Goal: Contribute content: Contribute content

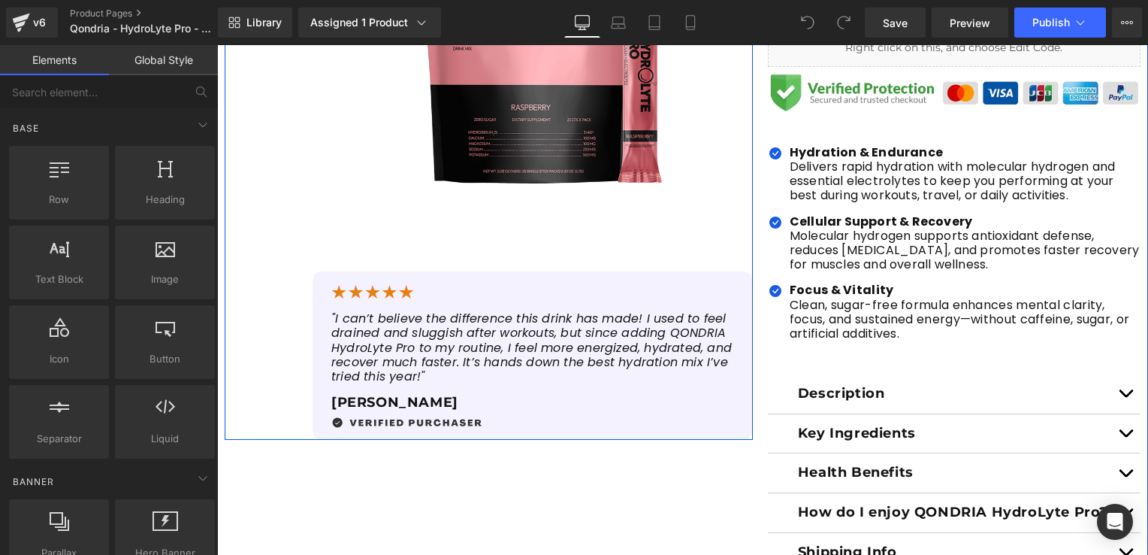
scroll to position [601, 0]
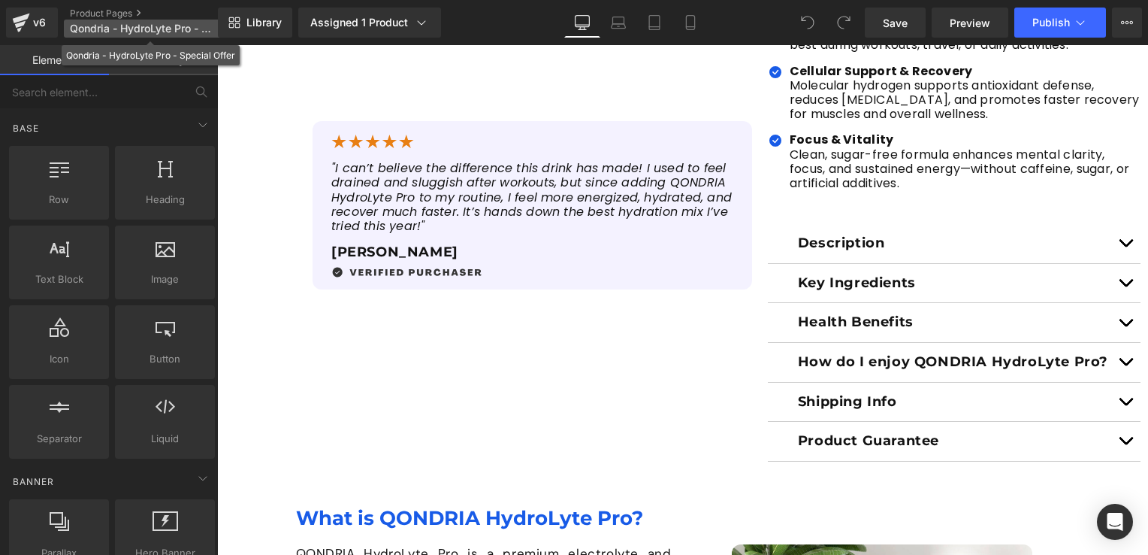
click at [98, 20] on p "Qondria - HydroLyte Pro - Special Offer" at bounding box center [150, 29] width 173 height 18
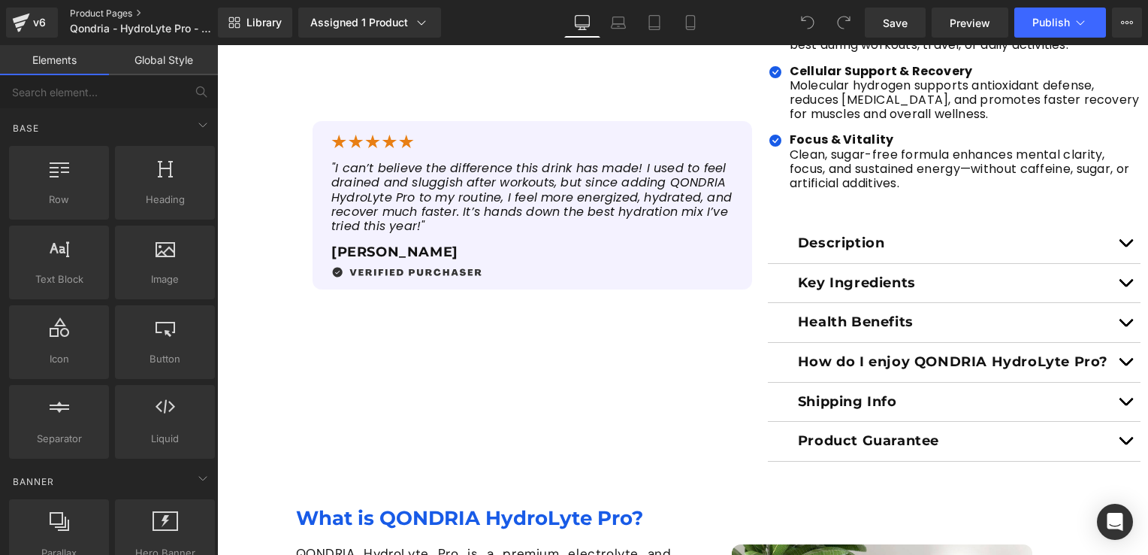
click at [135, 17] on link "Product Pages" at bounding box center [156, 14] width 173 height 12
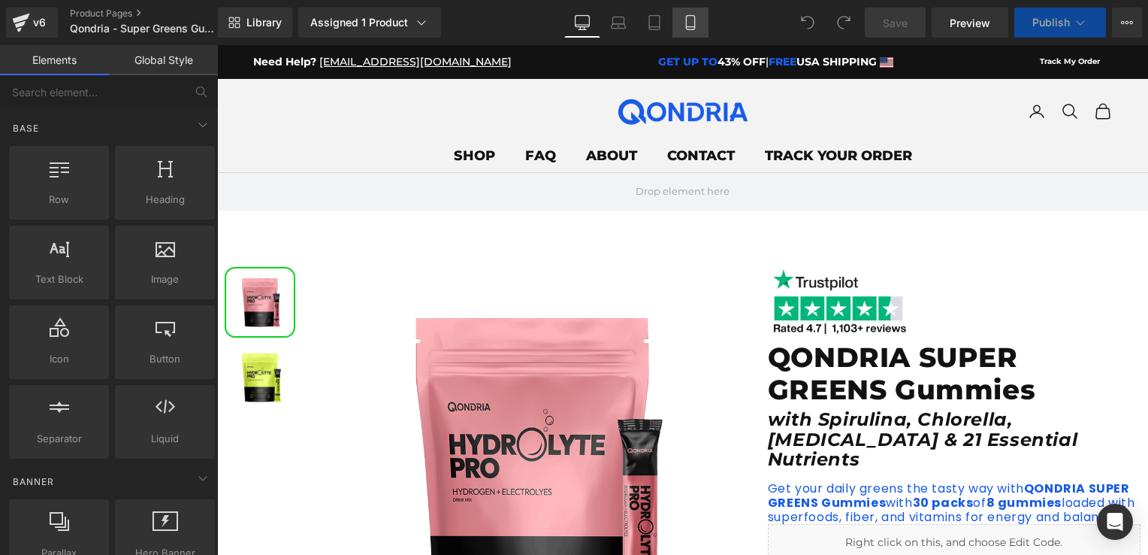
click at [688, 27] on icon at bounding box center [690, 22] width 15 height 15
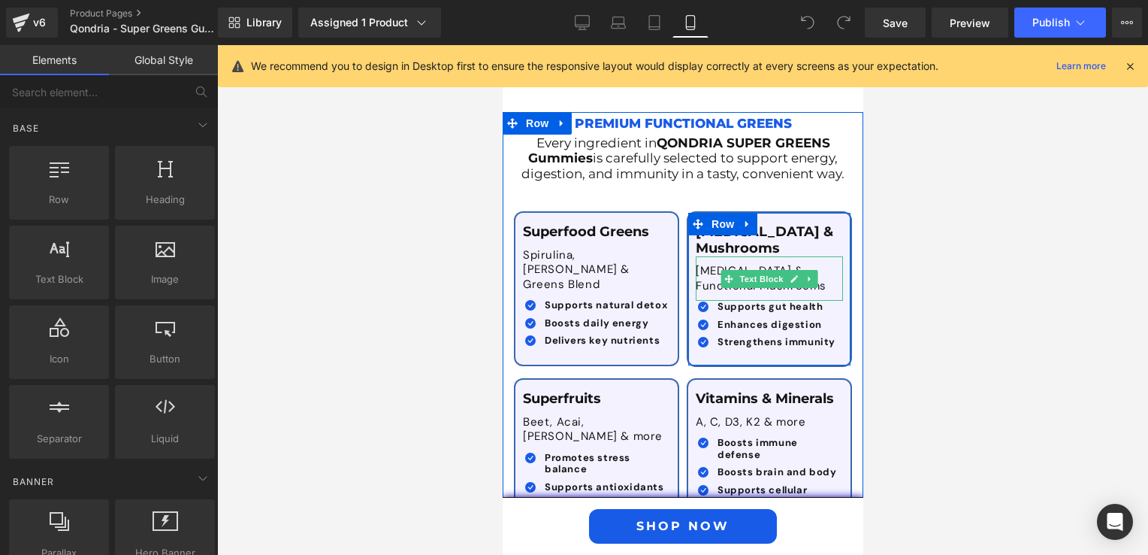
scroll to position [3081, 0]
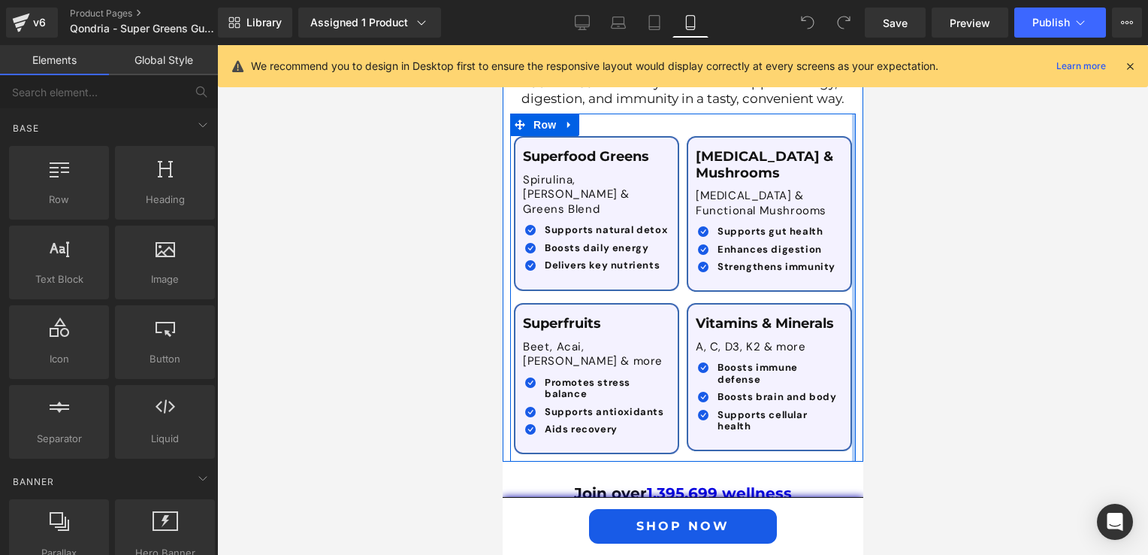
click at [851, 267] on div at bounding box center [853, 287] width 4 height 348
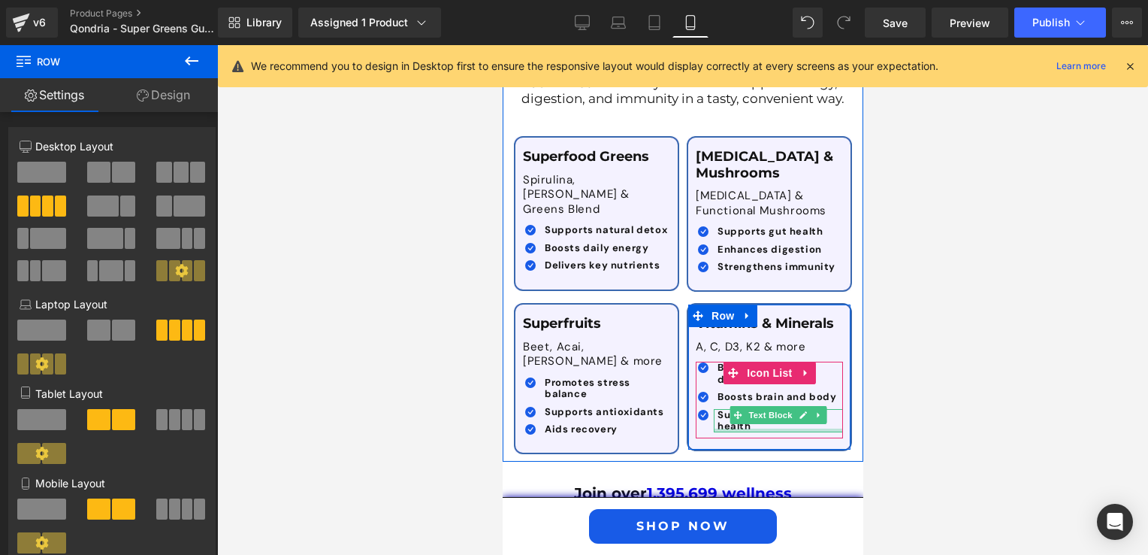
drag, startPoint x: 712, startPoint y: 383, endPoint x: 748, endPoint y: 388, distance: 36.4
click at [713, 409] on div "Supports cellular health Text Block" at bounding box center [777, 420] width 129 height 23
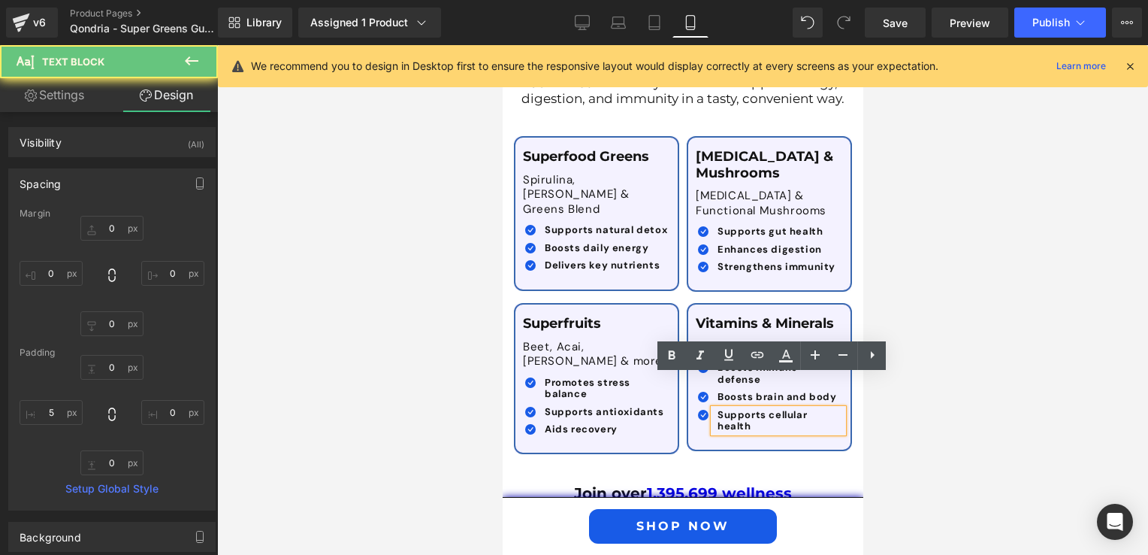
click at [878, 397] on div at bounding box center [682, 299] width 931 height 509
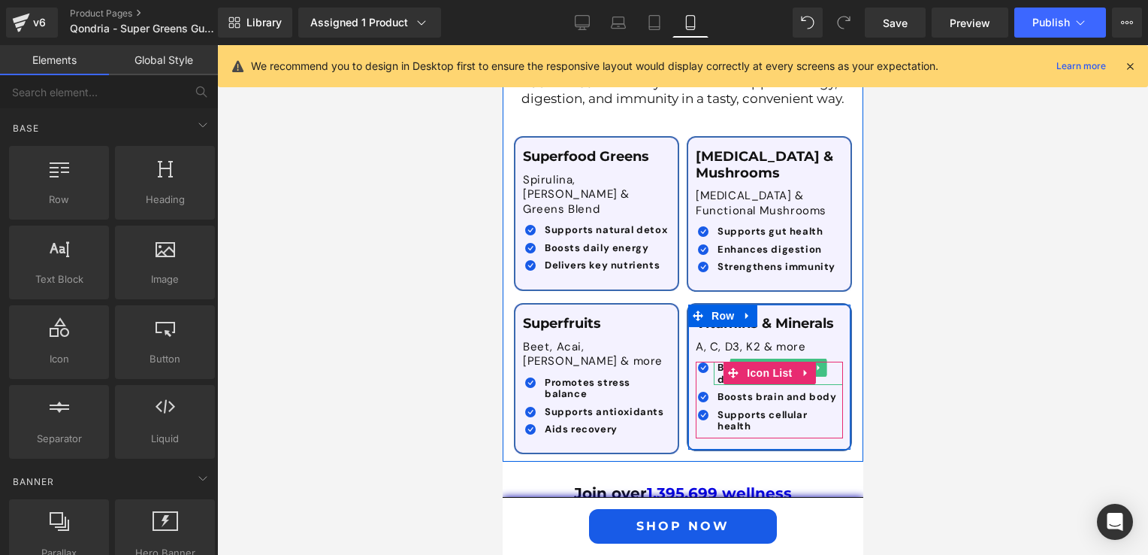
click at [717, 361] on span "Boosts immune defense" at bounding box center [757, 373] width 80 height 25
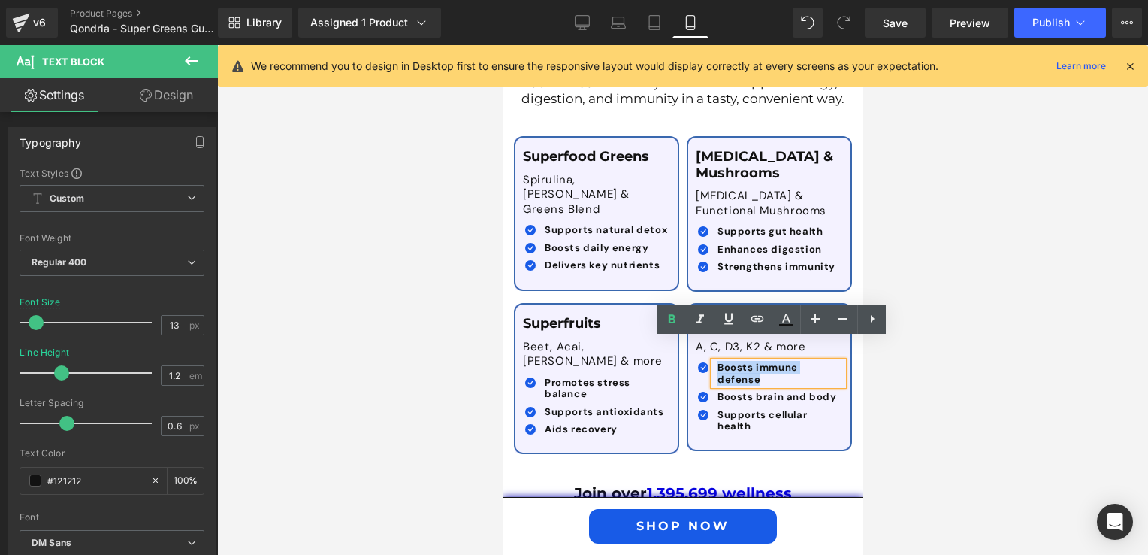
drag, startPoint x: 712, startPoint y: 346, endPoint x: 837, endPoint y: 339, distance: 124.9
click at [837, 361] on div "Boosts immune defense" at bounding box center [777, 372] width 129 height 23
copy span "Boosts immune defense"
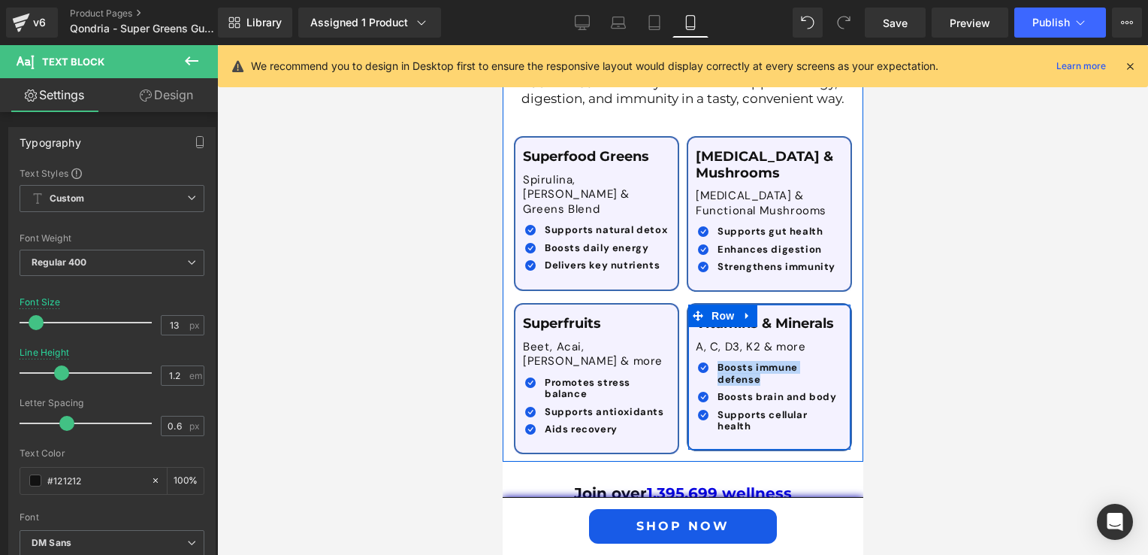
paste div
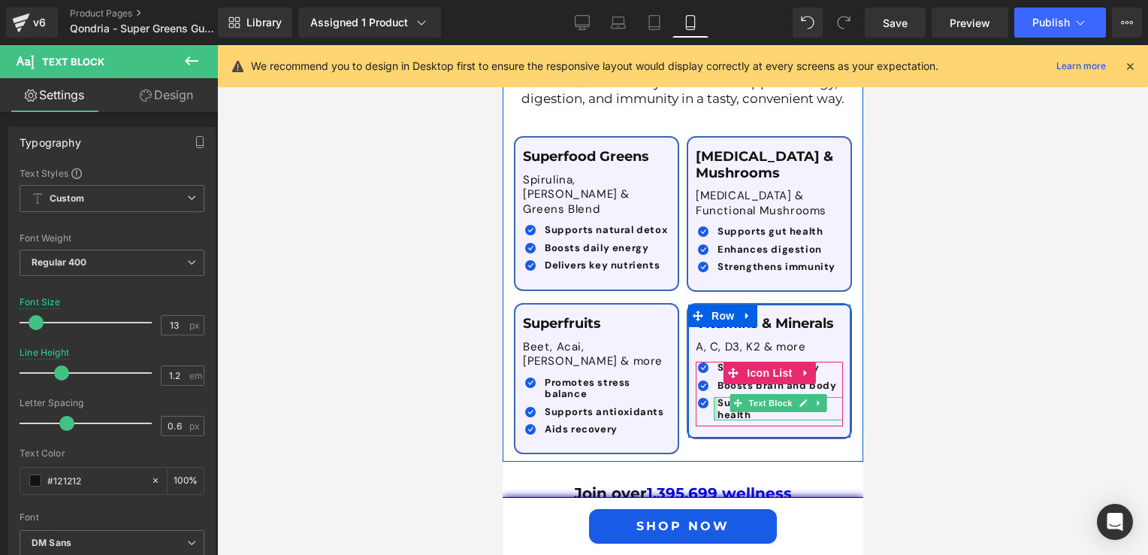
click at [713, 397] on div at bounding box center [715, 408] width 4 height 23
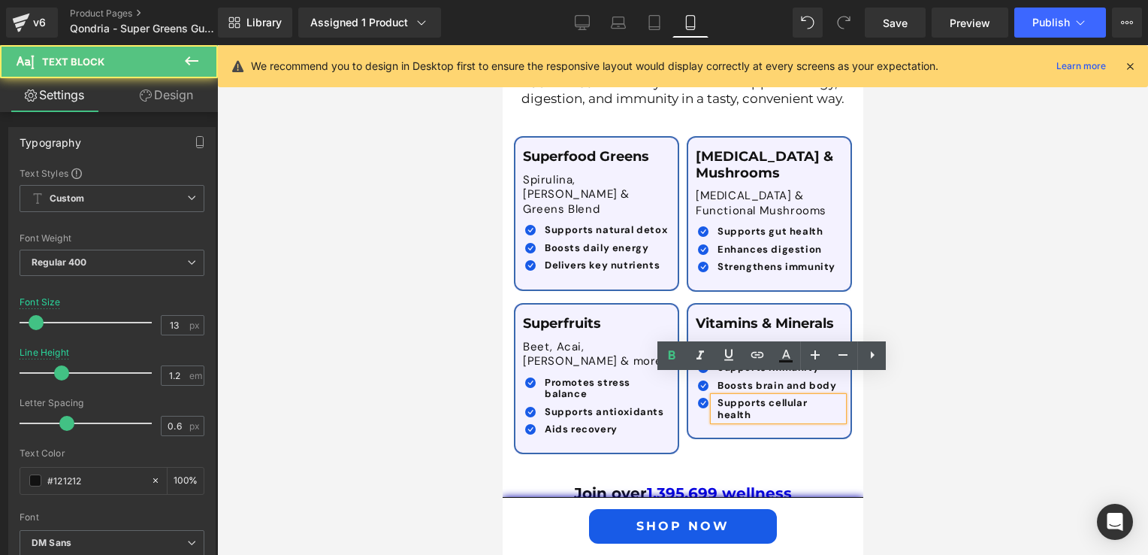
click at [713, 397] on div "Supports cellular health" at bounding box center [777, 408] width 129 height 23
drag, startPoint x: 709, startPoint y: 381, endPoint x: 846, endPoint y: 378, distance: 136.8
click at [846, 378] on div "Vitamins & Minerals Text Block A, C, D3, K2 & more Text Block Icon Supports imm…" at bounding box center [768, 365] width 173 height 147
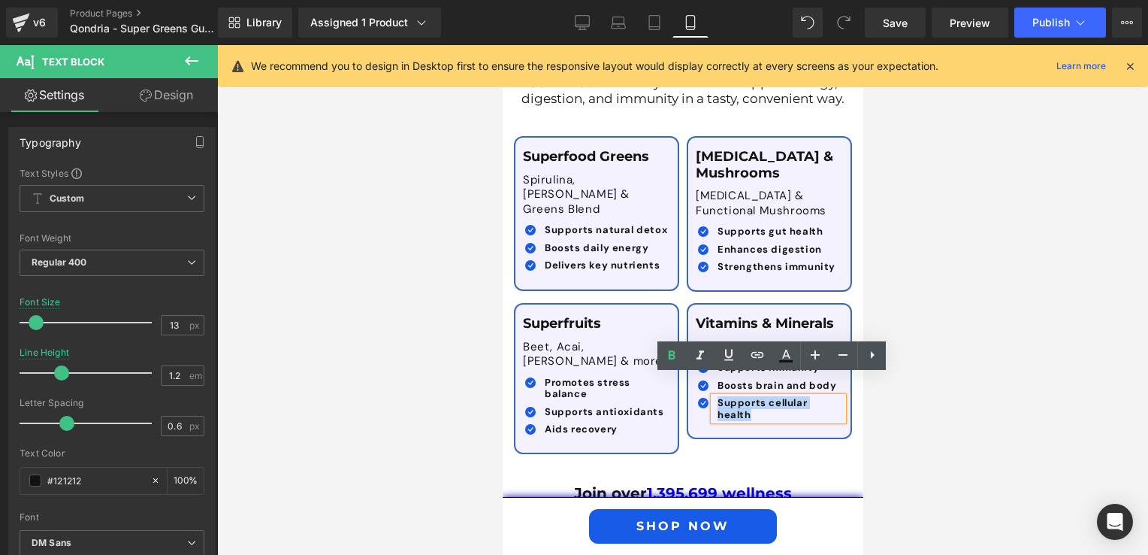
copy span "Supports cellular health"
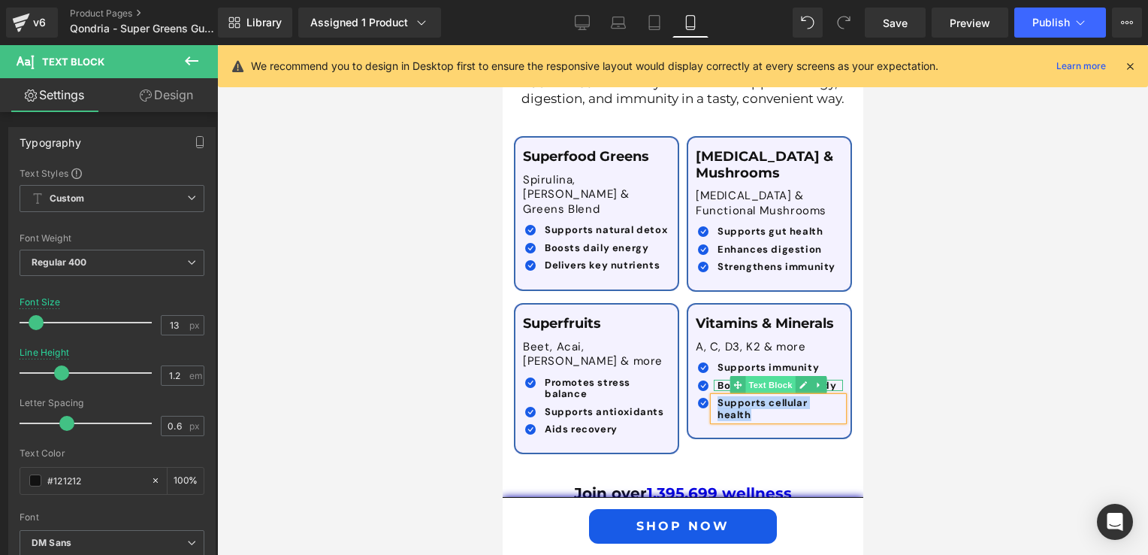
paste div
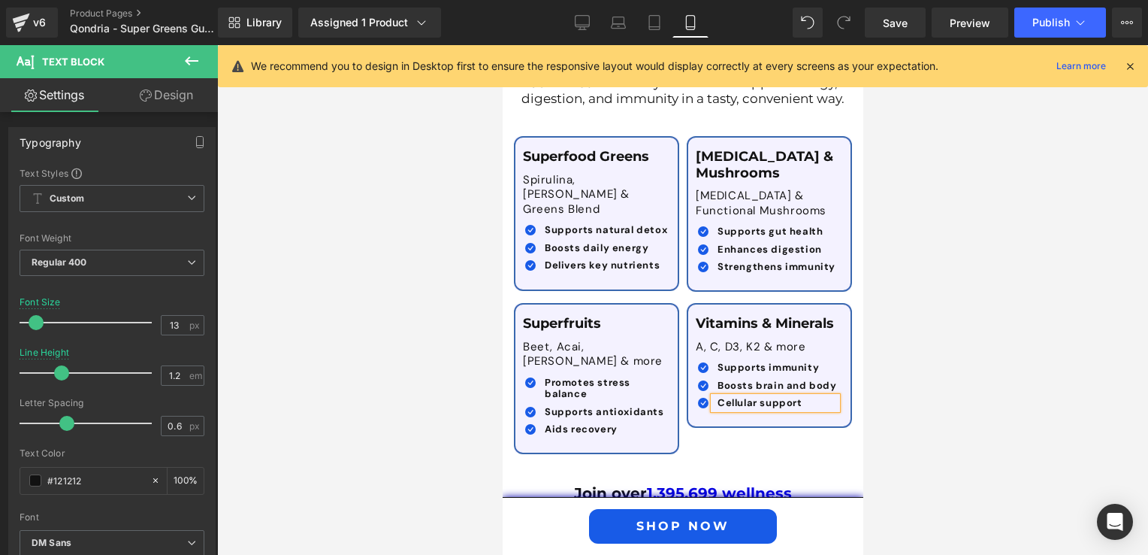
click at [896, 399] on div at bounding box center [682, 299] width 931 height 509
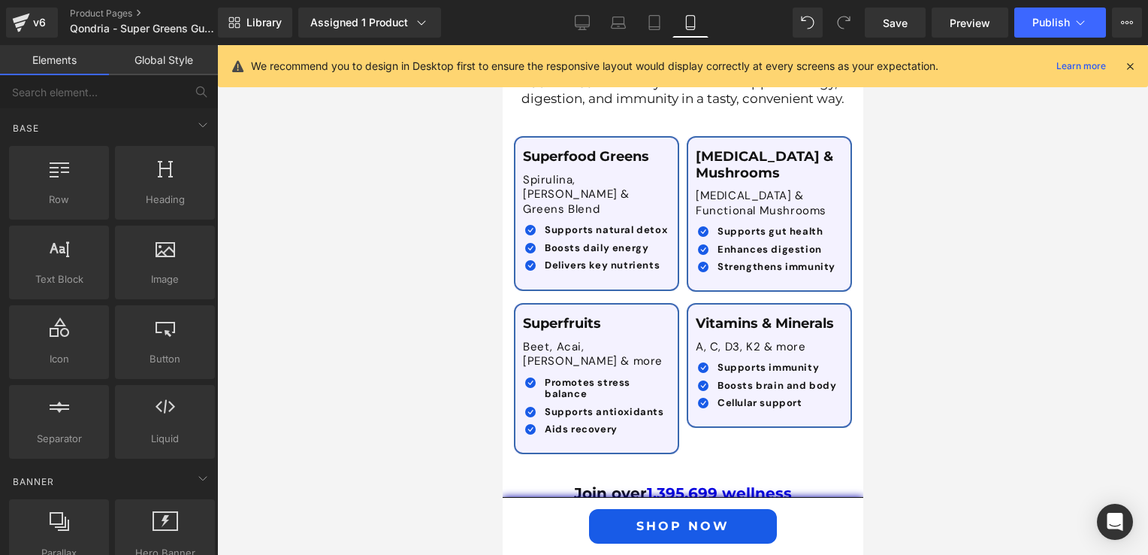
click at [915, 374] on div at bounding box center [682, 299] width 931 height 509
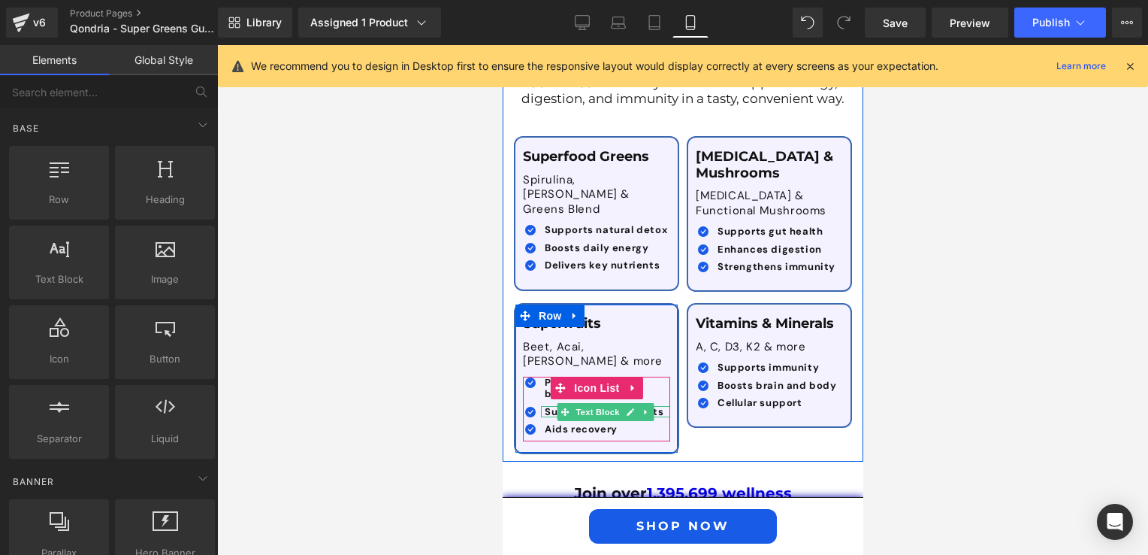
click at [544, 405] on span "Supports antioxidants" at bounding box center [603, 411] width 119 height 13
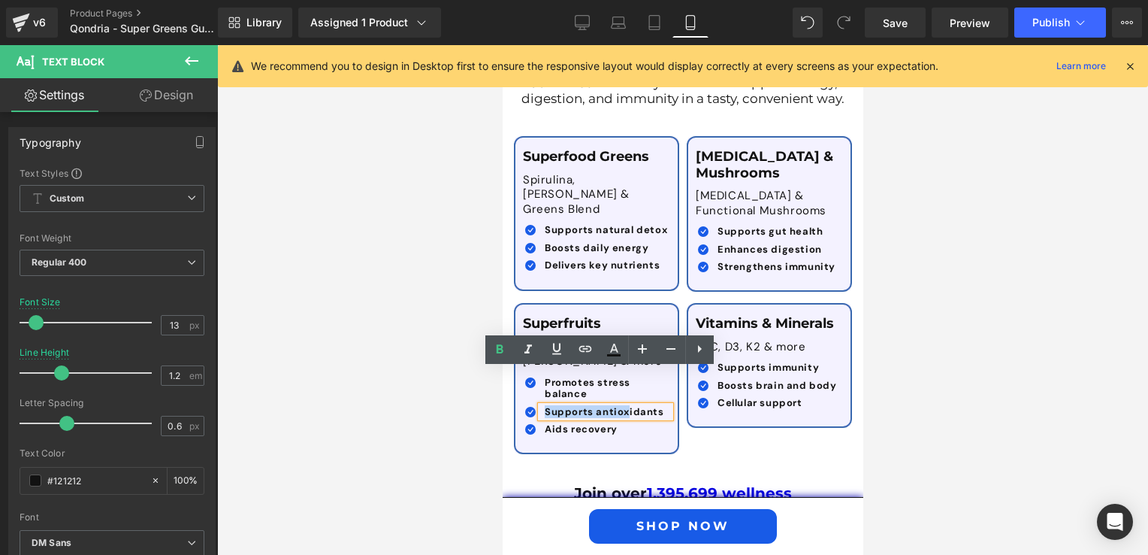
drag, startPoint x: 541, startPoint y: 377, endPoint x: 619, endPoint y: 379, distance: 78.2
click at [619, 405] on span "Supports antioxidants" at bounding box center [603, 411] width 119 height 13
click at [550, 405] on span "Supports antioxidants" at bounding box center [603, 411] width 119 height 13
click at [651, 340] on p "Beet, Acai, [PERSON_NAME] & more" at bounding box center [595, 354] width 147 height 29
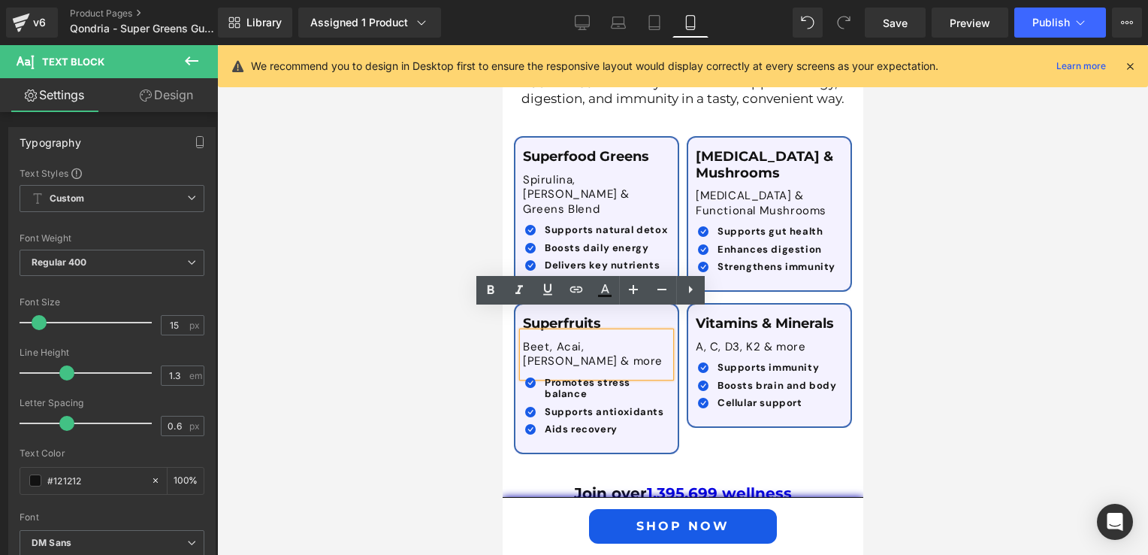
click at [606, 340] on p "Beet, Acai, [PERSON_NAME] & more" at bounding box center [595, 354] width 147 height 29
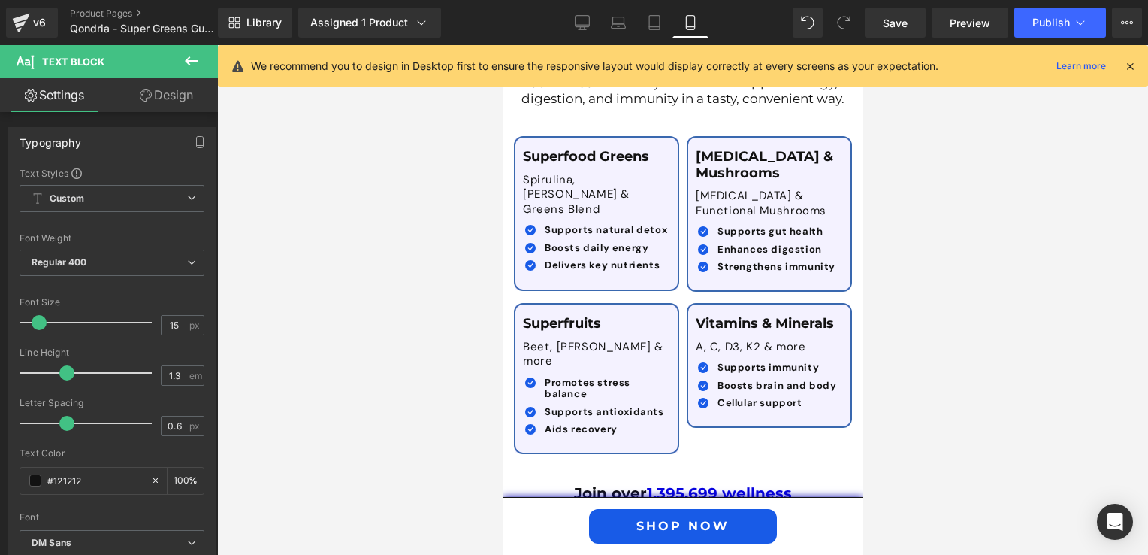
click at [962, 399] on div at bounding box center [682, 299] width 931 height 509
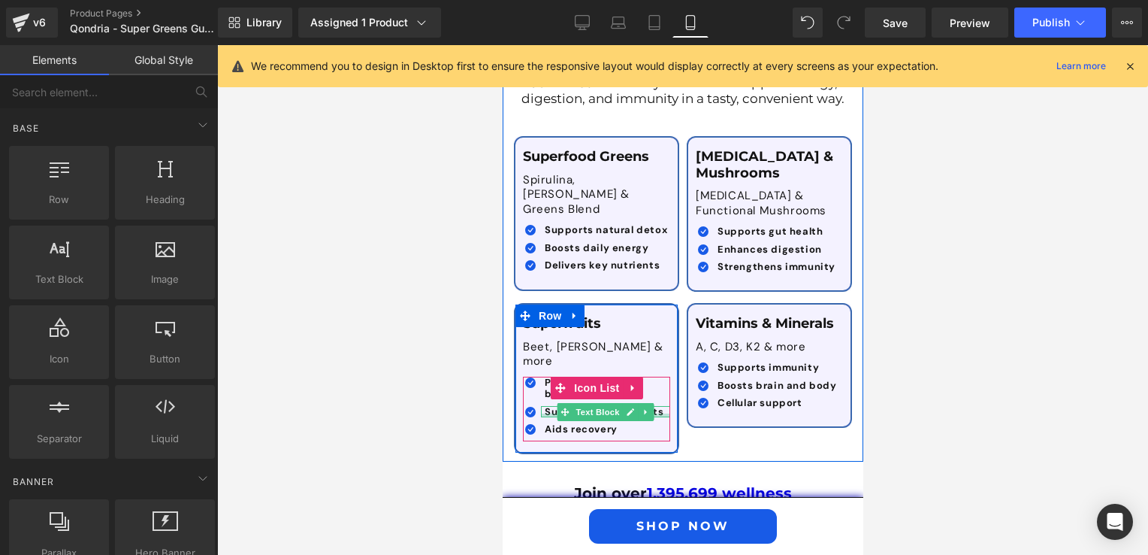
click at [542, 413] on div at bounding box center [604, 415] width 129 height 4
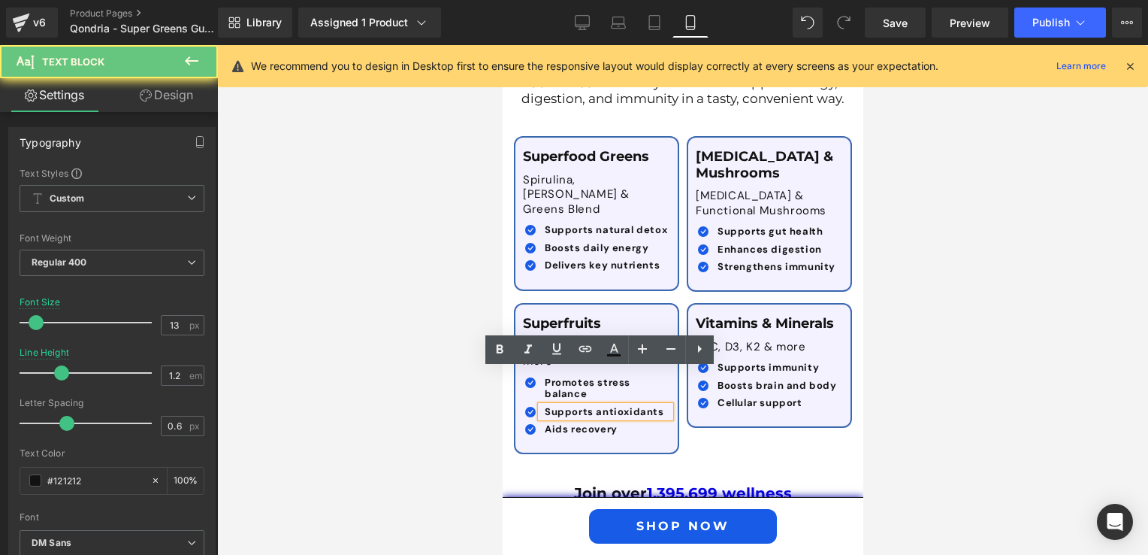
click at [544, 405] on span "Supports antioxidants" at bounding box center [603, 411] width 119 height 13
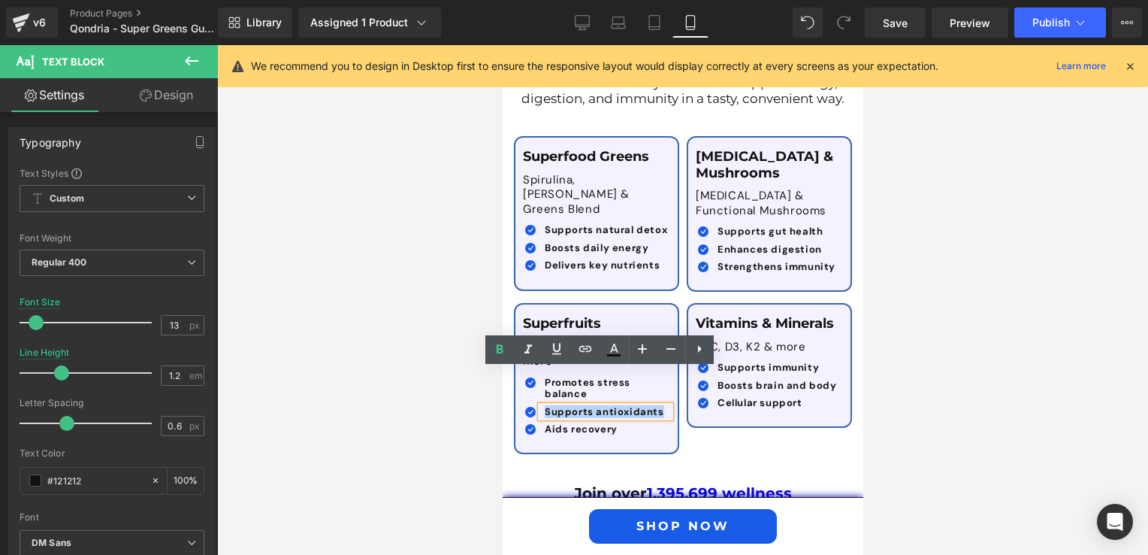
drag, startPoint x: 538, startPoint y: 378, endPoint x: 659, endPoint y: 376, distance: 121.0
click at [659, 406] on p "Supports antioxidants" at bounding box center [606, 412] width 125 height 12
copy span "Supports antioxidants"
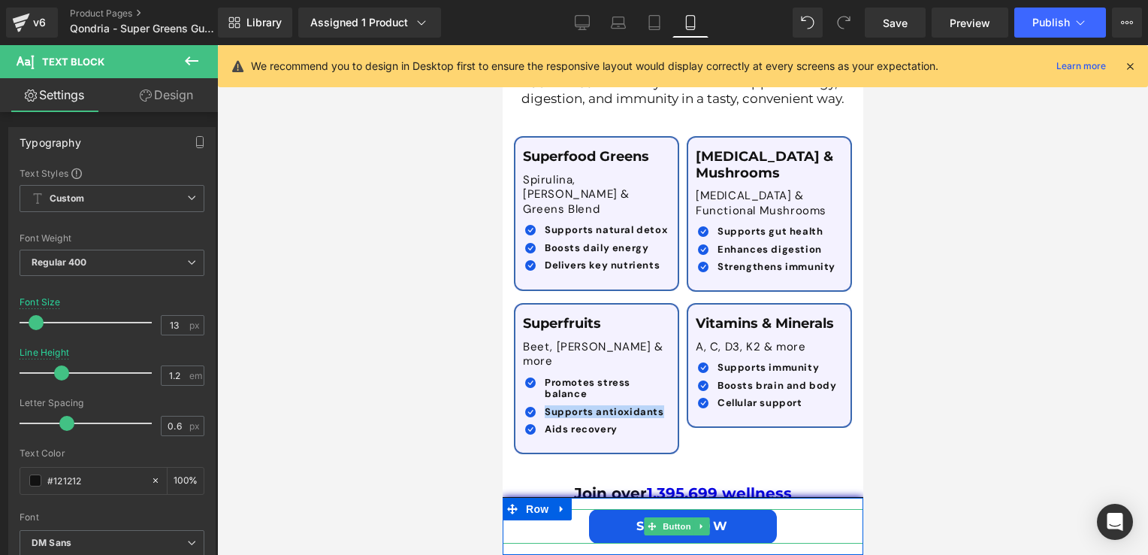
paste div
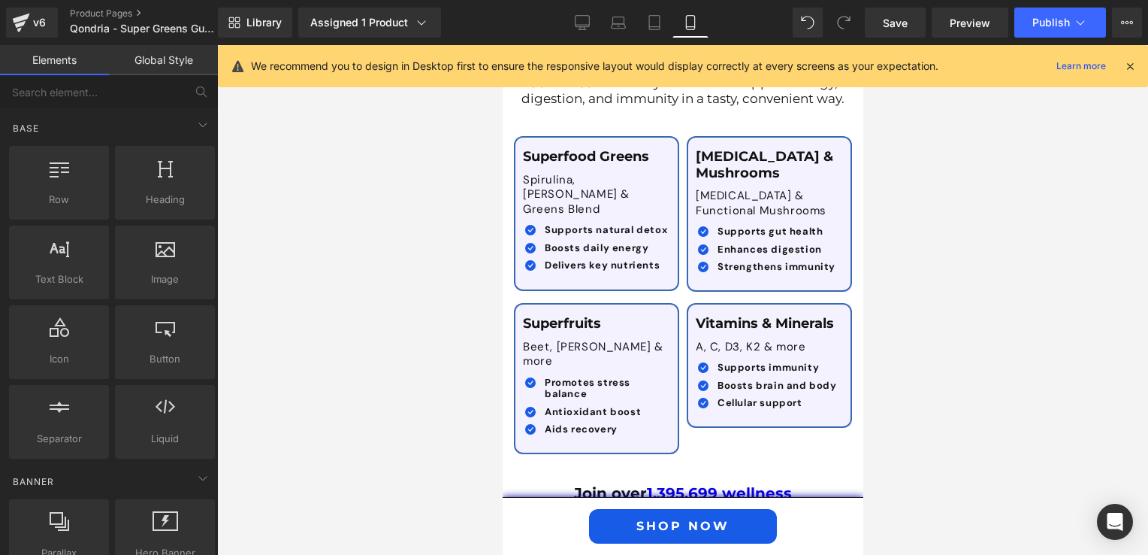
click at [946, 419] on div at bounding box center [682, 299] width 931 height 509
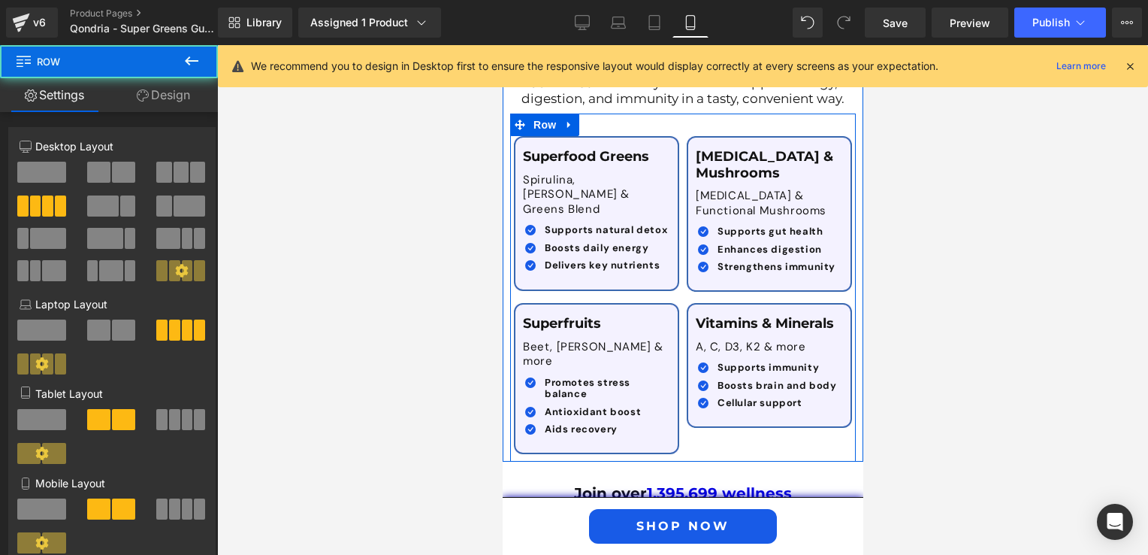
click at [602, 113] on div "Superfood Greens Text Block Spirulina, Chlorella & Greens Blend Text Block Icon…" at bounding box center [682, 287] width 346 height 348
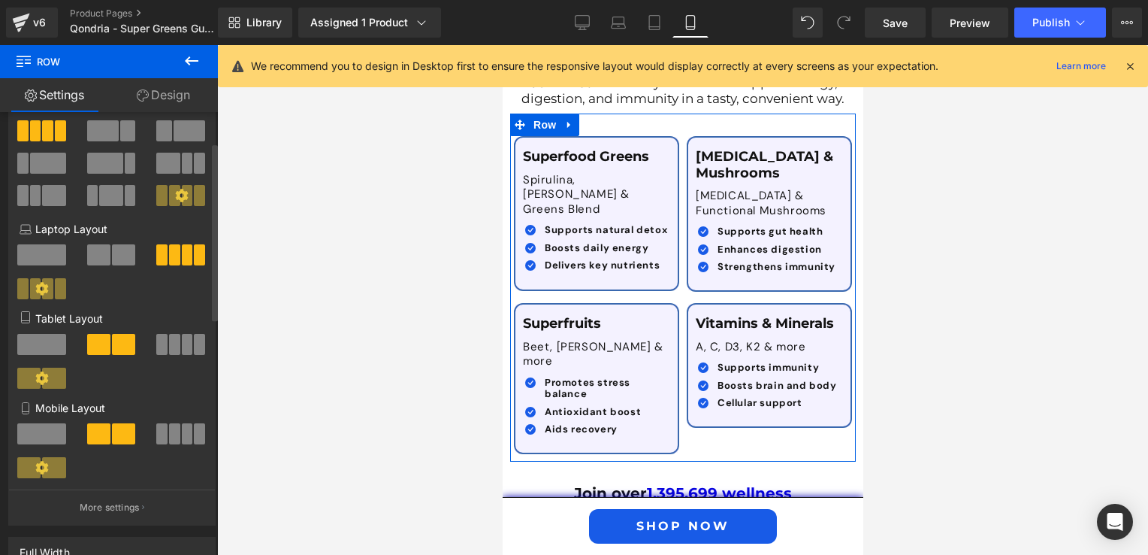
scroll to position [150, 0]
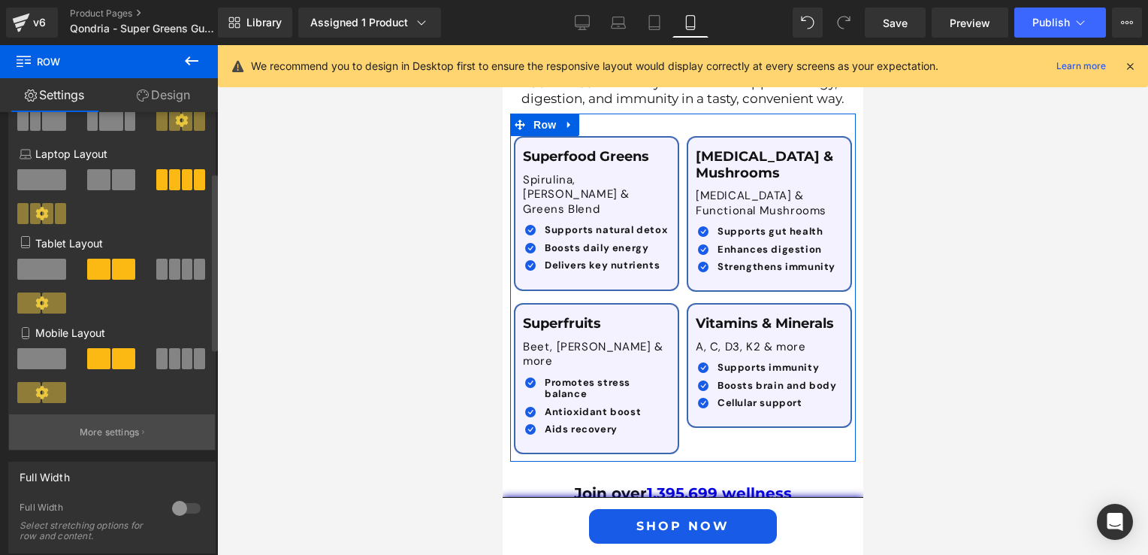
click at [115, 434] on p "More settings" at bounding box center [110, 432] width 60 height 14
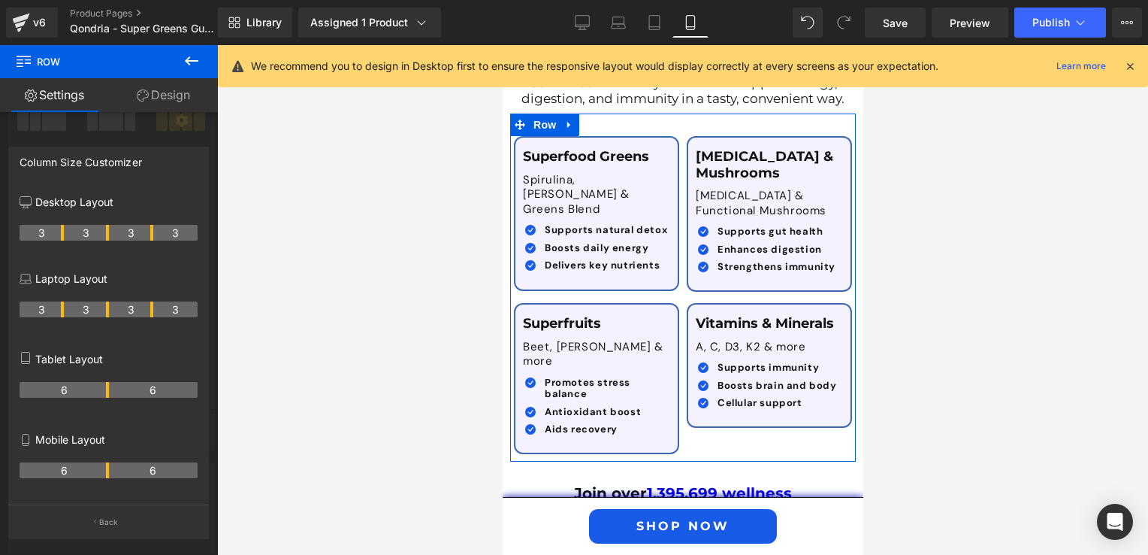
click at [110, 467] on th "6" at bounding box center [153, 470] width 89 height 16
click at [107, 470] on th "6" at bounding box center [64, 470] width 89 height 16
click at [102, 473] on th "6" at bounding box center [64, 470] width 89 height 16
click at [104, 518] on p "Back" at bounding box center [109, 521] width 20 height 11
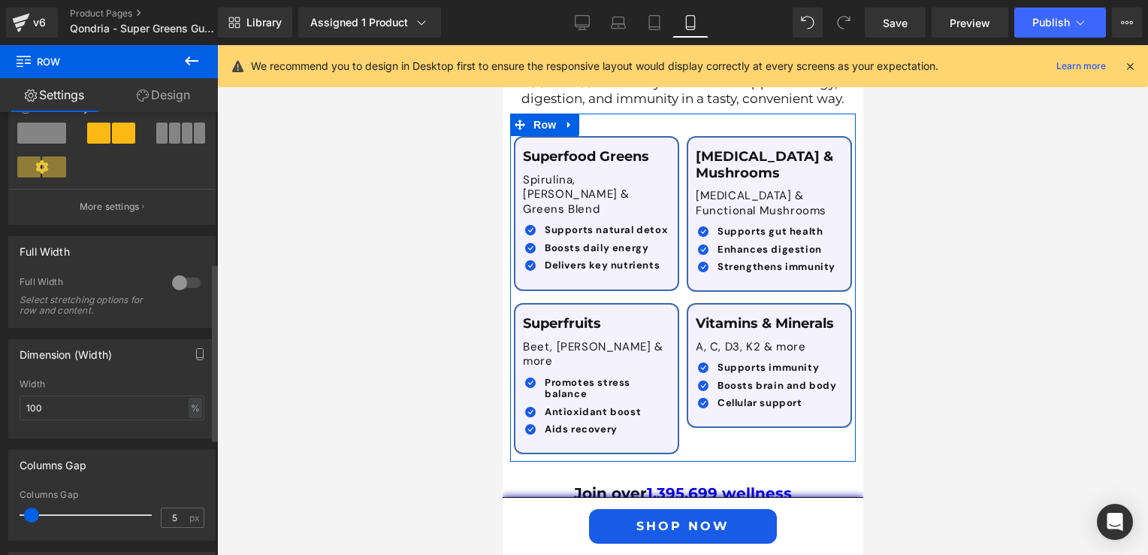
scroll to position [666, 0]
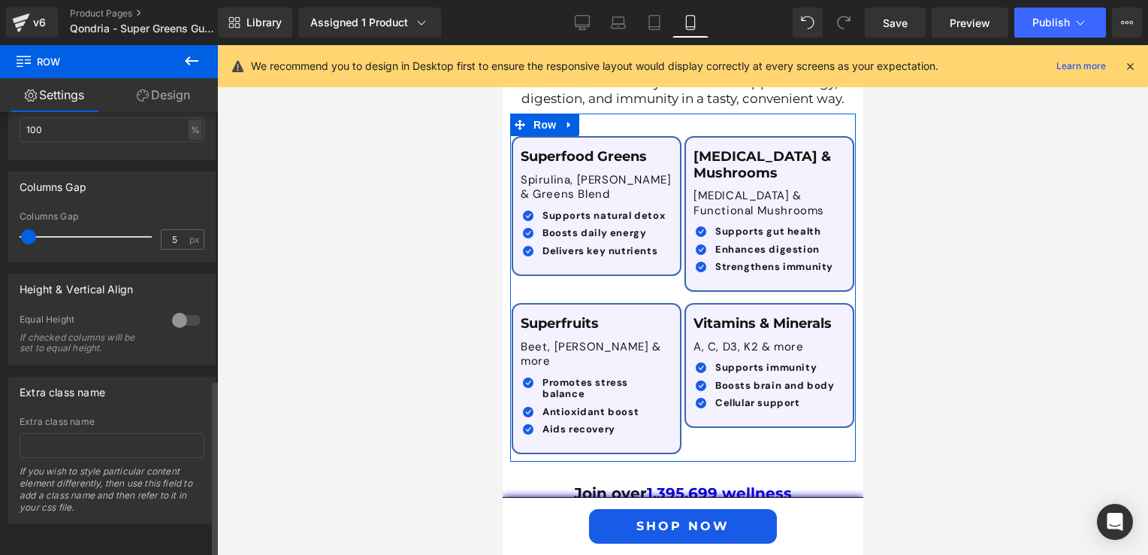
click at [29, 229] on span at bounding box center [28, 236] width 15 height 15
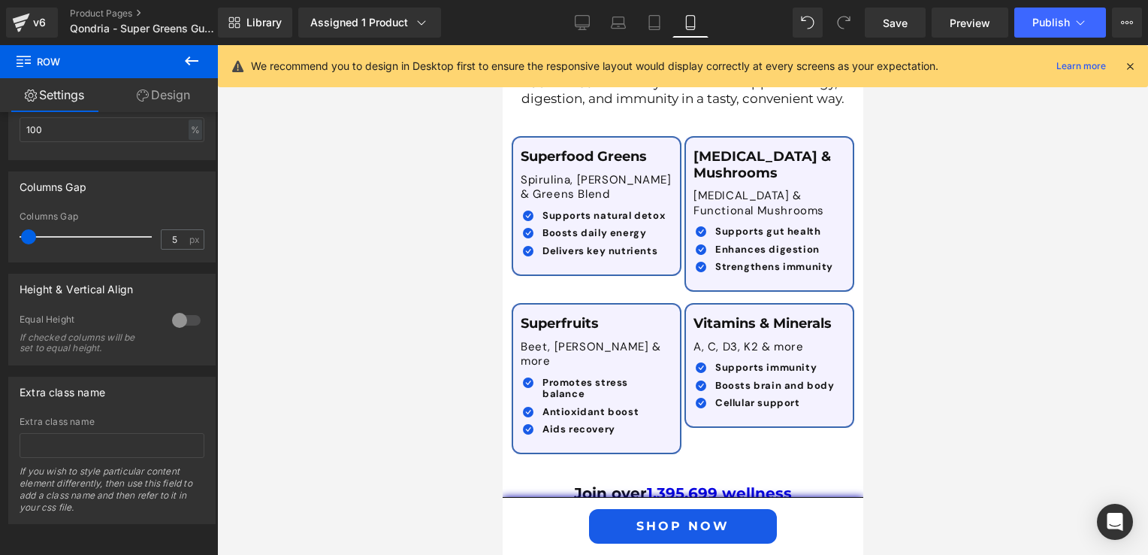
click at [346, 248] on div at bounding box center [682, 299] width 931 height 509
click at [908, 18] on span "Save" at bounding box center [895, 23] width 25 height 16
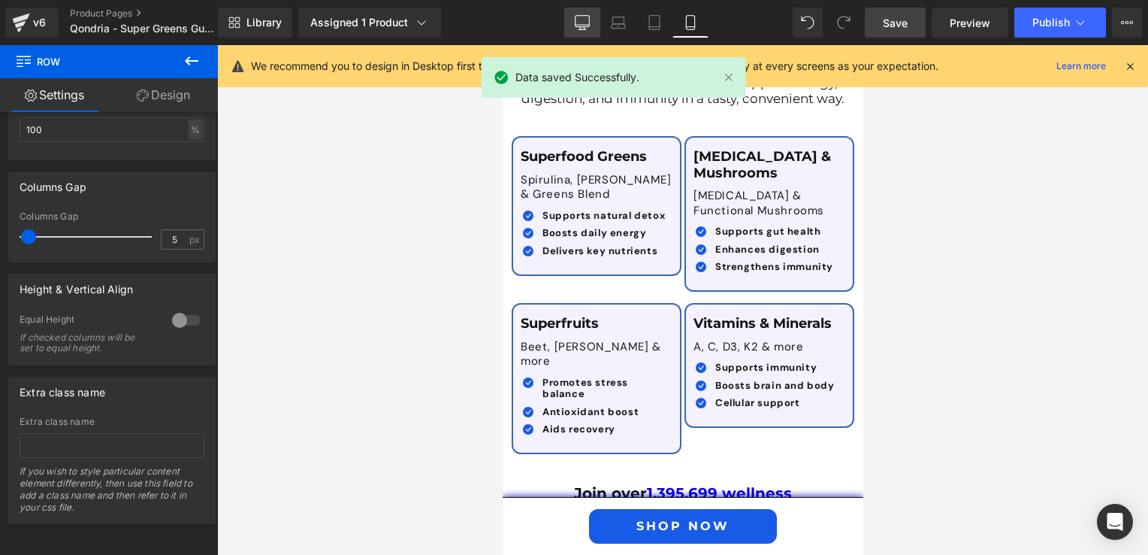
click at [574, 29] on link "Desktop" at bounding box center [582, 23] width 36 height 30
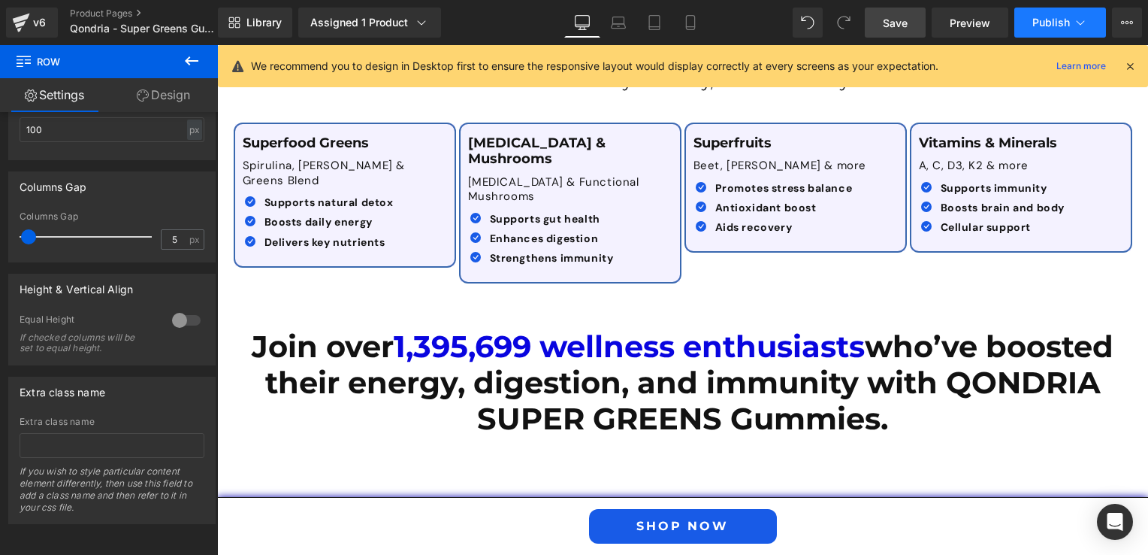
click at [1023, 29] on button "Publish" at bounding box center [1060, 23] width 92 height 30
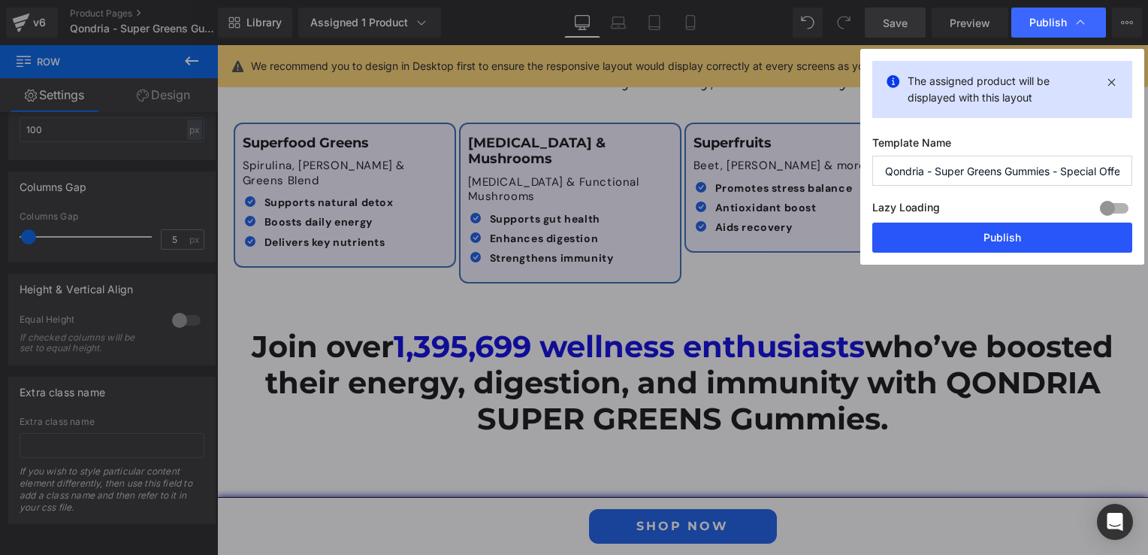
drag, startPoint x: 963, startPoint y: 235, endPoint x: 727, endPoint y: 218, distance: 236.6
click at [963, 235] on button "Publish" at bounding box center [1002, 237] width 260 height 30
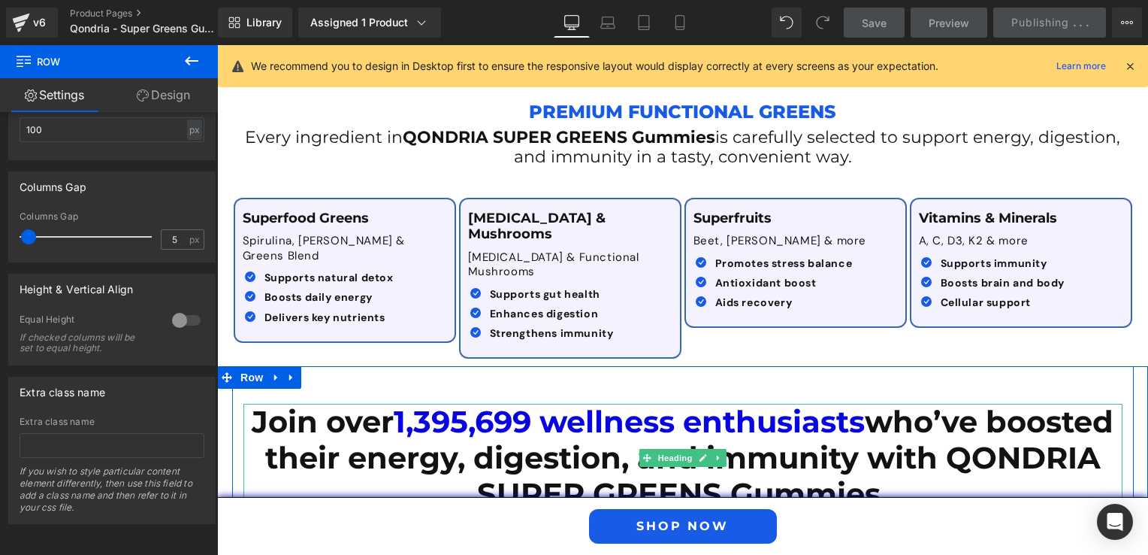
scroll to position [1830, 0]
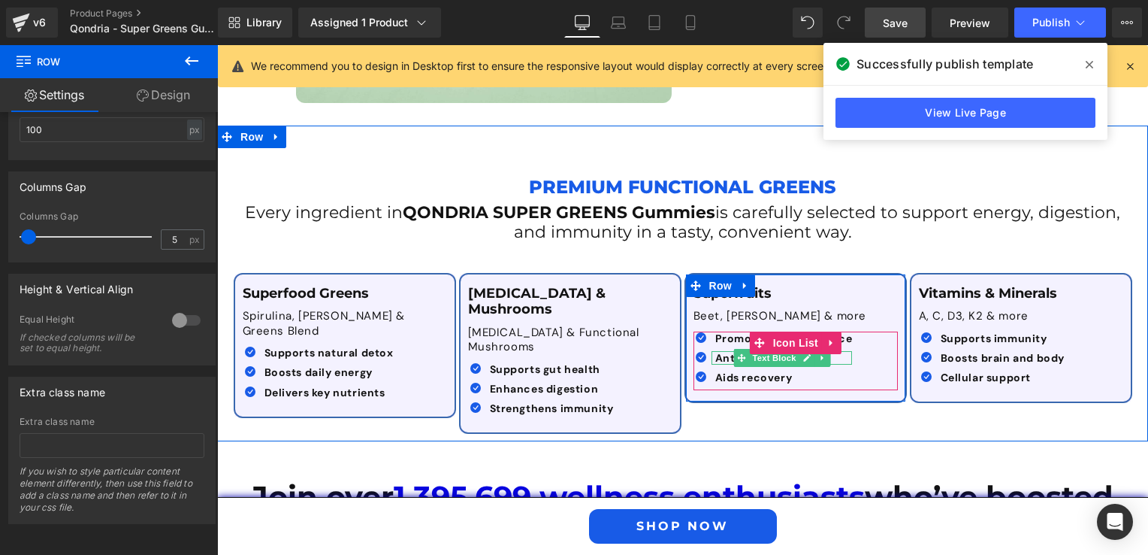
click at [733, 349] on span at bounding box center [741, 358] width 16 height 18
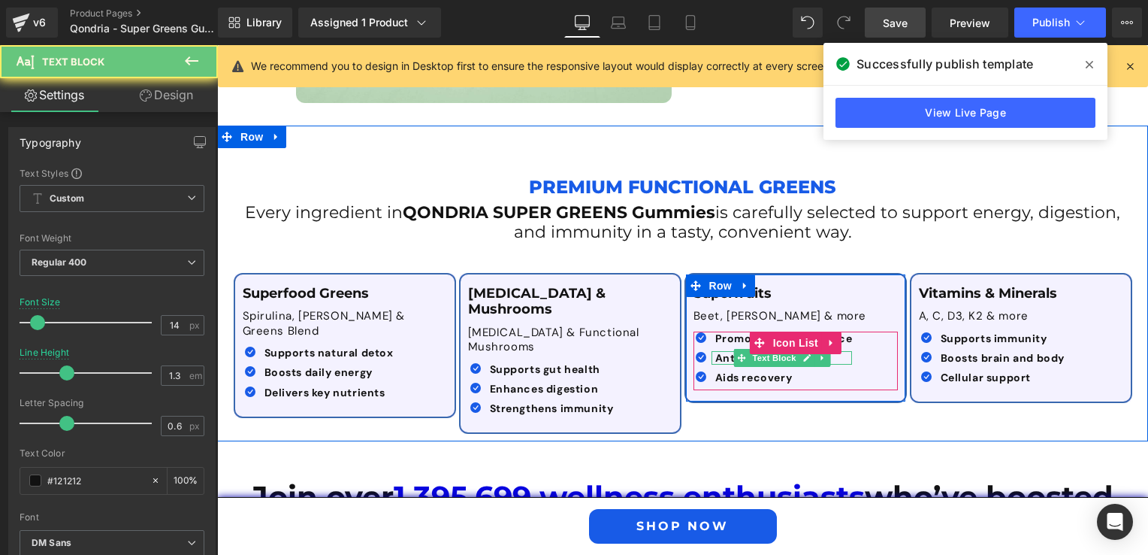
click at [831, 351] on p "Antioxidant boost" at bounding box center [784, 358] width 138 height 14
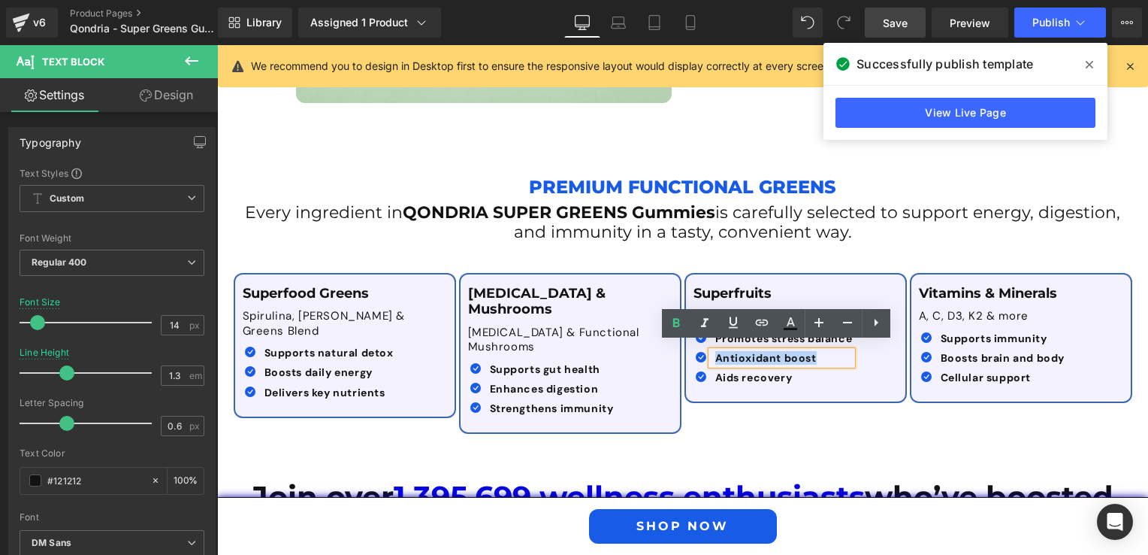
drag, startPoint x: 830, startPoint y: 350, endPoint x: 709, endPoint y: 347, distance: 121.8
click at [715, 351] on p "Antioxidant boost" at bounding box center [784, 358] width 138 height 14
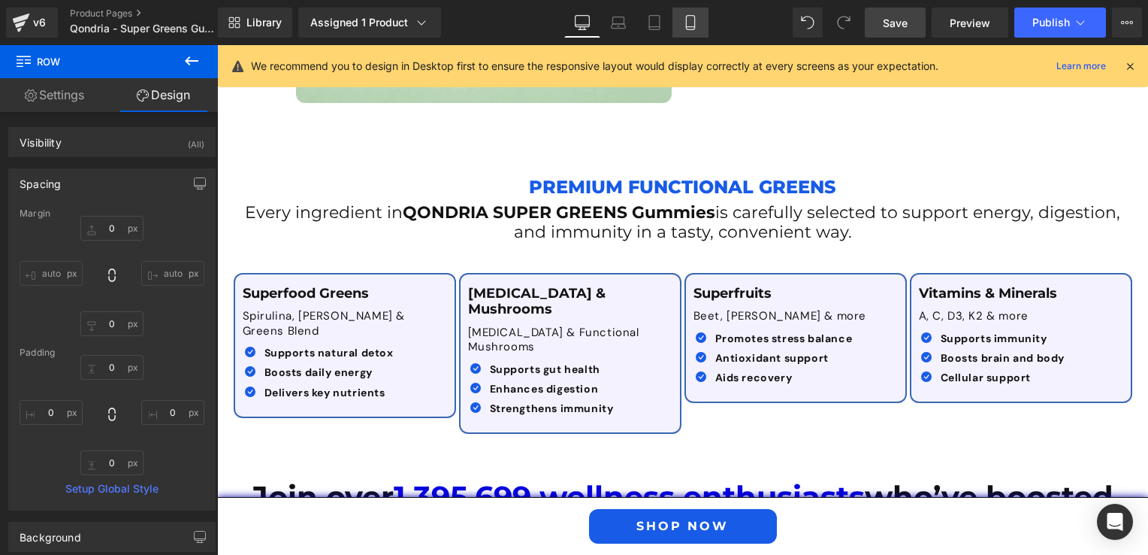
click at [676, 33] on link "Mobile" at bounding box center [691, 23] width 36 height 30
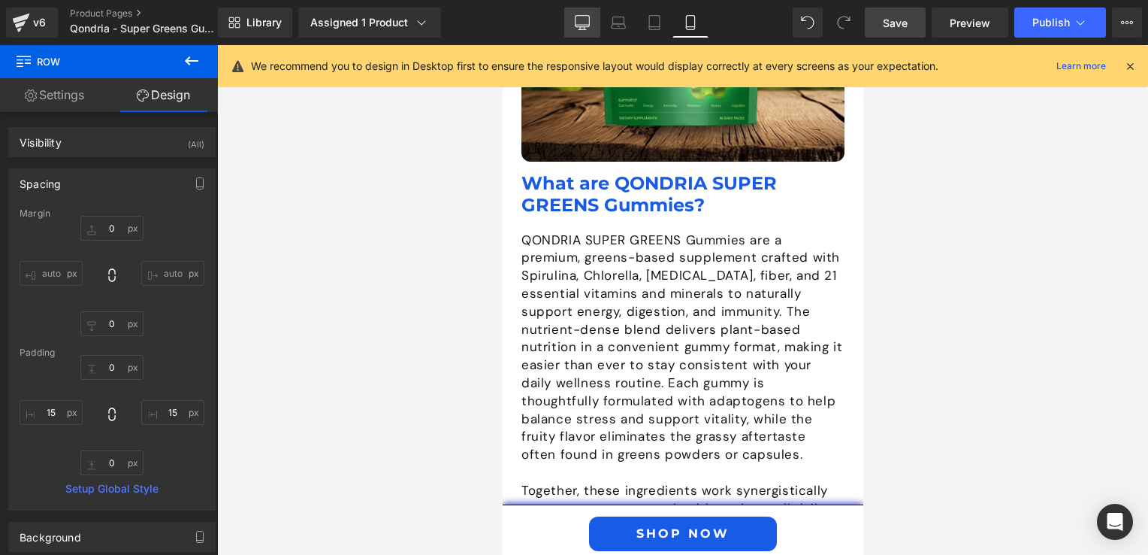
scroll to position [3091, 0]
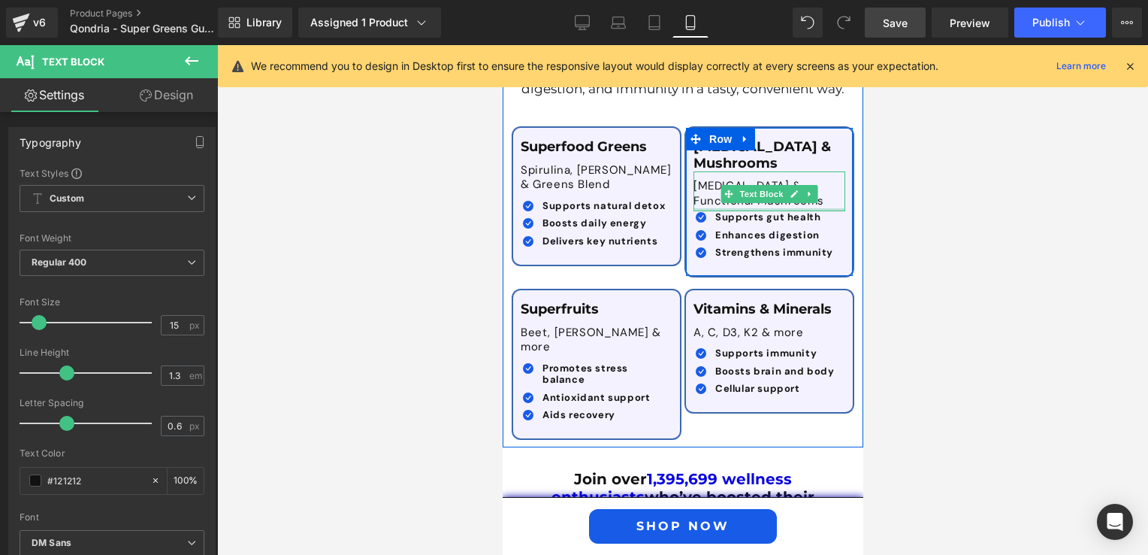
click at [739, 208] on div at bounding box center [769, 209] width 152 height 3
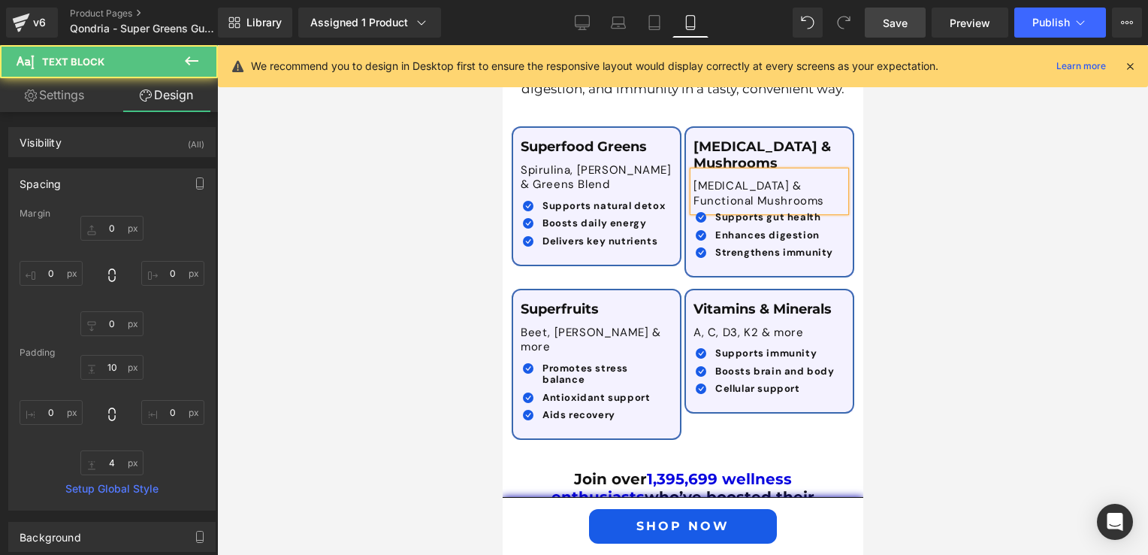
click at [917, 242] on div at bounding box center [682, 299] width 931 height 509
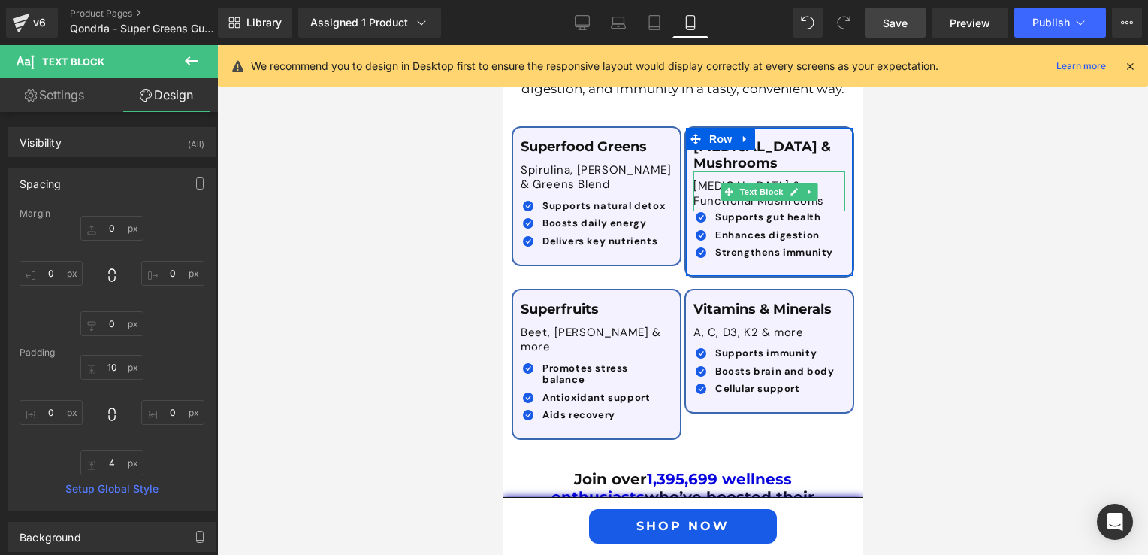
click at [706, 179] on p "[MEDICAL_DATA] & Functional Mushrooms" at bounding box center [769, 193] width 152 height 29
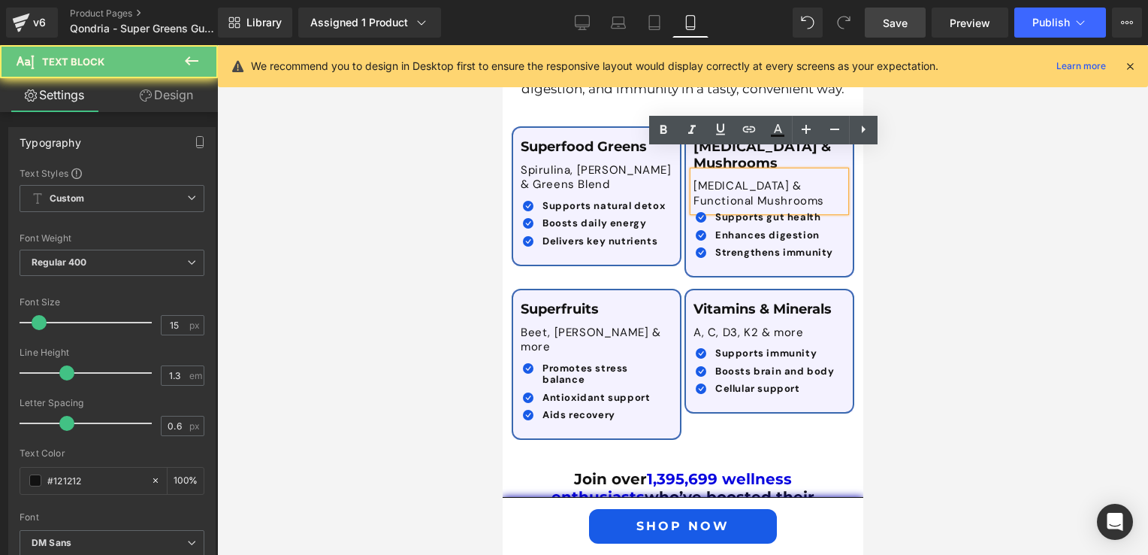
click at [693, 179] on p "[MEDICAL_DATA] & Functional Mushrooms" at bounding box center [769, 193] width 152 height 29
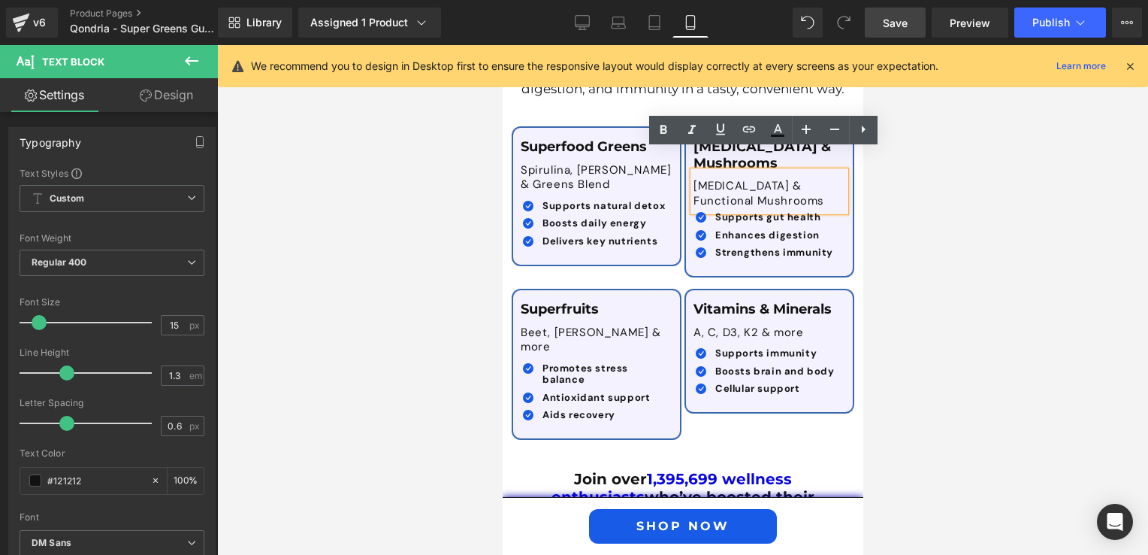
click at [693, 171] on div "[MEDICAL_DATA] & Functional Mushrooms" at bounding box center [769, 191] width 152 height 40
drag, startPoint x: 693, startPoint y: 151, endPoint x: 718, endPoint y: 159, distance: 25.9
click at [694, 171] on div "[MEDICAL_DATA] & Functional Mushrooms" at bounding box center [769, 191] width 152 height 40
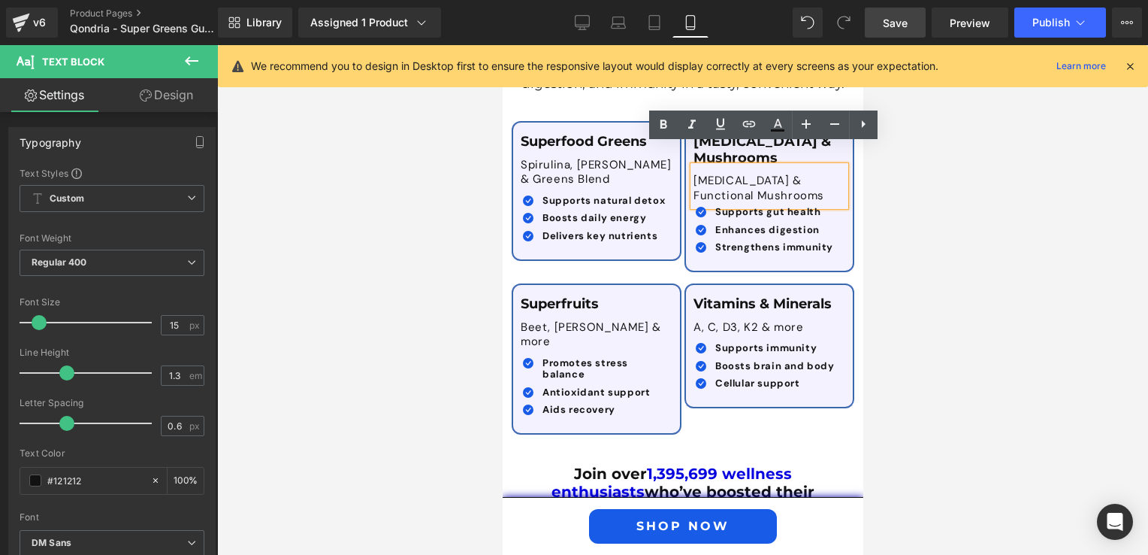
scroll to position [2945, 0]
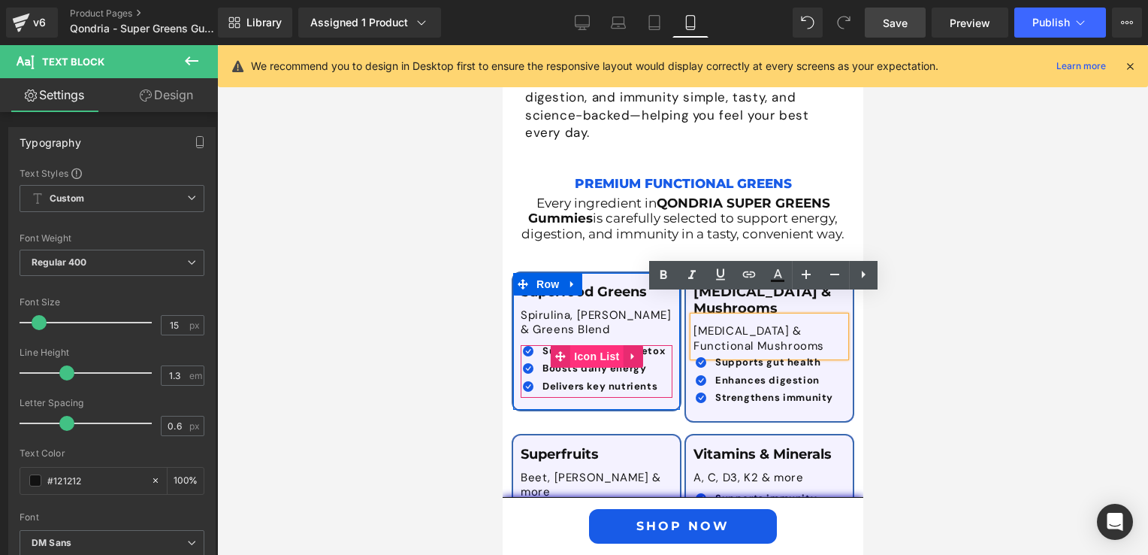
click at [594, 345] on span "Icon List" at bounding box center [596, 356] width 53 height 23
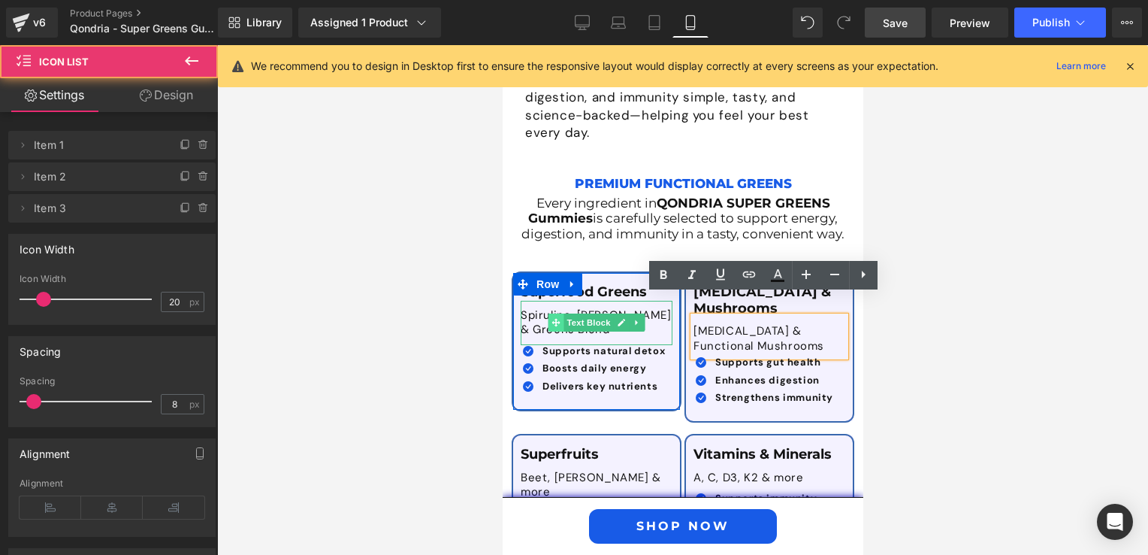
click at [549, 313] on span at bounding box center [556, 322] width 16 height 18
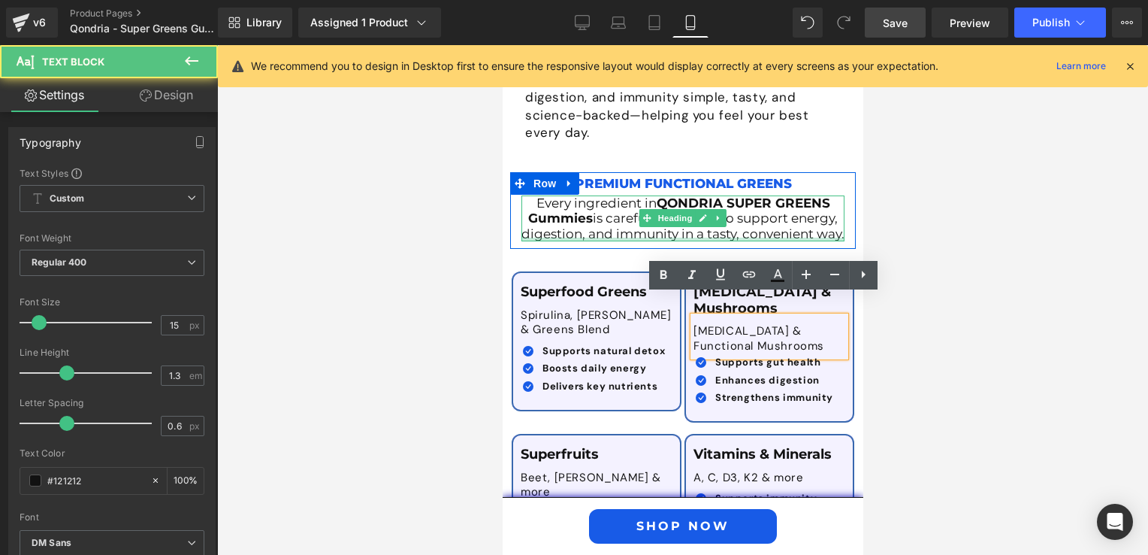
click at [749, 237] on div at bounding box center [682, 239] width 323 height 4
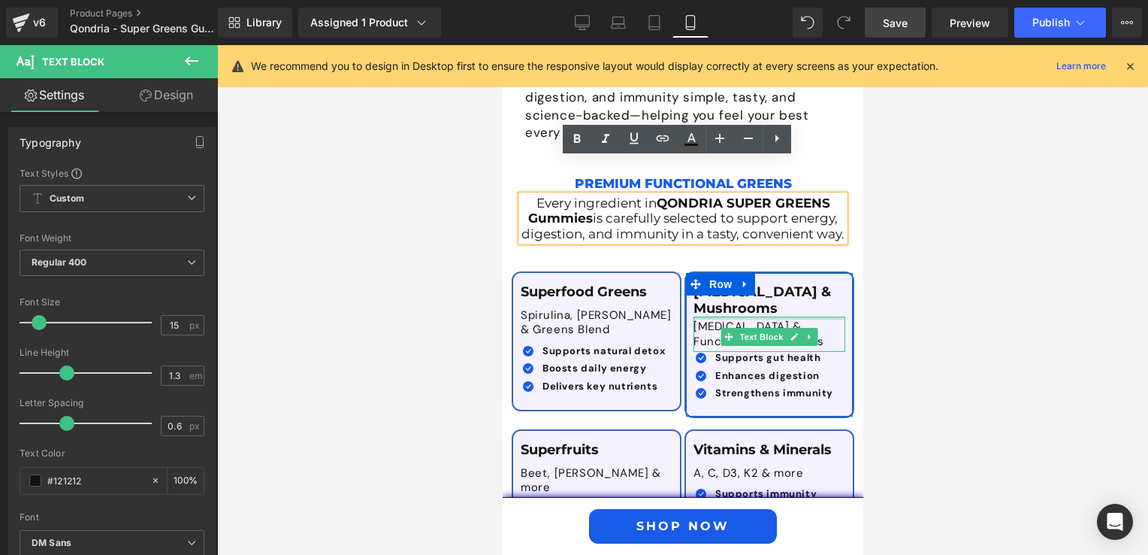
click at [720, 292] on div "[MEDICAL_DATA] & Mushrooms Text Block [MEDICAL_DATA] & Functional Mushrooms Tex…" at bounding box center [768, 344] width 167 height 121
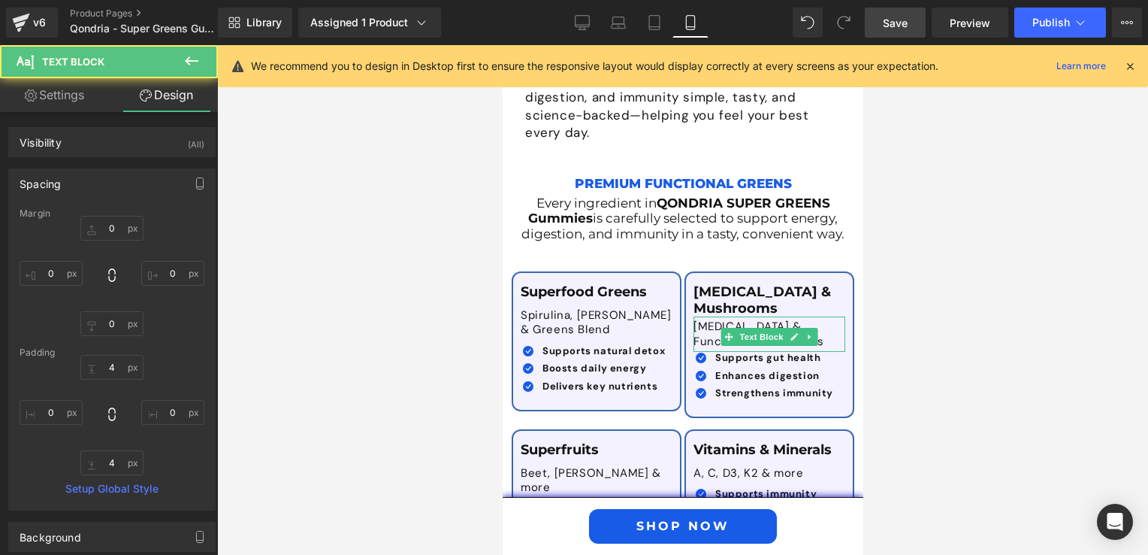
click at [954, 350] on div at bounding box center [682, 299] width 931 height 509
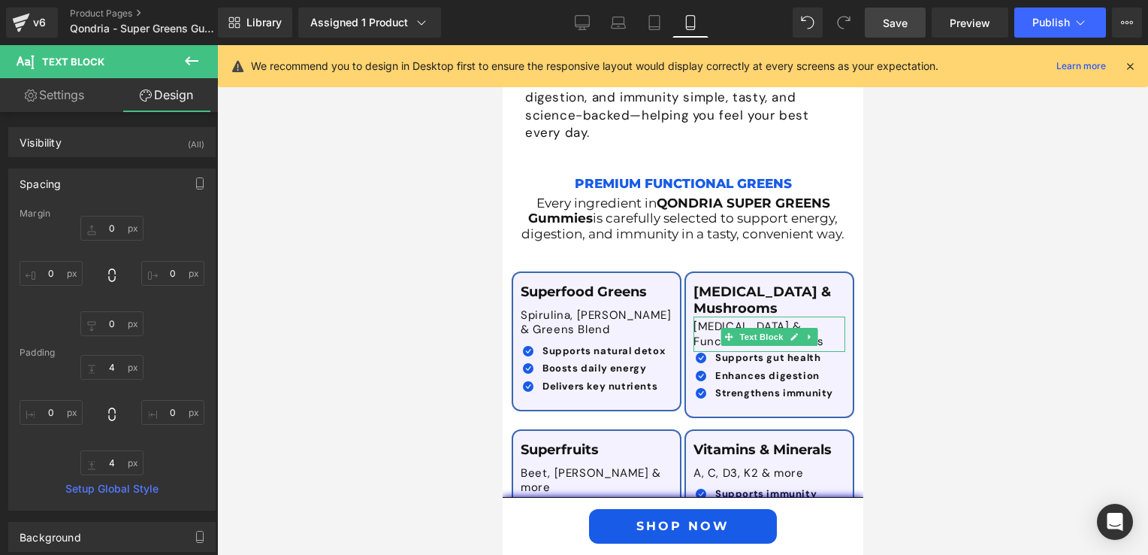
click at [468, 404] on div at bounding box center [682, 299] width 931 height 509
click at [390, 397] on div at bounding box center [682, 299] width 931 height 509
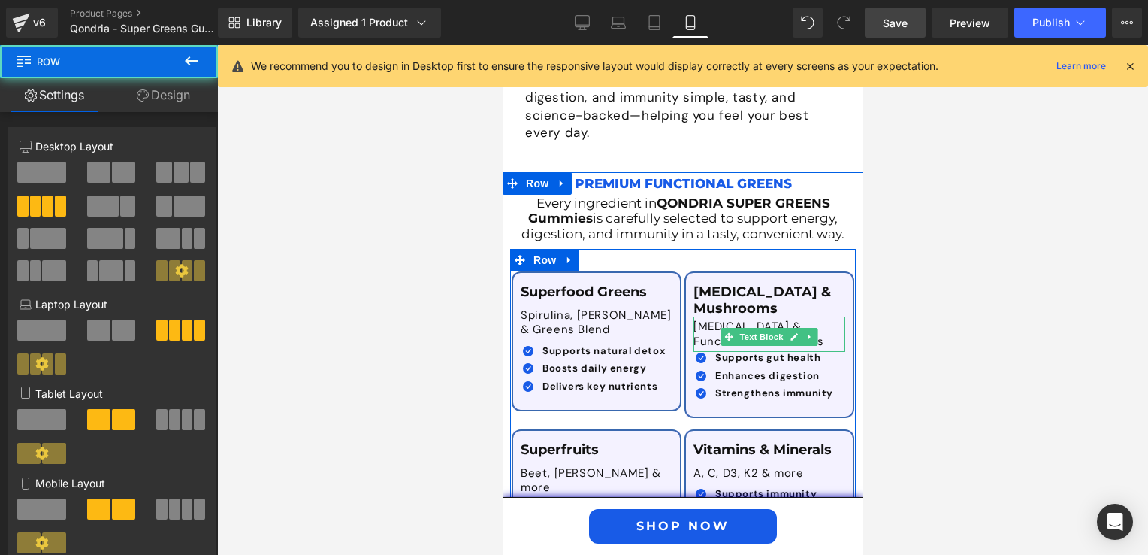
click at [671, 418] on div "Superfruits Text Block Beet, Acai & more Text Block Icon Promotes stress balanc…" at bounding box center [595, 499] width 173 height 162
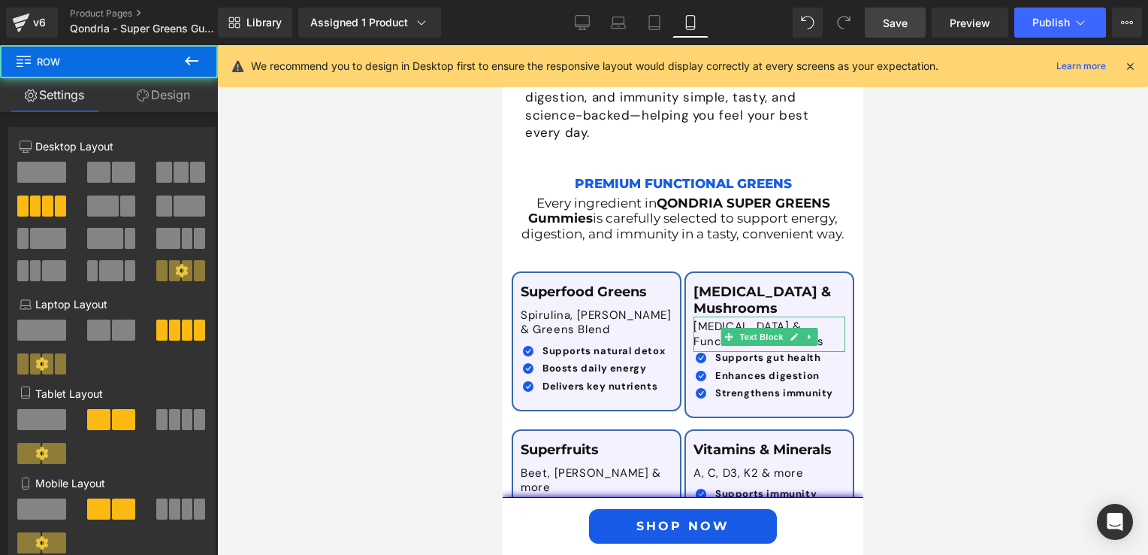
click at [1029, 455] on div at bounding box center [682, 299] width 931 height 509
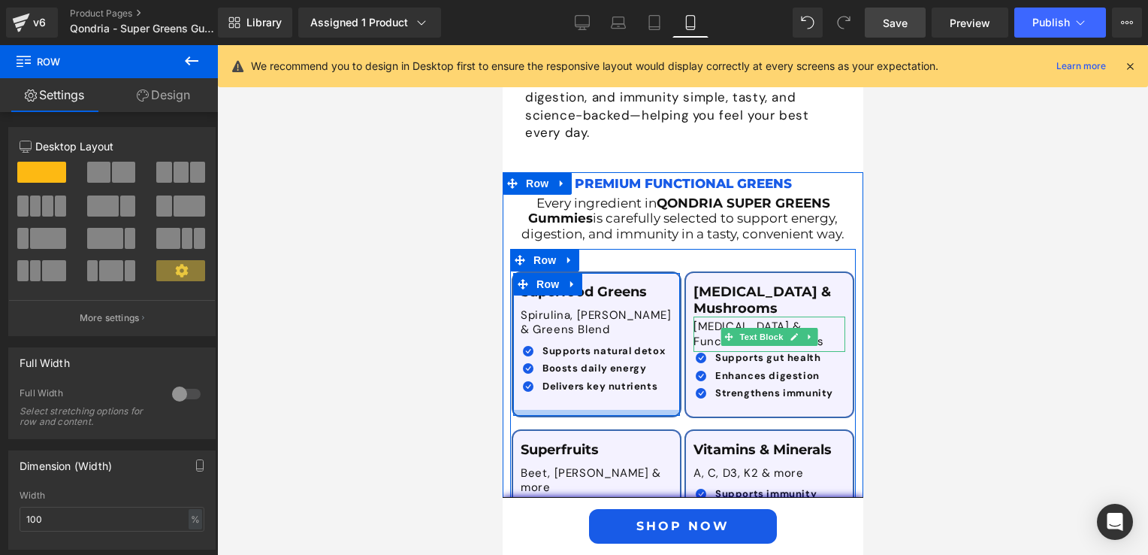
click at [588, 410] on div at bounding box center [595, 413] width 167 height 6
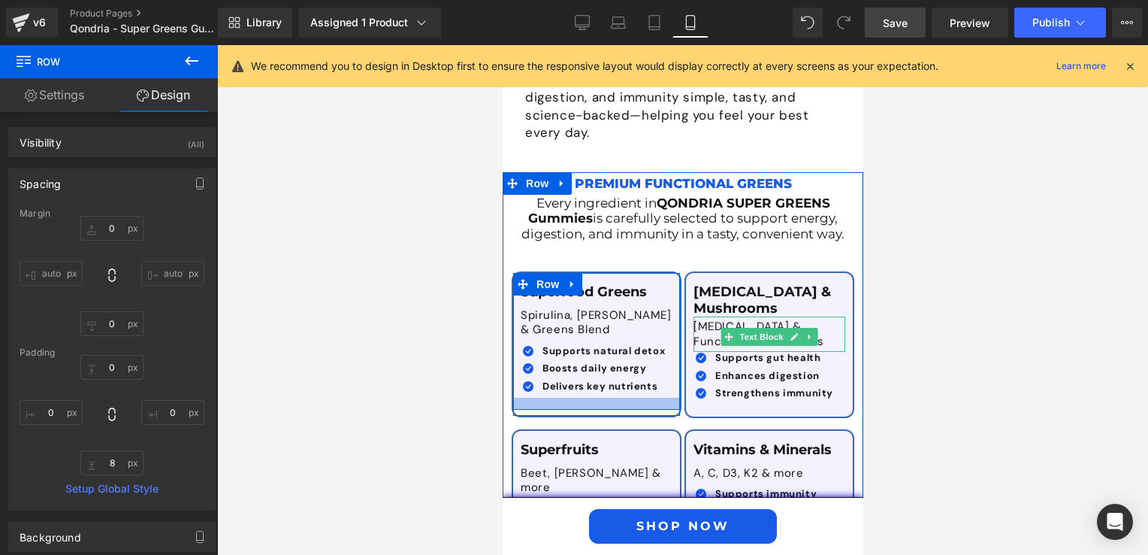
click at [555, 397] on div at bounding box center [595, 403] width 167 height 12
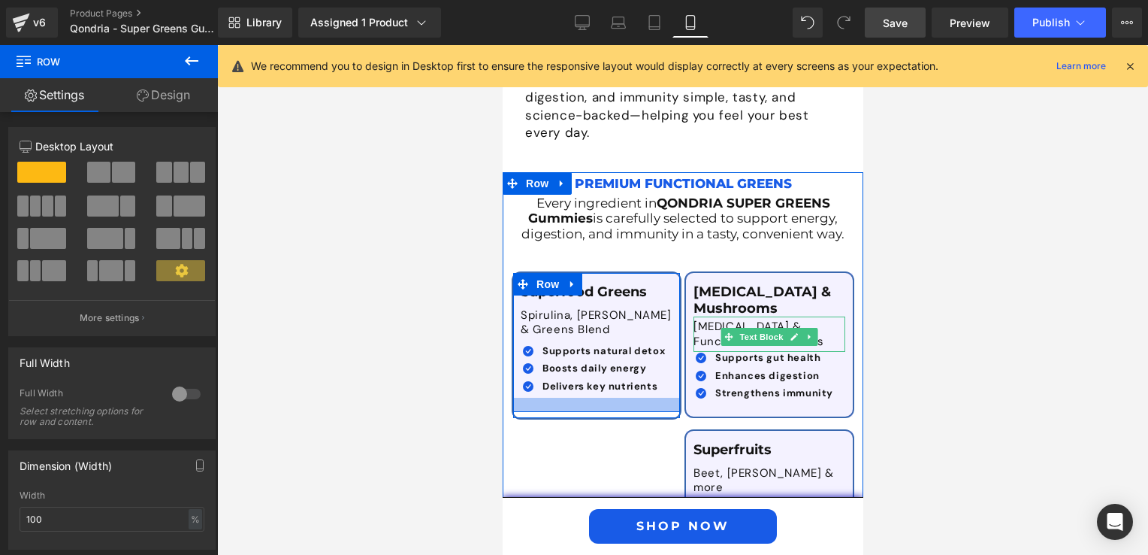
click at [561, 397] on div at bounding box center [595, 404] width 167 height 14
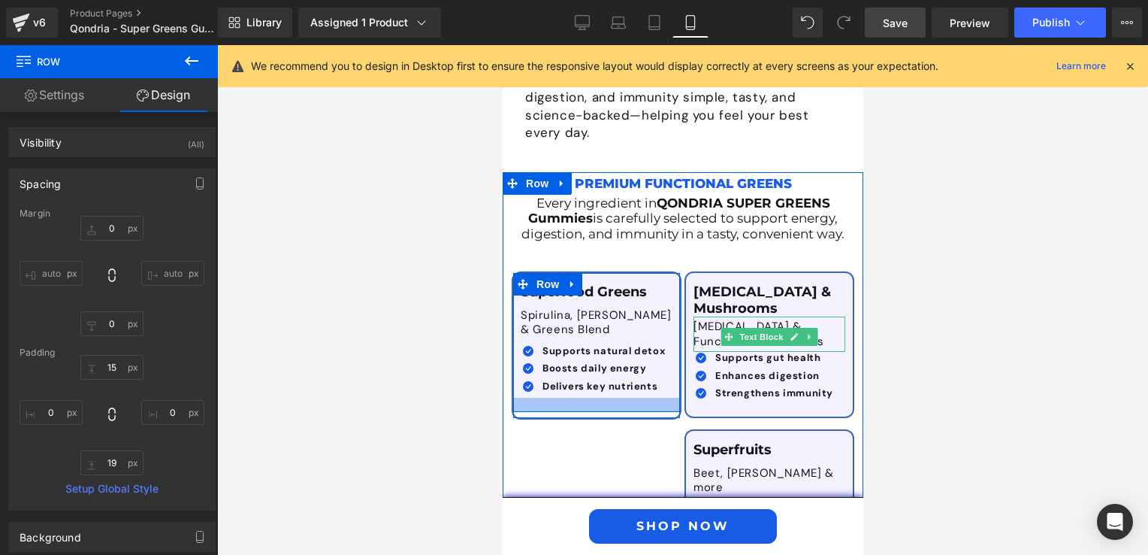
click at [575, 397] on div at bounding box center [595, 404] width 167 height 14
click at [665, 273] on div at bounding box center [595, 278] width 167 height 11
click at [650, 397] on div at bounding box center [595, 404] width 167 height 14
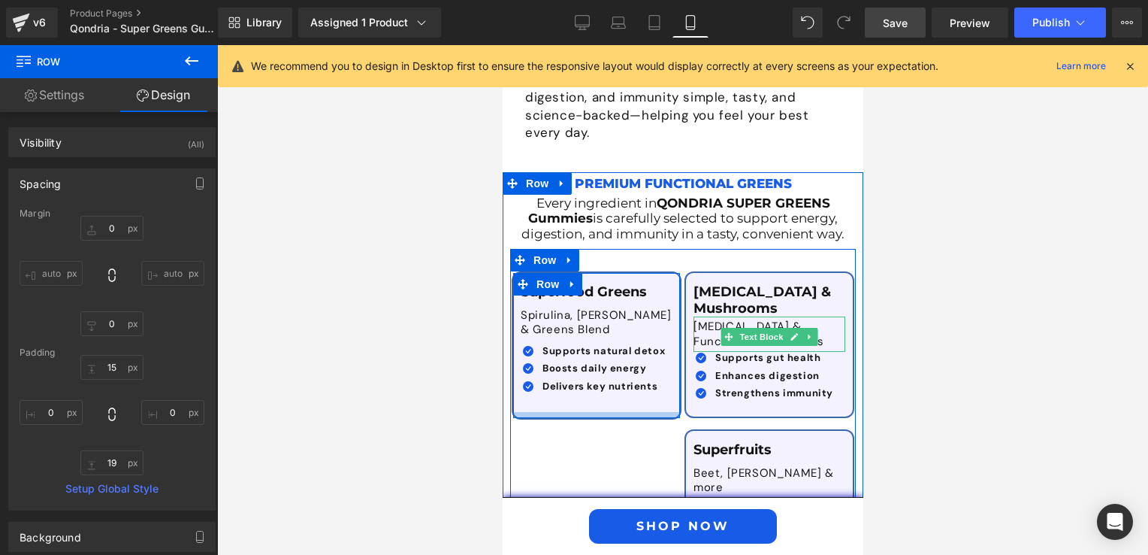
click at [644, 412] on div at bounding box center [595, 415] width 167 height 6
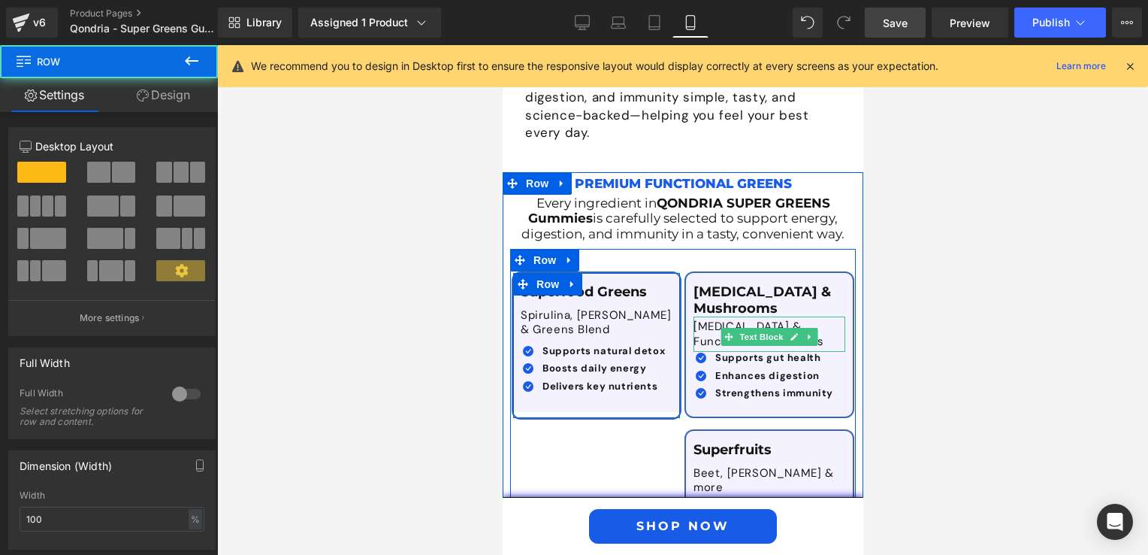
click at [644, 412] on div at bounding box center [595, 415] width 167 height 6
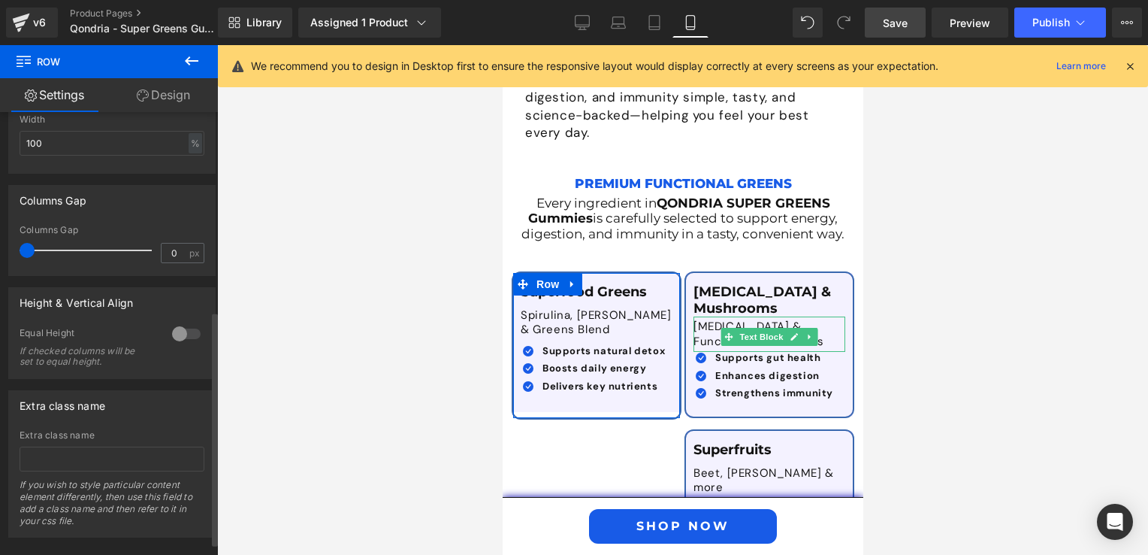
scroll to position [399, 0]
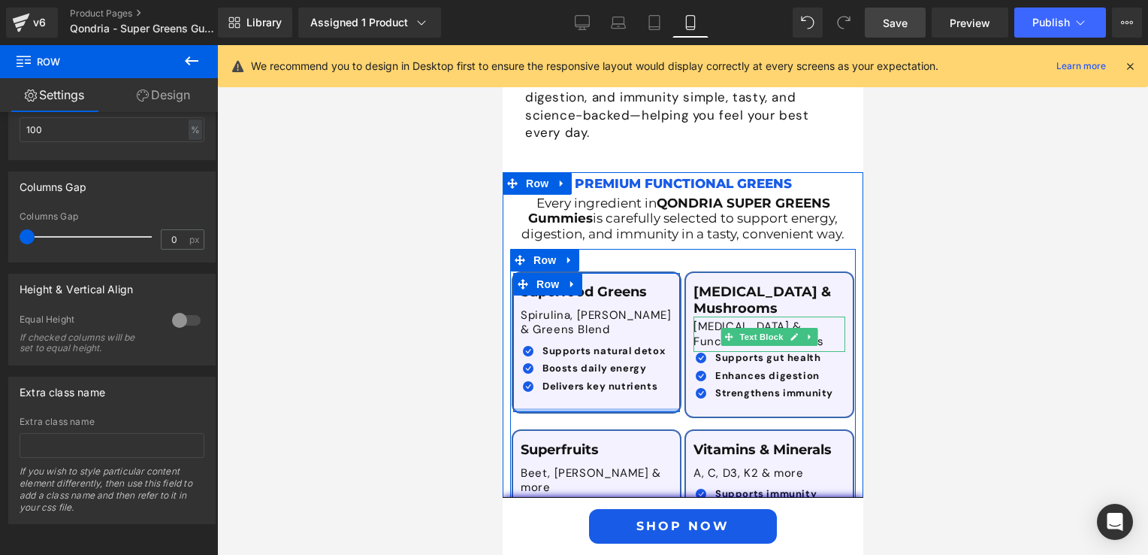
click at [646, 408] on div at bounding box center [595, 410] width 167 height 4
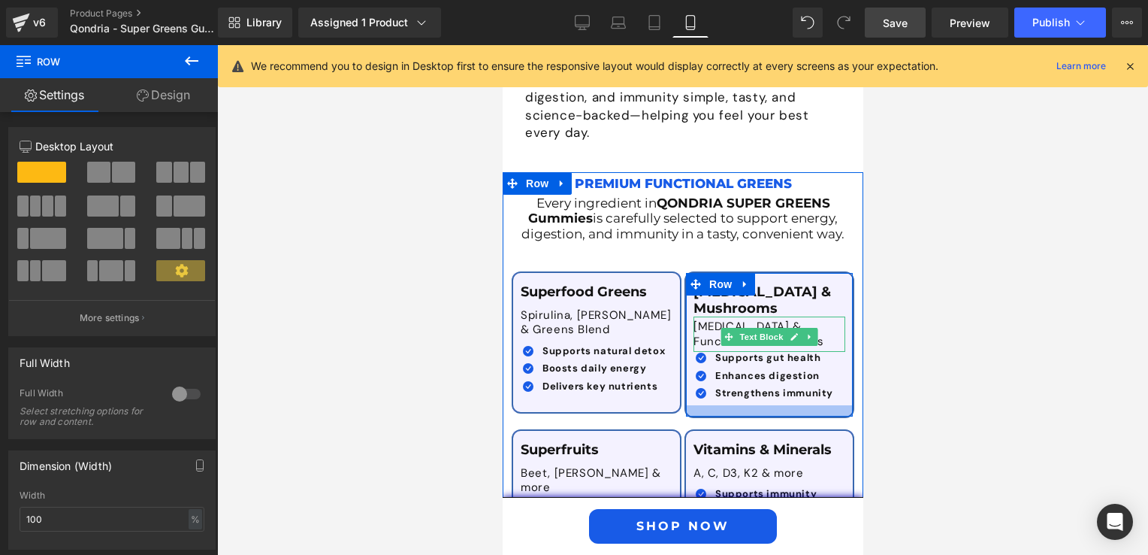
click at [714, 389] on div "[MEDICAL_DATA] & Mushrooms Text Block [MEDICAL_DATA] & Functional Mushrooms Tex…" at bounding box center [769, 344] width 170 height 147
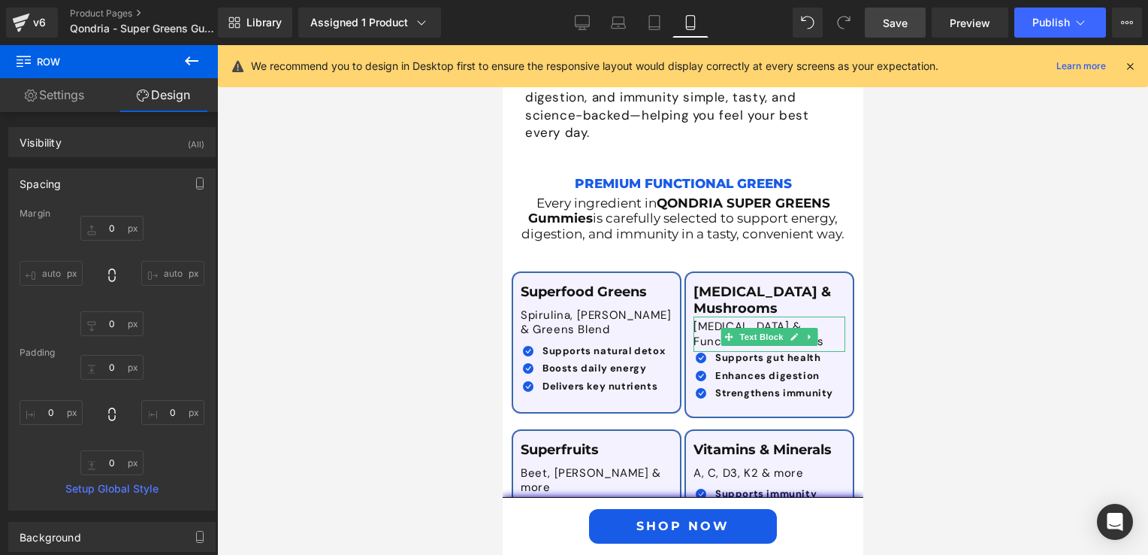
click at [958, 345] on div at bounding box center [682, 299] width 931 height 509
click at [1043, 401] on div at bounding box center [682, 299] width 931 height 509
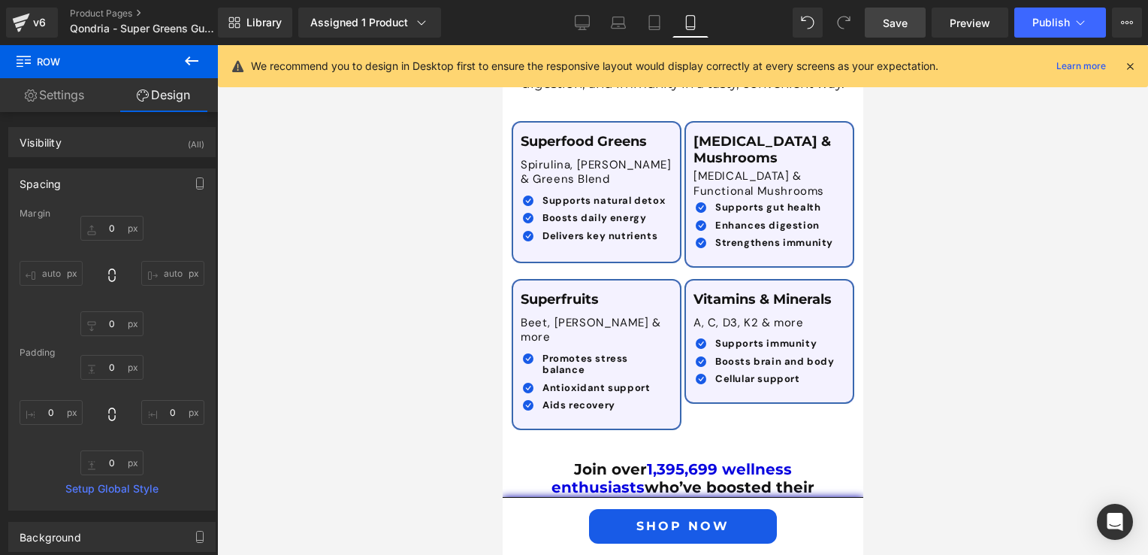
scroll to position [2945, 0]
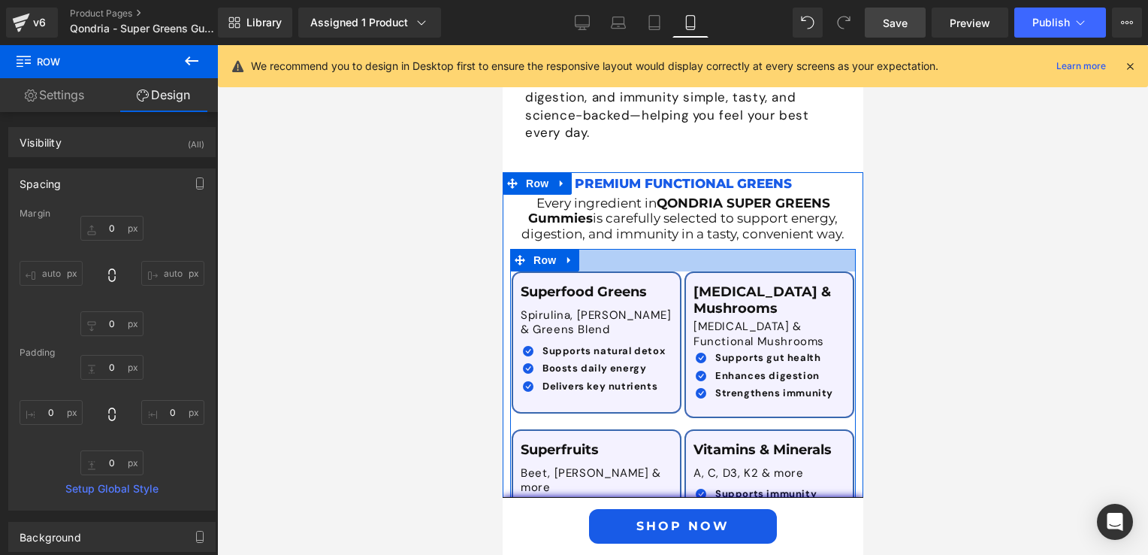
click at [617, 249] on div at bounding box center [682, 260] width 346 height 23
click at [674, 249] on div at bounding box center [682, 260] width 346 height 23
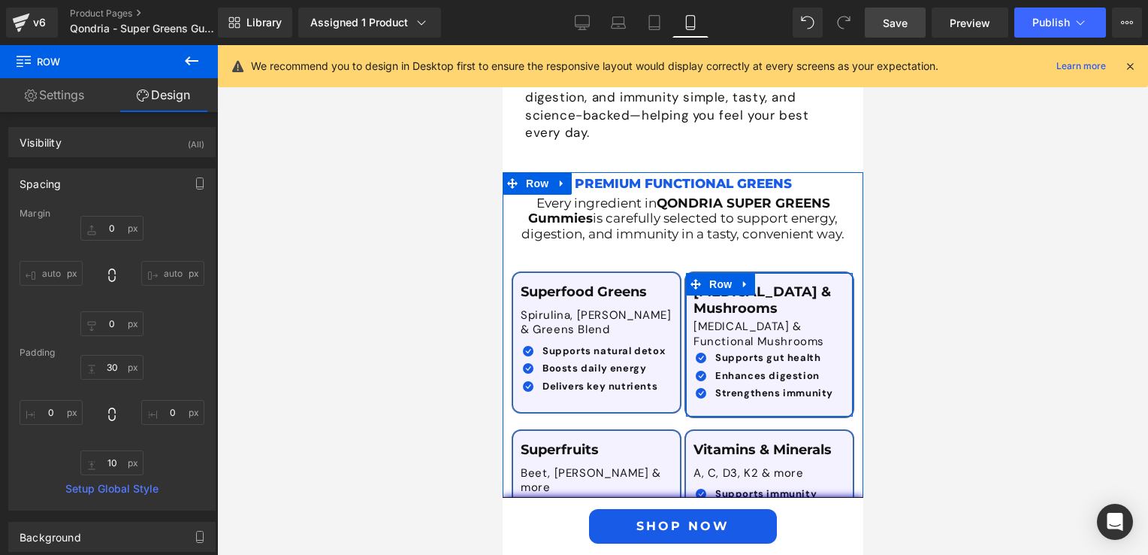
scroll to position [3021, 0]
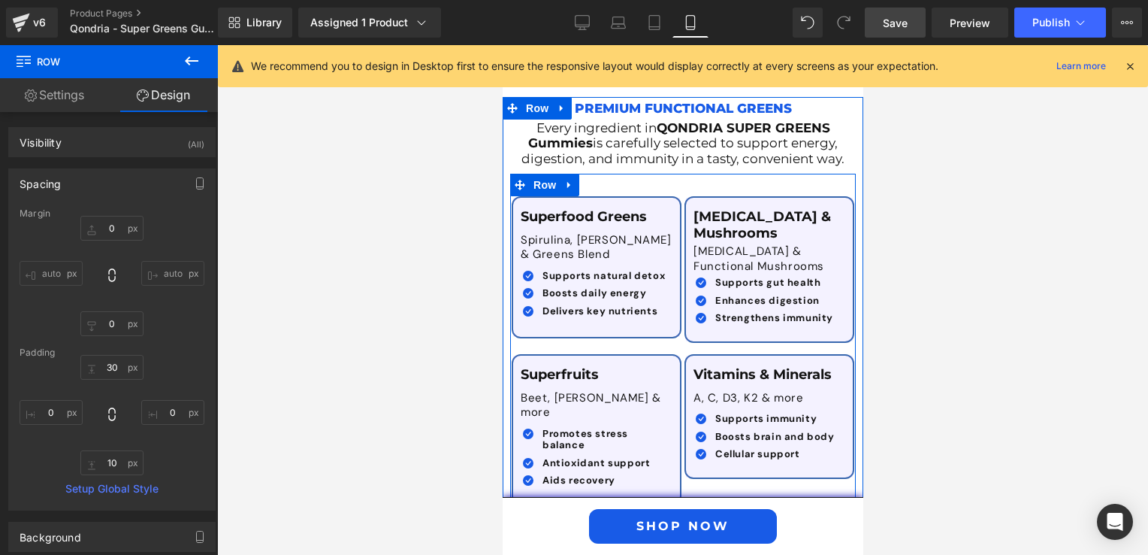
click at [671, 343] on div "Superfruits Text Block Beet, Acai & more Text Block Icon Promotes stress balanc…" at bounding box center [595, 424] width 173 height 162
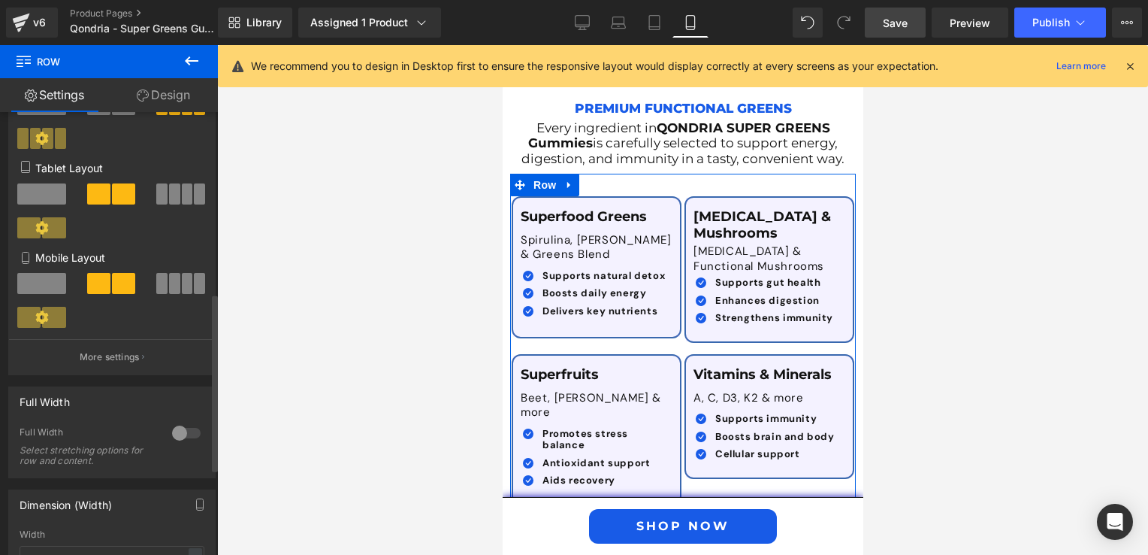
scroll to position [451, 0]
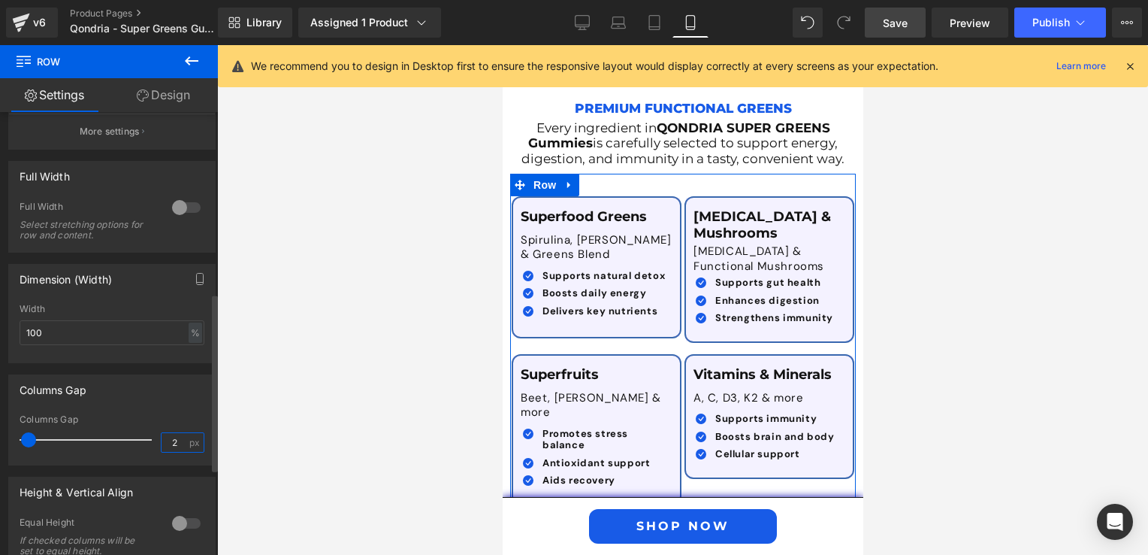
click at [171, 442] on input "2" at bounding box center [175, 442] width 26 height 19
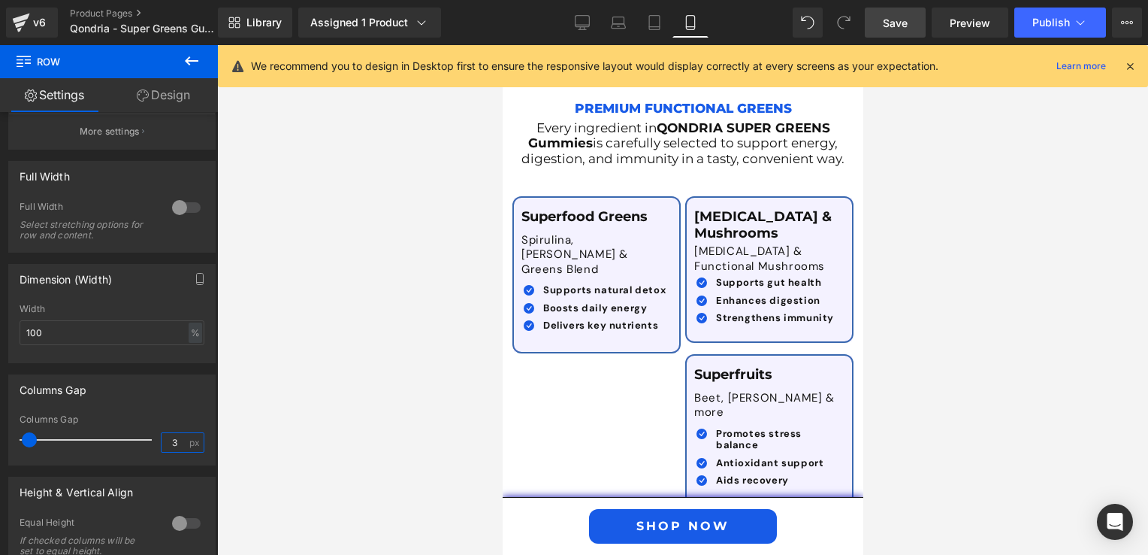
type input "3"
click at [898, 32] on link "Save" at bounding box center [895, 23] width 61 height 30
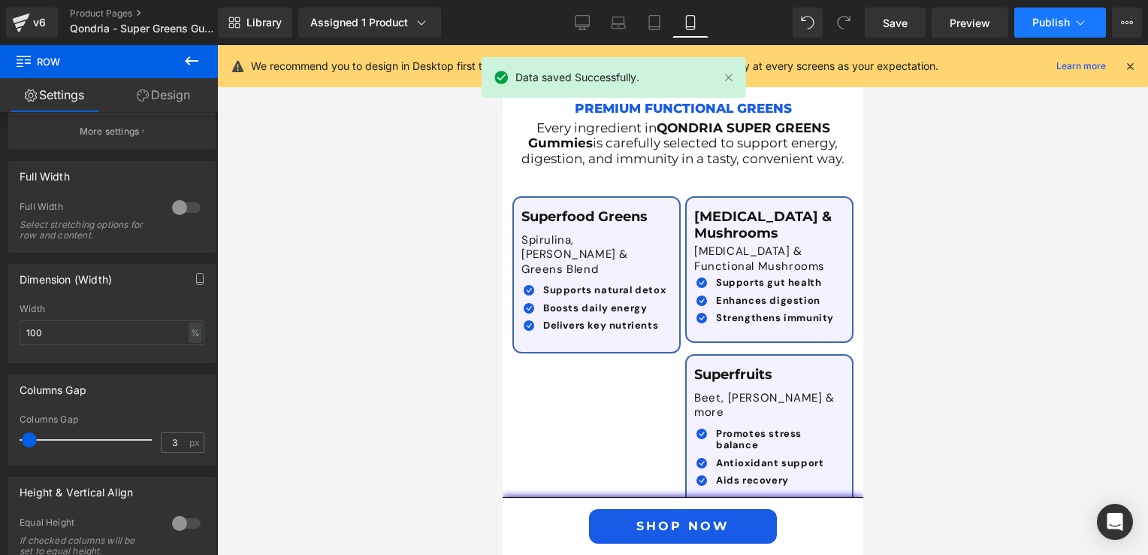
click at [1044, 17] on span "Publish" at bounding box center [1051, 23] width 38 height 12
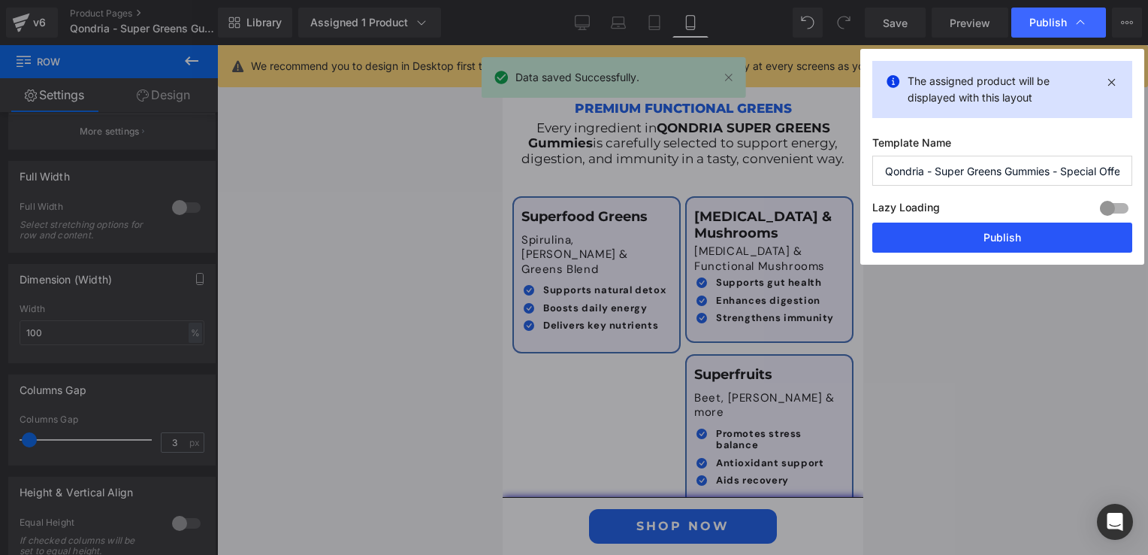
click at [1013, 242] on button "Publish" at bounding box center [1002, 237] width 260 height 30
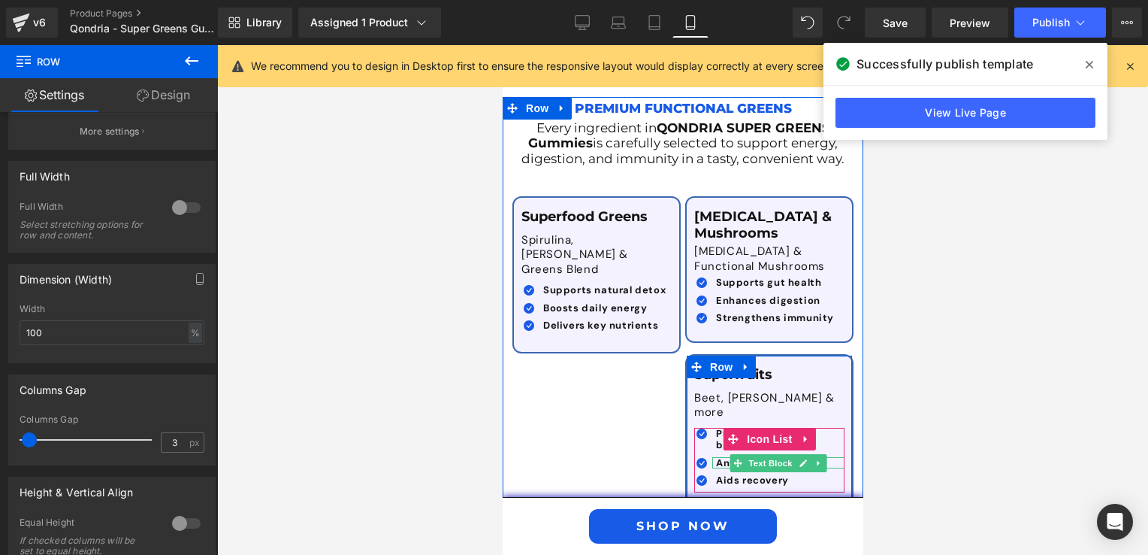
click at [715, 456] on b "Antioxidant support" at bounding box center [768, 462] width 107 height 13
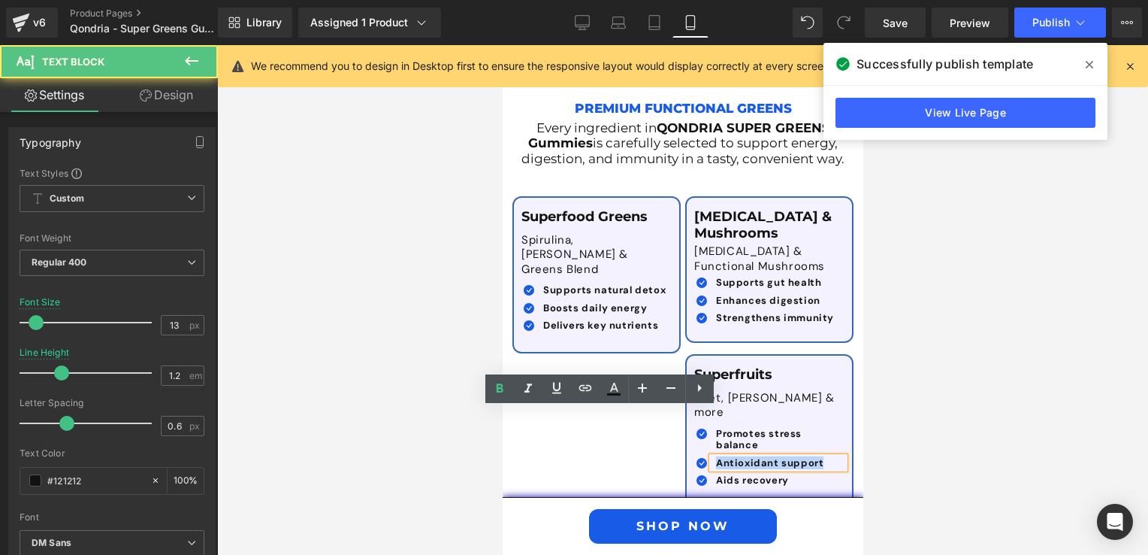
drag, startPoint x: 652, startPoint y: 416, endPoint x: 539, endPoint y: 416, distance: 113.5
click at [715, 457] on p "Antioxidant support" at bounding box center [779, 463] width 128 height 12
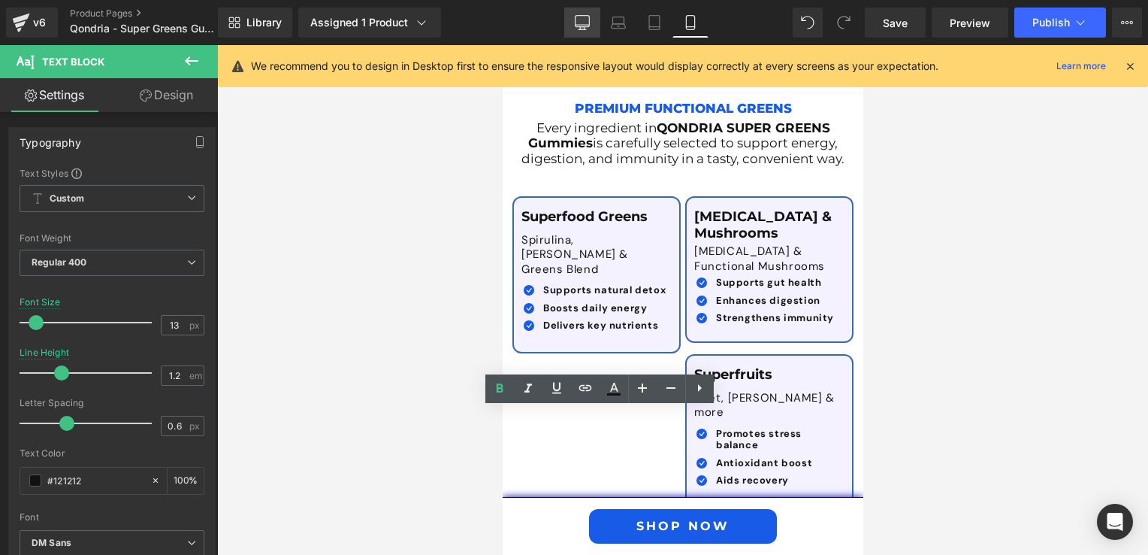
click at [582, 29] on icon at bounding box center [583, 29] width 8 height 0
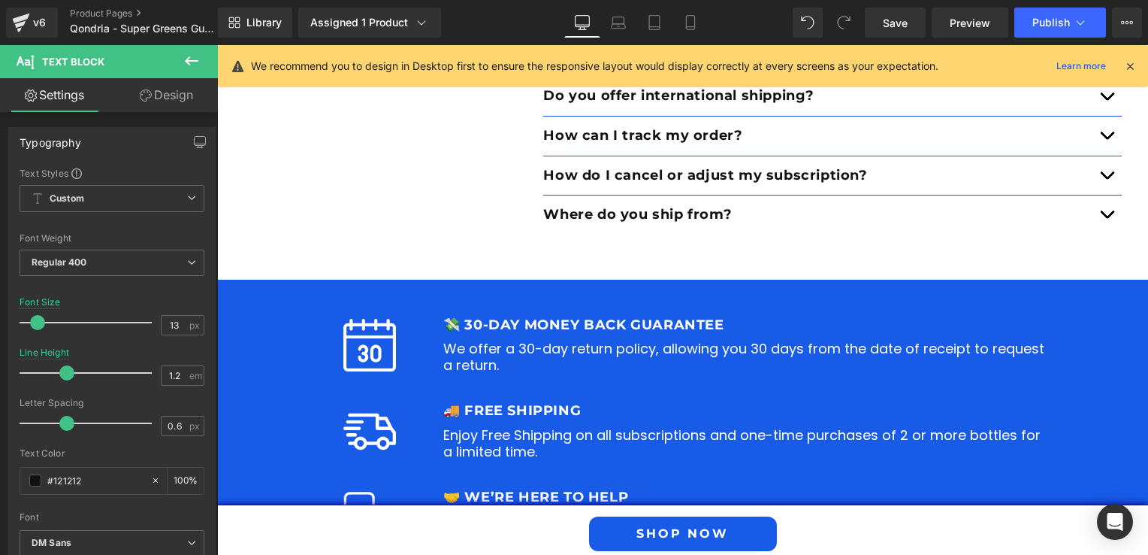
scroll to position [1766, 0]
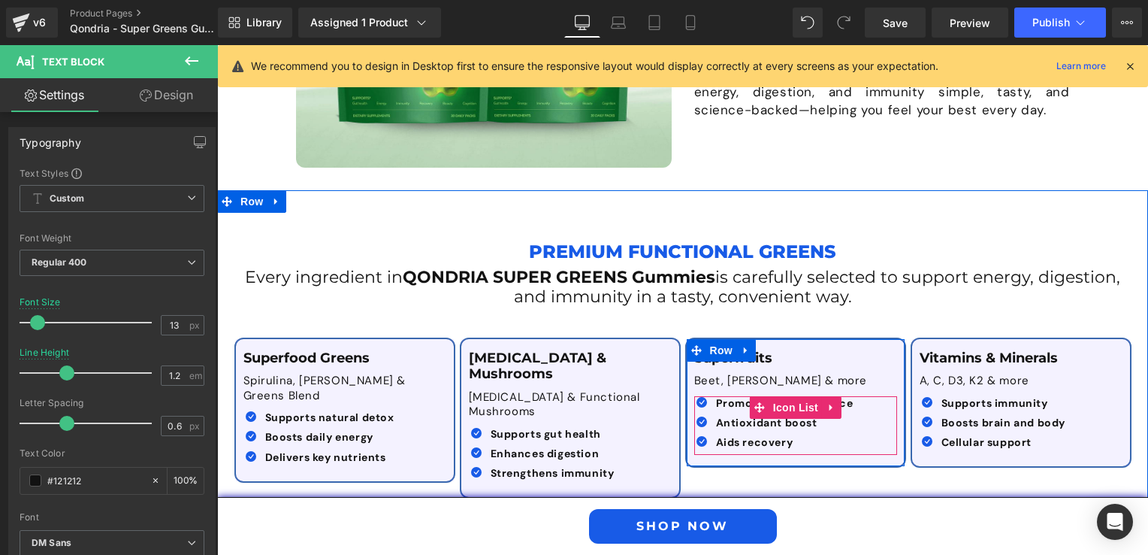
click at [217, 45] on div at bounding box center [217, 45] width 0 height 0
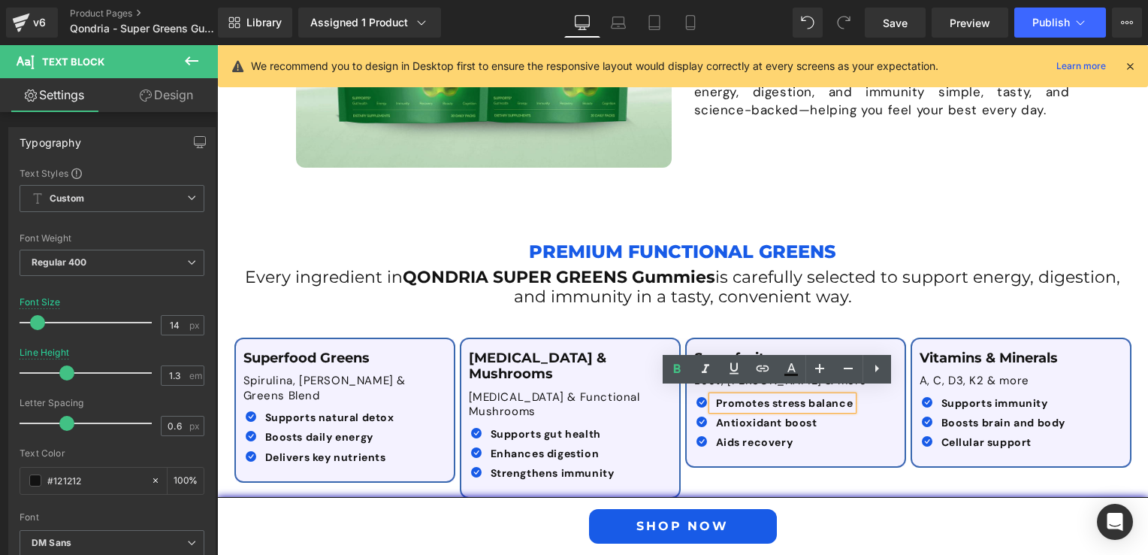
click at [716, 398] on span "Promotes stress balance" at bounding box center [785, 403] width 138 height 14
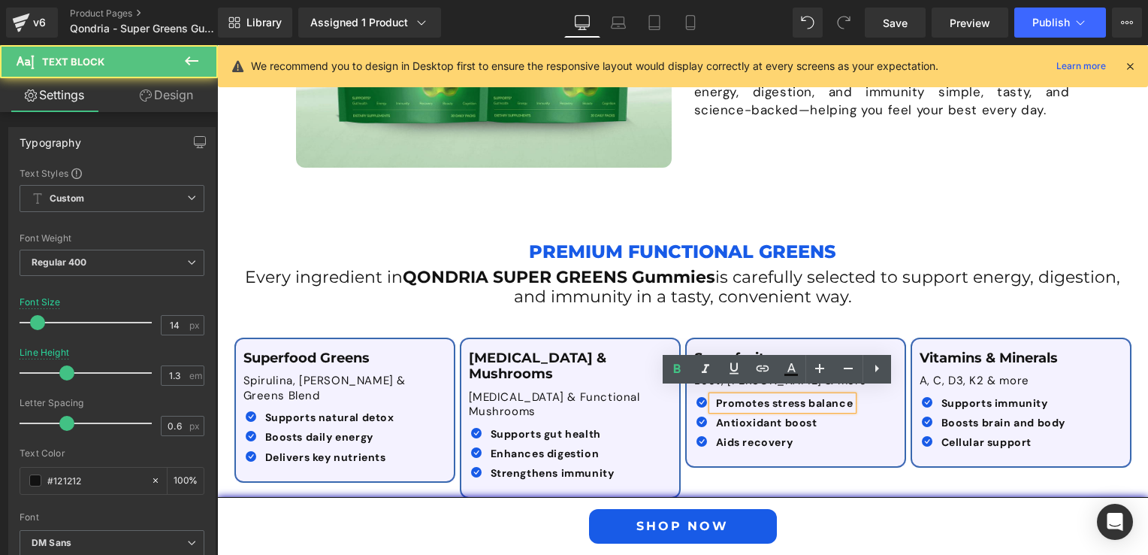
click at [712, 396] on div "Promotes stress balance" at bounding box center [782, 403] width 141 height 14
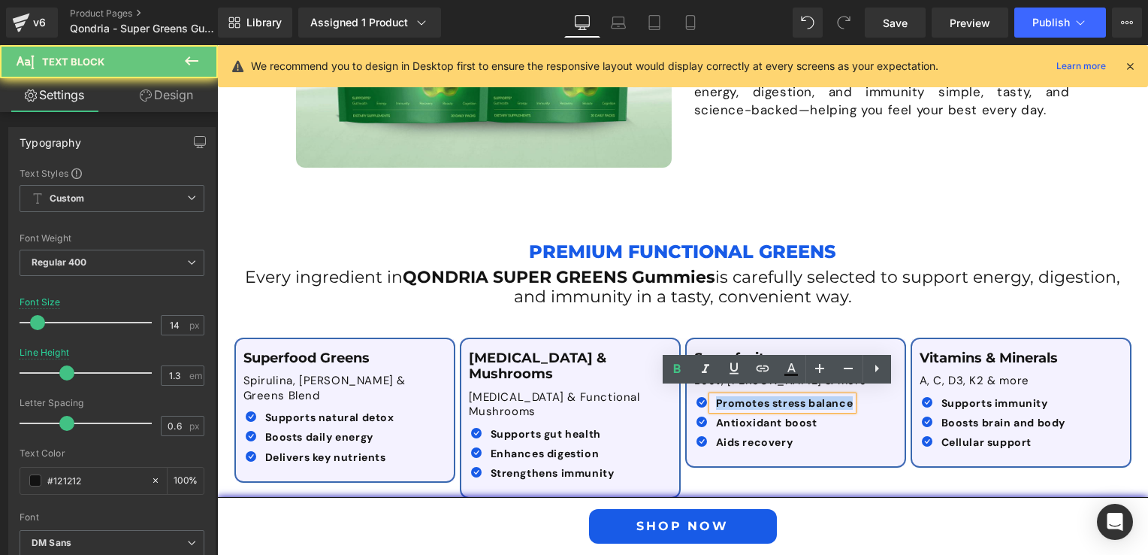
drag, startPoint x: 707, startPoint y: 390, endPoint x: 821, endPoint y: 394, distance: 113.6
click at [821, 396] on div "Promotes stress balance" at bounding box center [782, 403] width 141 height 14
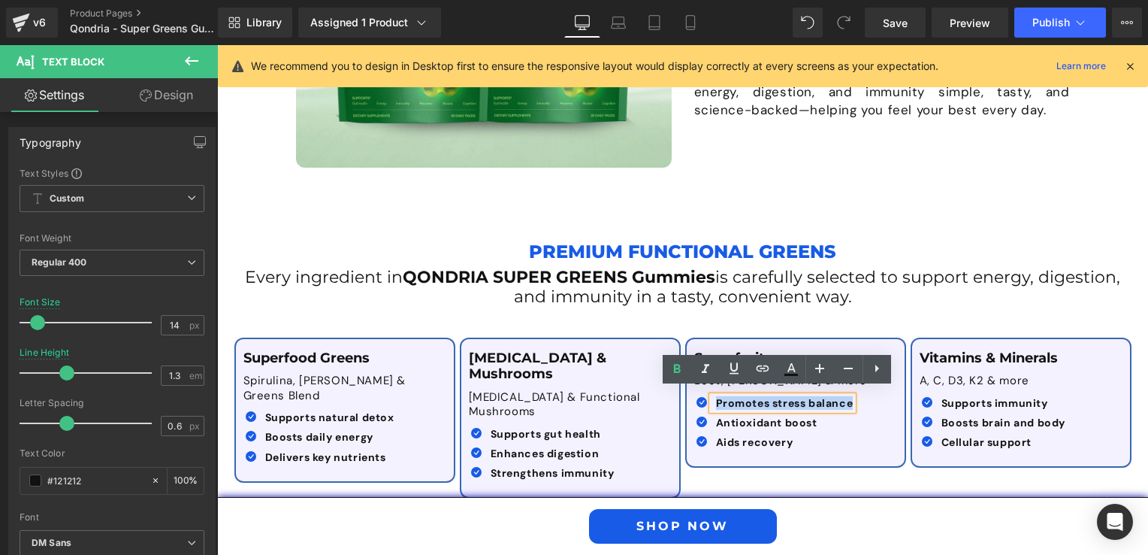
copy span "Promotes stress balance"
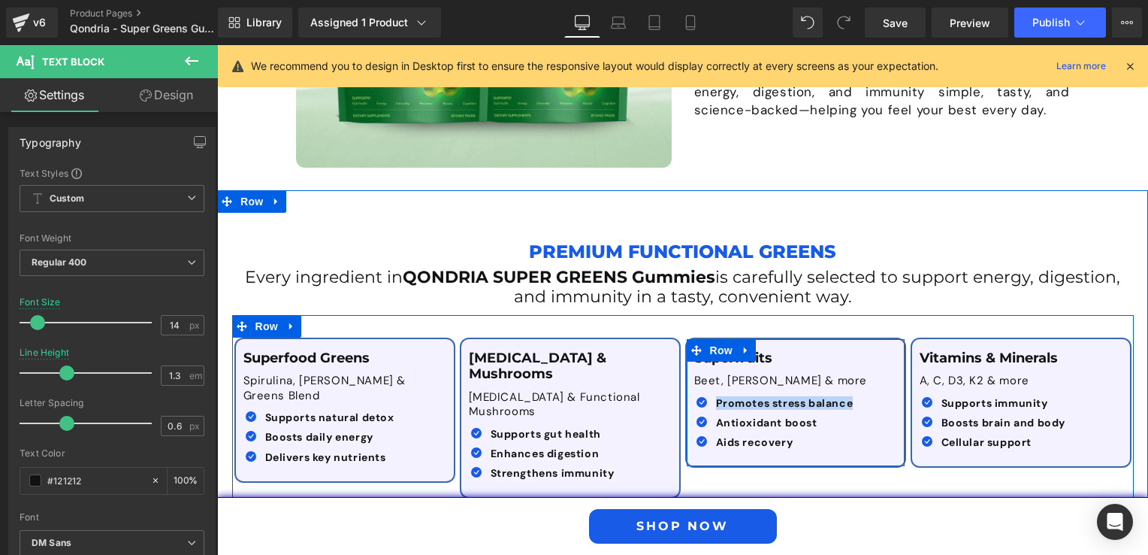
paste div
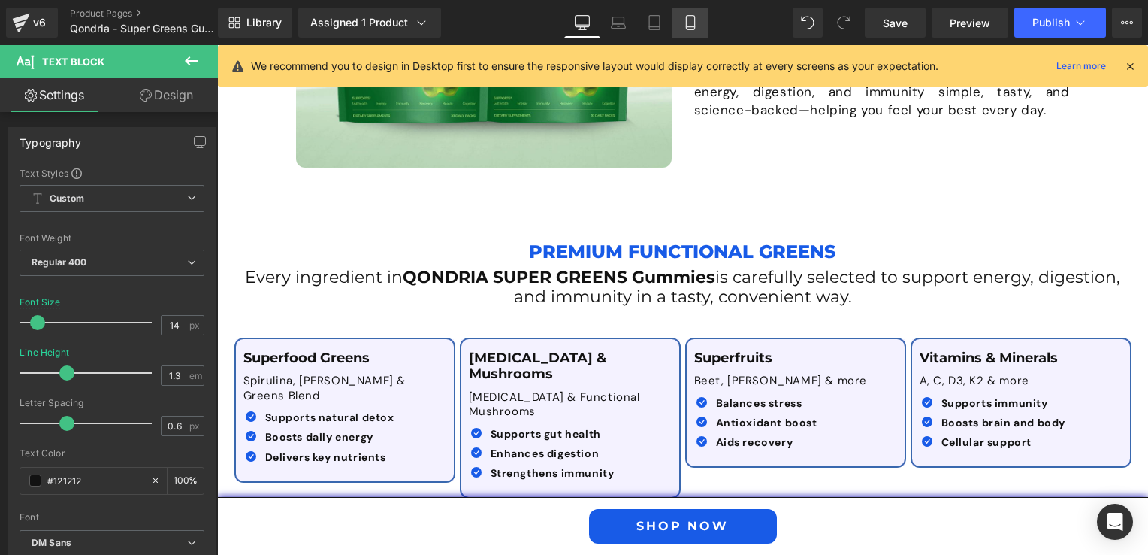
click at [686, 23] on icon at bounding box center [690, 23] width 8 height 14
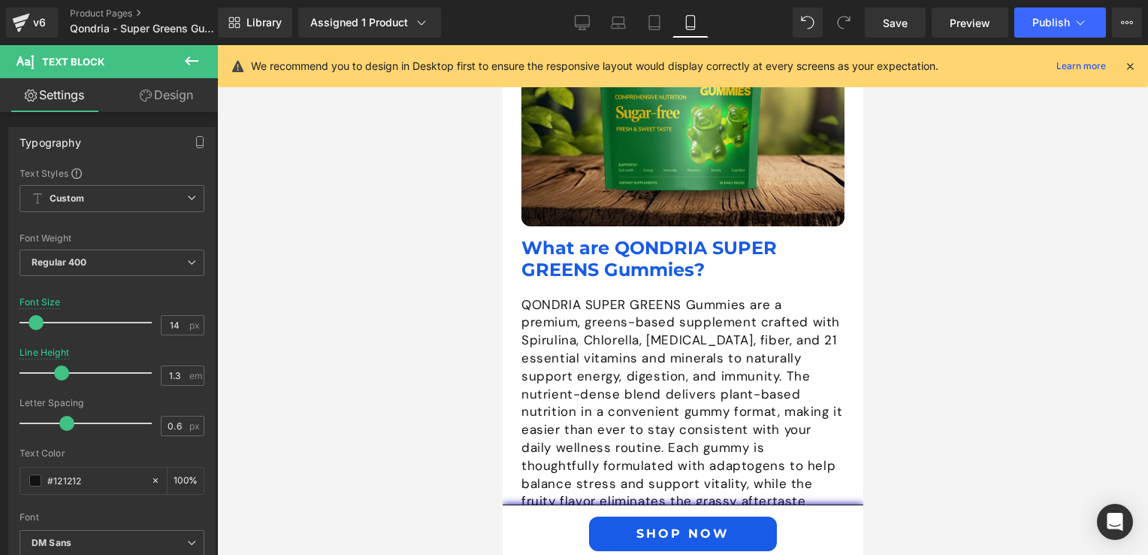
scroll to position [3023, 0]
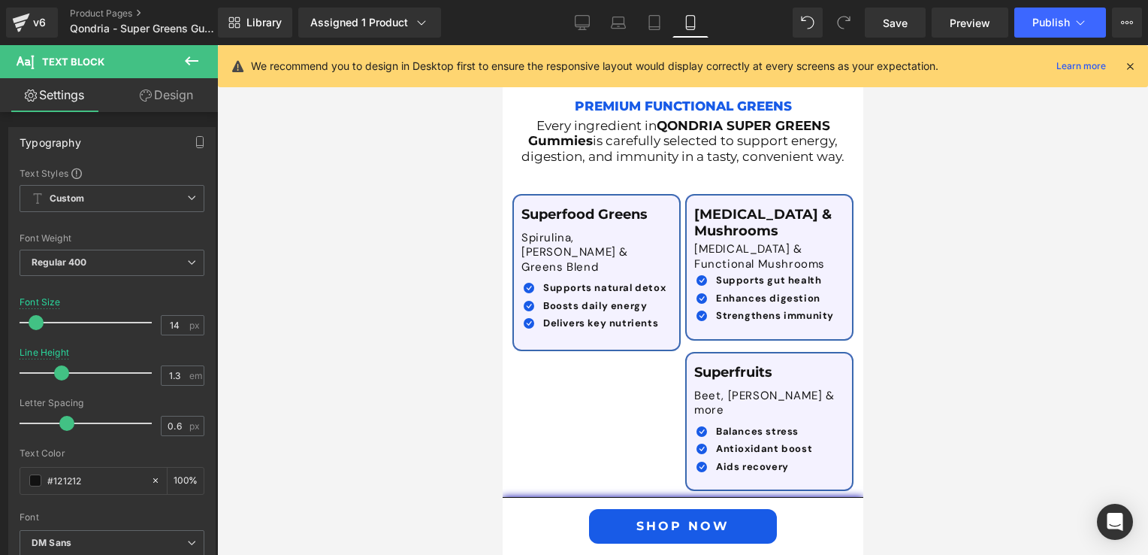
click at [454, 341] on div at bounding box center [682, 299] width 931 height 509
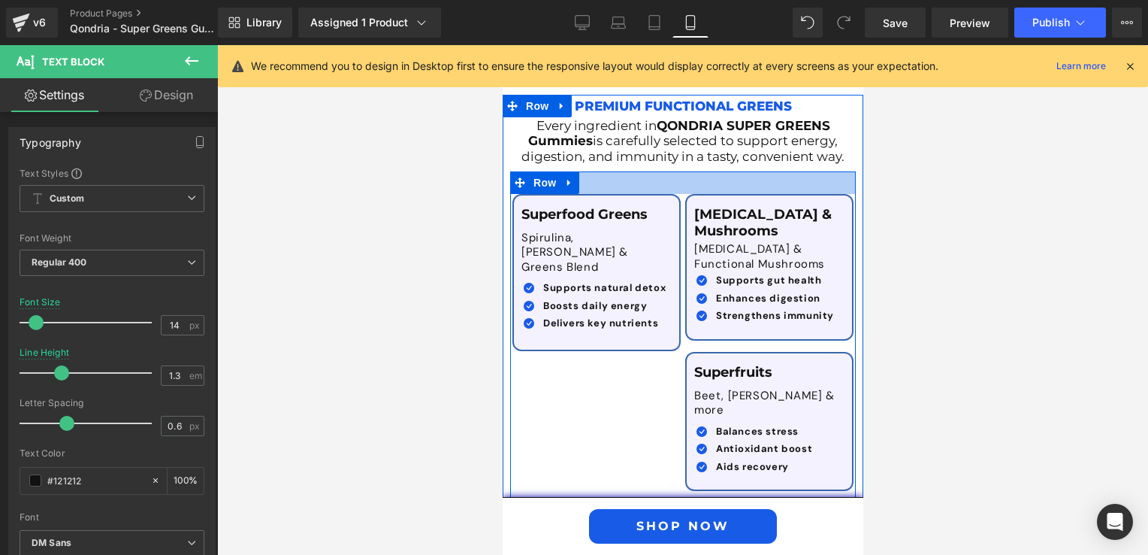
click at [638, 171] on div at bounding box center [682, 182] width 346 height 23
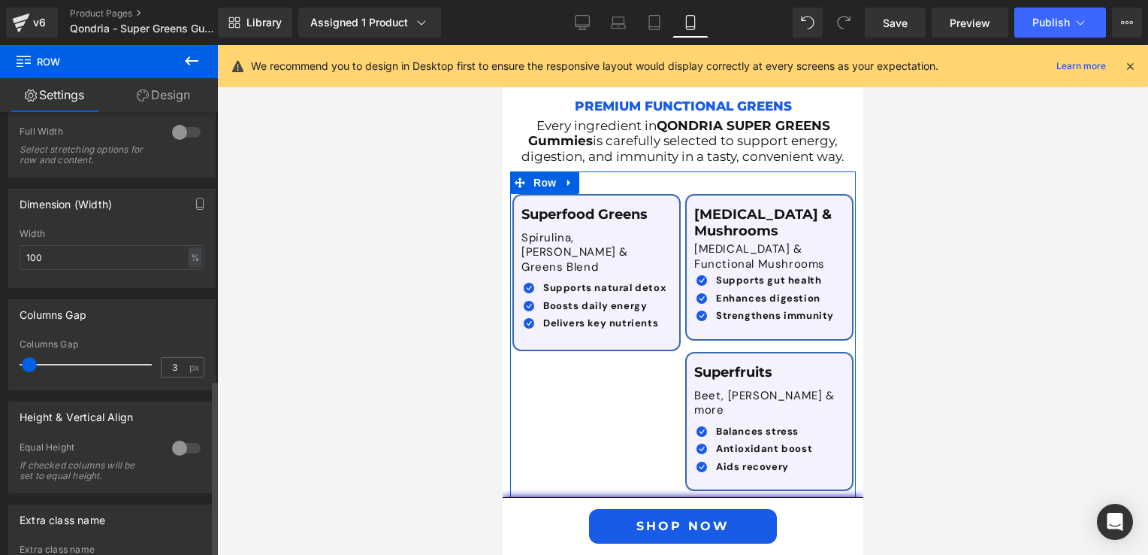
scroll to position [666, 0]
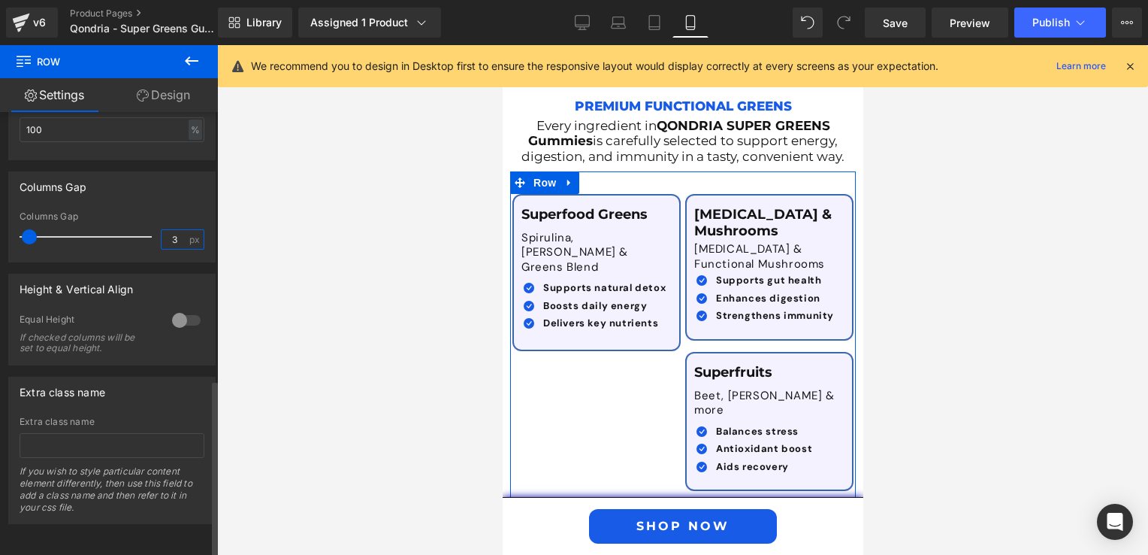
click at [171, 230] on input "3" at bounding box center [175, 239] width 26 height 19
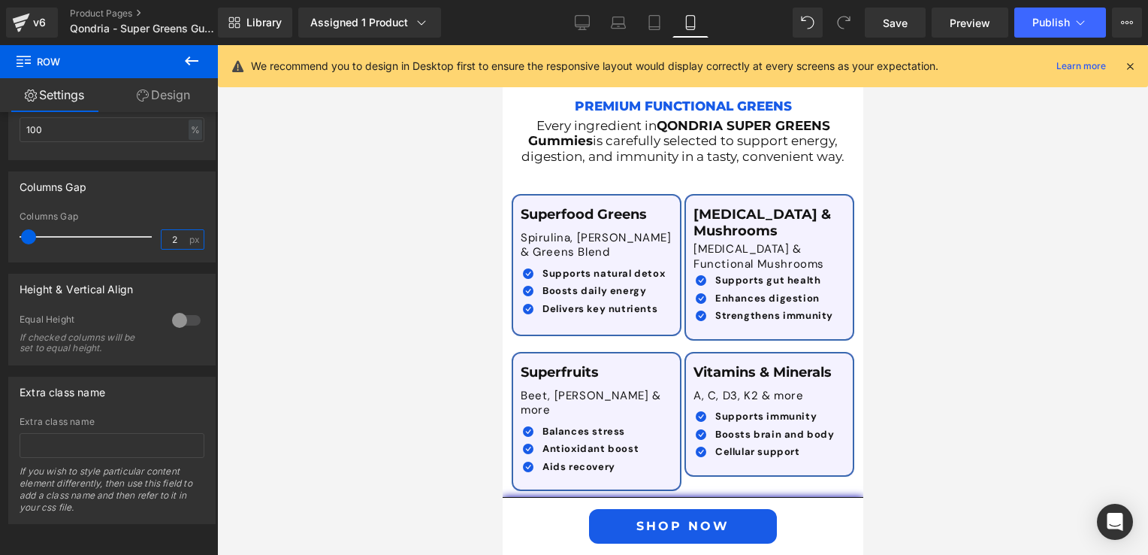
type input "2"
click at [380, 330] on div at bounding box center [682, 299] width 931 height 509
click at [571, 15] on link "Desktop" at bounding box center [582, 23] width 36 height 30
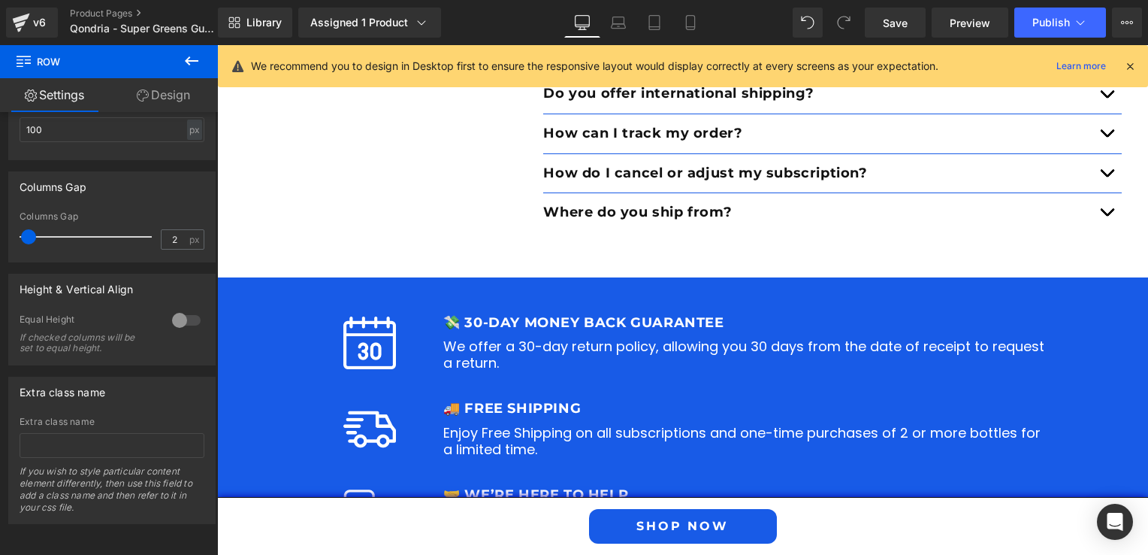
scroll to position [1924, 0]
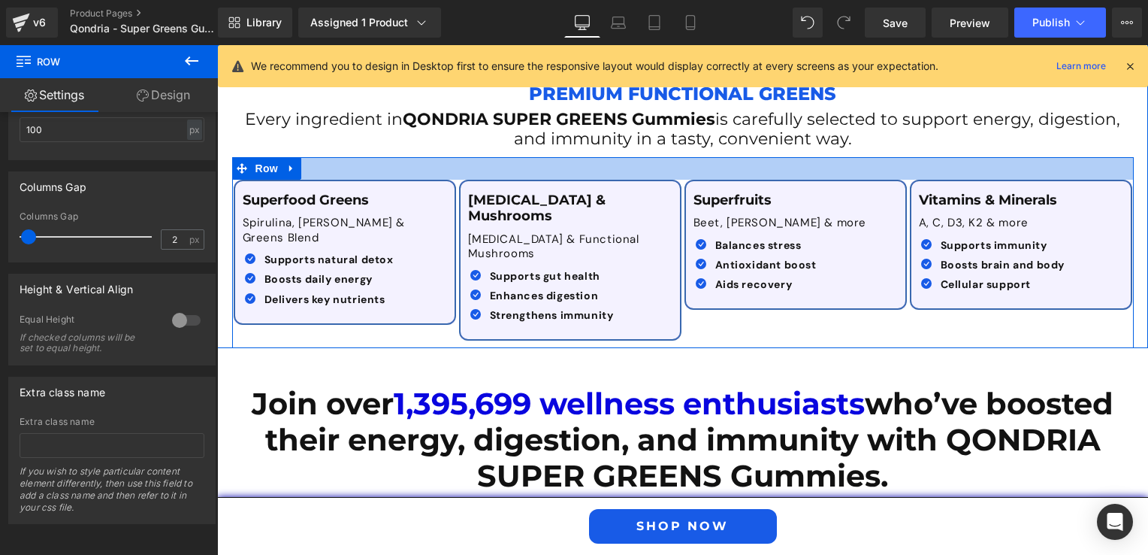
click at [320, 161] on div at bounding box center [683, 168] width 902 height 23
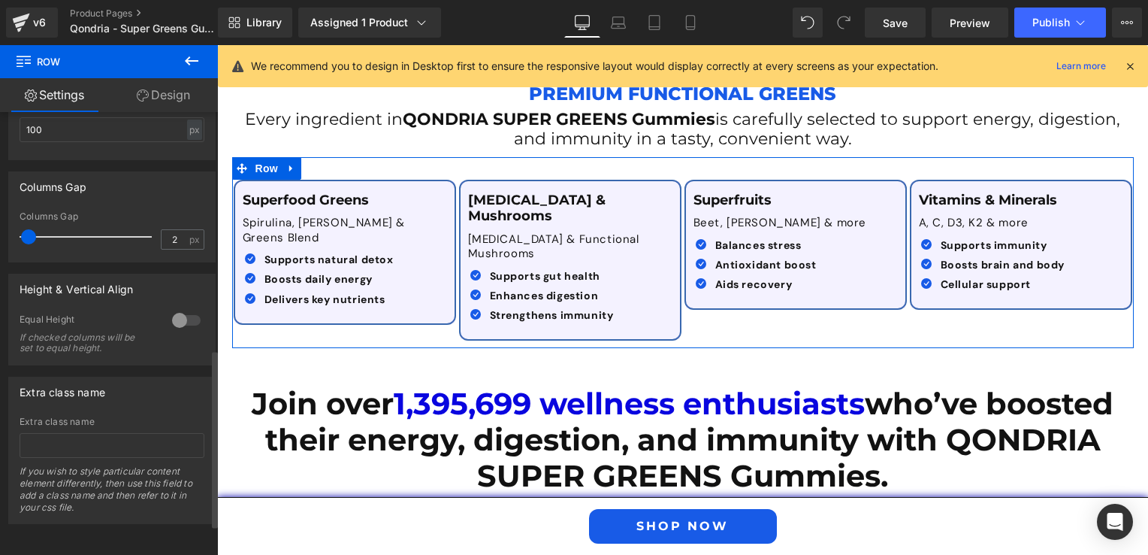
scroll to position [515, 0]
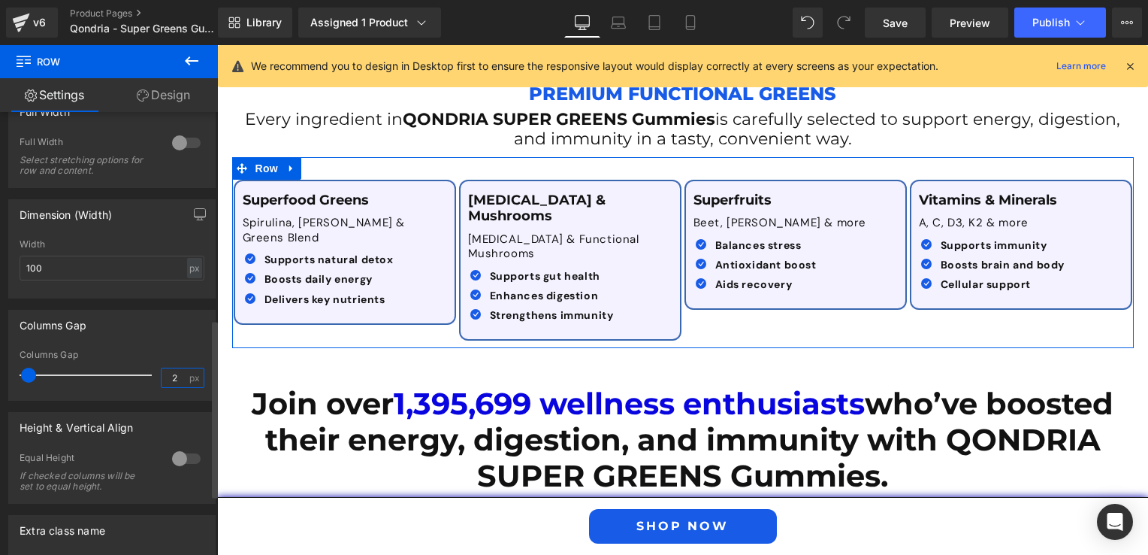
click at [166, 380] on input "2" at bounding box center [175, 377] width 26 height 19
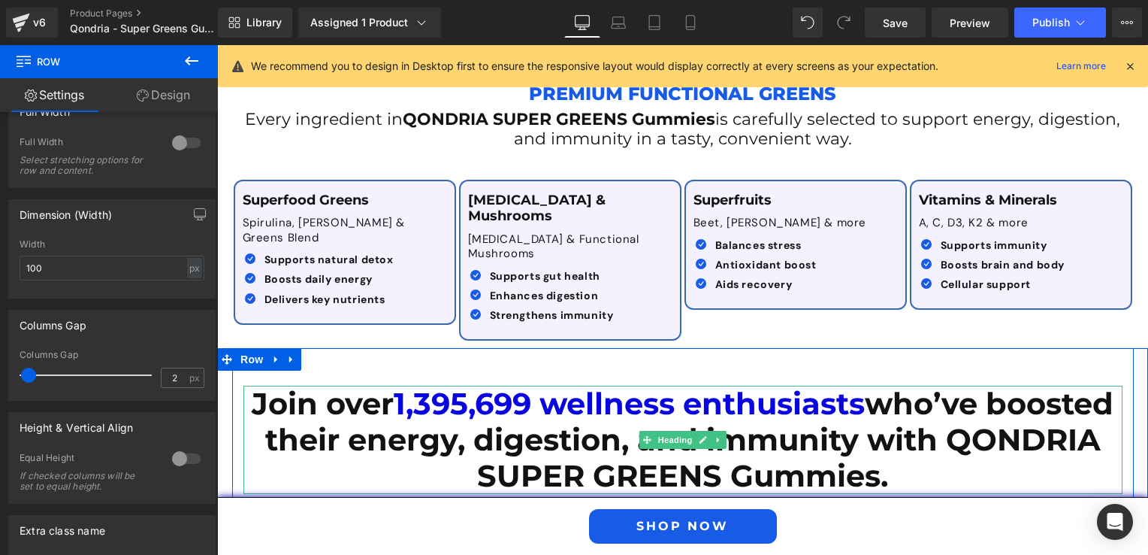
click at [250, 385] on h1 "Join over 1,395,699 wellness enthusiasts who’ve boosted their energy, digestion…" at bounding box center [682, 439] width 879 height 108
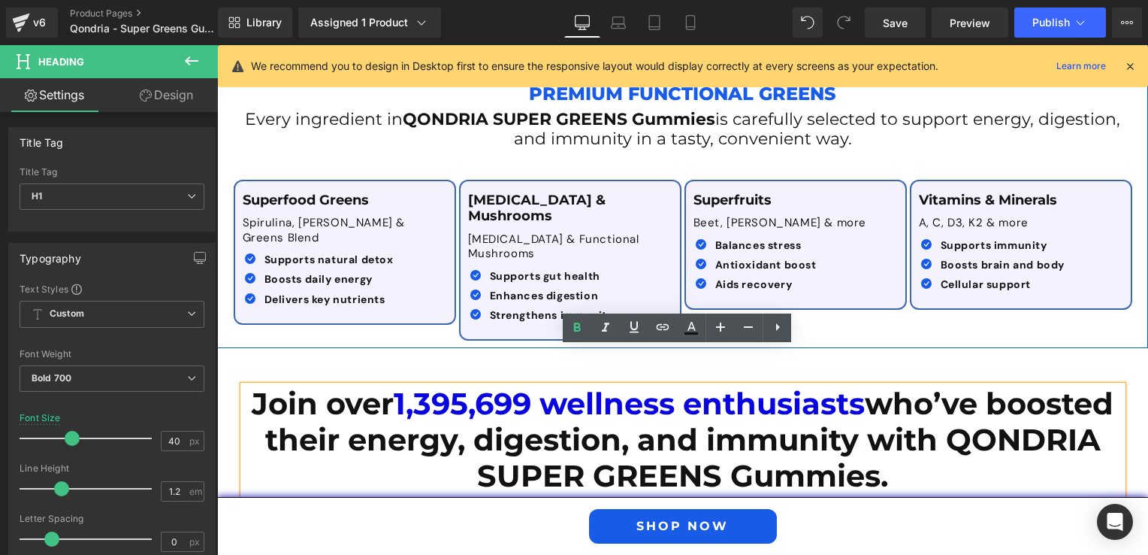
click at [287, 164] on icon at bounding box center [287, 168] width 8 height 9
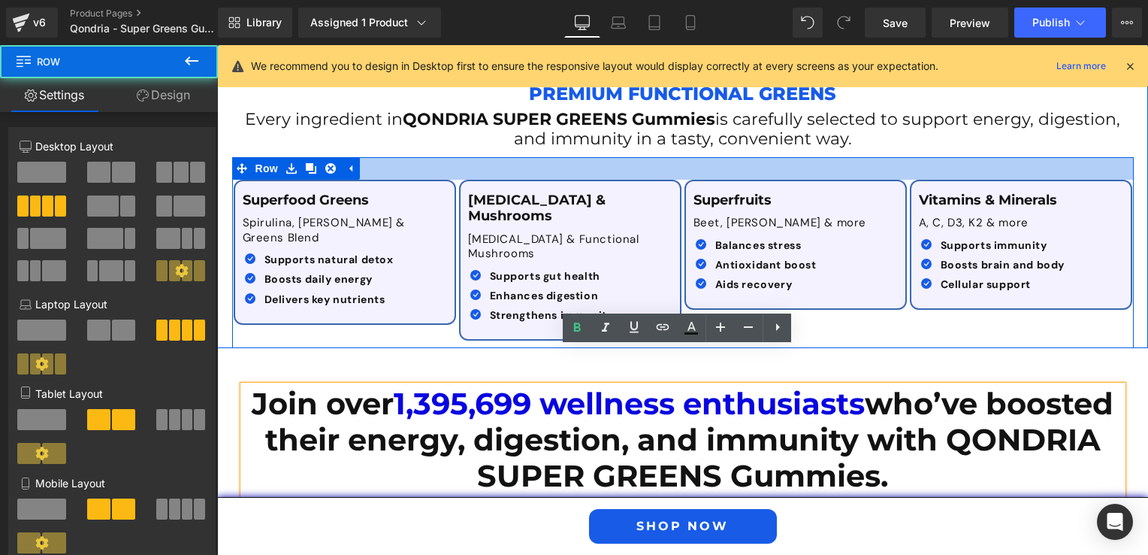
click at [446, 157] on div at bounding box center [683, 168] width 902 height 23
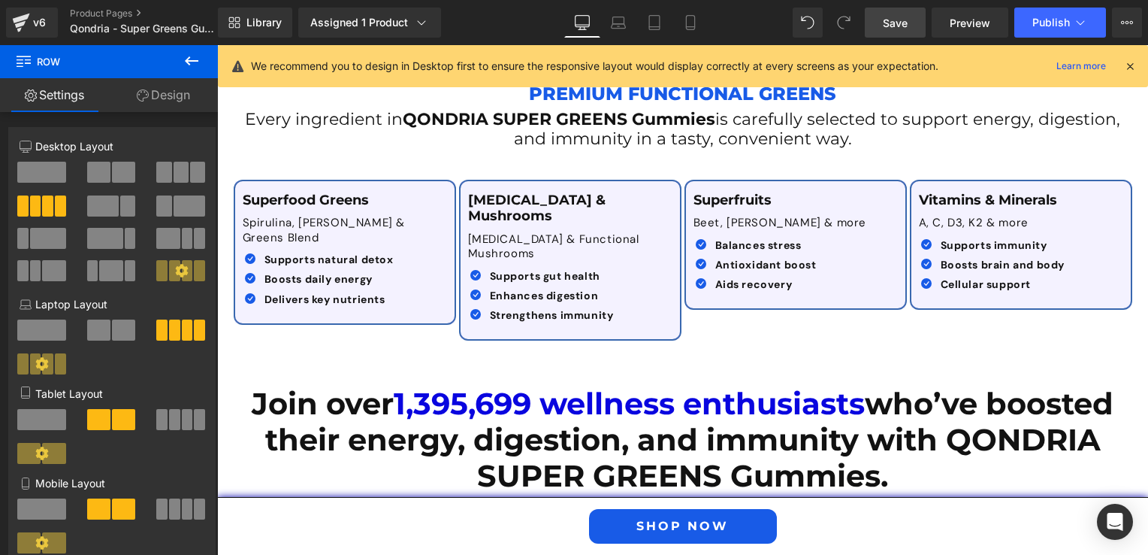
click at [890, 29] on span "Save" at bounding box center [895, 23] width 25 height 16
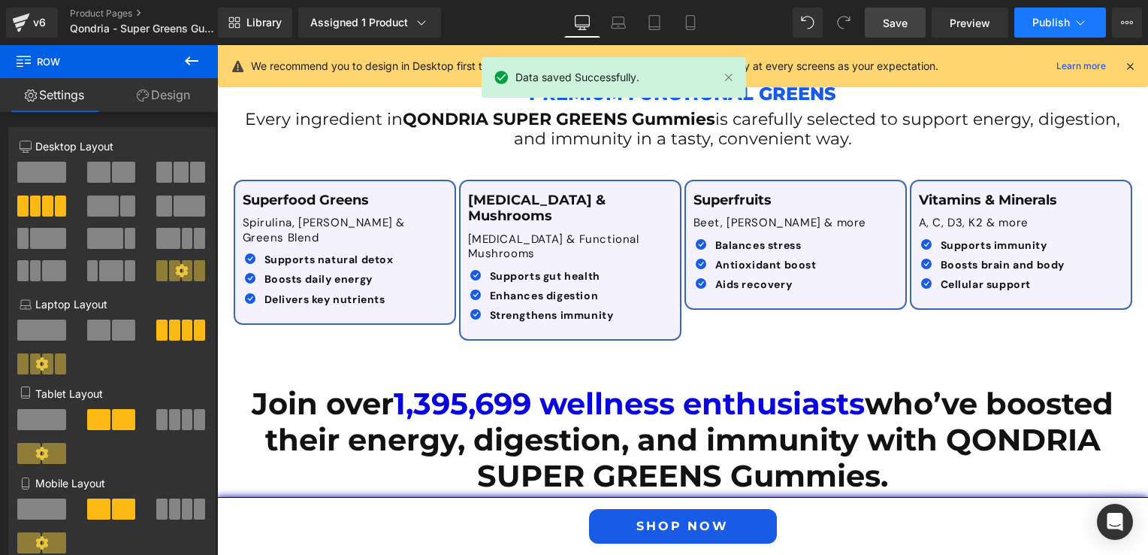
click at [1037, 15] on button "Publish" at bounding box center [1060, 23] width 92 height 30
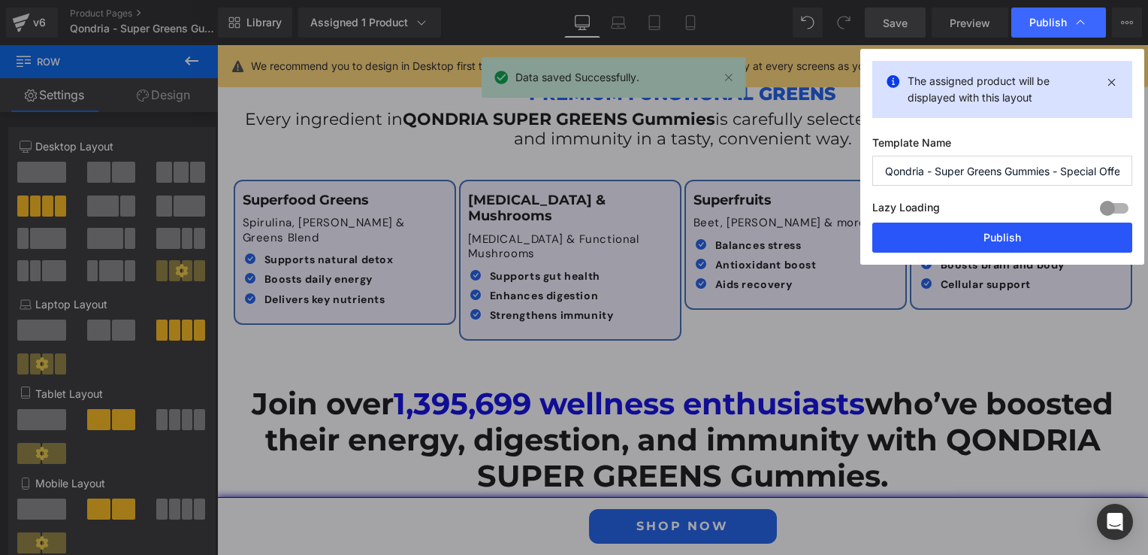
click at [999, 234] on button "Publish" at bounding box center [1002, 237] width 260 height 30
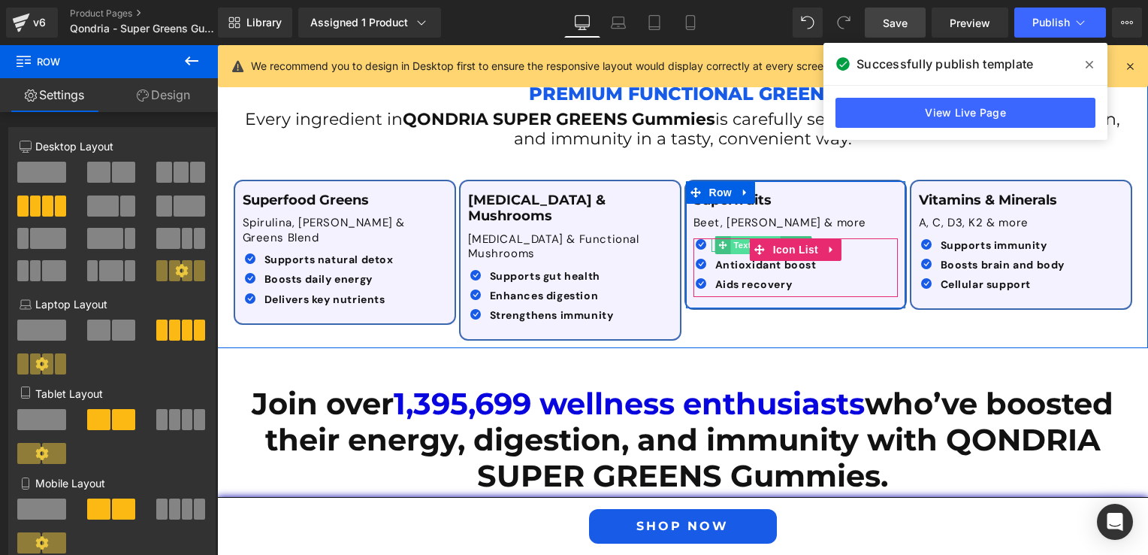
click at [730, 237] on span "Text Block" at bounding box center [755, 245] width 50 height 18
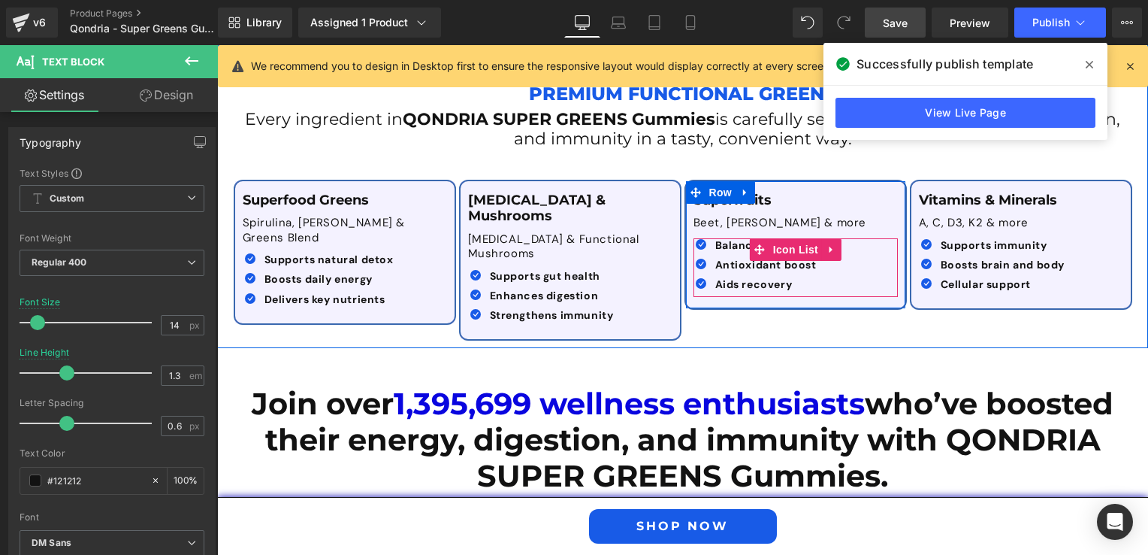
click at [851, 240] on div "Icon Balances stress Text Block Icon Antioxidant boost Text Block Icon" at bounding box center [792, 267] width 197 height 59
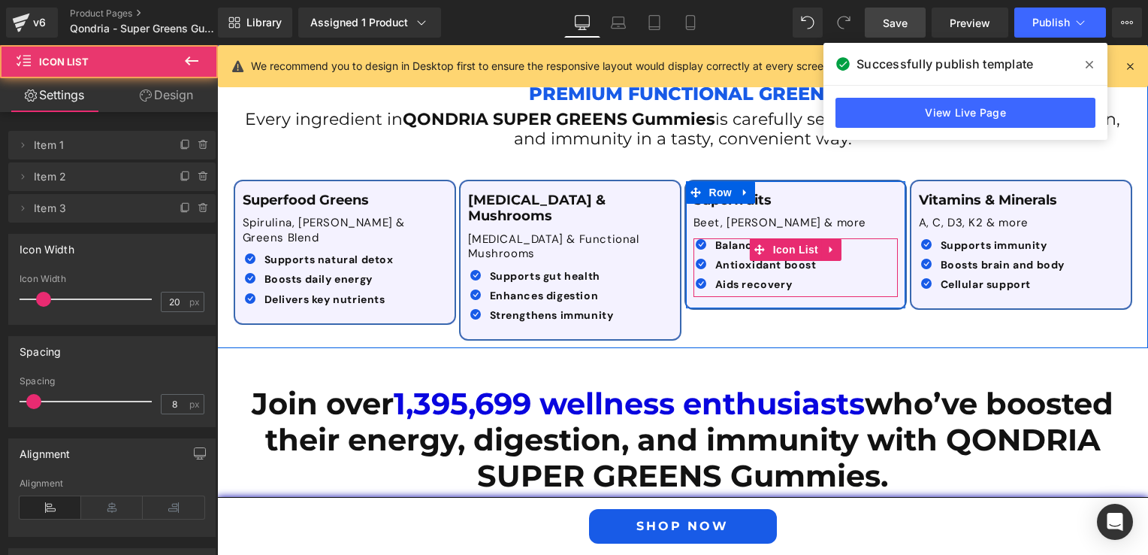
click at [847, 238] on div "Icon Balances stress Text Block Icon Antioxidant boost Text Block Icon" at bounding box center [792, 267] width 197 height 59
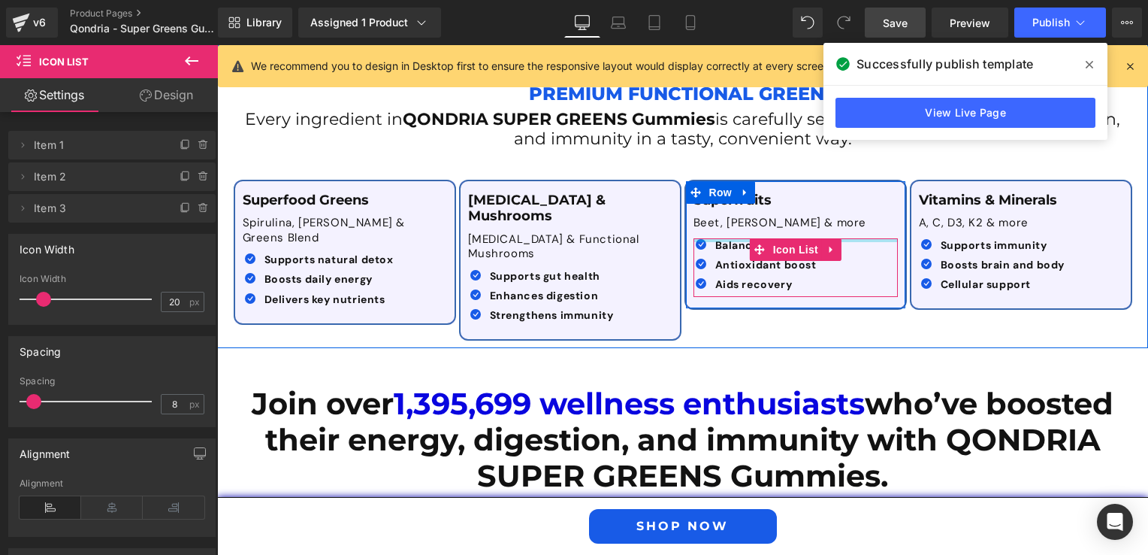
click at [729, 238] on div at bounding box center [796, 240] width 204 height 4
click at [720, 240] on icon at bounding box center [722, 244] width 8 height 8
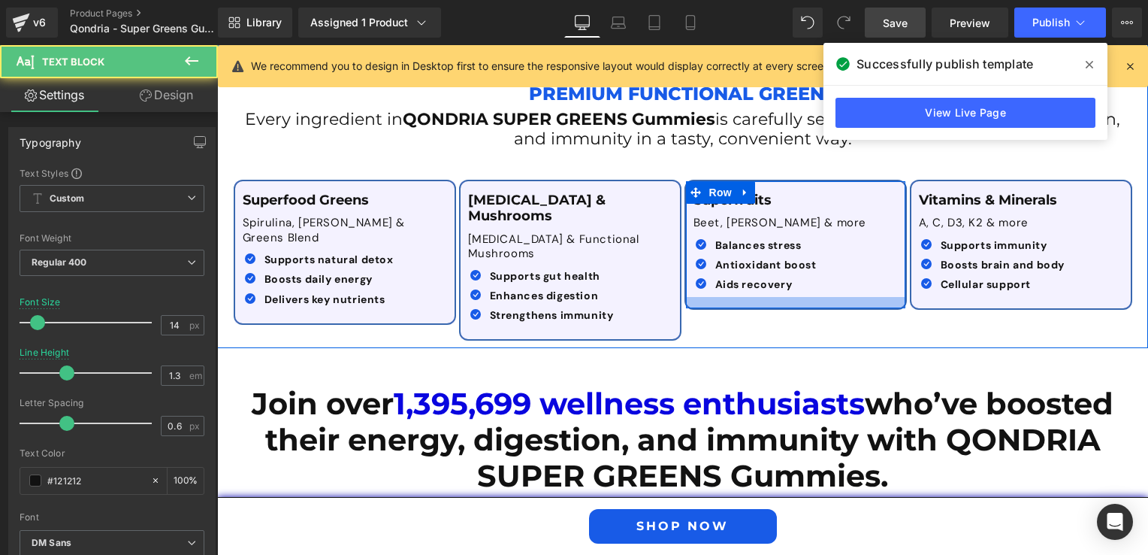
click at [881, 297] on div at bounding box center [795, 302] width 219 height 11
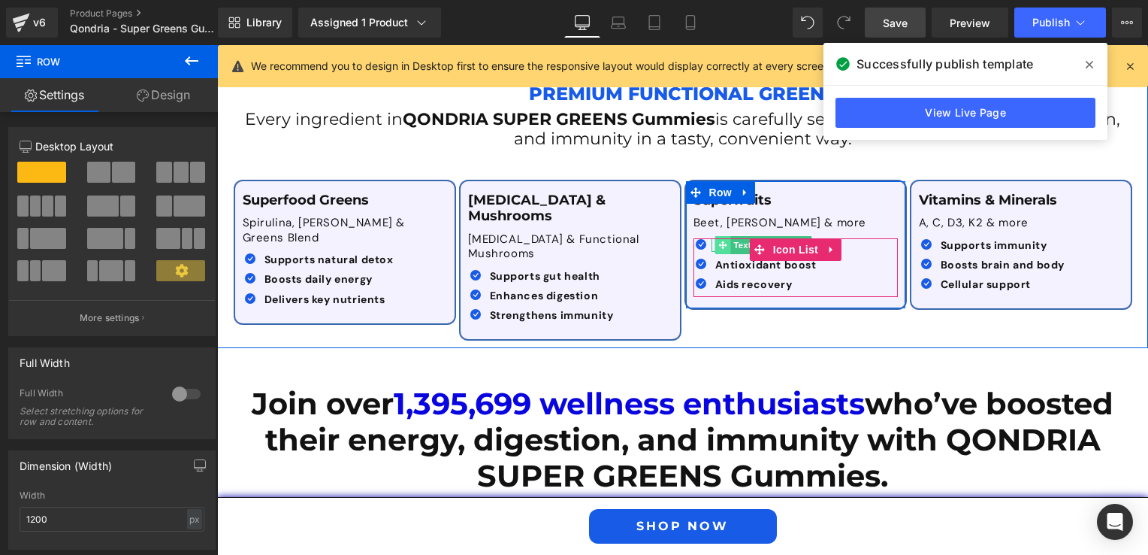
click at [715, 241] on span at bounding box center [723, 245] width 16 height 18
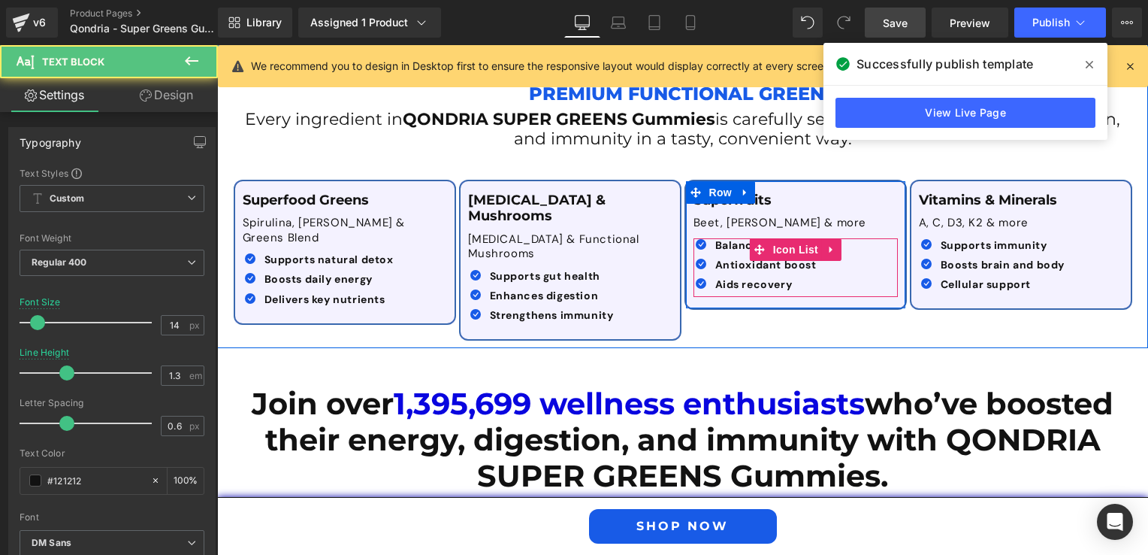
click at [849, 245] on div "Icon Balances stress Text Block Icon Antioxidant boost Text Block Icon" at bounding box center [792, 267] width 197 height 59
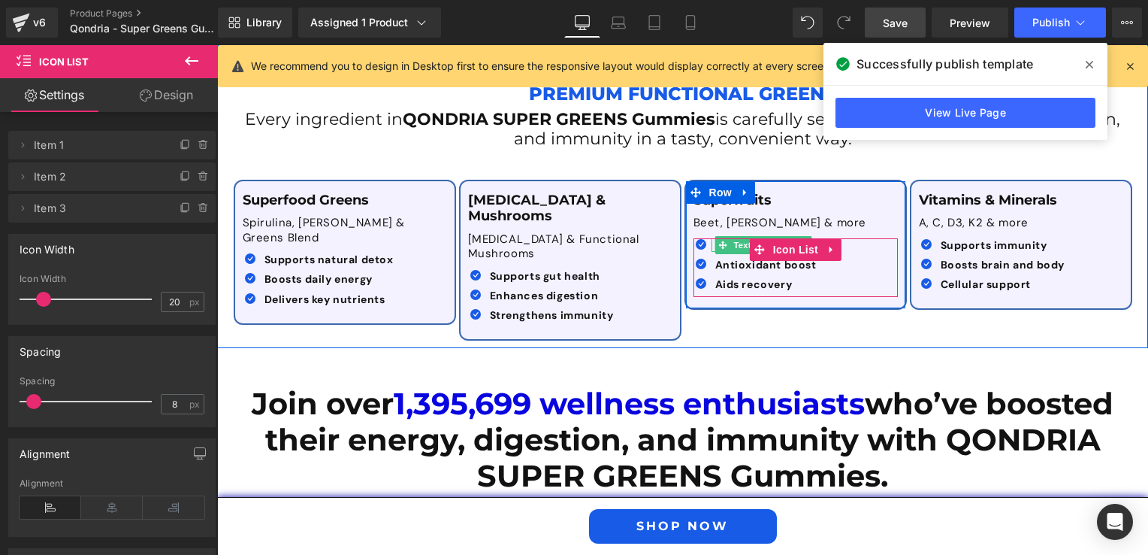
click at [730, 236] on span "Text Block" at bounding box center [755, 245] width 50 height 18
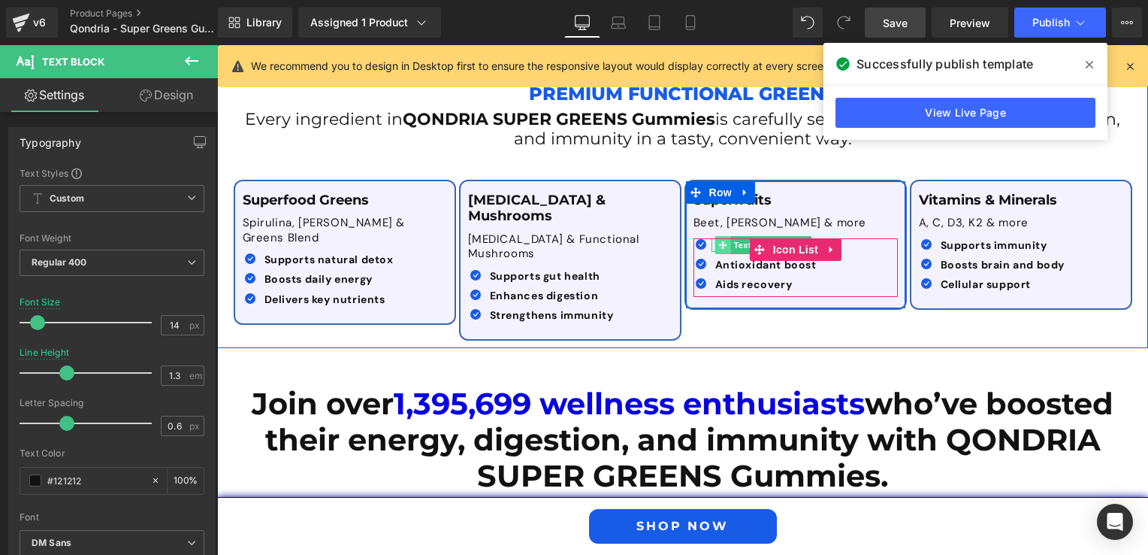
click at [719, 240] on icon at bounding box center [722, 244] width 8 height 8
click at [842, 238] on div "Icon Balances stress Text Block Icon Antioxidant boost Text Block Icon" at bounding box center [792, 267] width 197 height 59
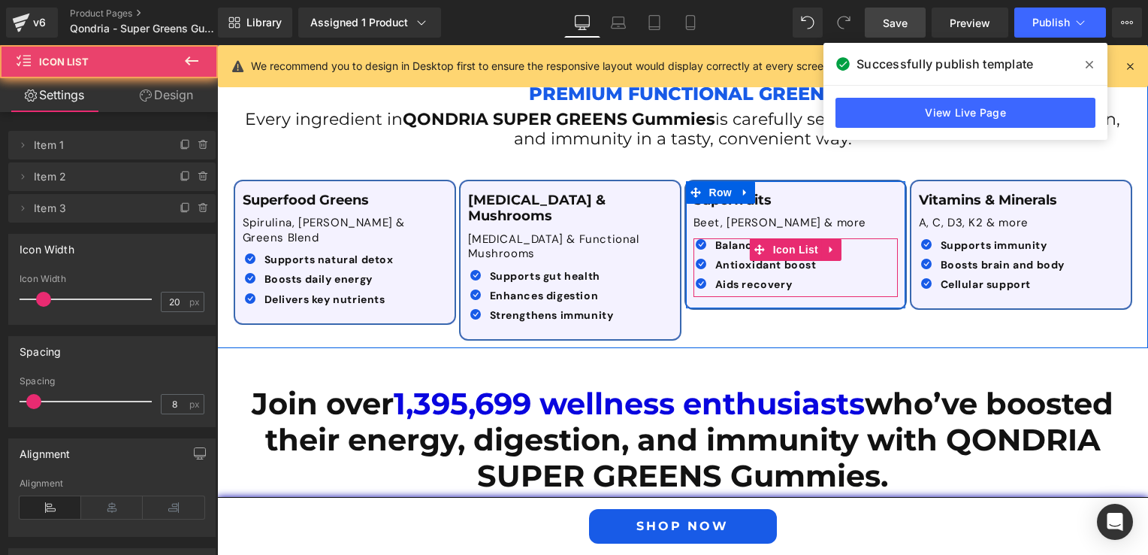
click at [842, 238] on div "Icon Balances stress Text Block Icon Antioxidant boost Text Block Icon" at bounding box center [792, 267] width 197 height 59
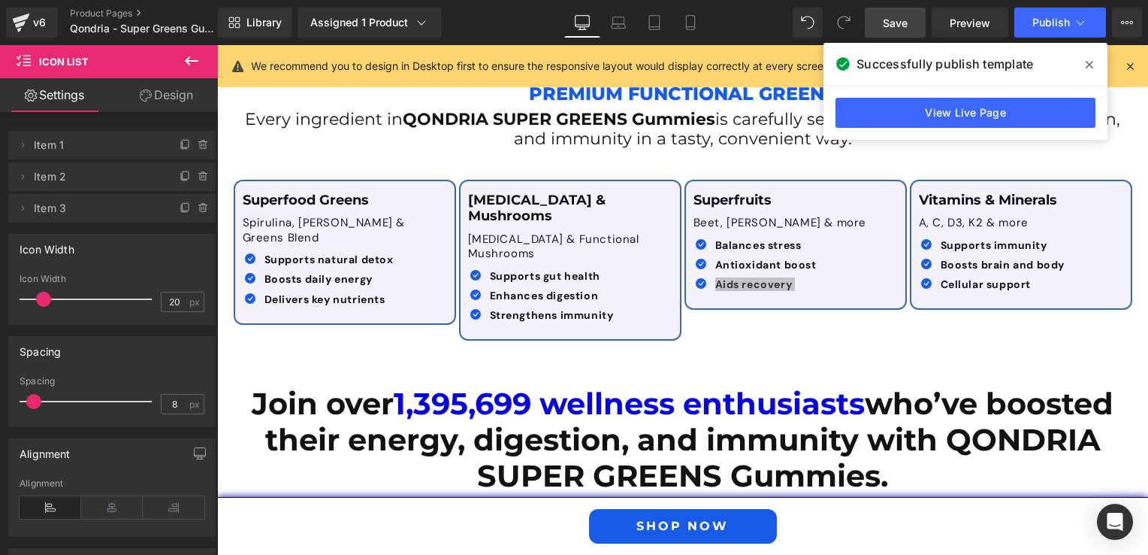
click at [673, 41] on div "Library Assigned 1 Product Product Preview Qondria SUPER GREENS Gummies Manage …" at bounding box center [683, 22] width 930 height 45
click at [686, 26] on icon at bounding box center [690, 23] width 8 height 14
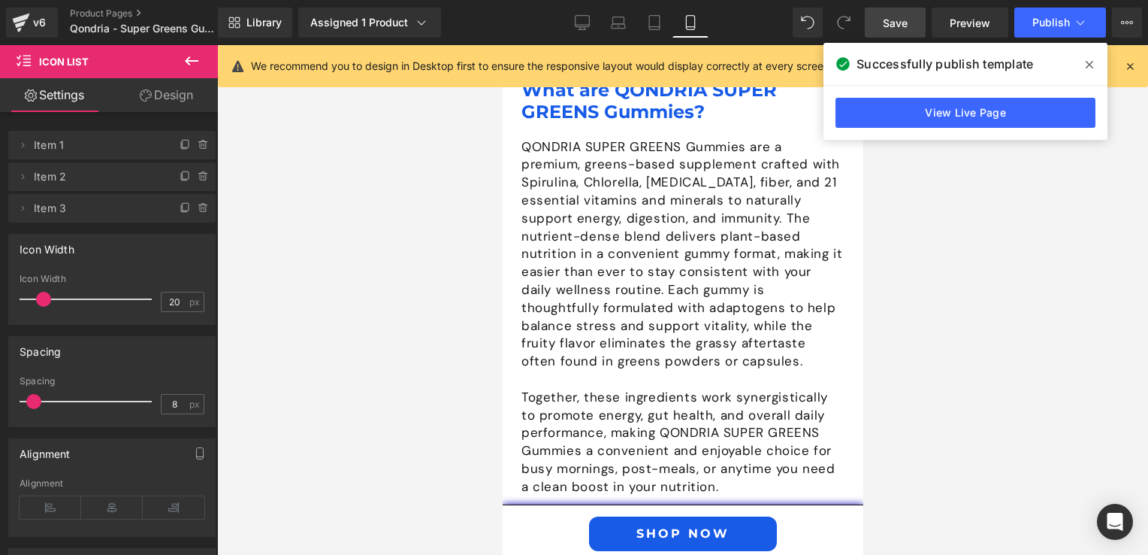
scroll to position [3180, 0]
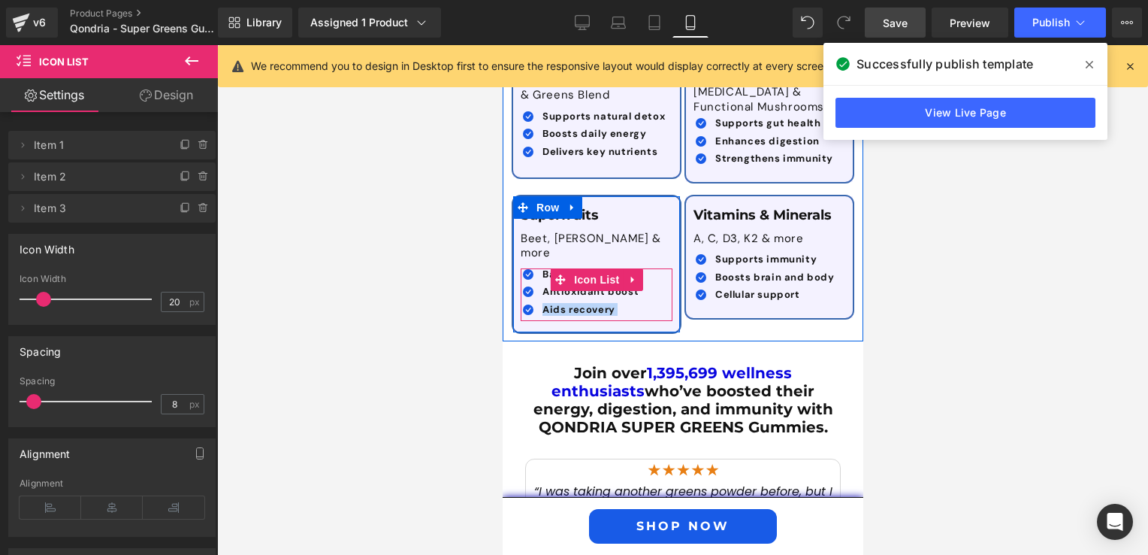
click at [648, 268] on div "Icon Balances stress Text Block Icon Antioxidant boost Text Block Icon" at bounding box center [596, 294] width 152 height 53
click at [539, 264] on span at bounding box center [547, 273] width 16 height 18
click at [636, 268] on div "Icon Balances stress Text Block Icon Antioxidant boost Text Block Icon" at bounding box center [596, 294] width 152 height 53
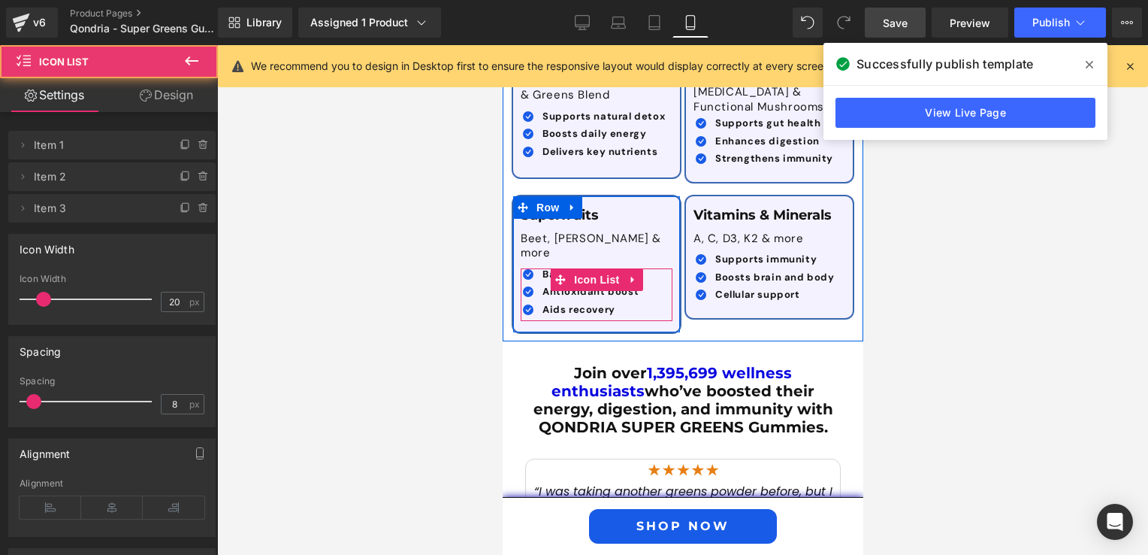
click at [641, 268] on div "Icon Balances stress Text Block Icon Antioxidant boost Text Block Icon" at bounding box center [596, 294] width 152 height 53
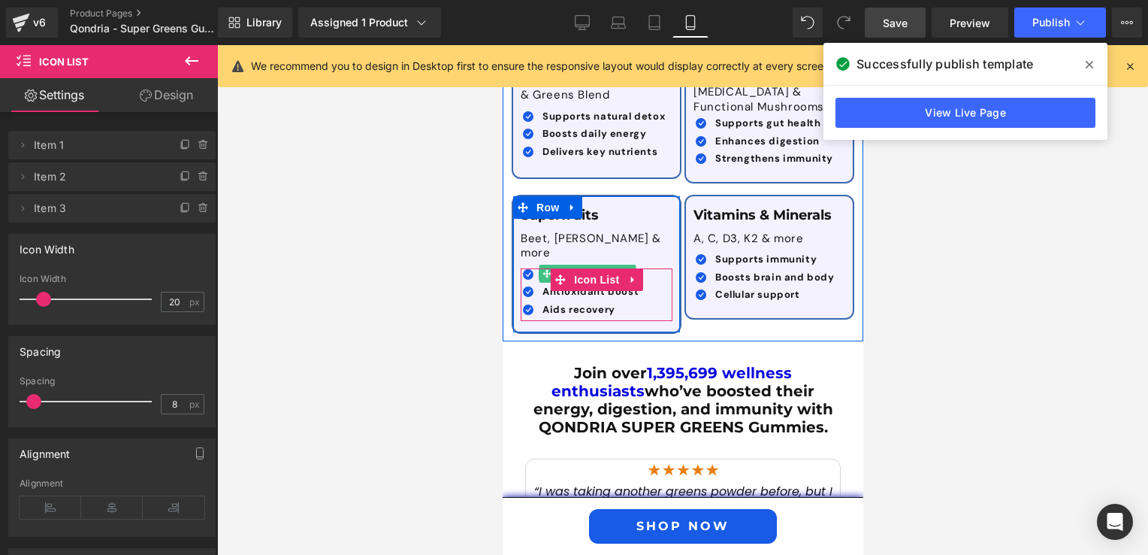
click at [542, 270] on icon at bounding box center [546, 274] width 8 height 8
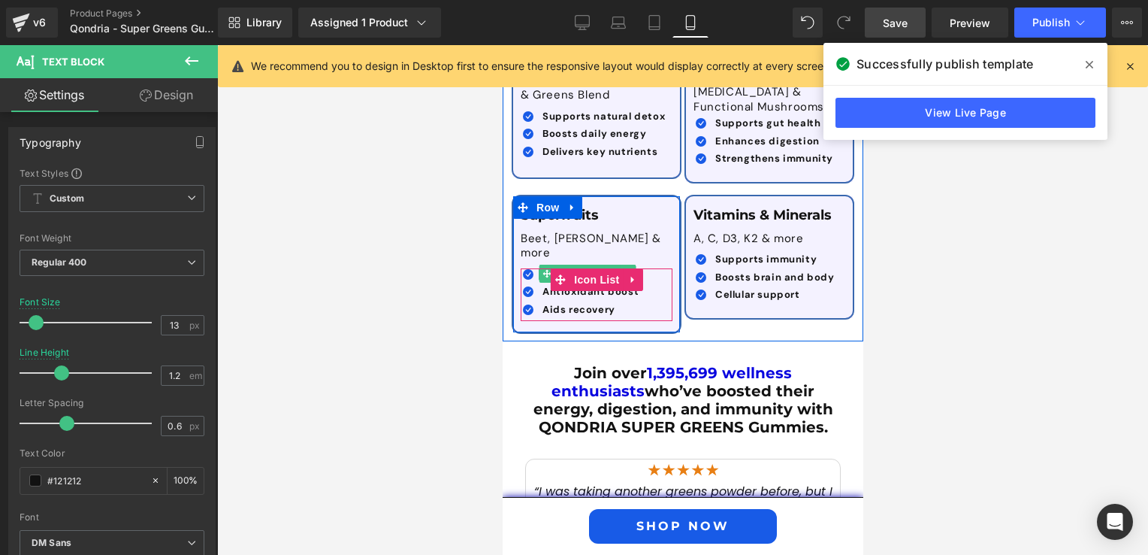
click at [542, 270] on icon at bounding box center [546, 274] width 8 height 8
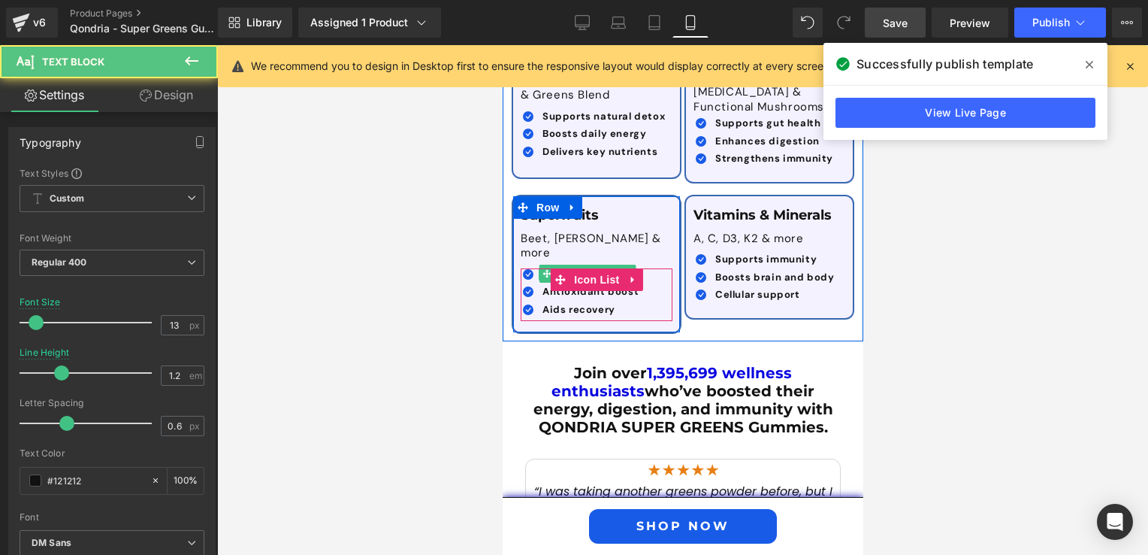
click at [542, 270] on icon at bounding box center [546, 274] width 8 height 8
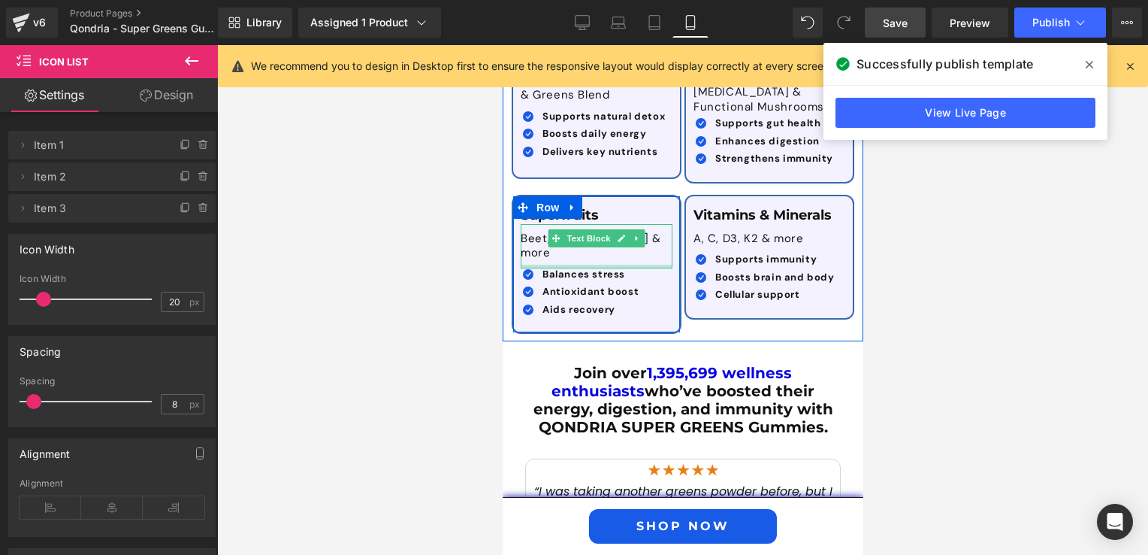
click at [533, 229] on div "Superfruits Text Block Beet, Acai & more Text Block Icon Balances stress Text B…" at bounding box center [595, 263] width 167 height 113
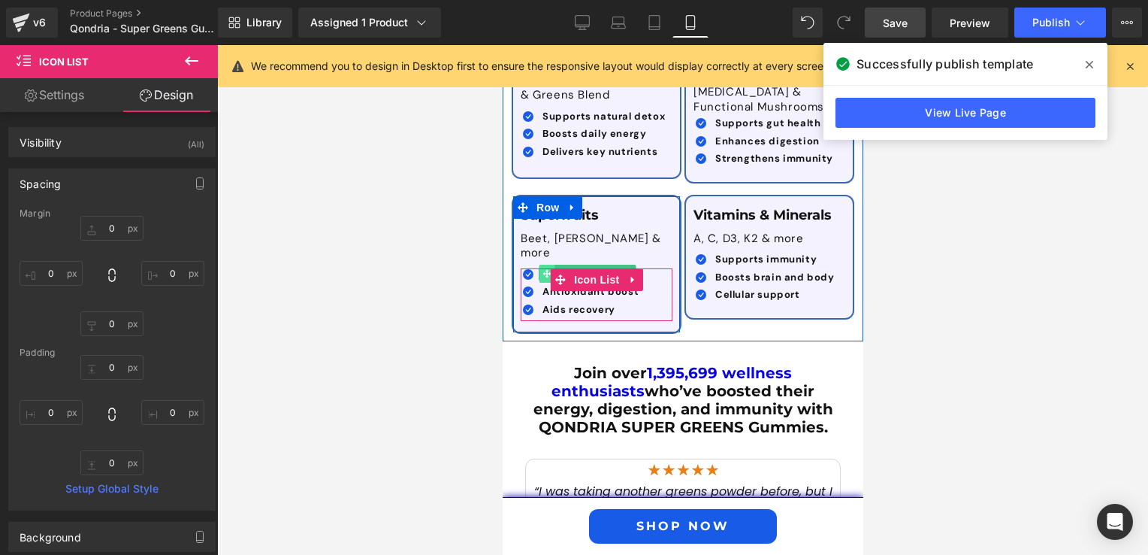
click at [542, 269] on icon at bounding box center [546, 273] width 8 height 9
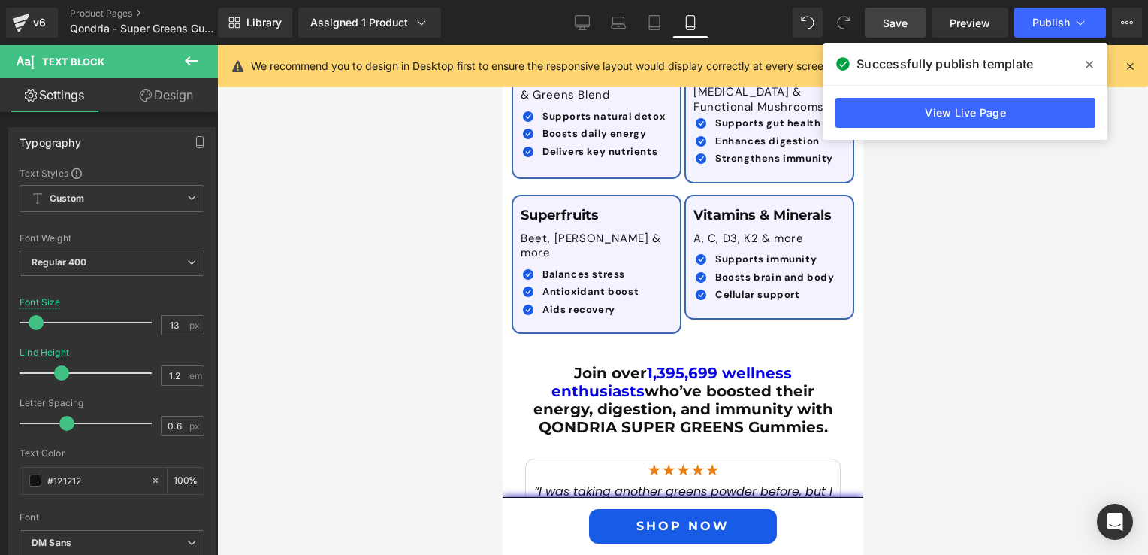
click at [1115, 276] on div at bounding box center [682, 299] width 931 height 509
drag, startPoint x: 1113, startPoint y: 276, endPoint x: 1109, endPoint y: 267, distance: 9.8
click at [1112, 275] on div at bounding box center [682, 299] width 931 height 509
click at [1085, 70] on span at bounding box center [1090, 65] width 24 height 24
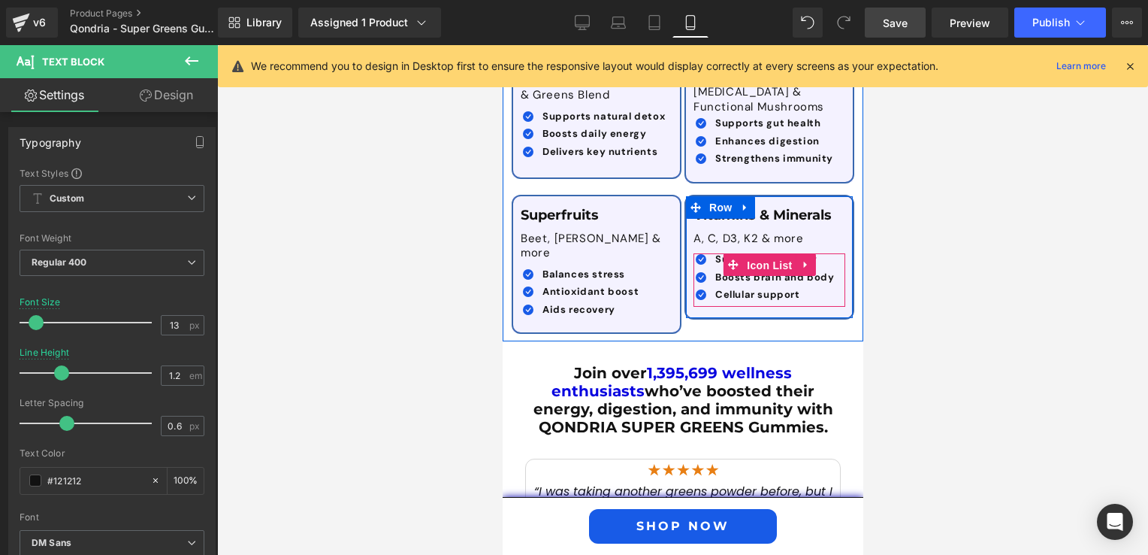
click at [742, 254] on span "Icon List" at bounding box center [768, 265] width 53 height 23
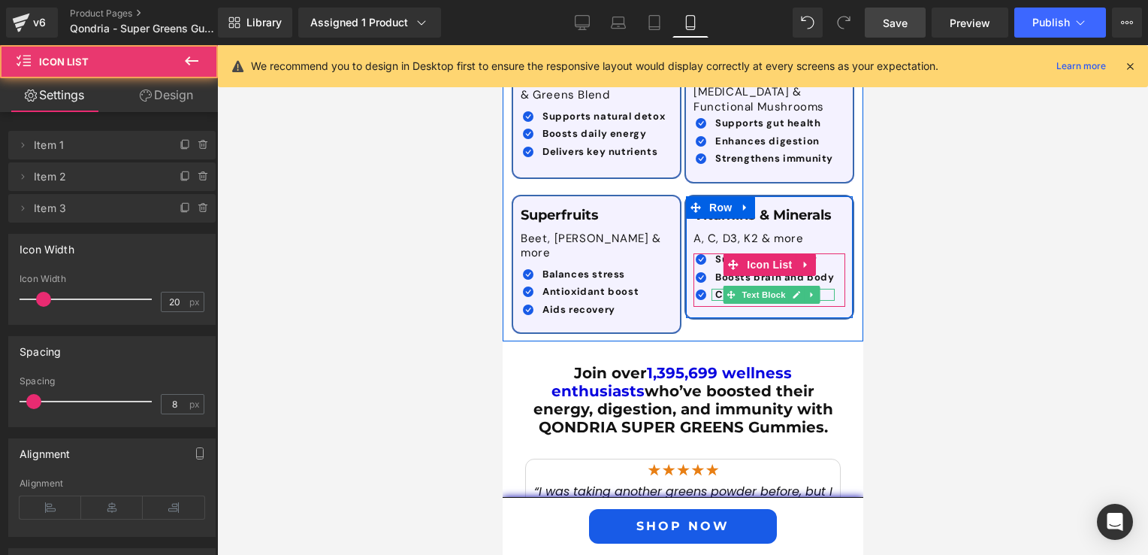
click at [729, 290] on icon at bounding box center [731, 294] width 8 height 8
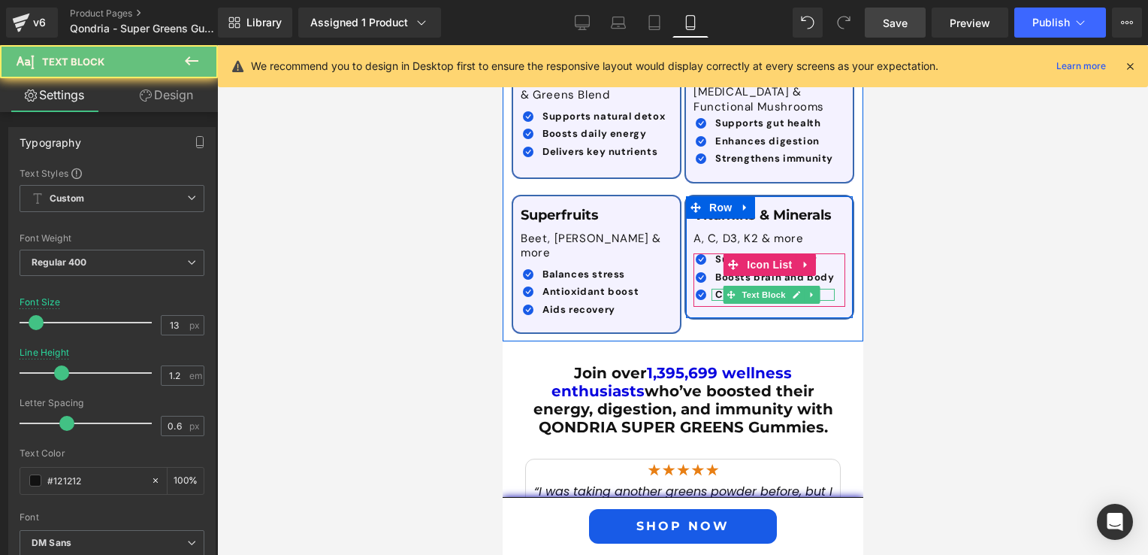
click at [729, 290] on icon at bounding box center [731, 294] width 8 height 8
click at [715, 288] on b "Cellular support" at bounding box center [757, 294] width 85 height 13
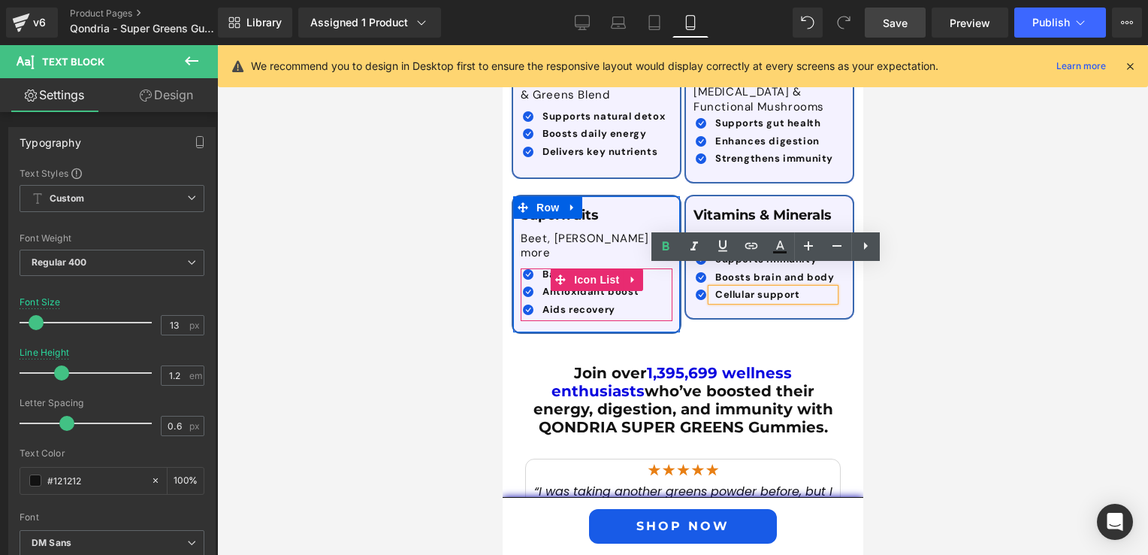
click at [539, 268] on div "Balances stress Text Block" at bounding box center [588, 274] width 100 height 12
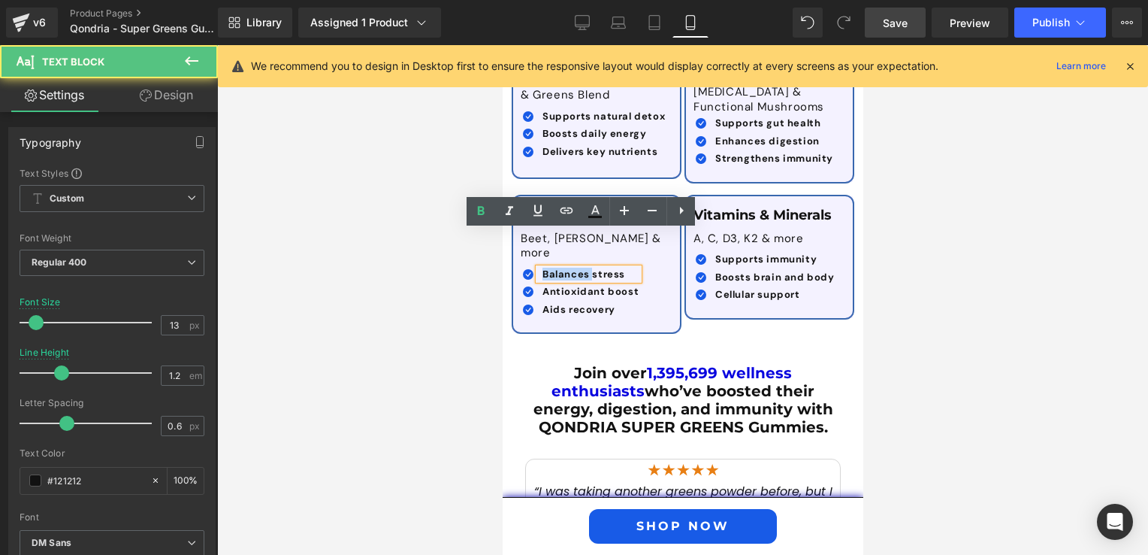
click at [542, 267] on b "Balances stress" at bounding box center [583, 273] width 83 height 13
click at [618, 268] on p "Balances stress" at bounding box center [590, 274] width 96 height 12
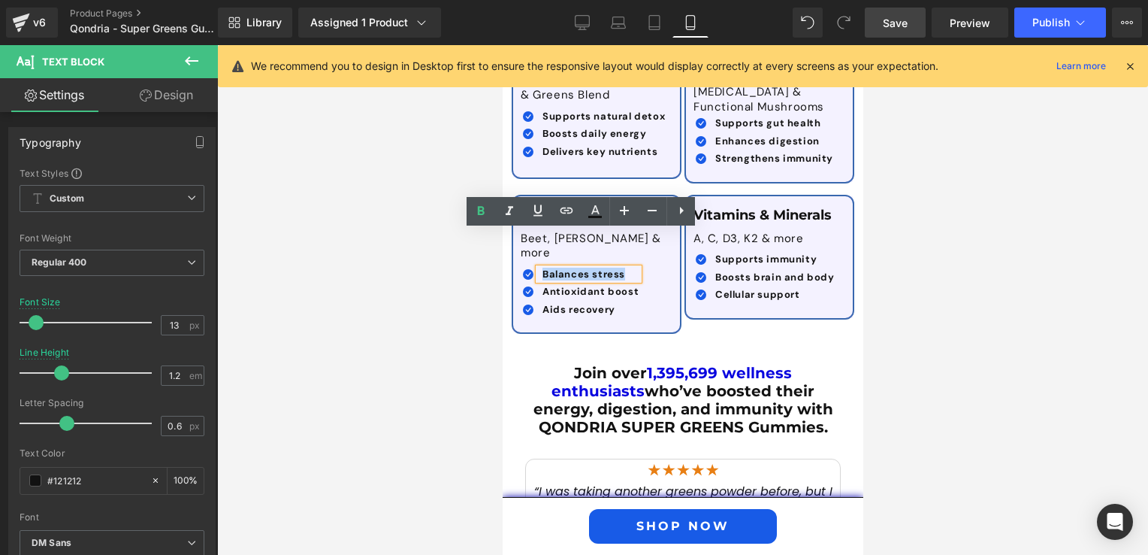
drag, startPoint x: 618, startPoint y: 237, endPoint x: 533, endPoint y: 236, distance: 84.9
click at [538, 268] on div "Balances stress" at bounding box center [588, 274] width 100 height 12
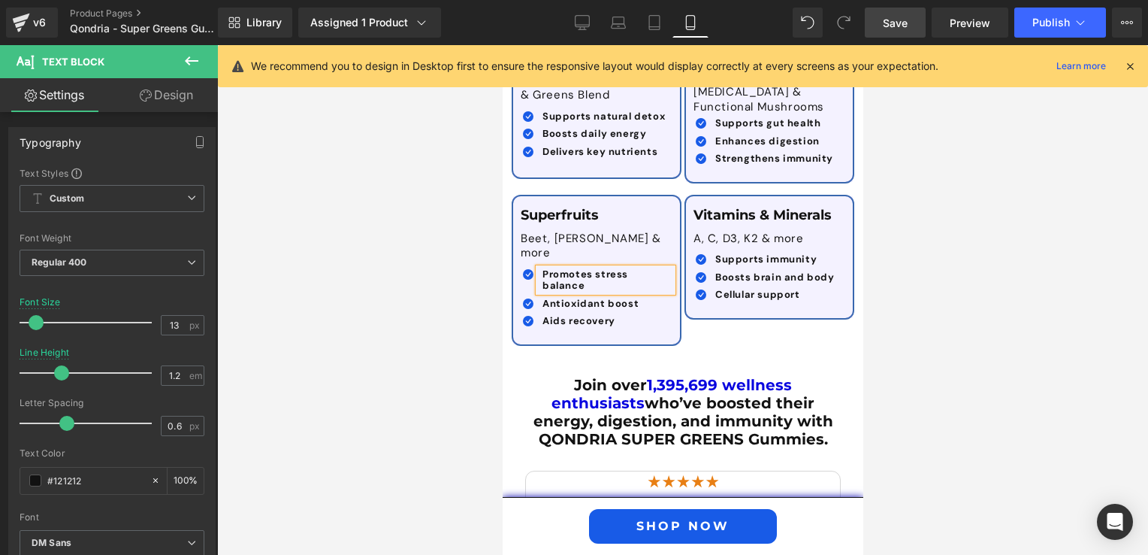
click at [926, 346] on div at bounding box center [682, 299] width 931 height 509
click at [899, 24] on span "Save" at bounding box center [895, 23] width 25 height 16
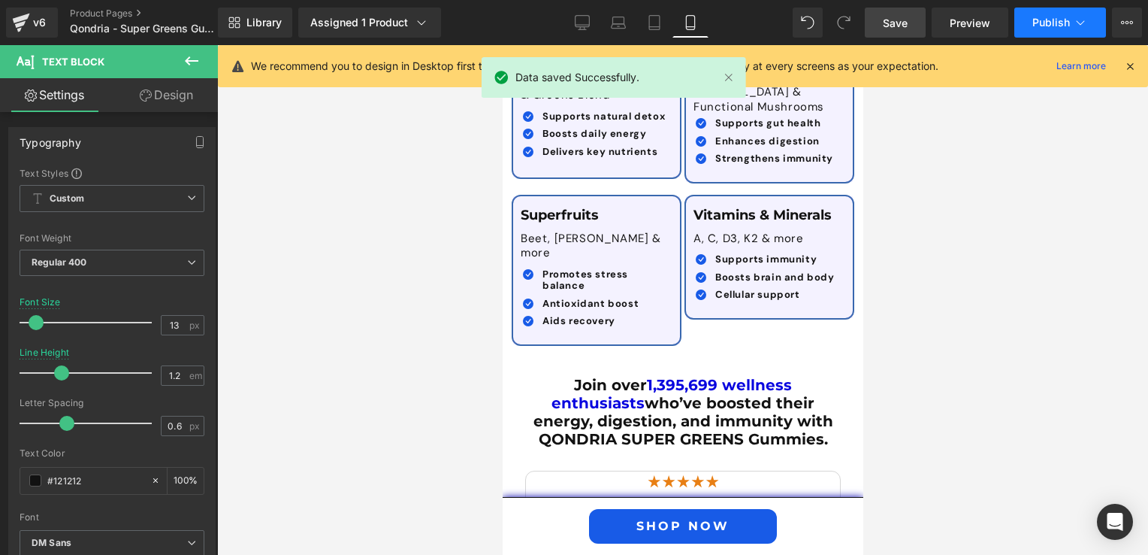
click at [1056, 14] on button "Publish" at bounding box center [1060, 23] width 92 height 30
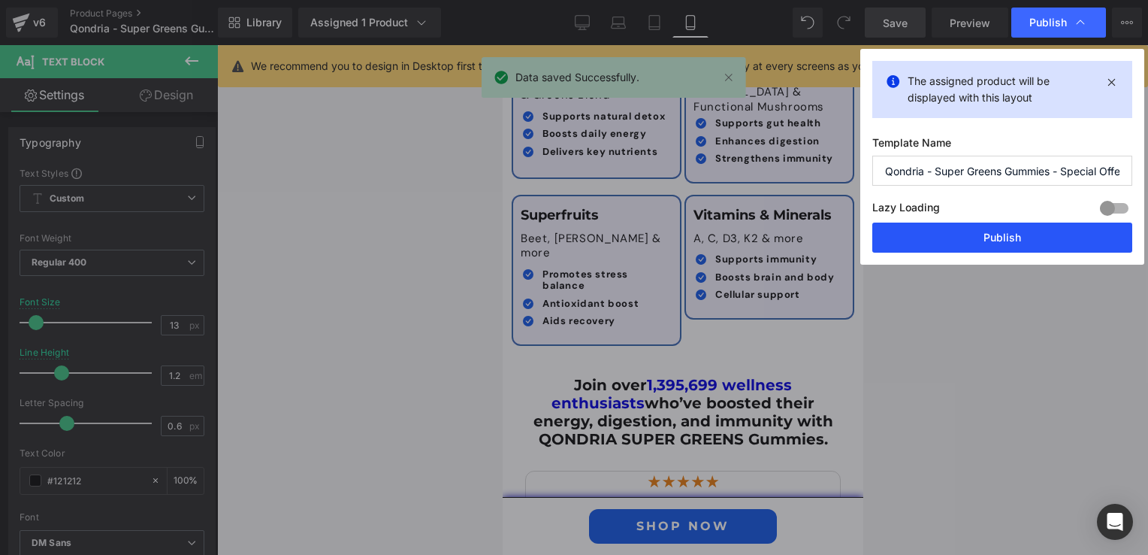
click at [999, 232] on button "Publish" at bounding box center [1002, 237] width 260 height 30
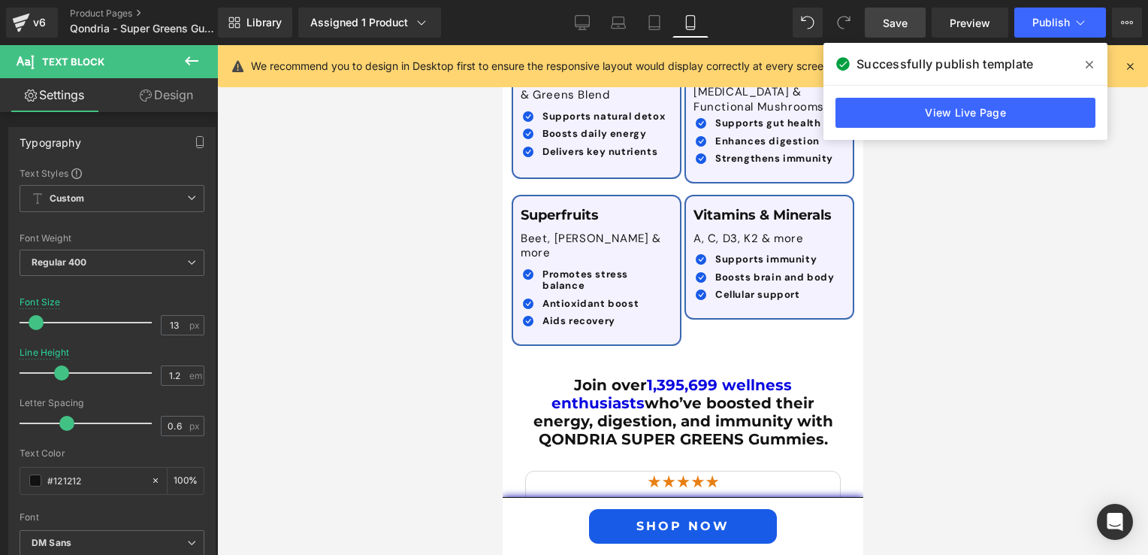
click at [458, 284] on div at bounding box center [682, 299] width 931 height 509
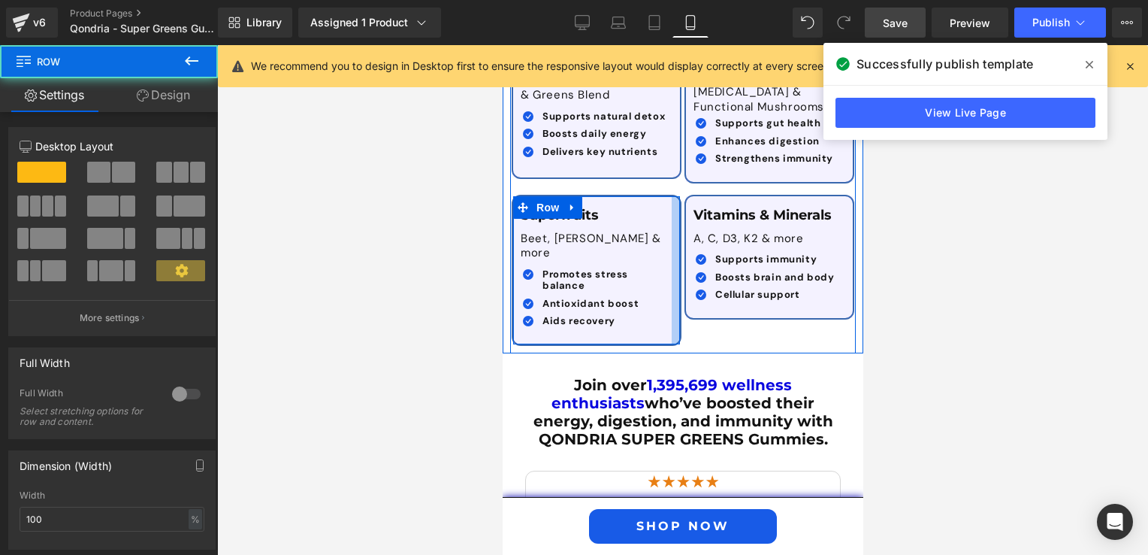
drag, startPoint x: 673, startPoint y: 239, endPoint x: 664, endPoint y: 240, distance: 8.4
click at [664, 240] on div "Superfruits Text Block Beet, Acai & more Text Block Icon Promotes stress balanc…" at bounding box center [596, 270] width 170 height 151
drag, startPoint x: 662, startPoint y: 225, endPoint x: 678, endPoint y: 225, distance: 15.8
click at [678, 225] on div "Superfood Greens Text Block Spirulina, Chlorella & Greens Blend Text Block Icon…" at bounding box center [682, 183] width 346 height 339
drag, startPoint x: 665, startPoint y: 227, endPoint x: 676, endPoint y: 225, distance: 11.4
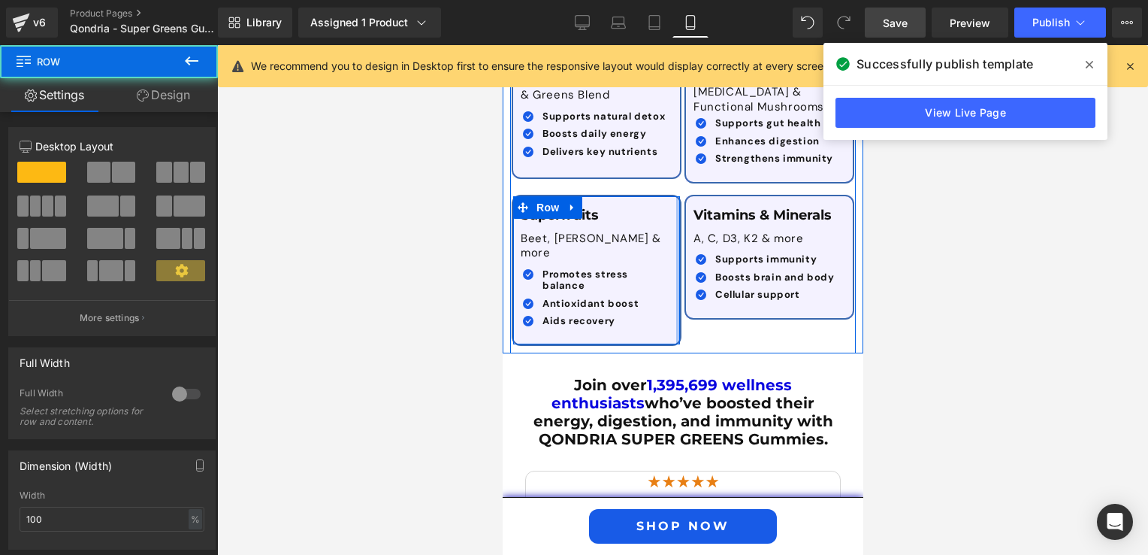
click at [676, 225] on div "Superfood Greens Text Block Spirulina, Chlorella & Greens Blend Text Block Icon…" at bounding box center [682, 183] width 346 height 339
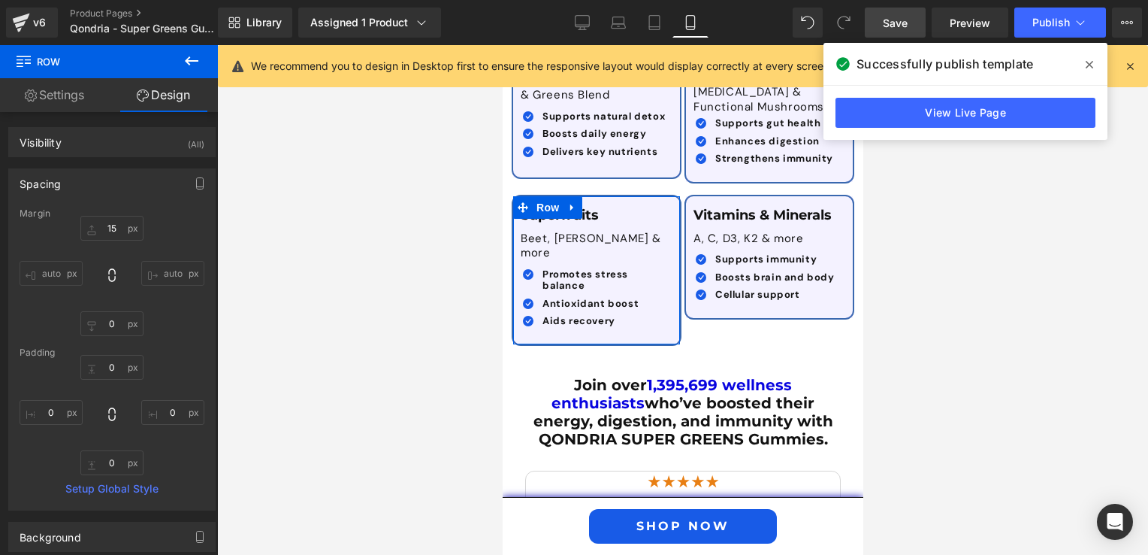
click at [1002, 341] on div at bounding box center [682, 299] width 931 height 509
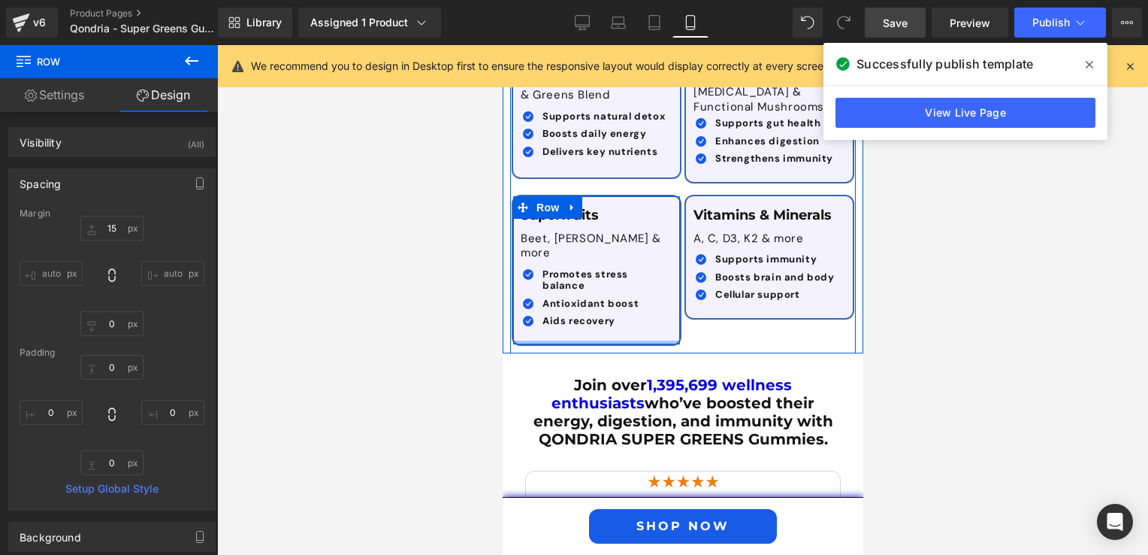
click at [612, 287] on div "Superfruits Text Block Beet, Acai & more Text Block Icon Promotes stress balanc…" at bounding box center [596, 270] width 170 height 151
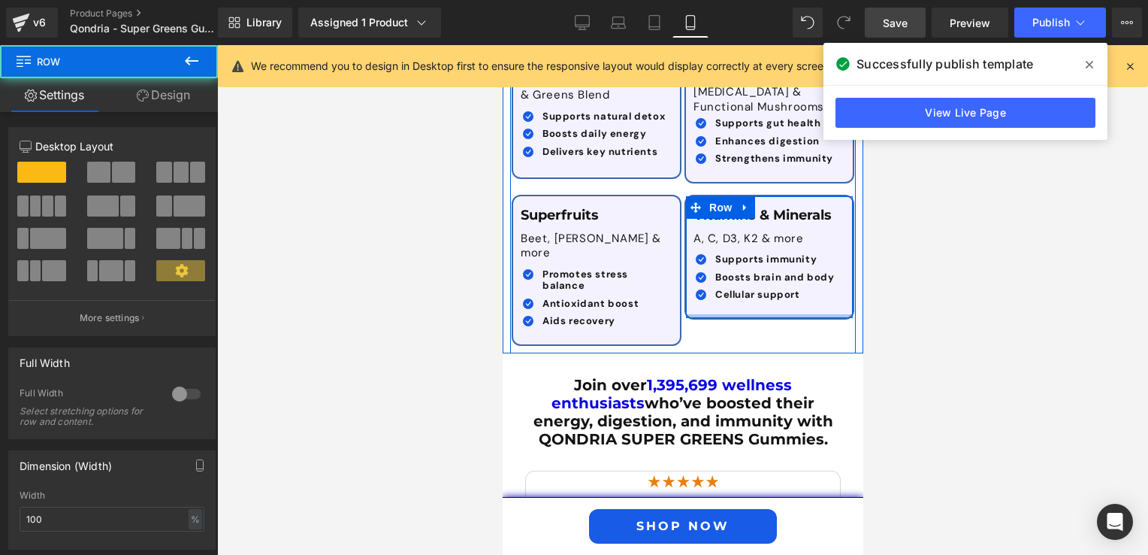
click at [798, 314] on div at bounding box center [768, 316] width 167 height 4
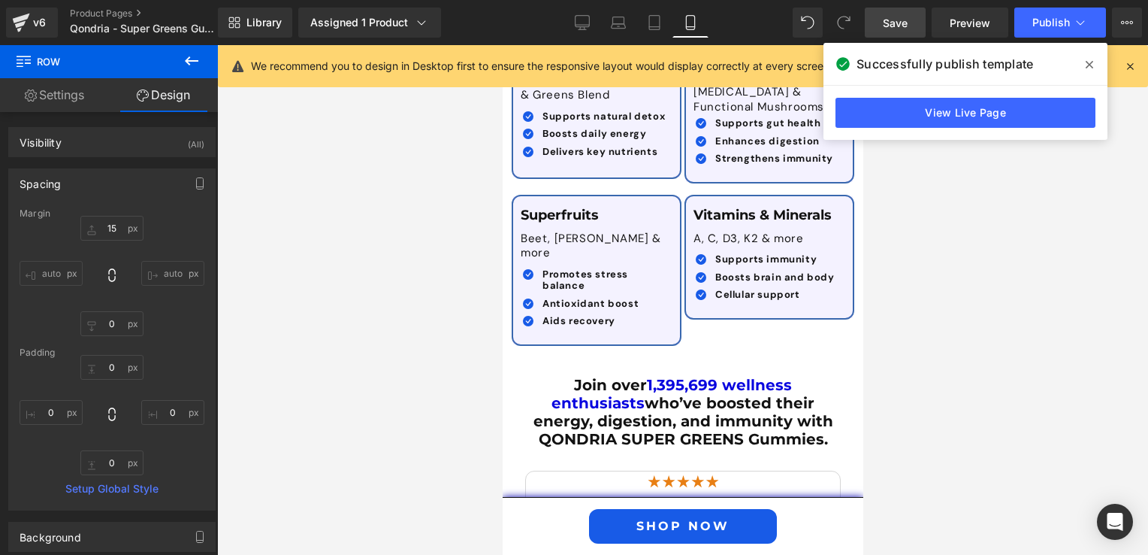
click at [893, 291] on div at bounding box center [682, 299] width 931 height 509
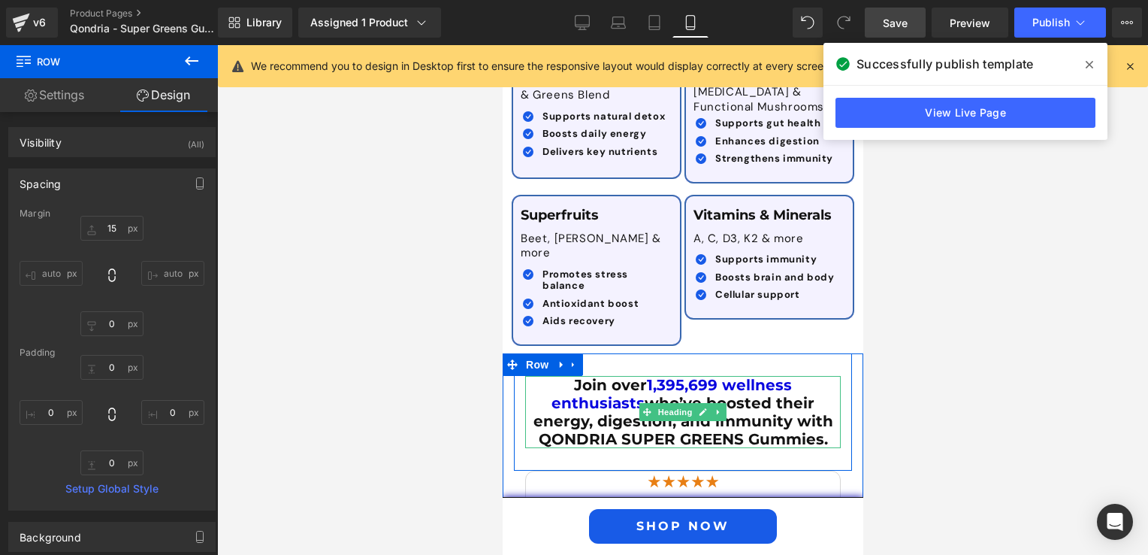
scroll to position [3105, 0]
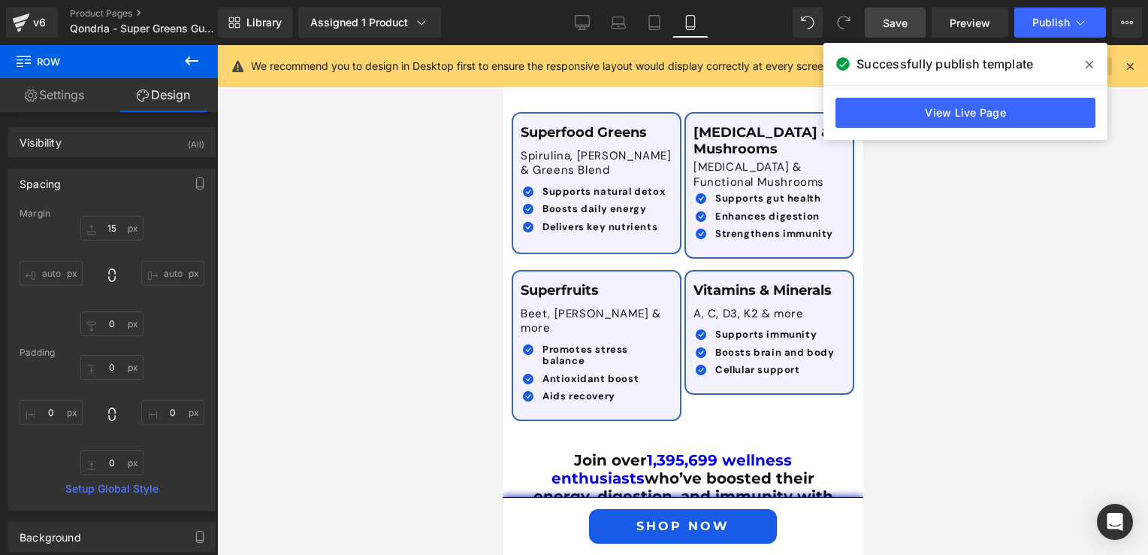
click at [1087, 65] on icon at bounding box center [1090, 65] width 8 height 12
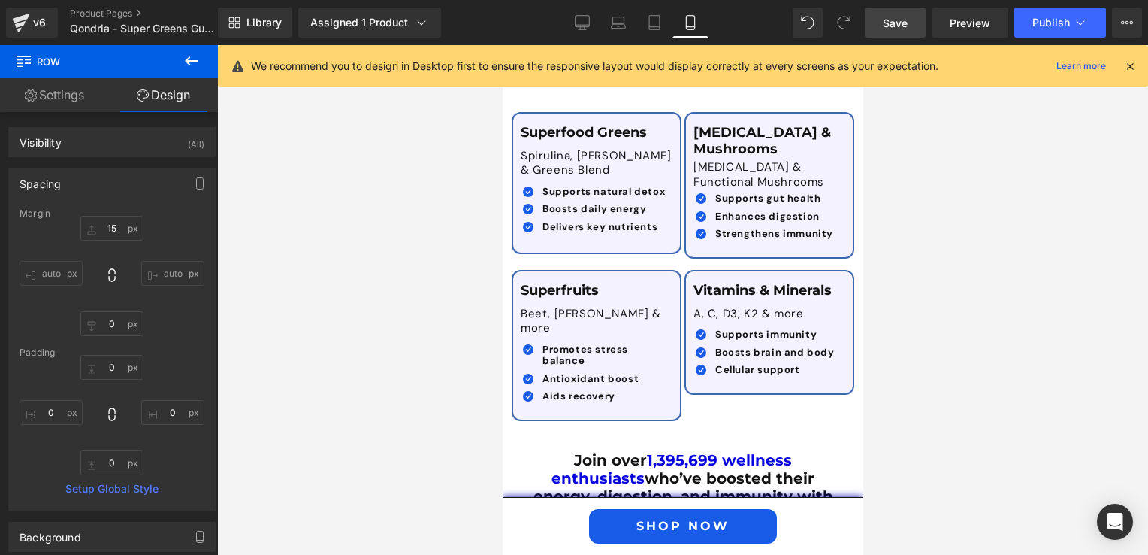
click at [1129, 66] on icon at bounding box center [1130, 66] width 14 height 14
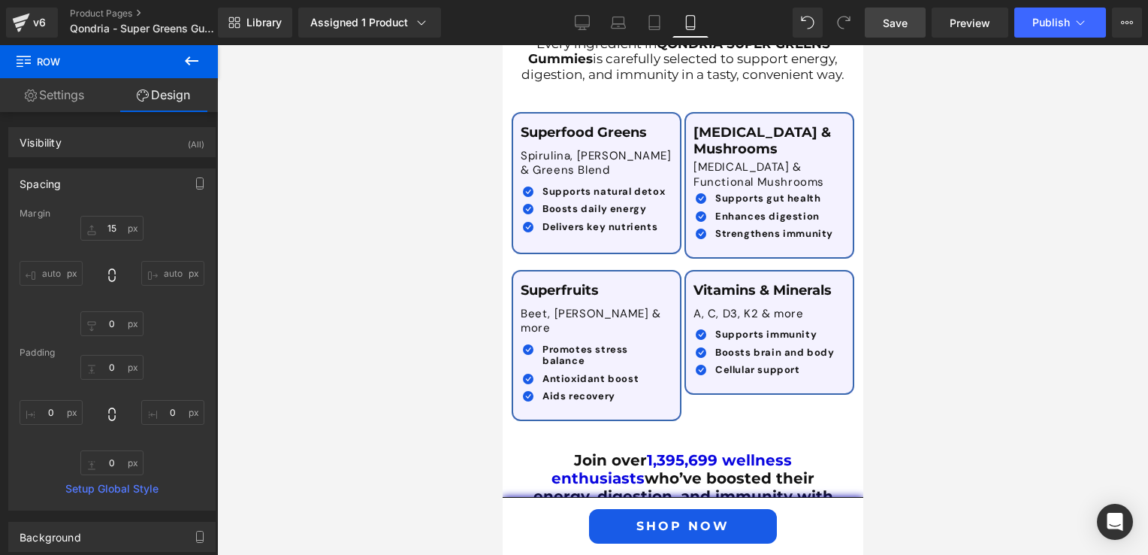
click at [459, 441] on div at bounding box center [682, 299] width 931 height 509
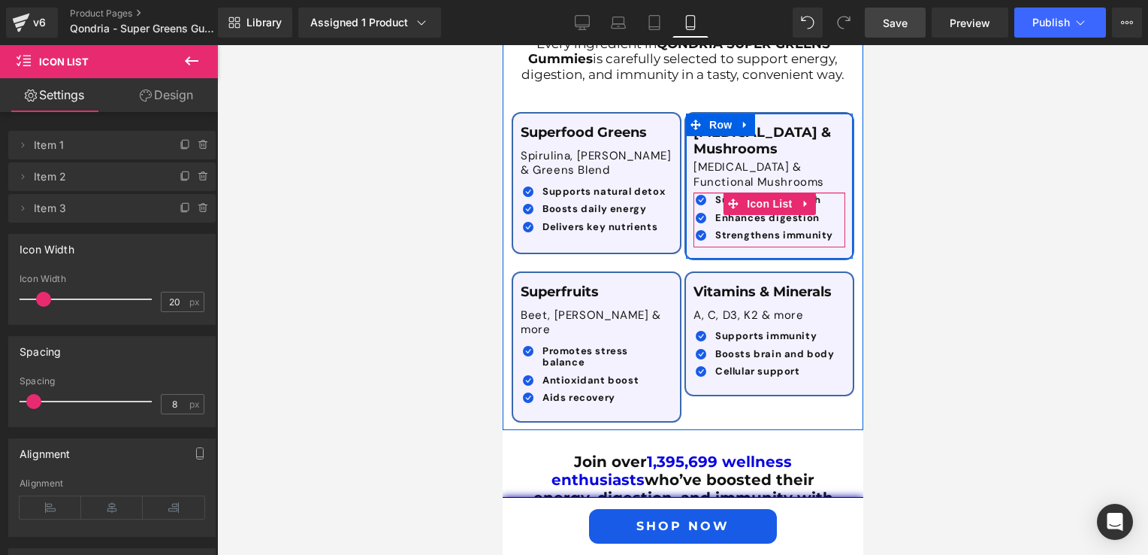
click at [710, 192] on div "Icon Supports gut health Text Block Icon Enhances digestion Text Block Icon" at bounding box center [769, 219] width 152 height 55
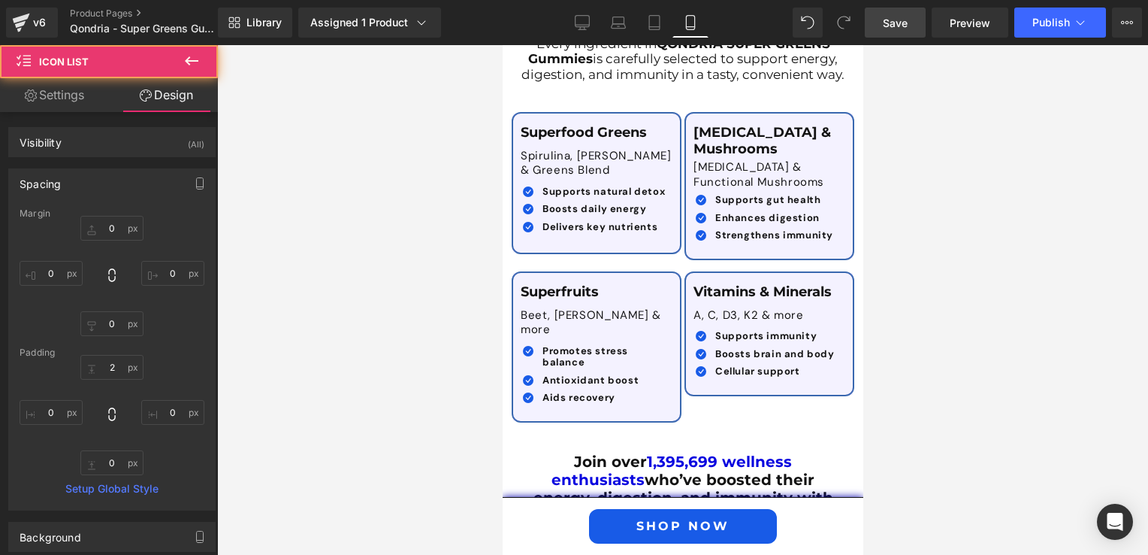
click at [941, 221] on div at bounding box center [682, 299] width 931 height 509
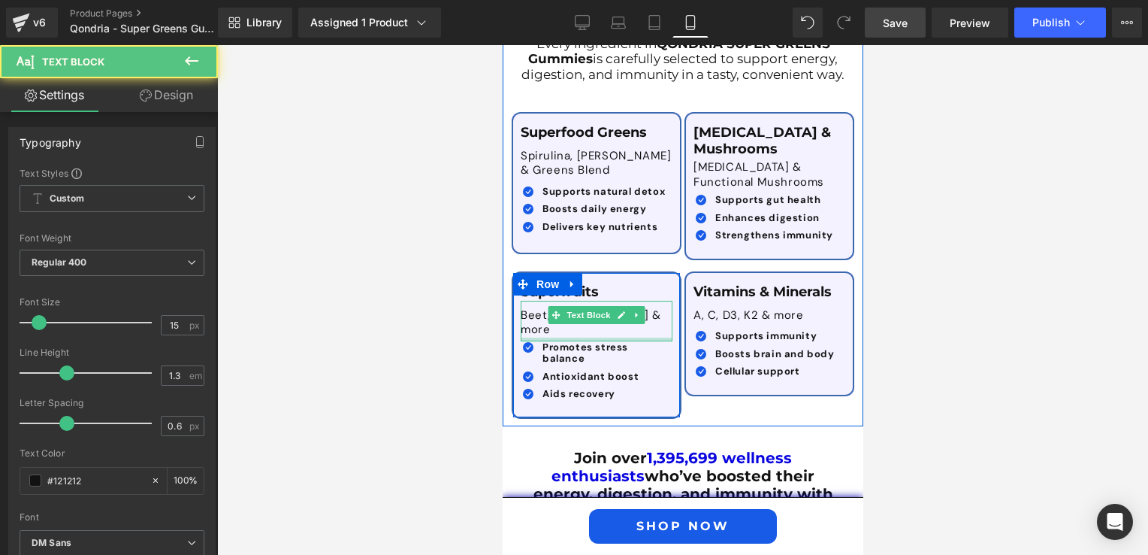
click at [567, 337] on div at bounding box center [596, 339] width 152 height 4
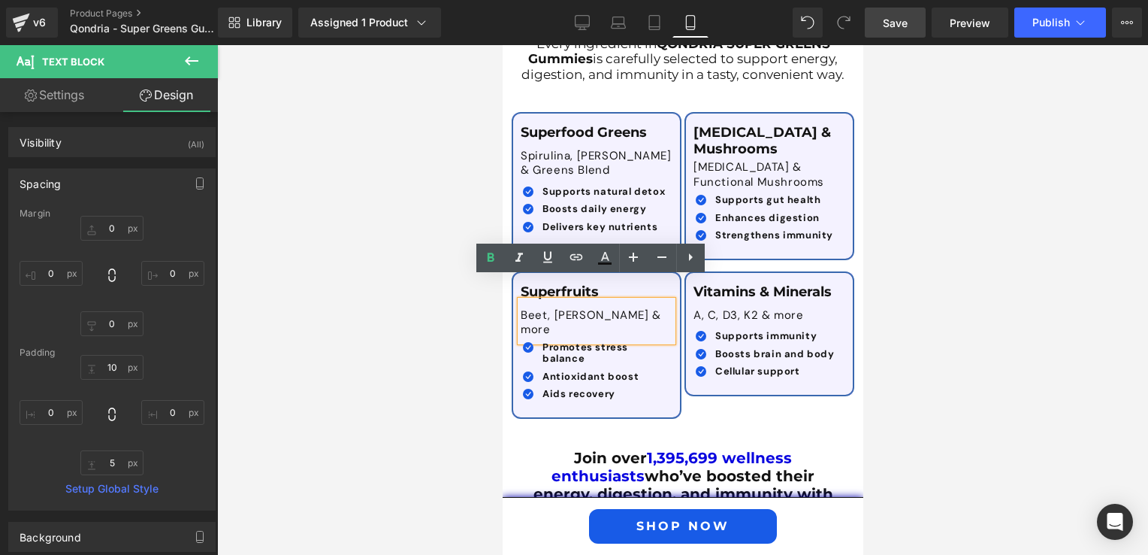
click at [607, 301] on div "Beet, [PERSON_NAME] & more" at bounding box center [596, 321] width 152 height 41
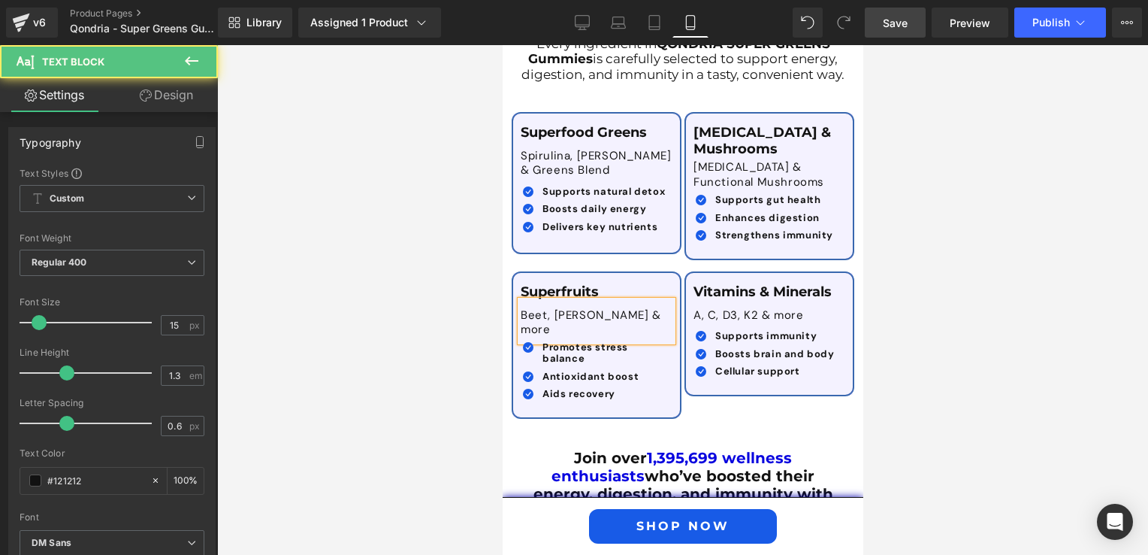
click at [369, 362] on div at bounding box center [682, 299] width 931 height 509
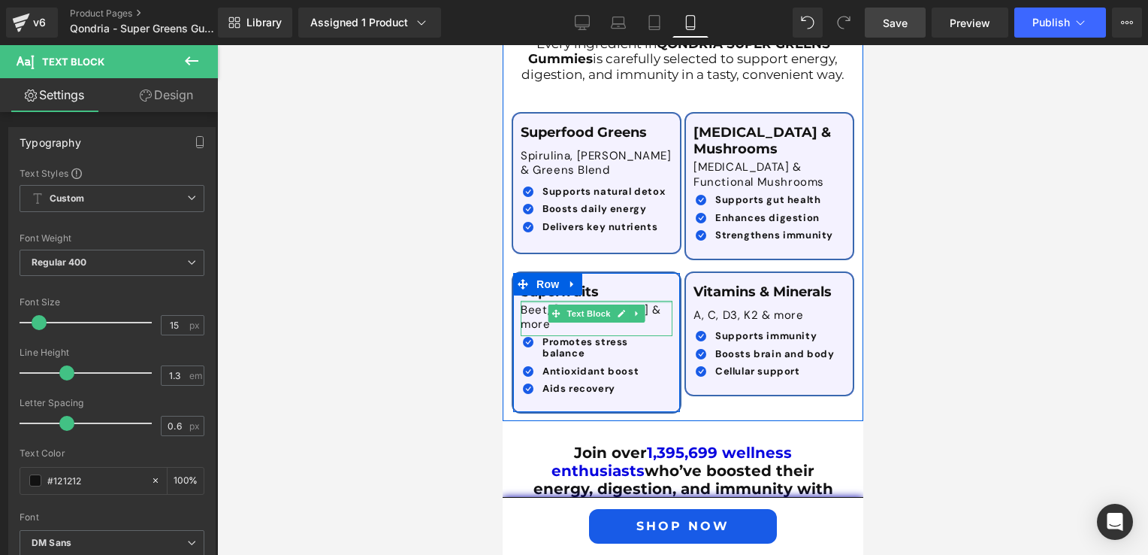
click at [652, 284] on div "Superfruits Text Block Beet, Acai & more Text Block Icon Promotes stress balanc…" at bounding box center [595, 342] width 167 height 116
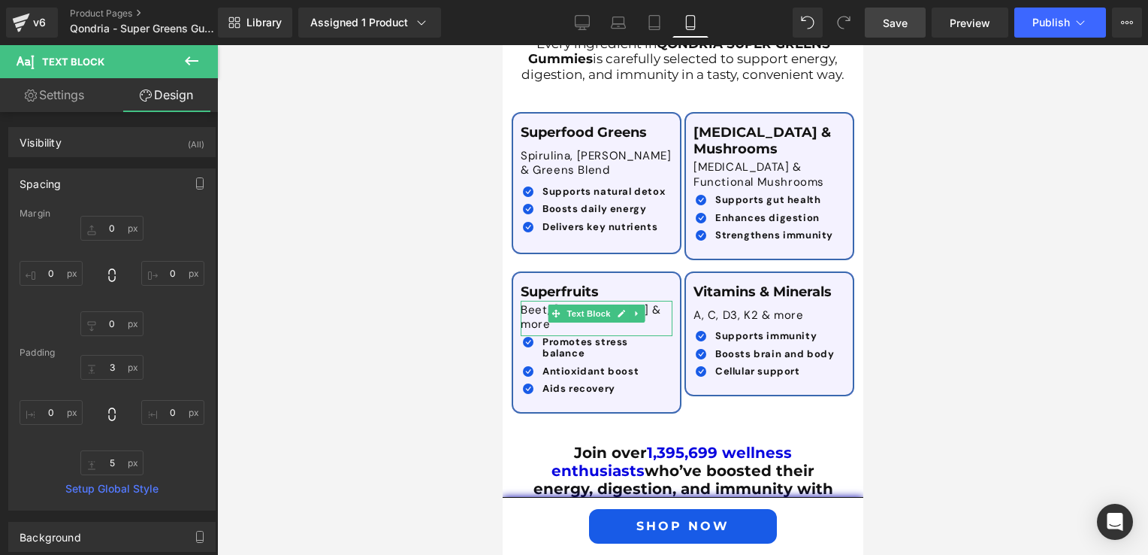
click at [920, 355] on div at bounding box center [682, 299] width 931 height 509
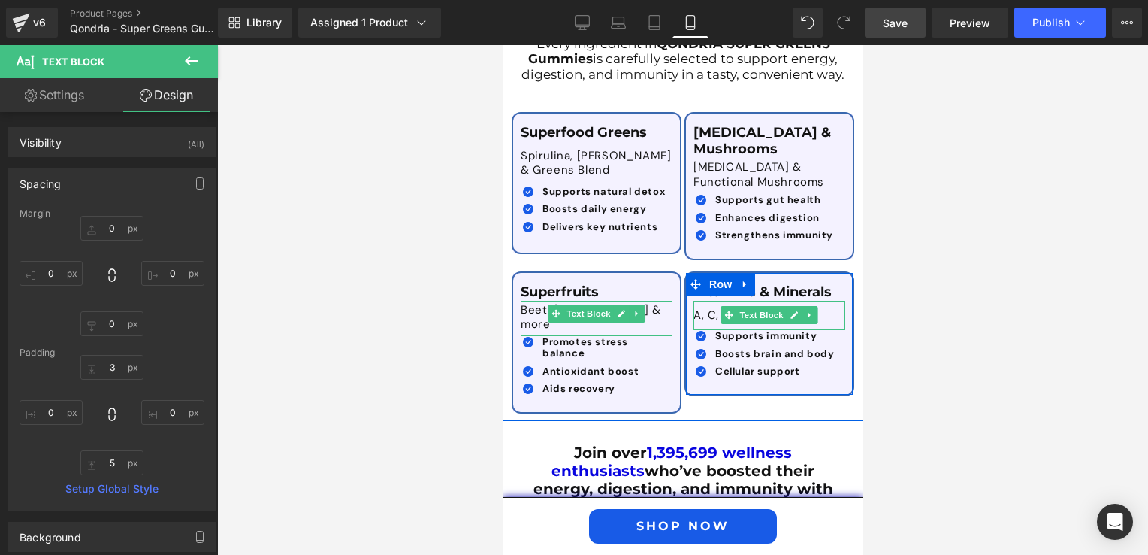
click at [695, 308] on p "A, C, D3, K2 & more" at bounding box center [769, 315] width 152 height 15
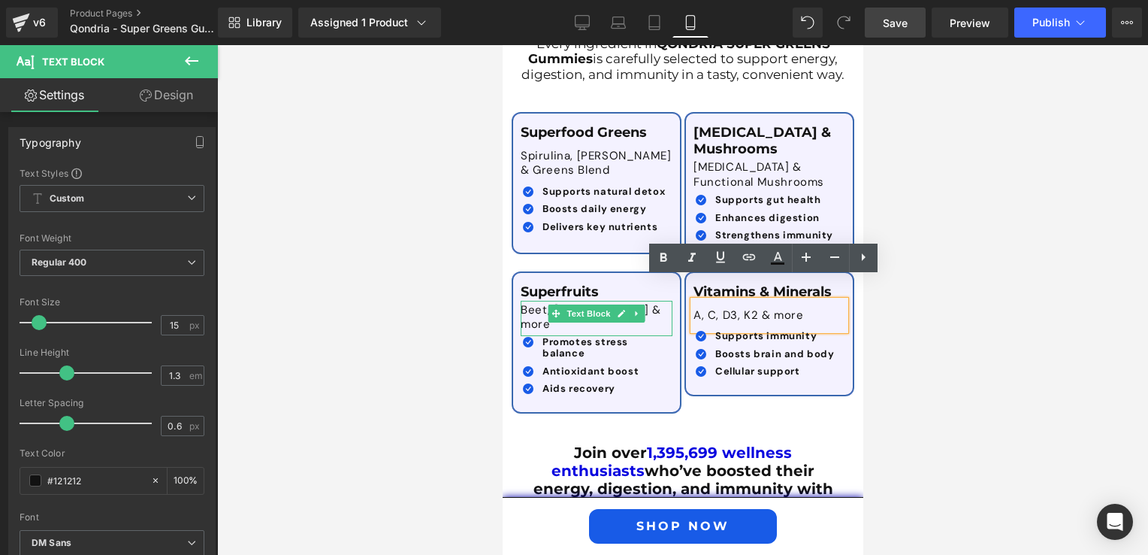
click at [703, 301] on div "A, C, D3, K2 & more" at bounding box center [769, 316] width 152 height 30
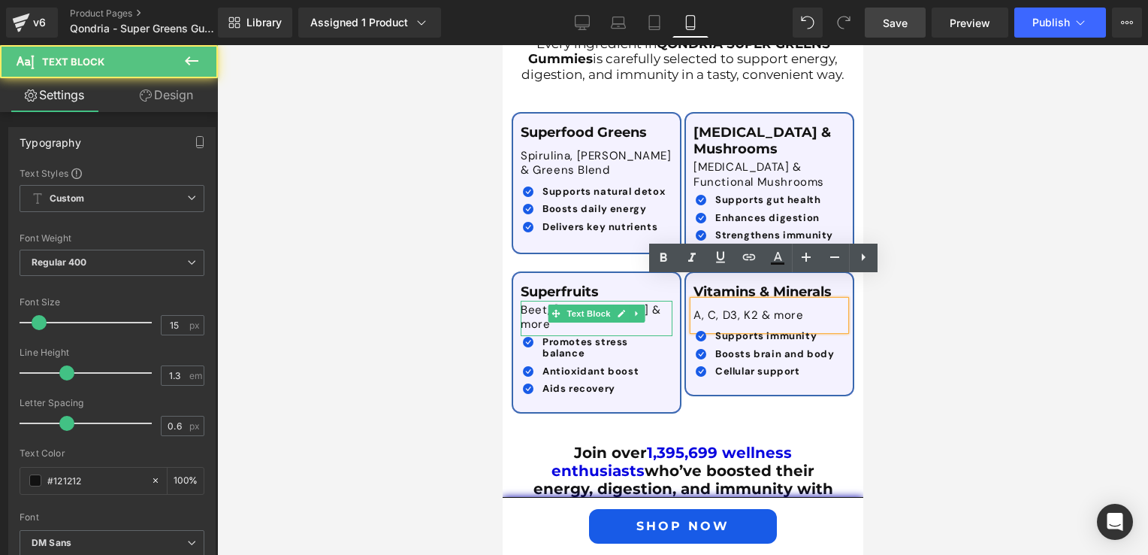
click at [928, 325] on div at bounding box center [682, 299] width 931 height 509
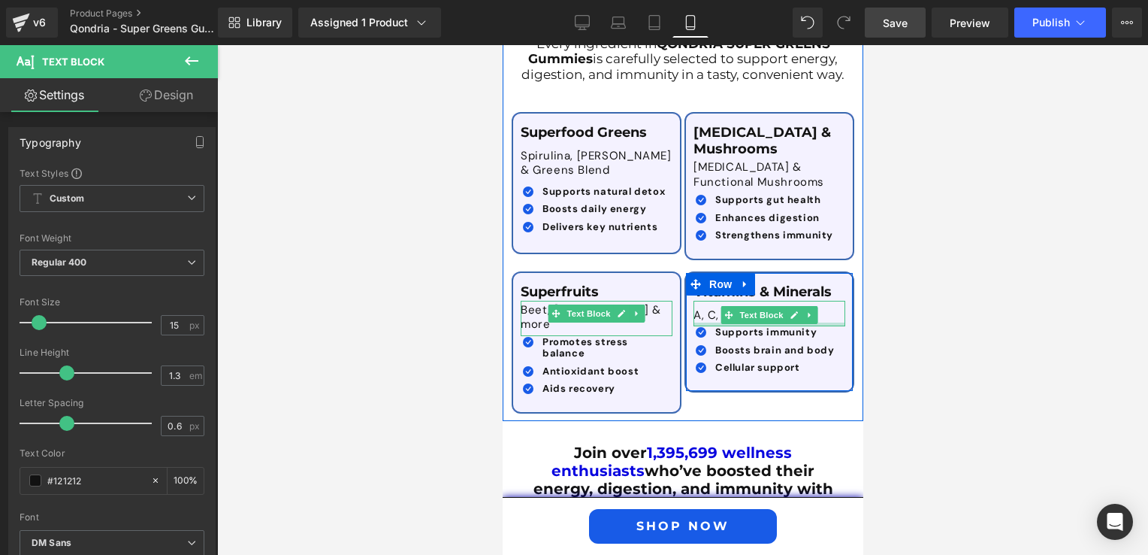
click at [809, 322] on div at bounding box center [769, 324] width 152 height 4
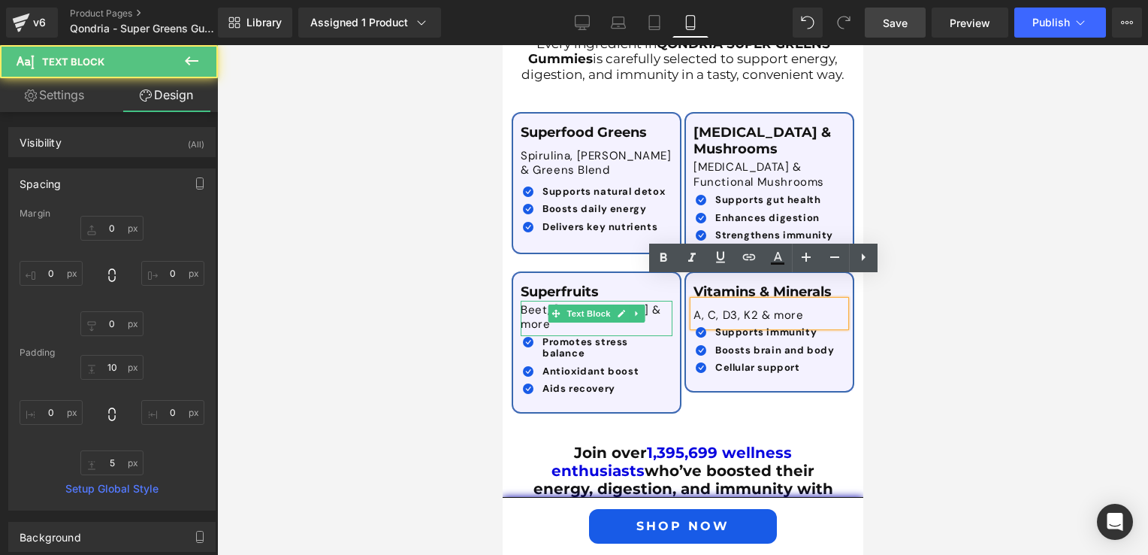
click at [931, 329] on div at bounding box center [682, 299] width 931 height 509
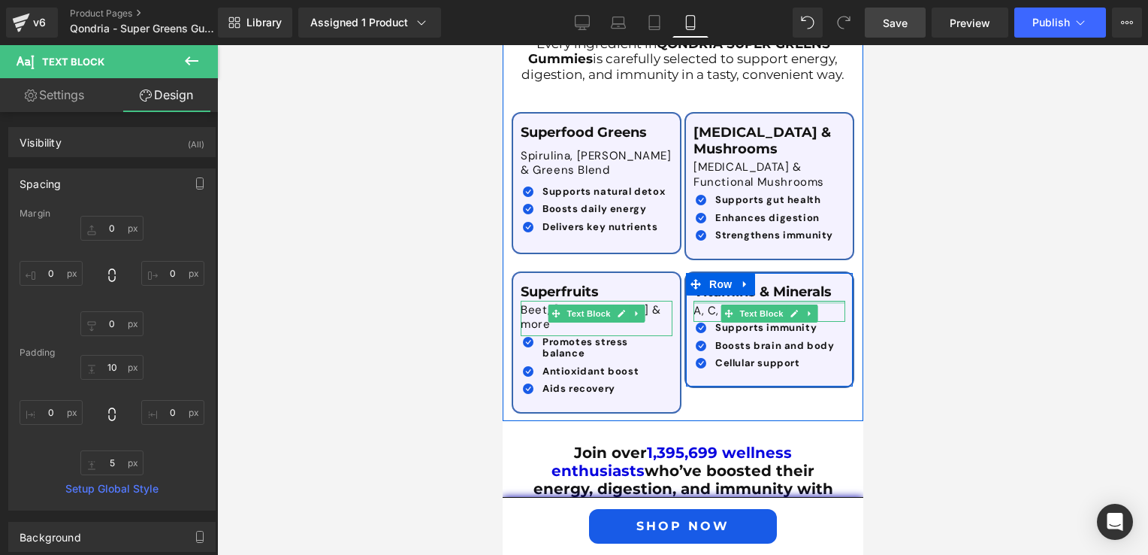
click at [814, 284] on div "Vitamins & Minerals Text Block A, C, D3, K2 & more Text Block Icon Supports imm…" at bounding box center [768, 329] width 167 height 91
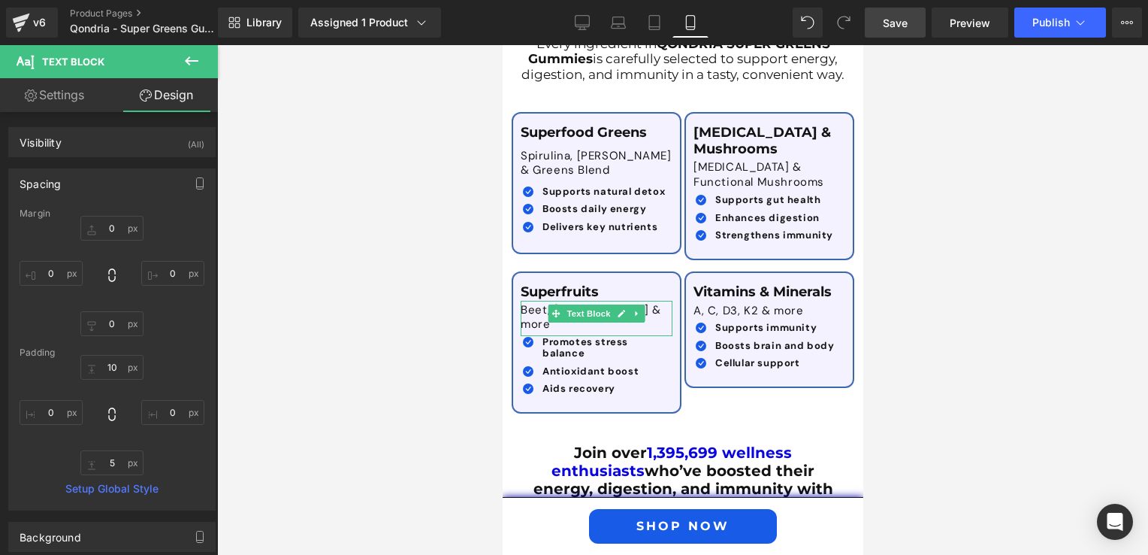
click at [996, 362] on div at bounding box center [682, 299] width 931 height 509
click at [909, 39] on div "Library Assigned 1 Product Product Preview Qondria SUPER GREENS Gummies Manage …" at bounding box center [683, 22] width 930 height 45
click at [905, 30] on span "Save" at bounding box center [895, 23] width 25 height 16
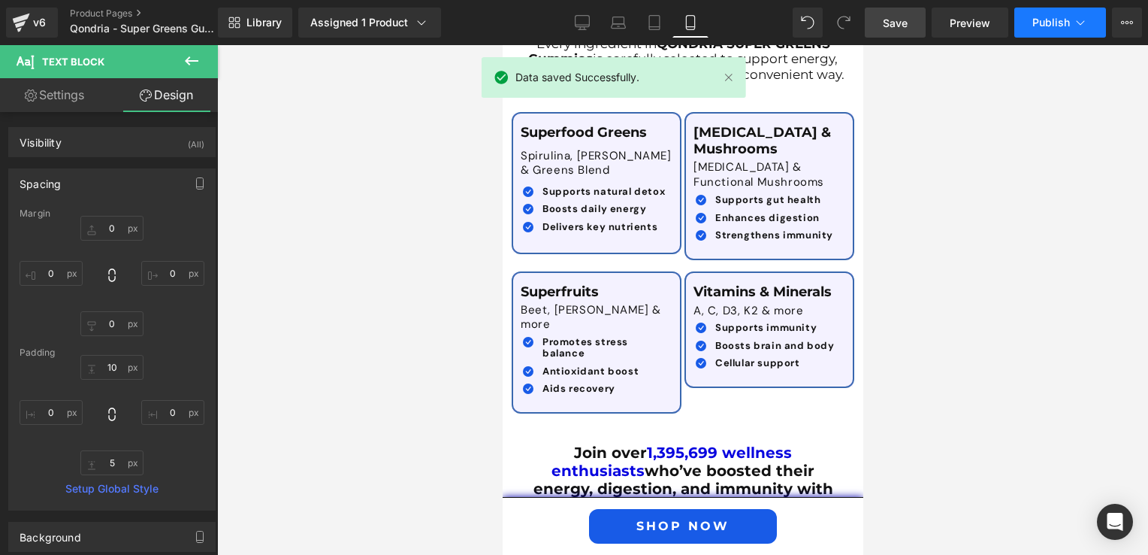
click at [1050, 20] on span "Publish" at bounding box center [1051, 23] width 38 height 12
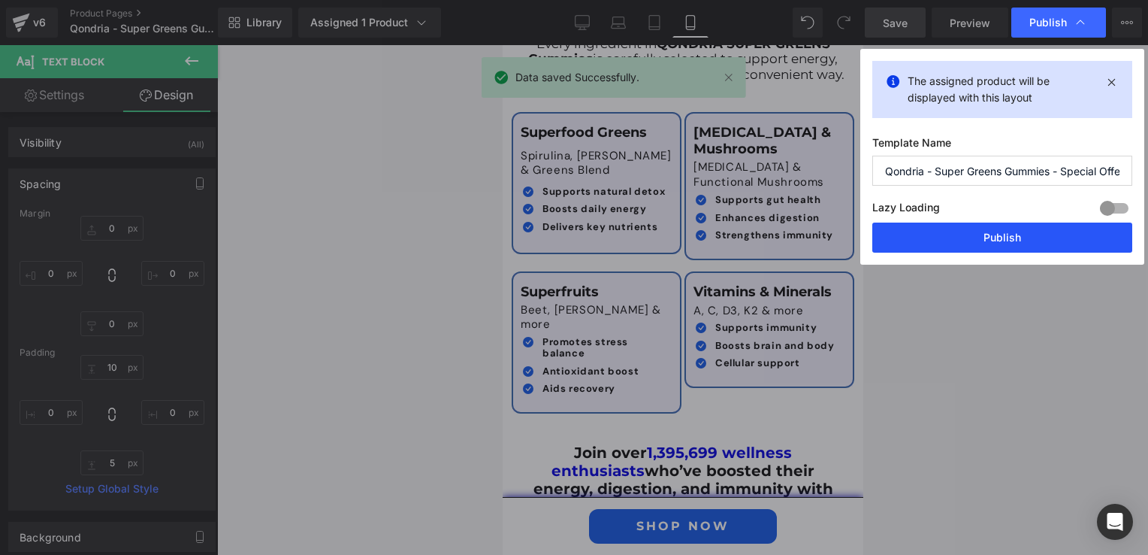
click at [938, 240] on button "Publish" at bounding box center [1002, 237] width 260 height 30
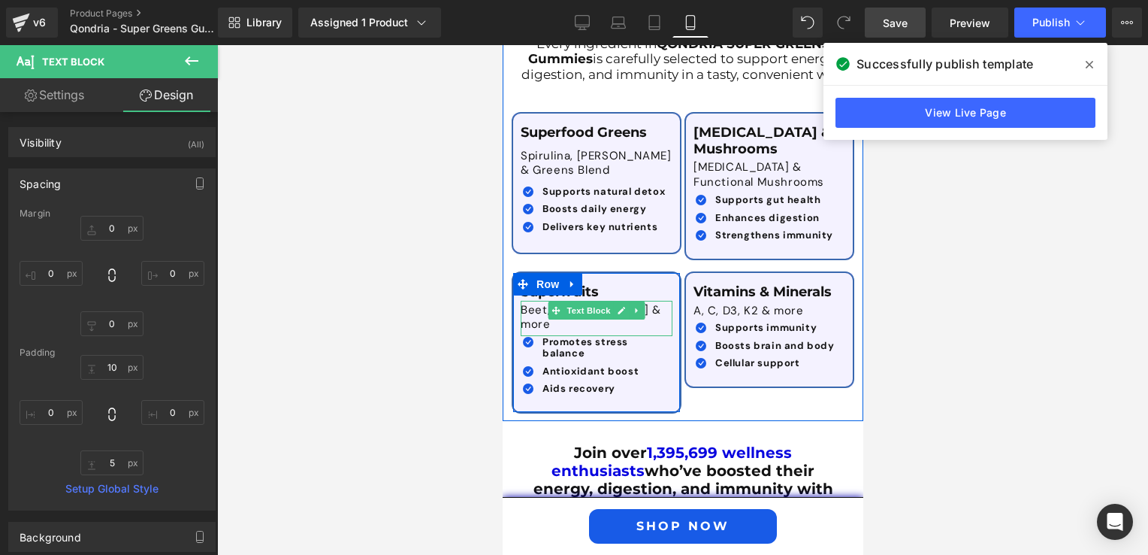
click at [536, 303] on p "Beet, [PERSON_NAME] & more" at bounding box center [596, 317] width 152 height 29
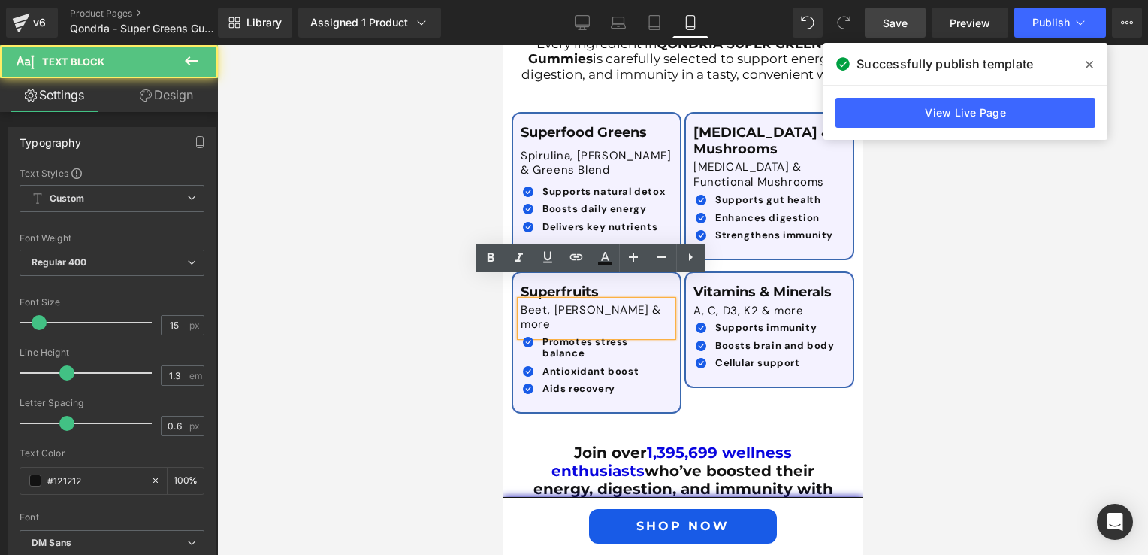
click at [573, 303] on p "Beet, [PERSON_NAME] & more" at bounding box center [596, 317] width 152 height 29
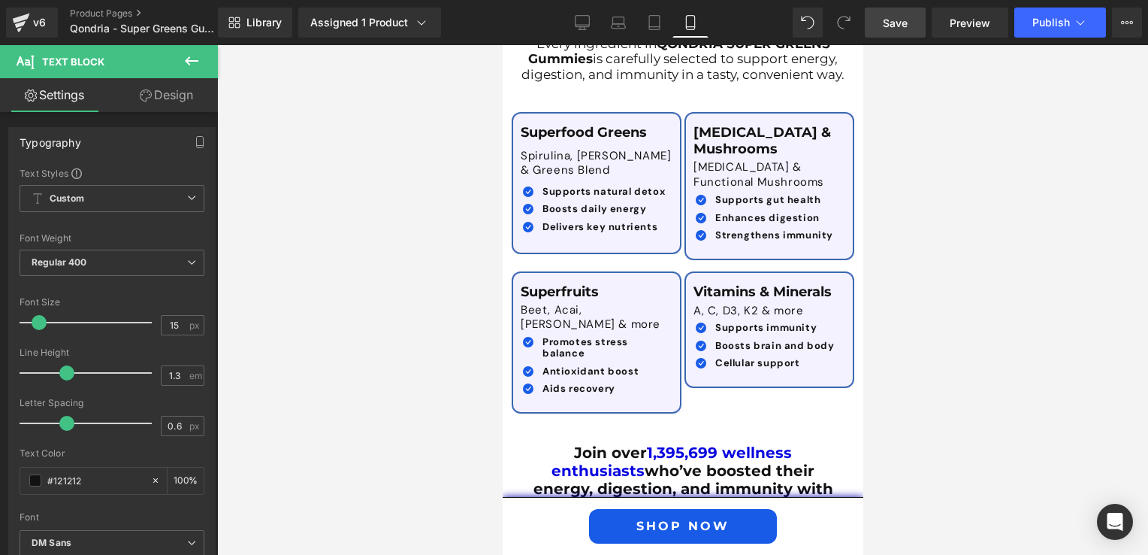
click at [1026, 375] on div at bounding box center [682, 299] width 931 height 509
click at [908, 29] on span "Save" at bounding box center [895, 23] width 25 height 16
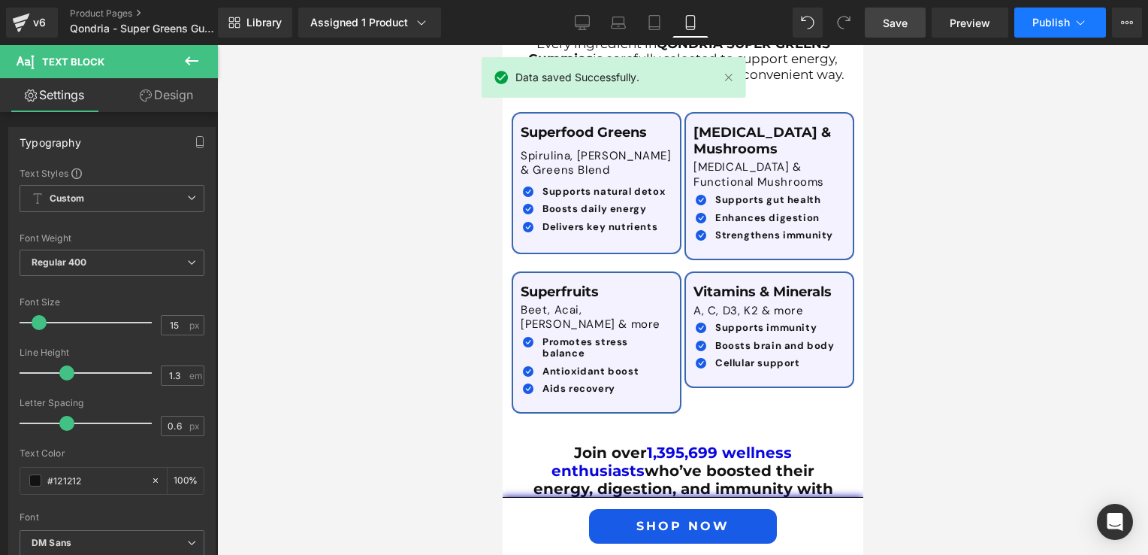
click at [1051, 27] on span "Publish" at bounding box center [1051, 23] width 38 height 12
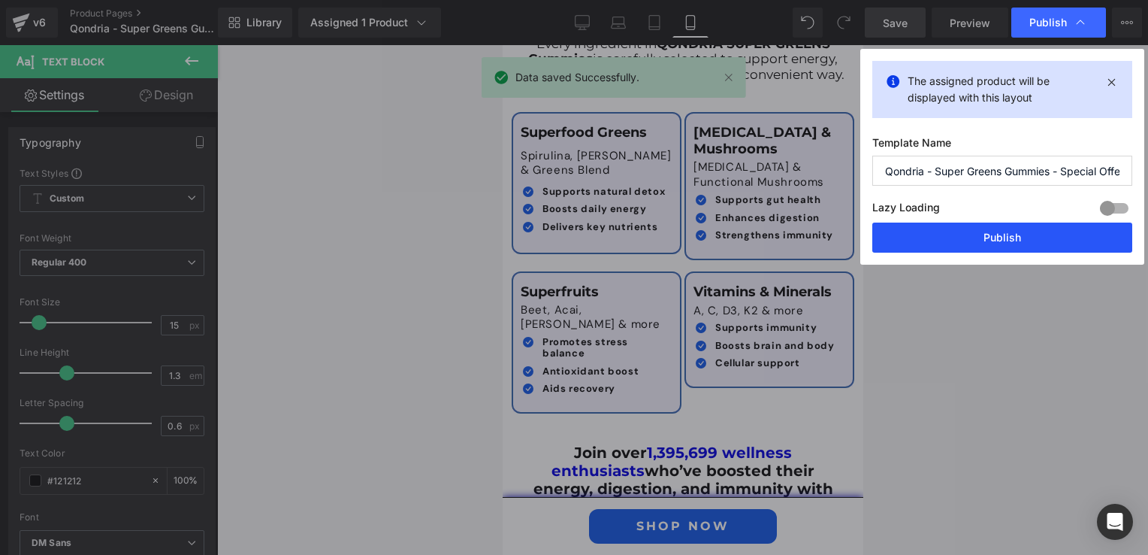
click at [1005, 244] on button "Publish" at bounding box center [1002, 237] width 260 height 30
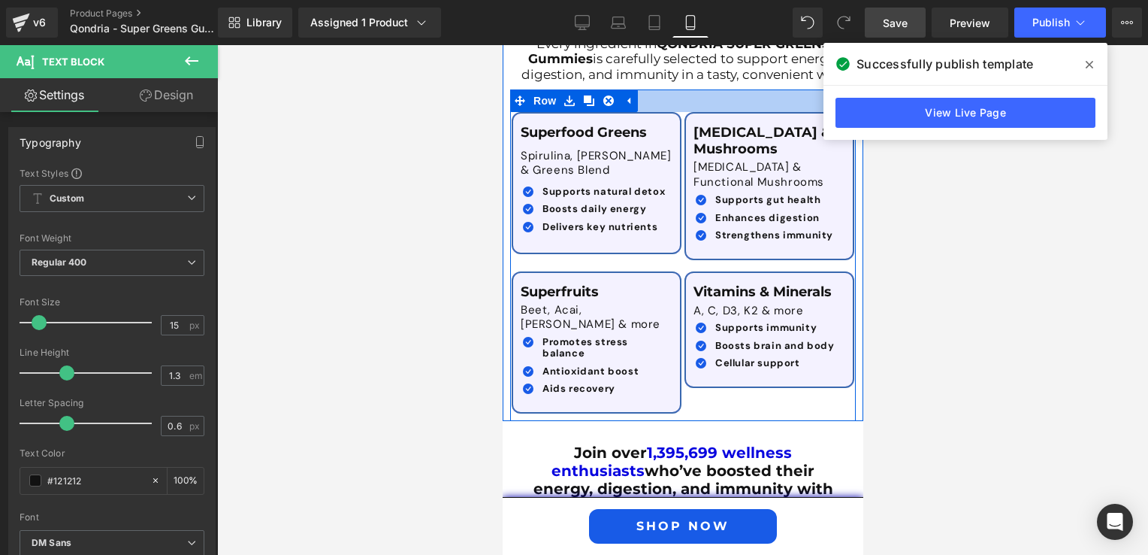
click at [660, 89] on div at bounding box center [682, 100] width 346 height 23
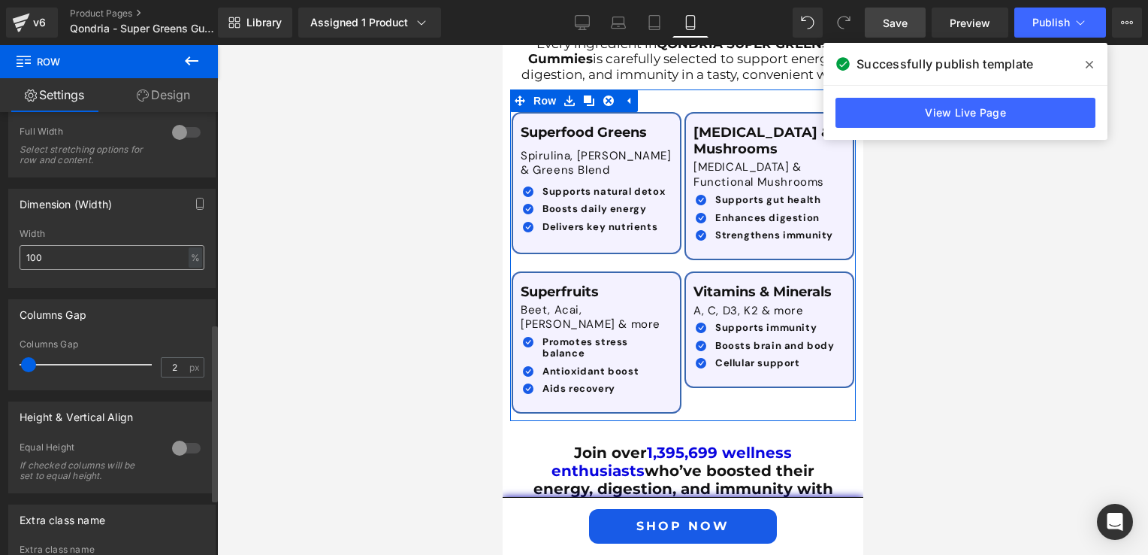
scroll to position [601, 0]
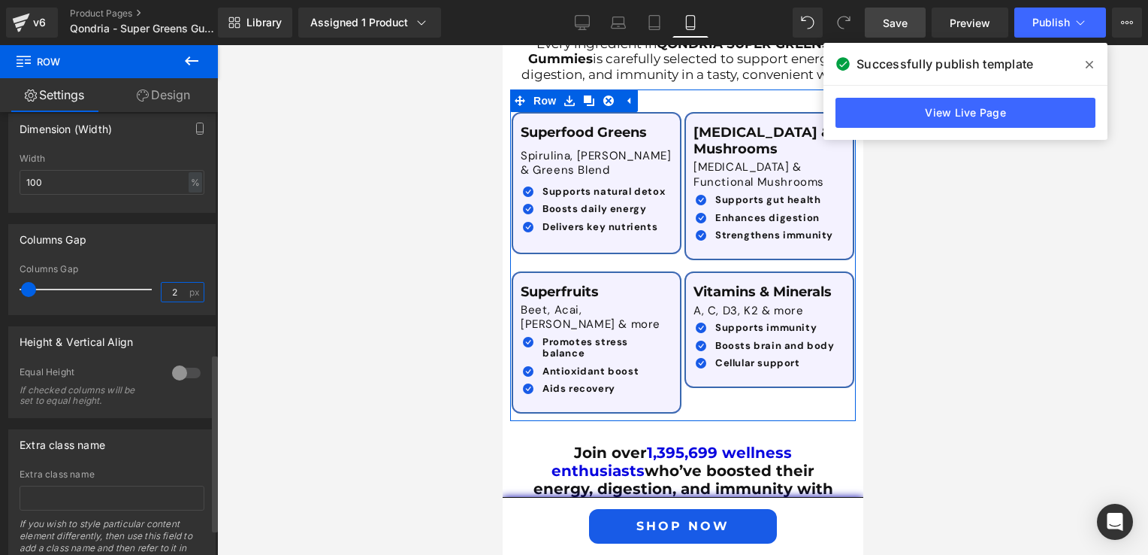
click at [171, 294] on input "2" at bounding box center [175, 292] width 26 height 19
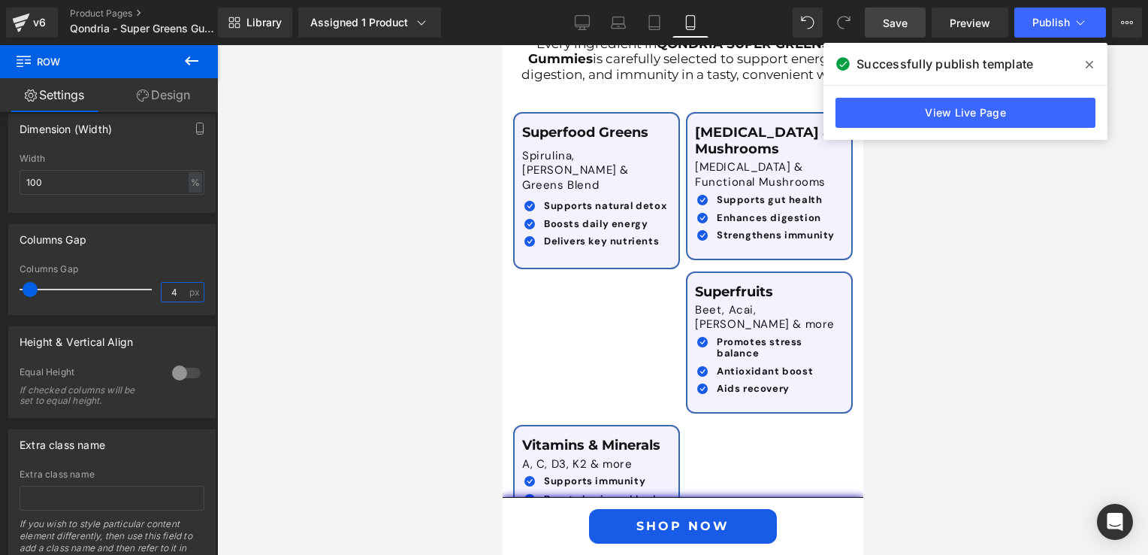
type input "4"
click at [426, 371] on div at bounding box center [682, 299] width 931 height 509
click at [905, 26] on span "Save" at bounding box center [895, 23] width 25 height 16
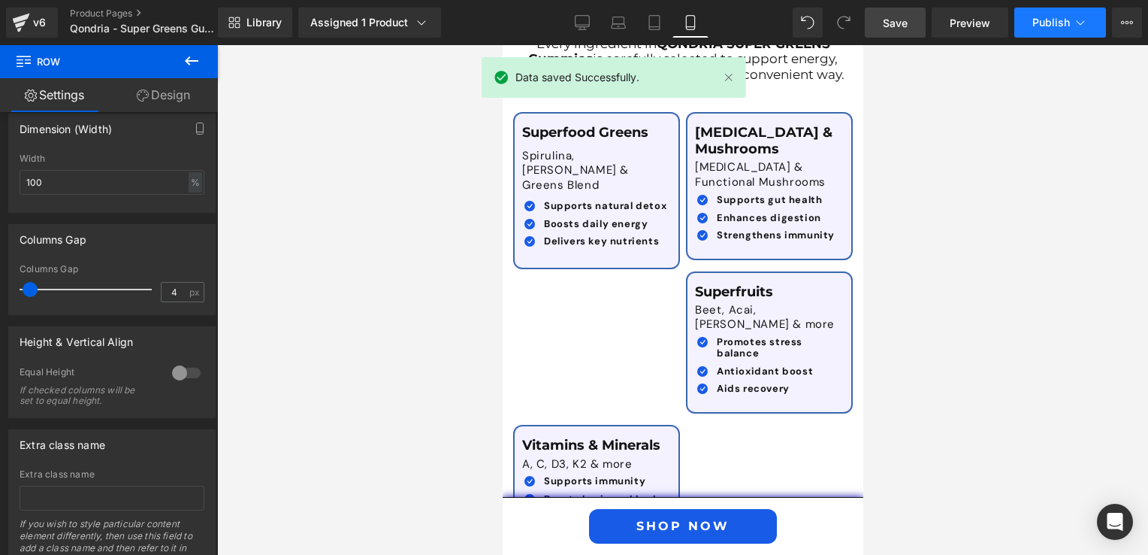
click at [1060, 30] on button "Publish" at bounding box center [1060, 23] width 92 height 30
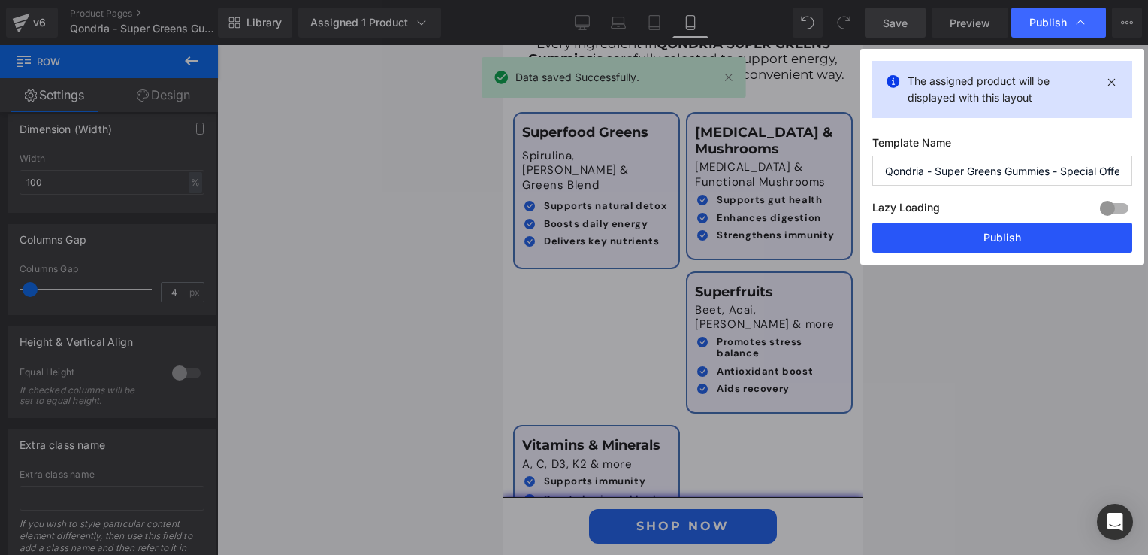
click at [984, 240] on button "Publish" at bounding box center [1002, 237] width 260 height 30
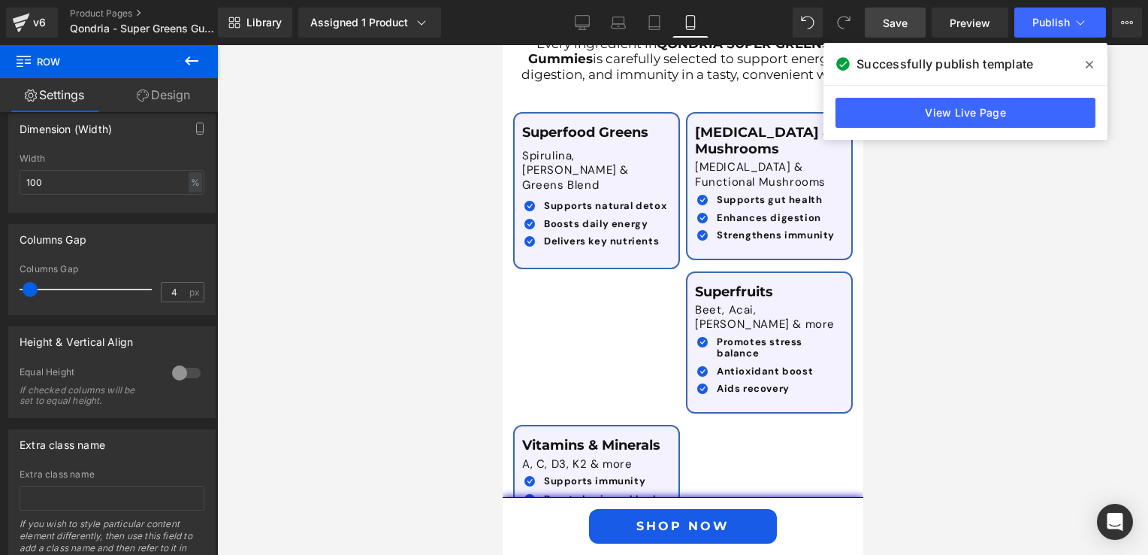
click at [930, 419] on div at bounding box center [682, 299] width 931 height 509
click at [1094, 61] on span at bounding box center [1090, 65] width 24 height 24
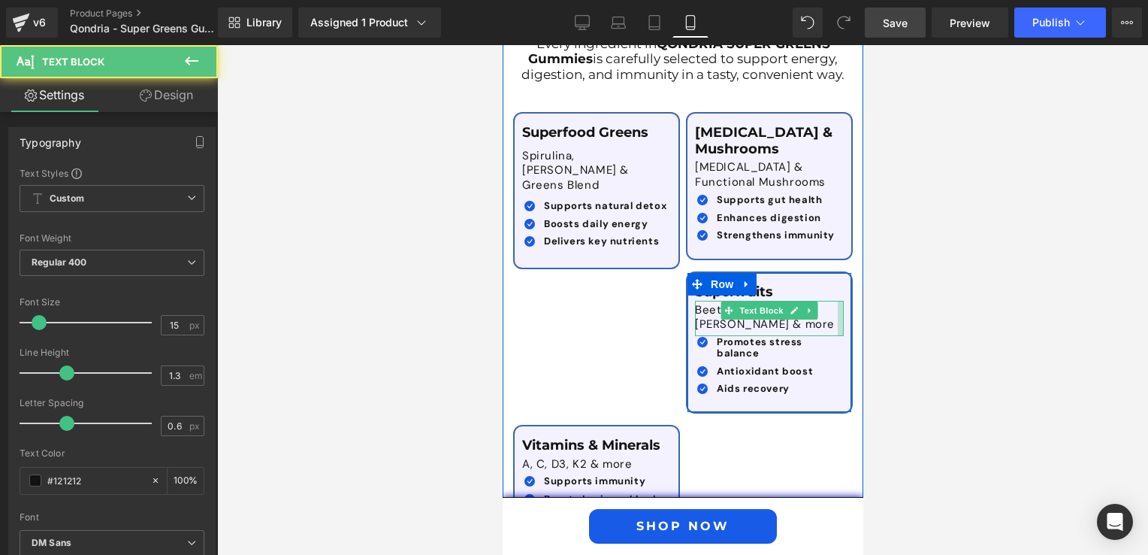
click at [694, 301] on div "Beet, [PERSON_NAME], Goji & more Text Block" at bounding box center [768, 318] width 149 height 35
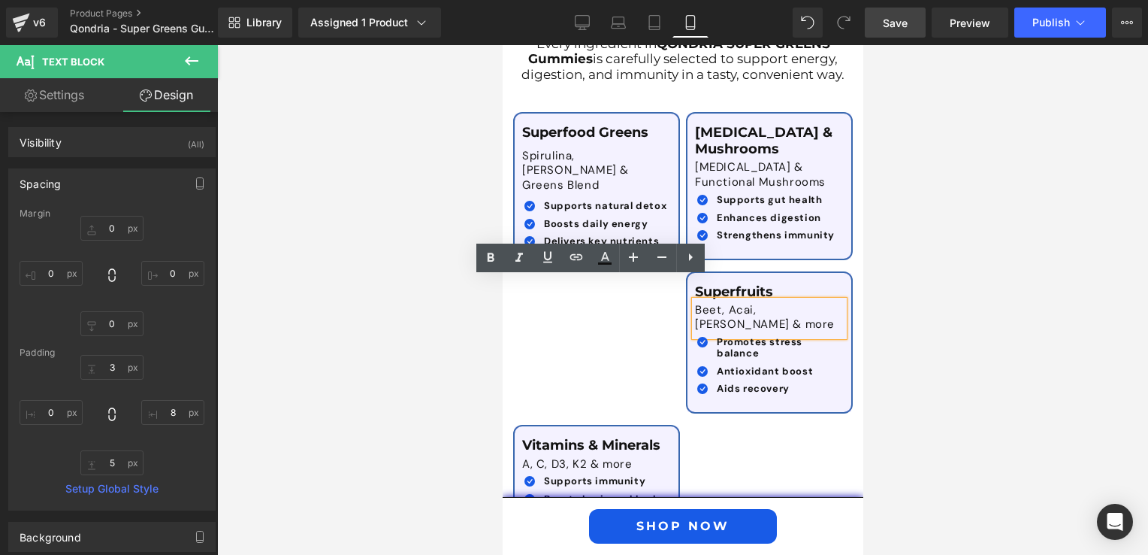
click at [694, 301] on div "Beet, Acai, [PERSON_NAME] & more" at bounding box center [768, 318] width 149 height 35
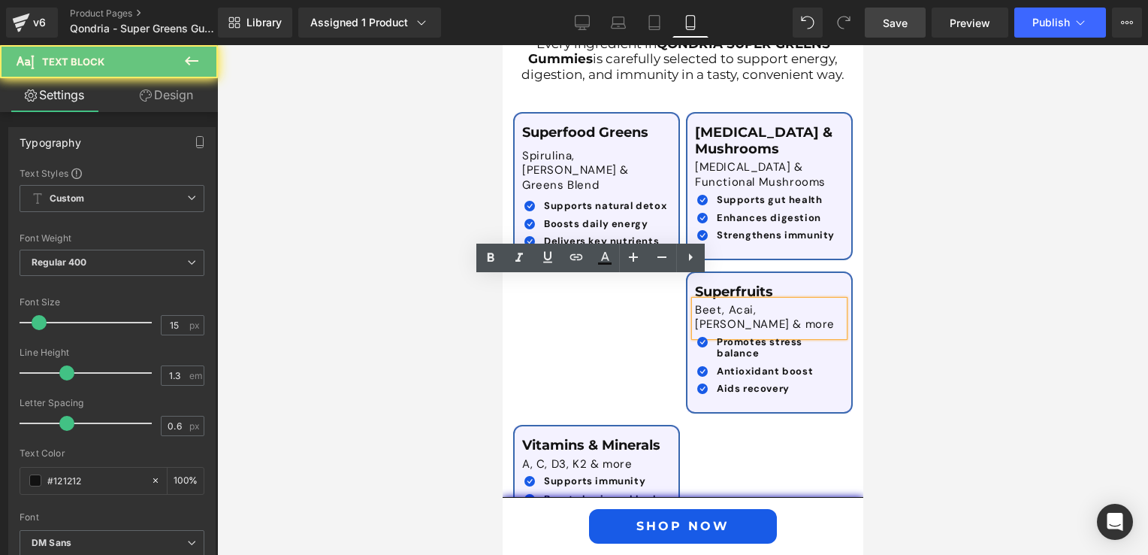
click at [694, 301] on div "Beet, Acai, [PERSON_NAME] & more" at bounding box center [768, 318] width 149 height 35
click at [694, 336] on div "Icon Promotes stress balance Text Block Icon Antioxidant boost Text Block Icon …" at bounding box center [768, 368] width 149 height 65
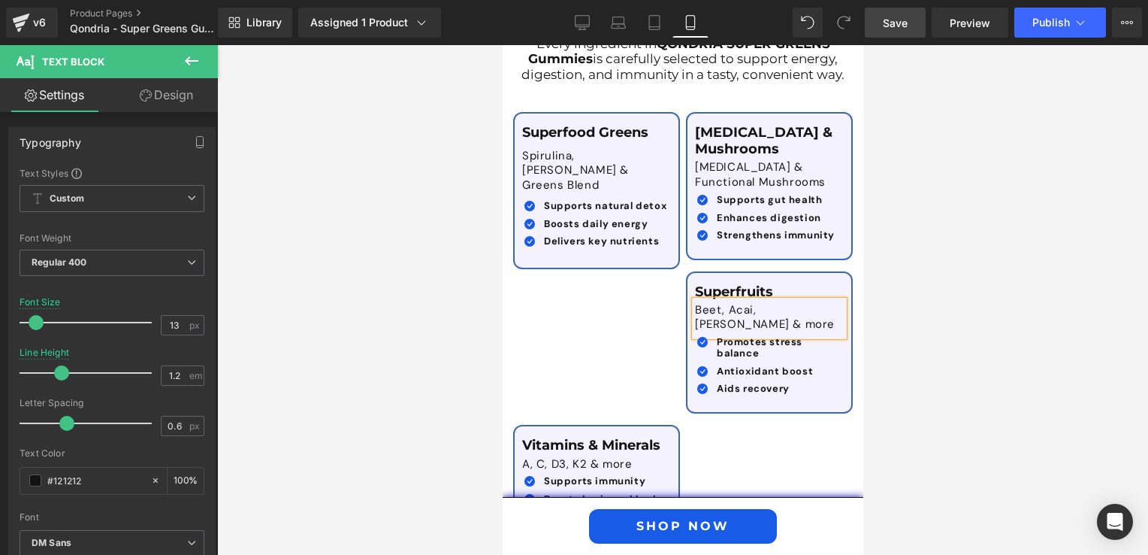
click at [899, 370] on div at bounding box center [682, 299] width 931 height 509
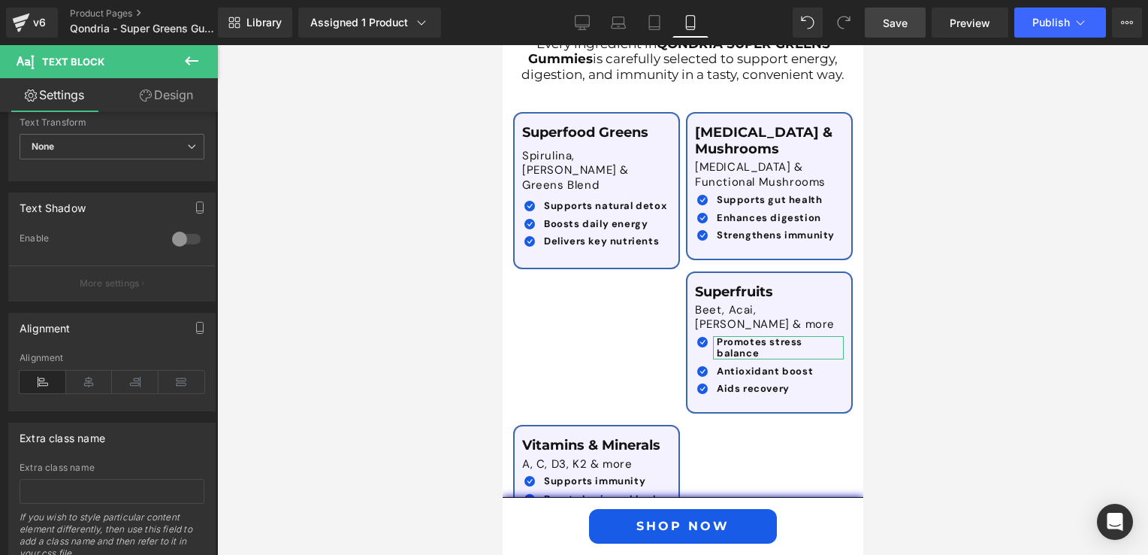
scroll to position [505, 0]
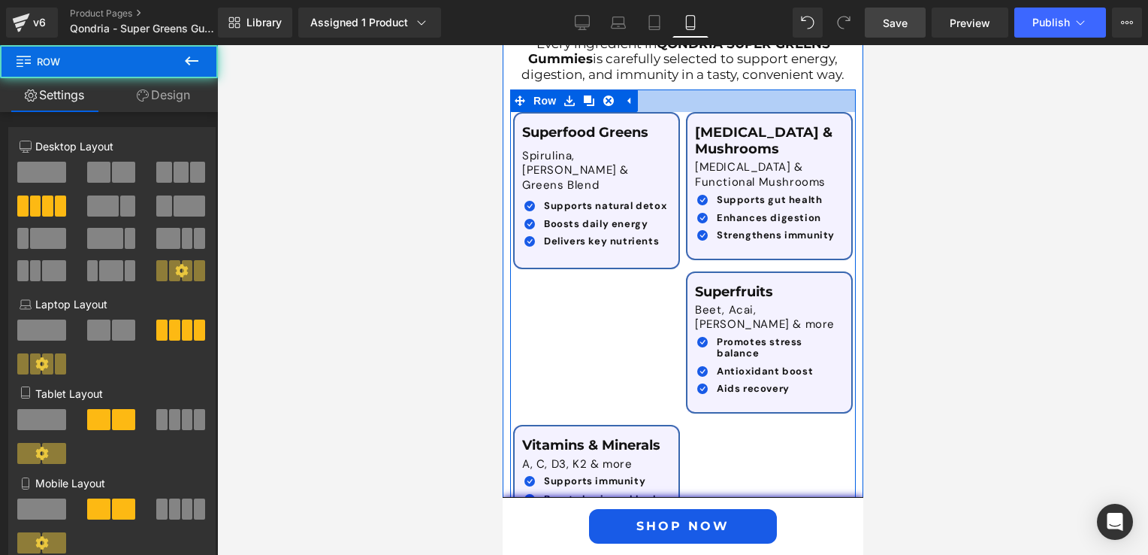
click at [657, 89] on div at bounding box center [682, 100] width 346 height 23
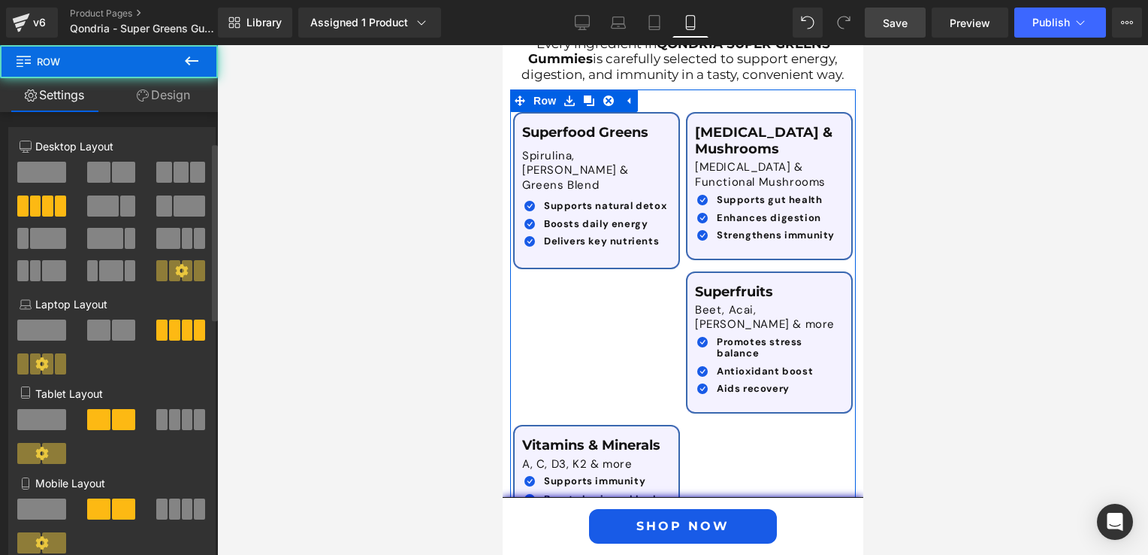
scroll to position [301, 0]
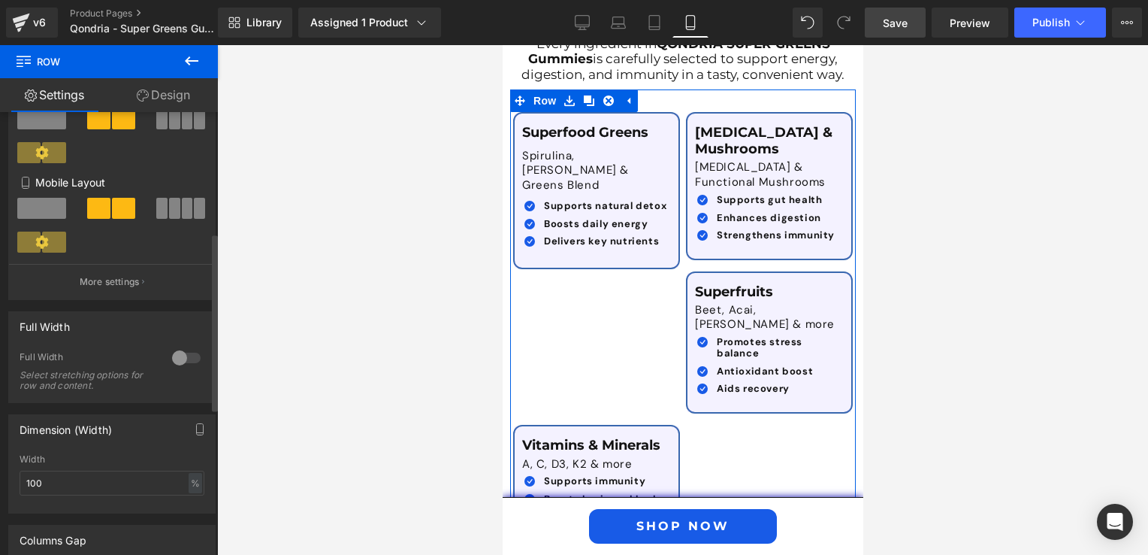
click at [39, 242] on icon at bounding box center [42, 241] width 13 height 13
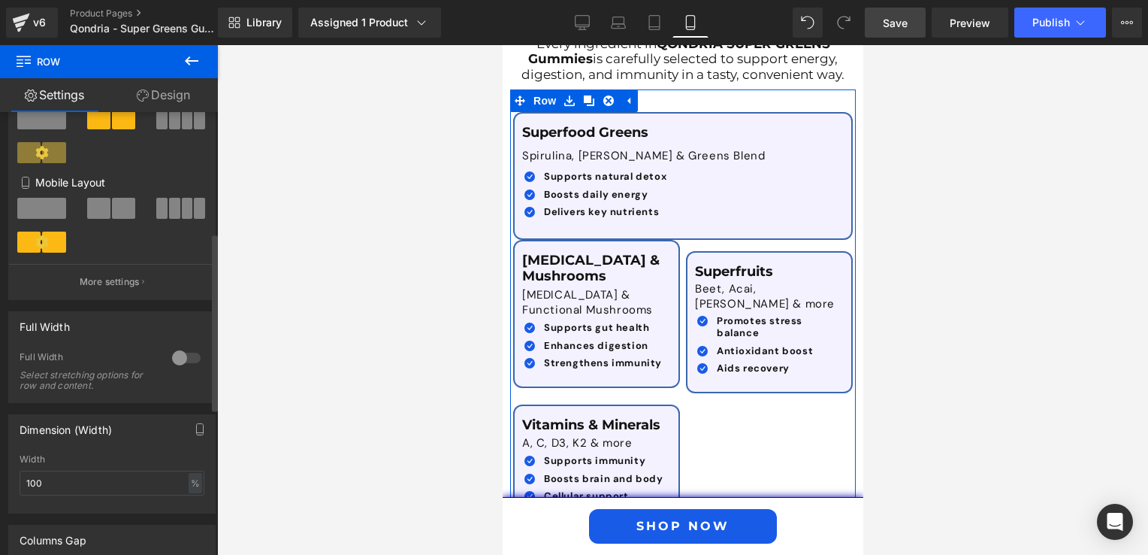
click at [105, 216] on span at bounding box center [98, 208] width 23 height 21
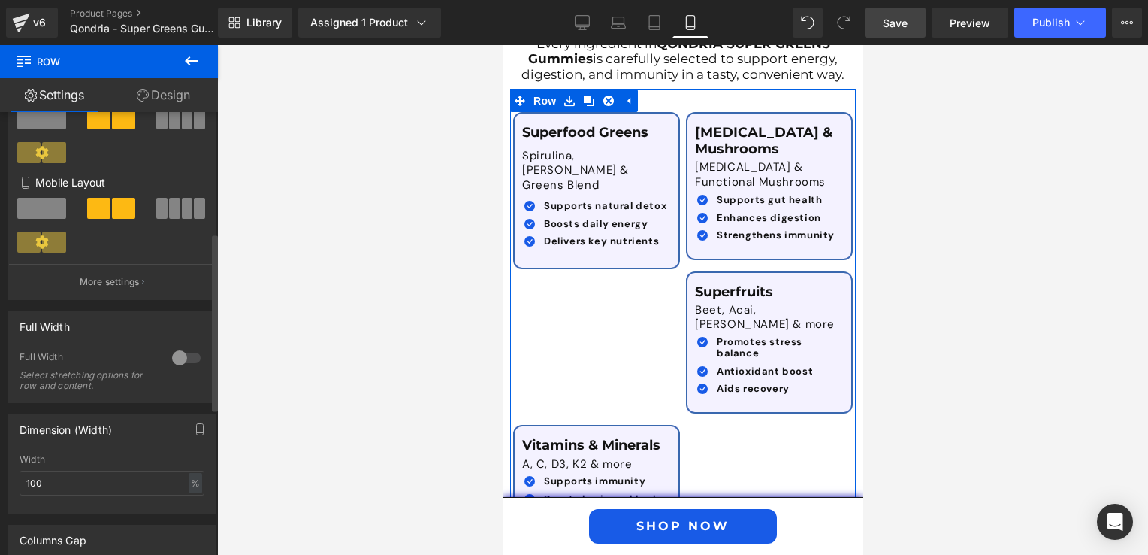
click at [157, 216] on span at bounding box center [161, 208] width 11 height 21
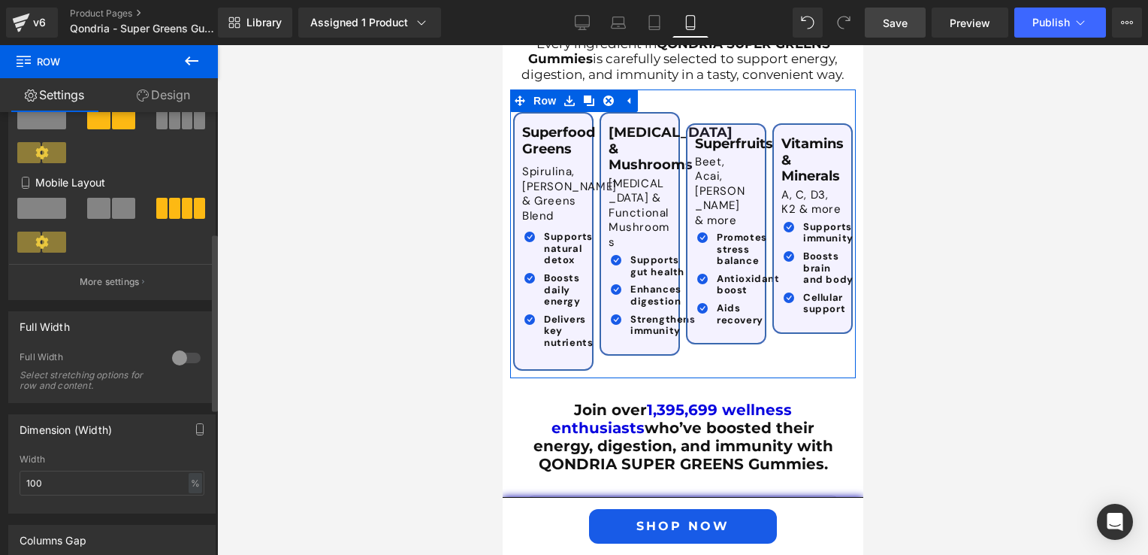
click at [99, 203] on span at bounding box center [98, 208] width 23 height 21
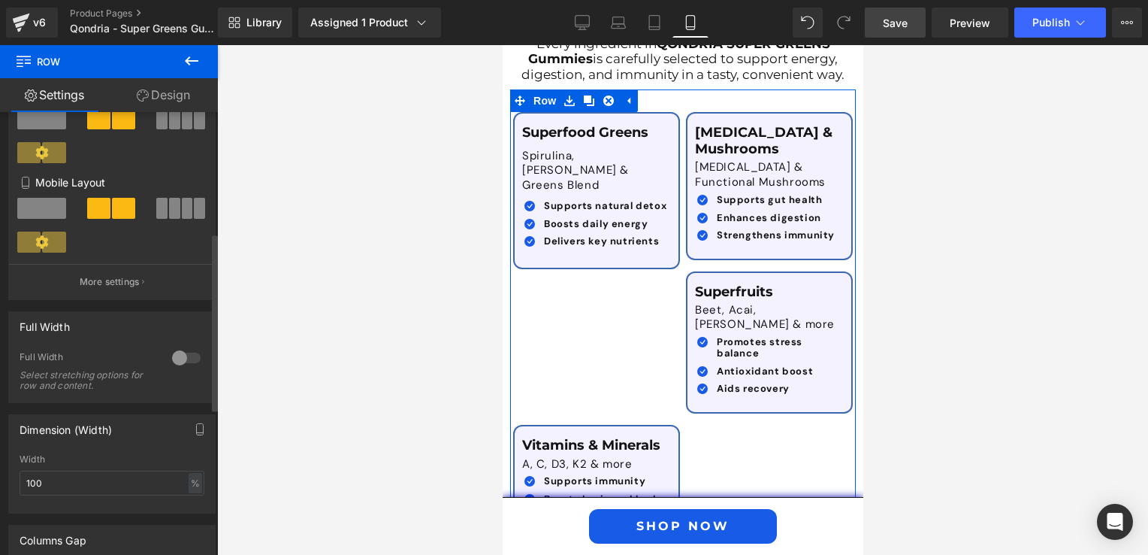
click at [44, 213] on span at bounding box center [41, 208] width 49 height 21
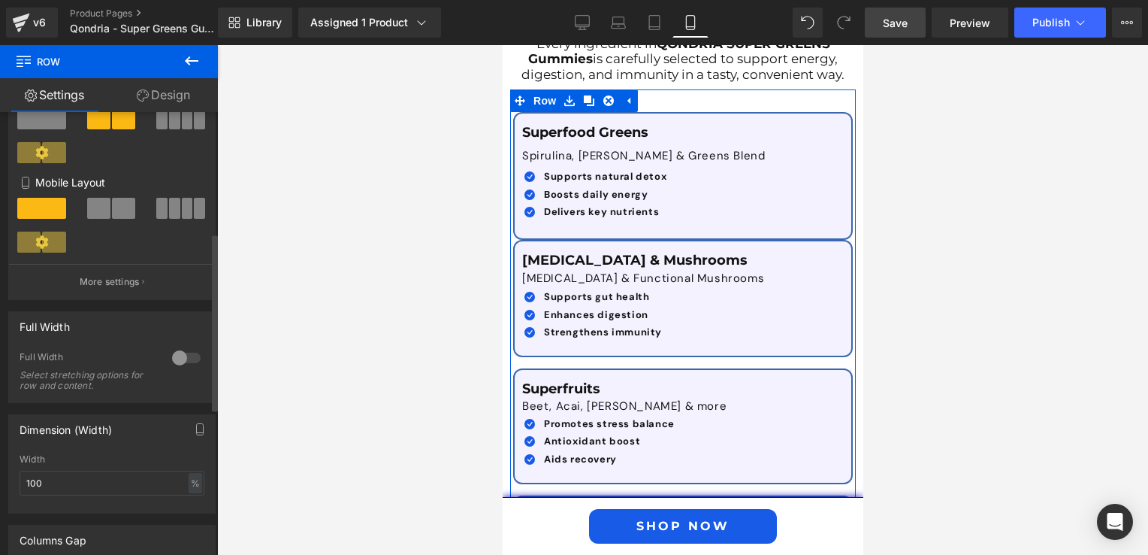
click at [102, 212] on span at bounding box center [98, 208] width 23 height 21
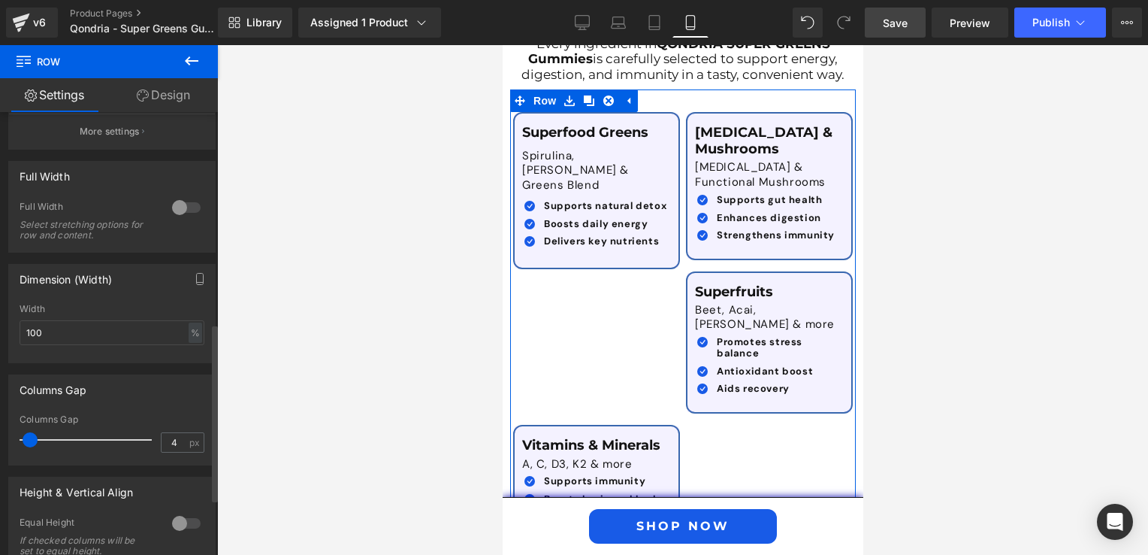
scroll to position [526, 0]
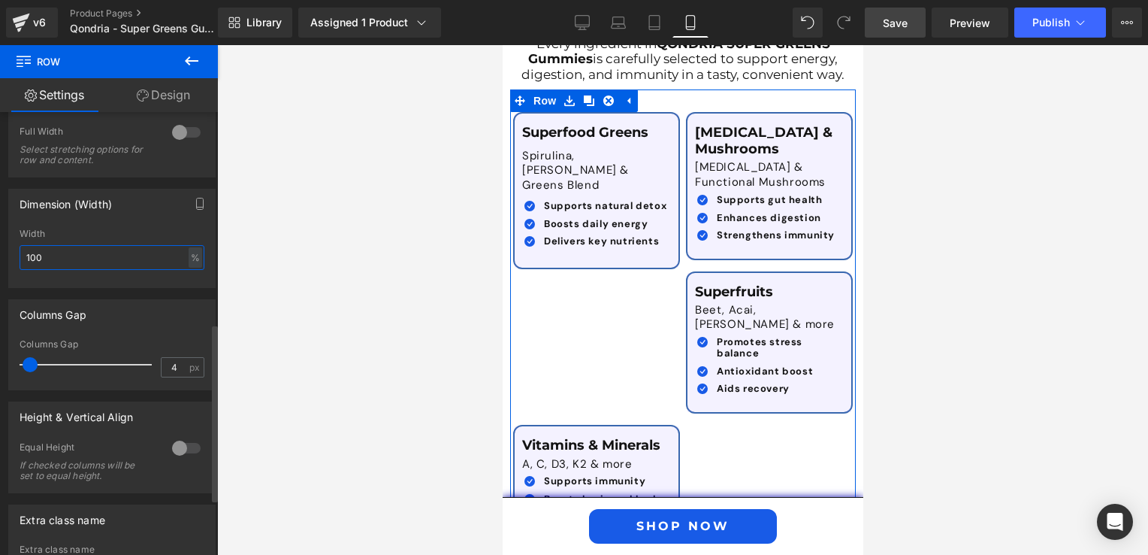
click at [60, 267] on input "100" at bounding box center [112, 257] width 185 height 25
type input "1"
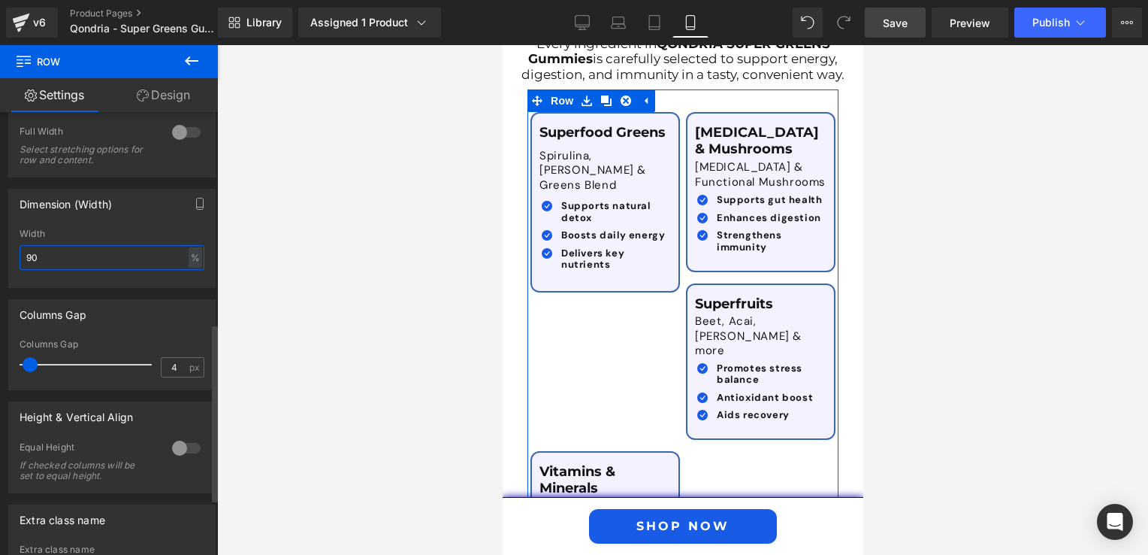
type input "9"
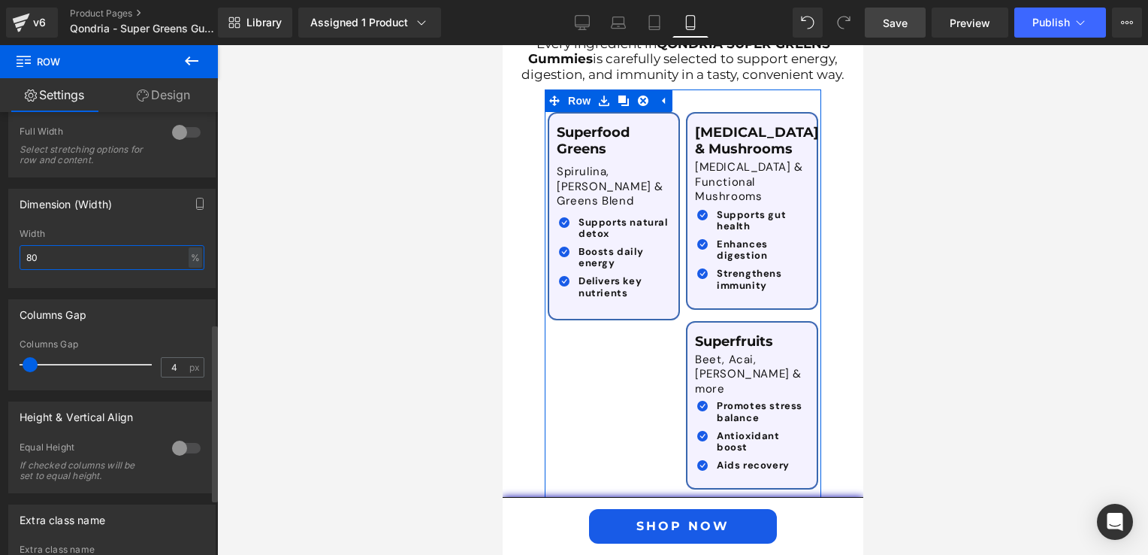
type input "8"
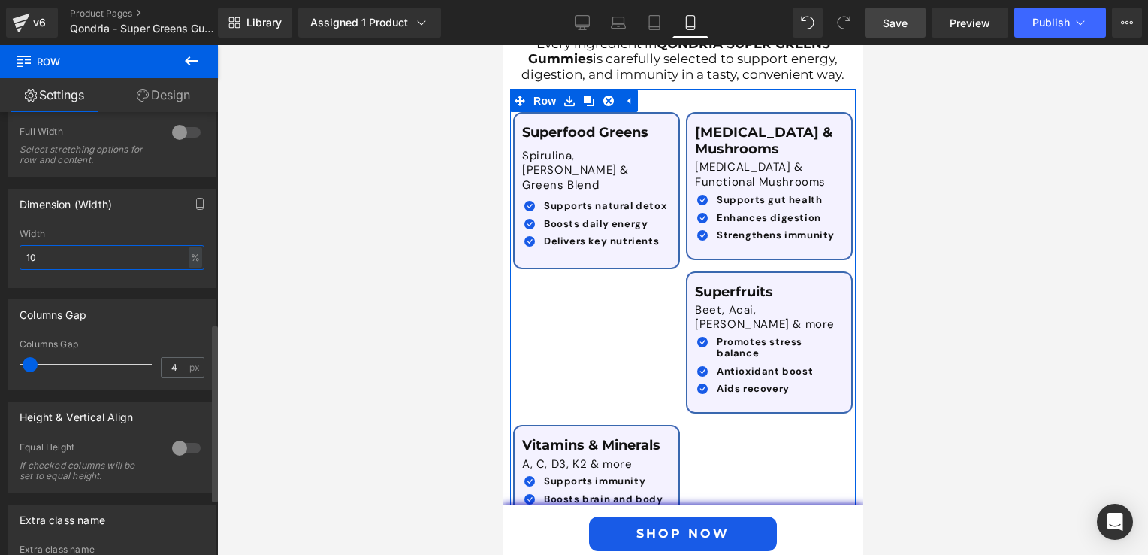
type input "1"
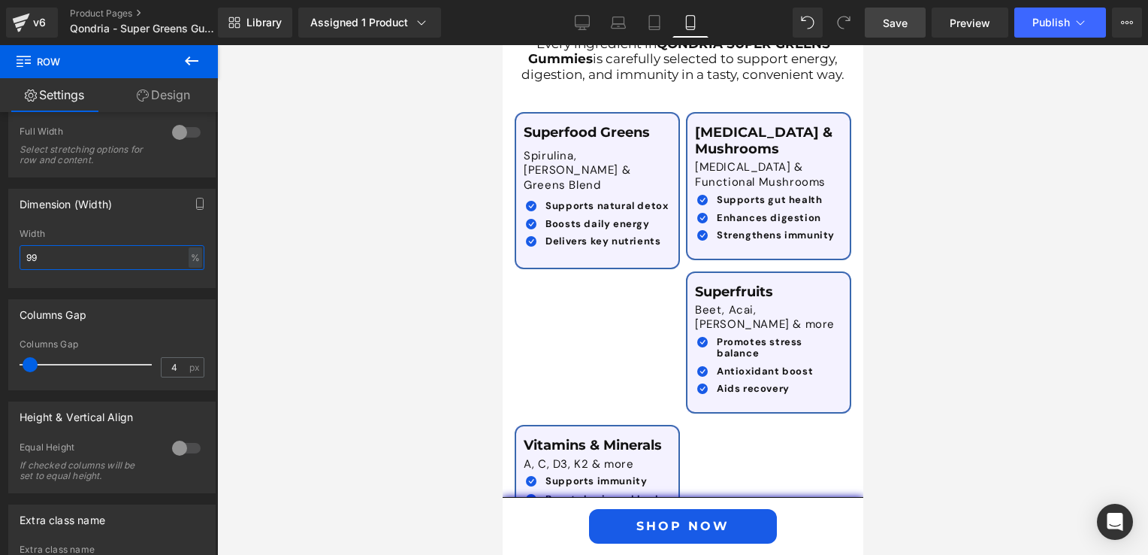
type input "99"
click at [428, 422] on div at bounding box center [682, 299] width 931 height 509
click at [887, 24] on span "Save" at bounding box center [895, 23] width 25 height 16
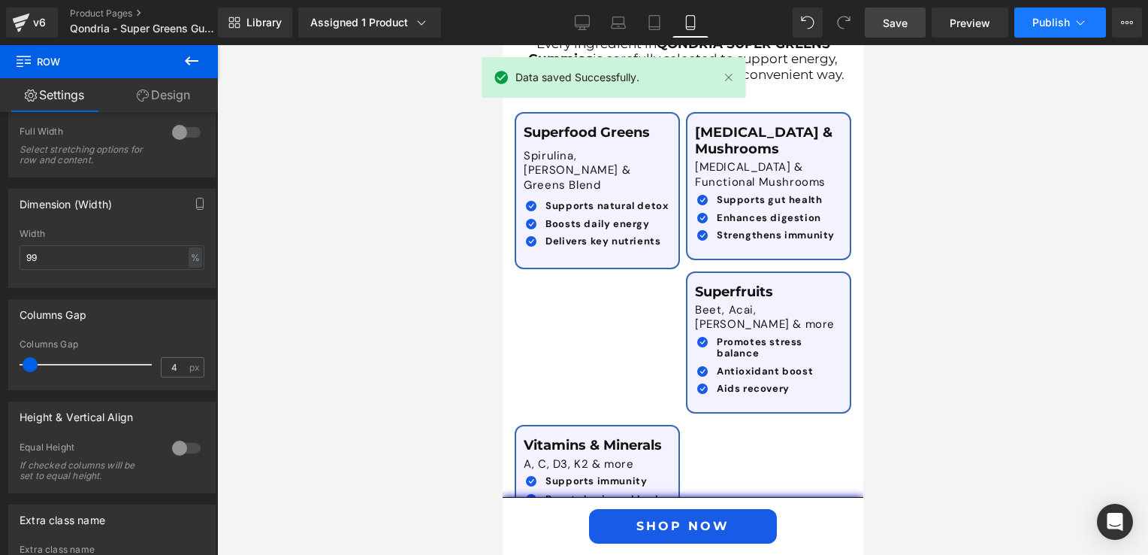
click at [1053, 20] on span "Publish" at bounding box center [1051, 23] width 38 height 12
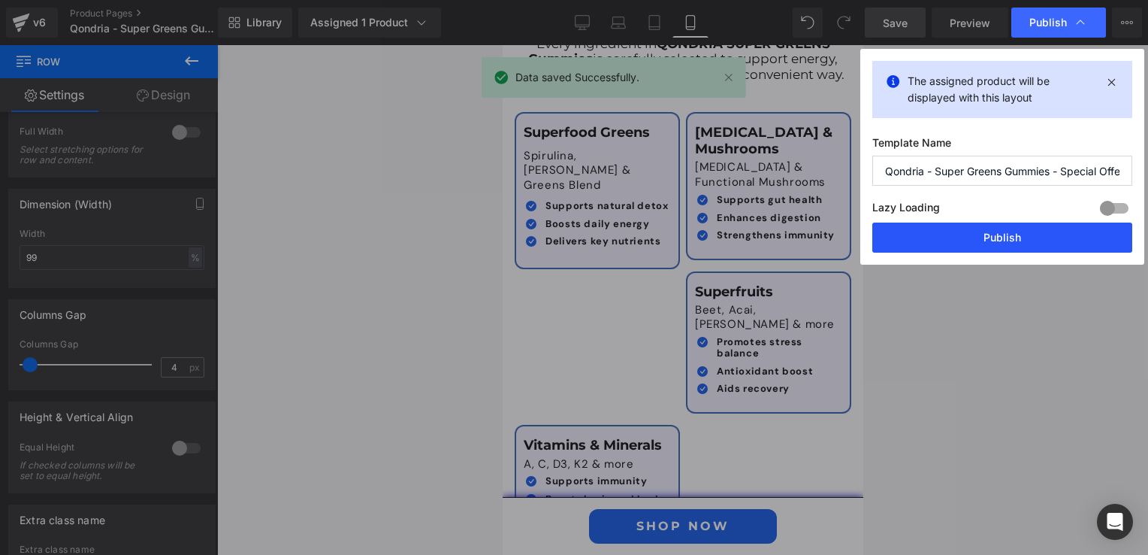
click at [1004, 243] on button "Publish" at bounding box center [1002, 237] width 260 height 30
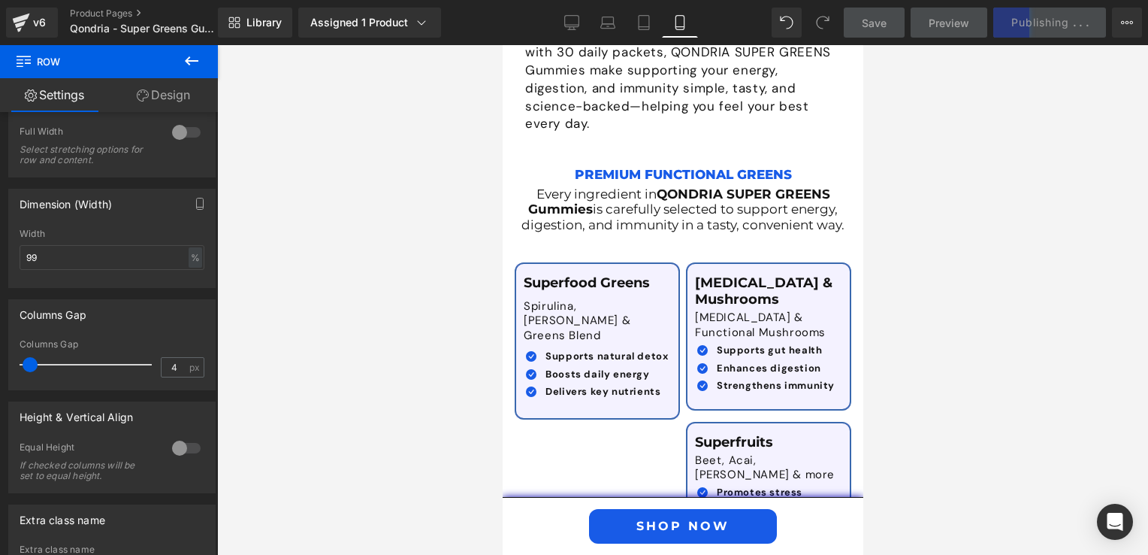
scroll to position [3030, 0]
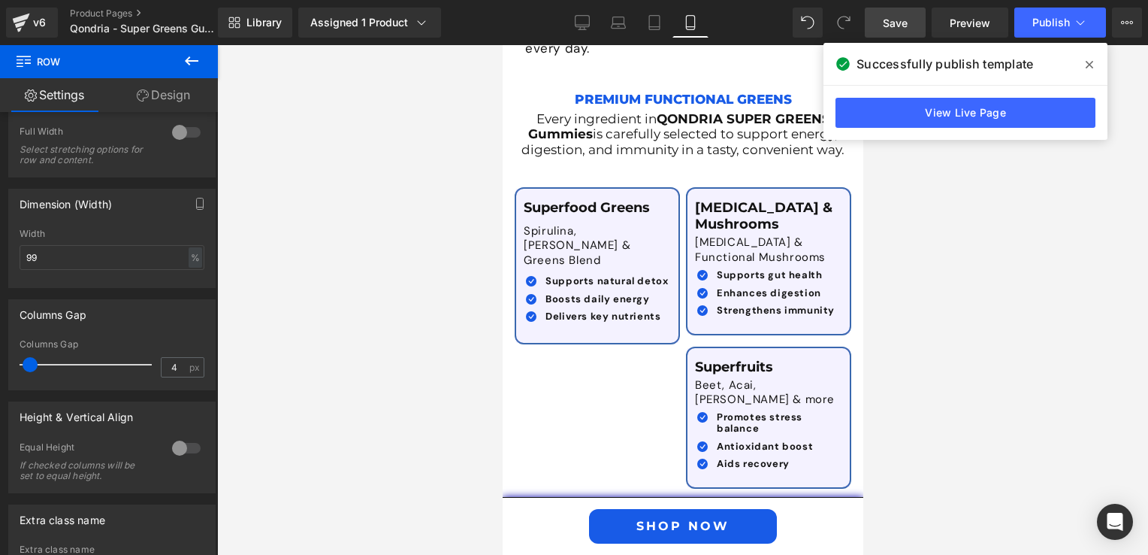
click at [914, 437] on div at bounding box center [682, 299] width 931 height 509
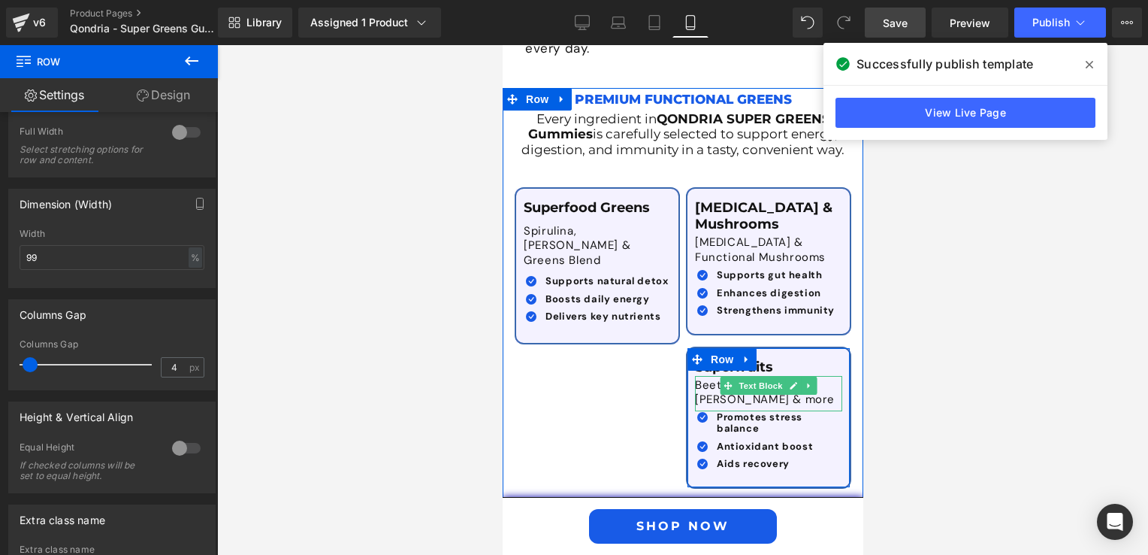
click at [694, 378] on p "Beet, Acai, [PERSON_NAME] & more" at bounding box center [764, 392] width 141 height 29
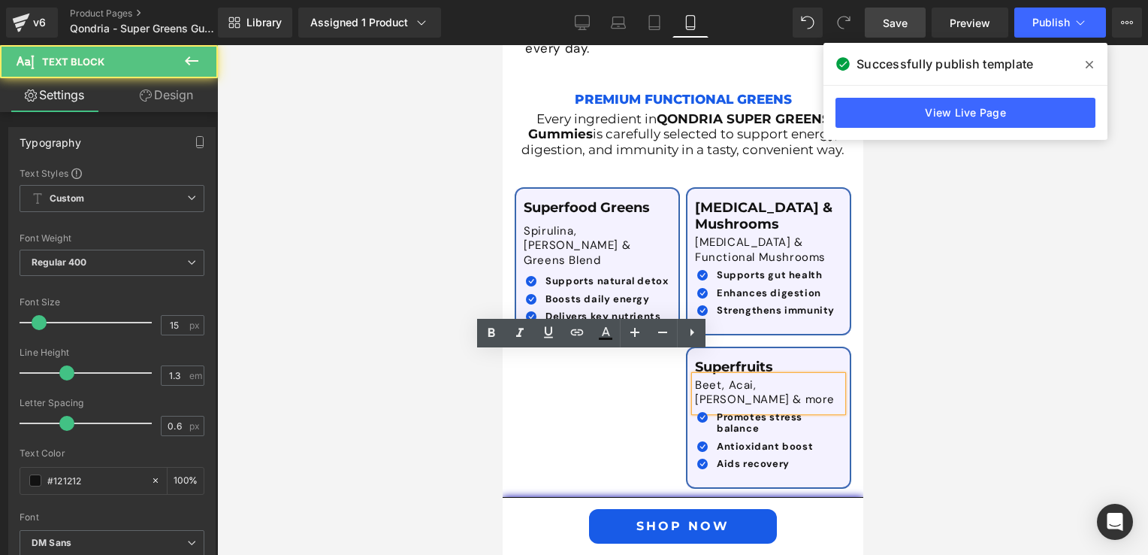
click at [694, 378] on p "Beet, Acai, [PERSON_NAME] & more" at bounding box center [764, 392] width 141 height 29
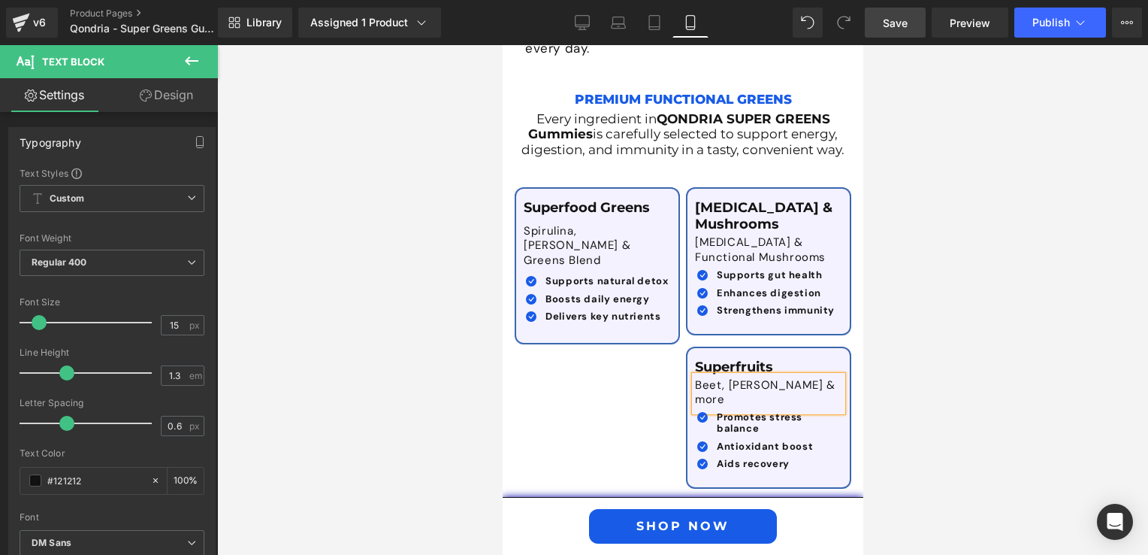
click at [980, 355] on div at bounding box center [682, 299] width 931 height 509
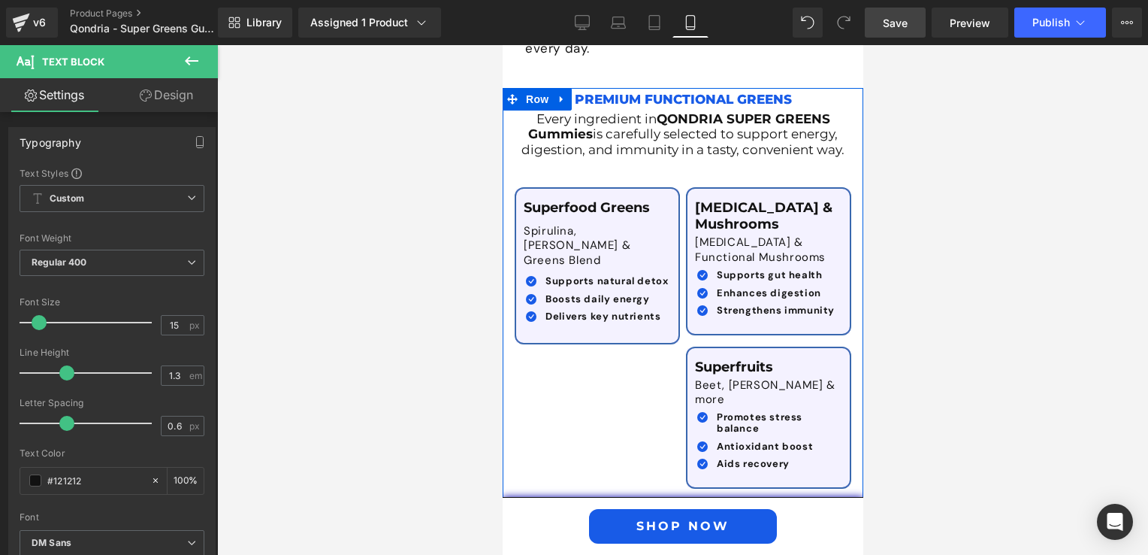
click at [670, 532] on p "A, C, D3, K2 & more" at bounding box center [596, 539] width 147 height 15
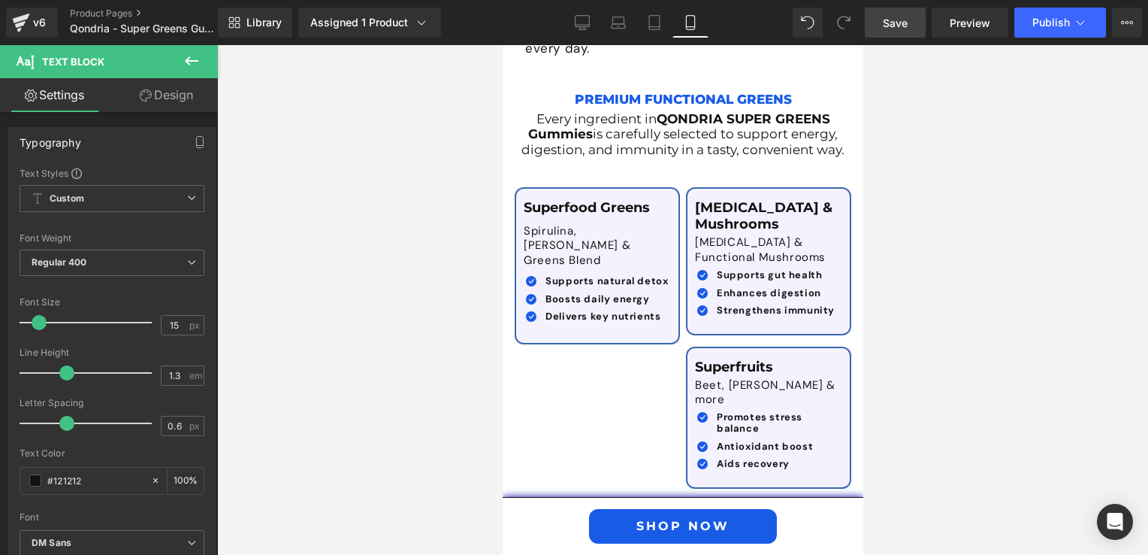
click at [907, 397] on div at bounding box center [682, 299] width 931 height 509
click at [973, 392] on div at bounding box center [682, 299] width 931 height 509
click at [886, 22] on span "Save" at bounding box center [895, 23] width 25 height 16
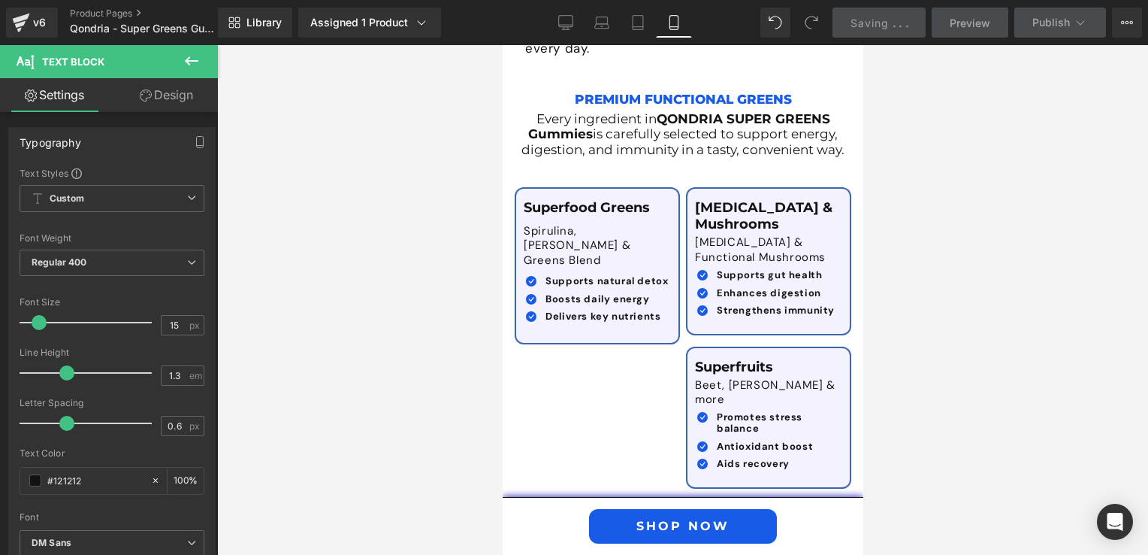
click at [1055, 38] on div "Library Assigned 1 Product Product Preview Qondria SUPER GREENS Gummies Manage …" at bounding box center [683, 22] width 930 height 45
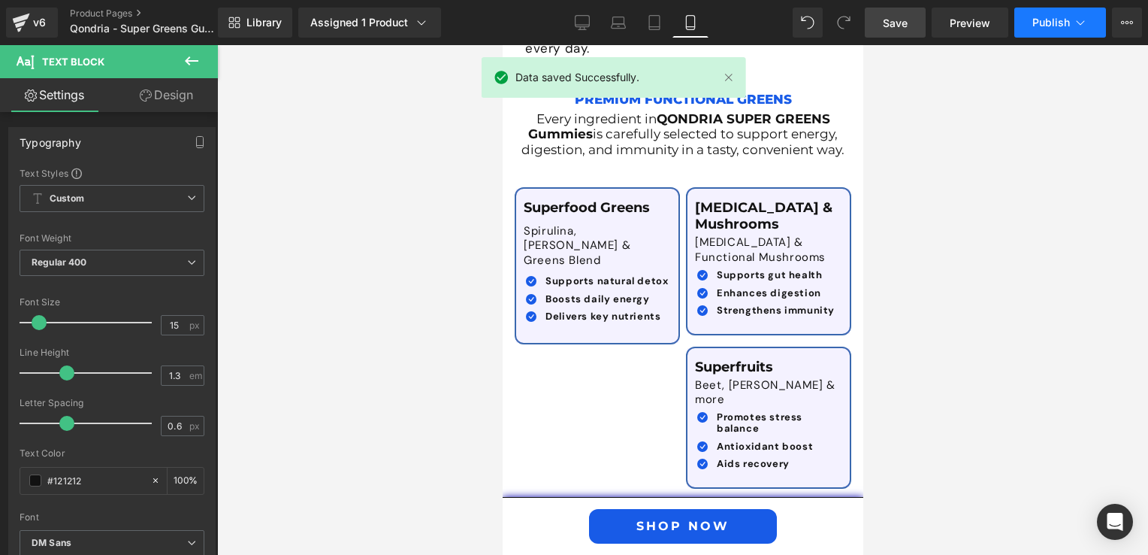
click at [1047, 20] on span "Publish" at bounding box center [1051, 23] width 38 height 12
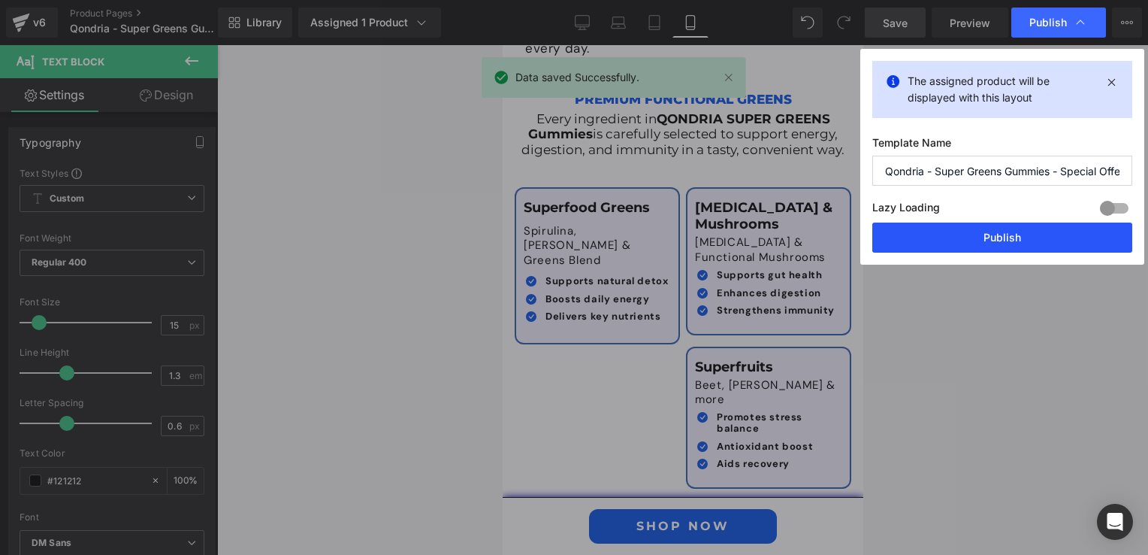
click at [1021, 230] on button "Publish" at bounding box center [1002, 237] width 260 height 30
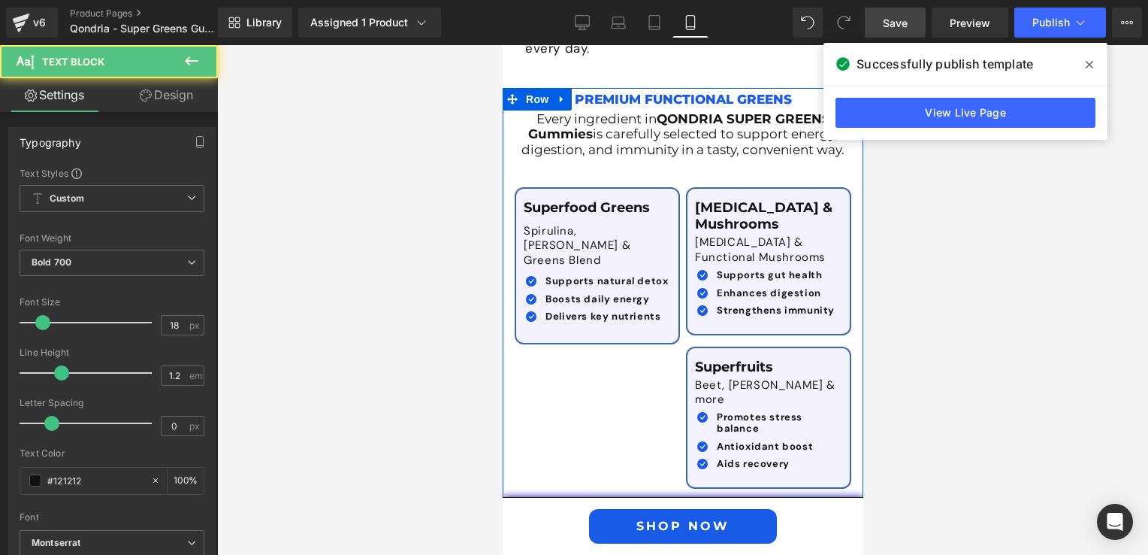
click at [670, 512] on p "Vitamins & Minerals" at bounding box center [596, 520] width 147 height 17
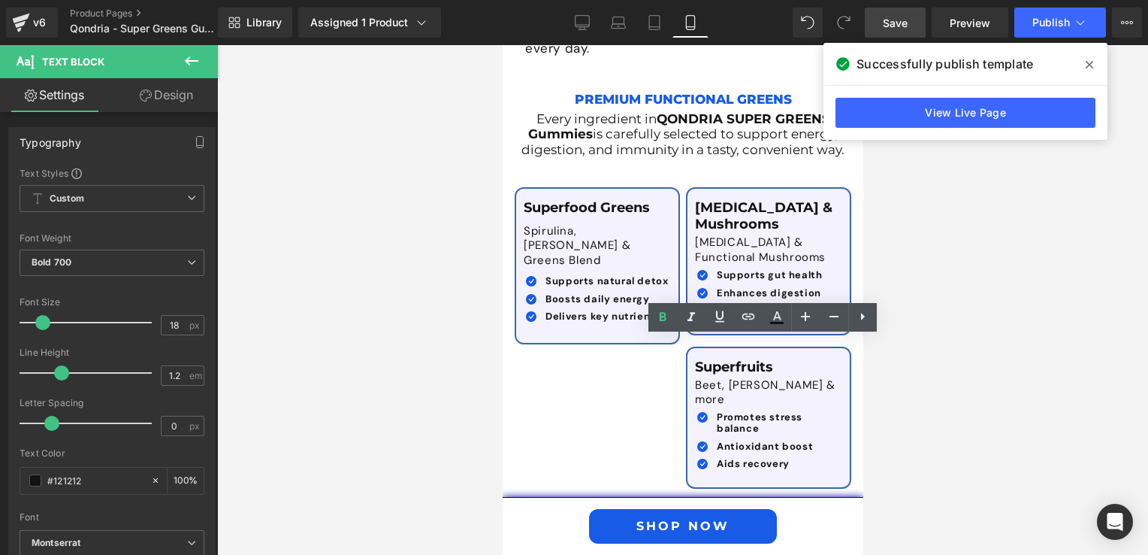
drag, startPoint x: 827, startPoint y: 346, endPoint x: 689, endPoint y: 351, distance: 138.3
click at [670, 512] on p "Vitamins & Minerals" at bounding box center [596, 520] width 147 height 17
copy p "Vitamins & Minerals"
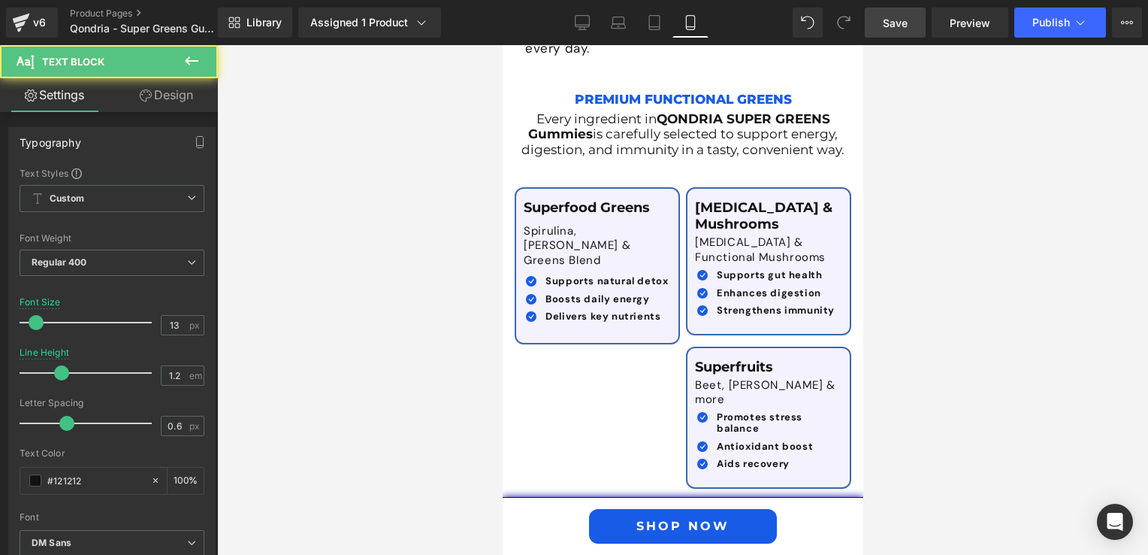
click at [929, 397] on div at bounding box center [682, 299] width 931 height 509
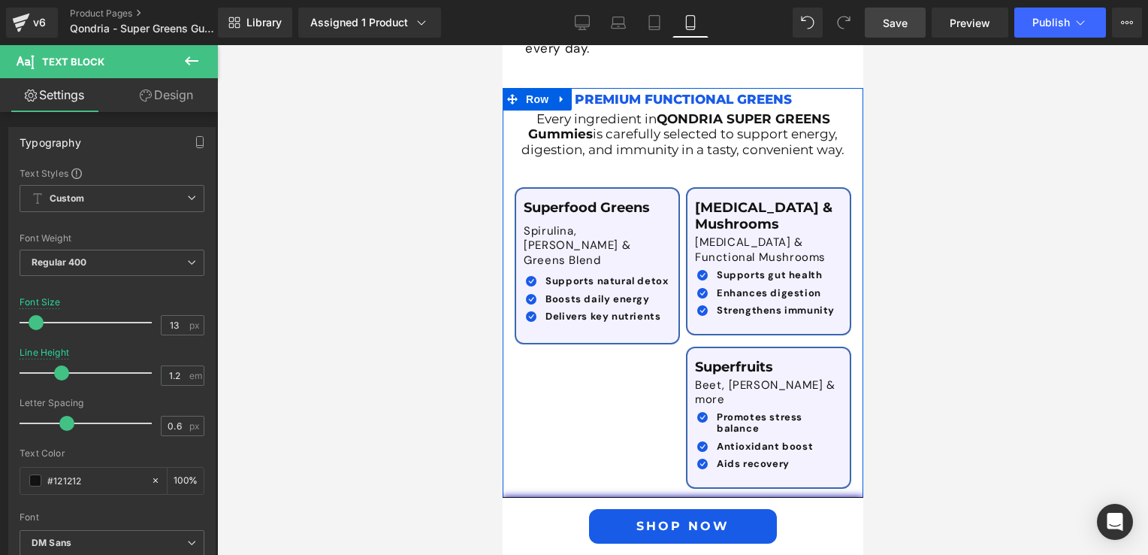
click at [670, 512] on p "Vitamins & Minerals" at bounding box center [596, 520] width 147 height 17
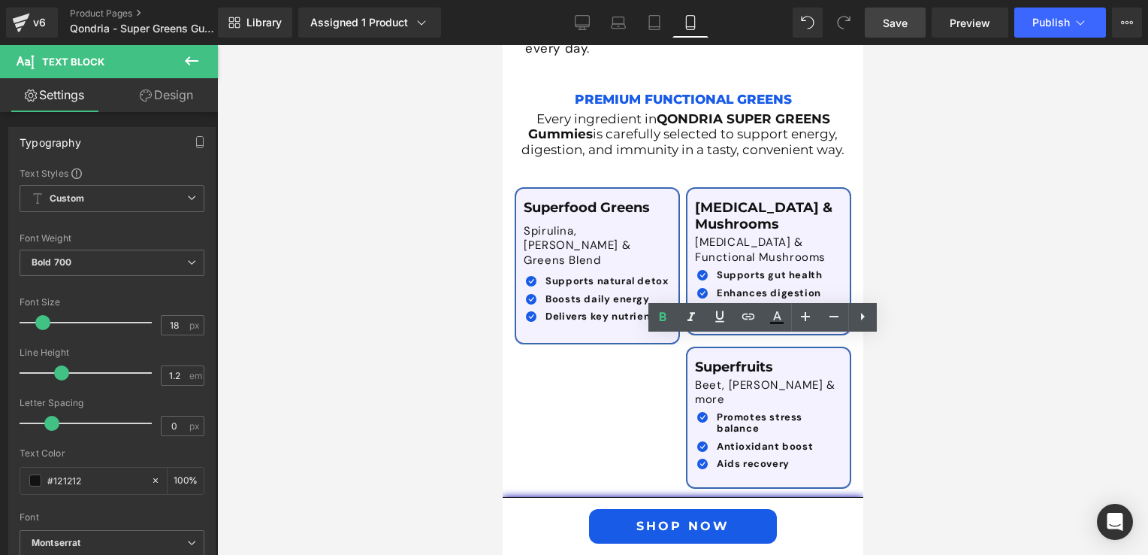
click at [670, 512] on p "Vitamins & Minerals" at bounding box center [596, 520] width 147 height 17
drag, startPoint x: 761, startPoint y: 344, endPoint x: 691, endPoint y: 344, distance: 70.6
click at [670, 512] on p "Vitamins & Minerals" at bounding box center [596, 520] width 147 height 17
paste div
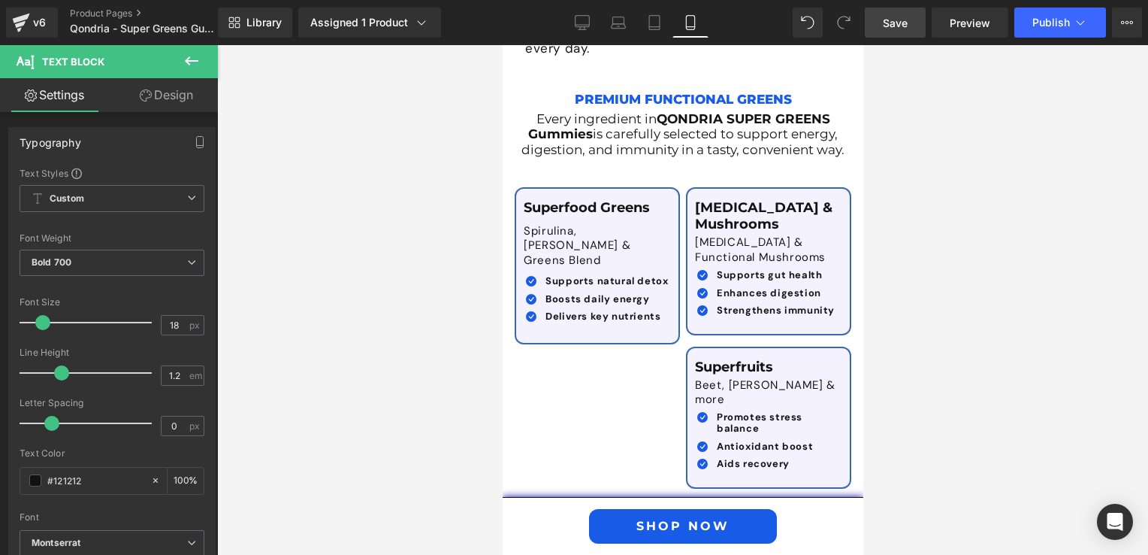
click at [896, 378] on div at bounding box center [682, 299] width 931 height 509
click at [890, 17] on span "Save" at bounding box center [895, 23] width 25 height 16
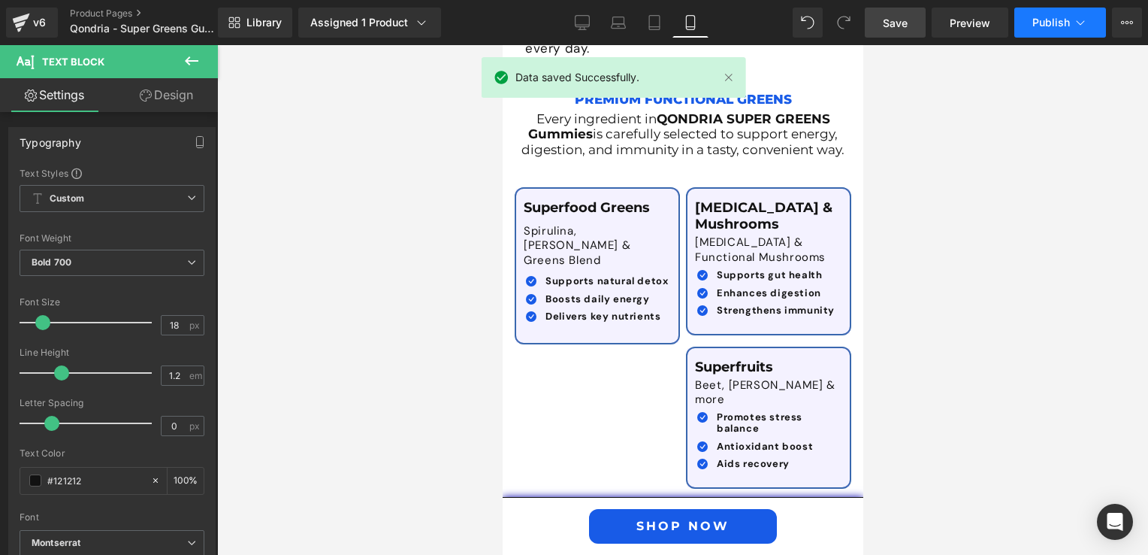
click at [1049, 26] on span "Publish" at bounding box center [1051, 23] width 38 height 12
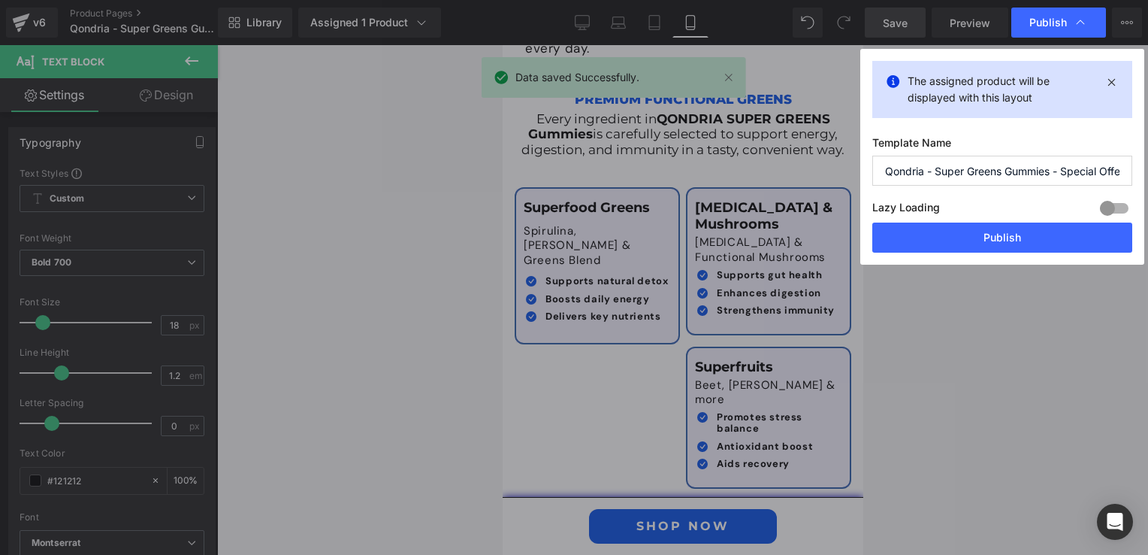
click at [987, 256] on div "The assigned product will be displayed with this layout Template Name Qondria -…" at bounding box center [1002, 157] width 284 height 216
click at [987, 230] on button "Publish" at bounding box center [1002, 237] width 260 height 30
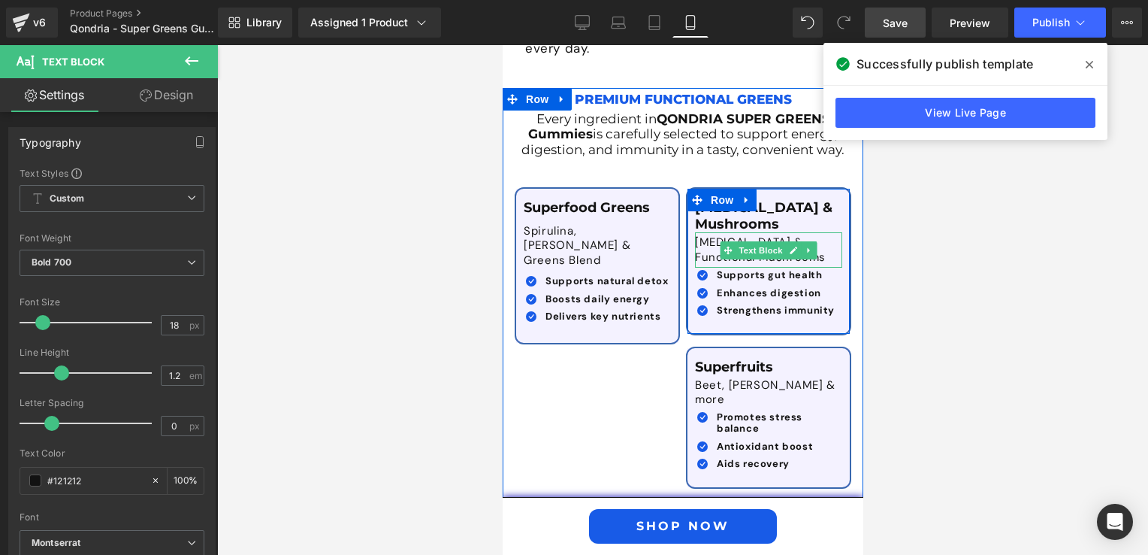
click at [694, 235] on p "[MEDICAL_DATA] & Functional Mushrooms" at bounding box center [767, 249] width 147 height 29
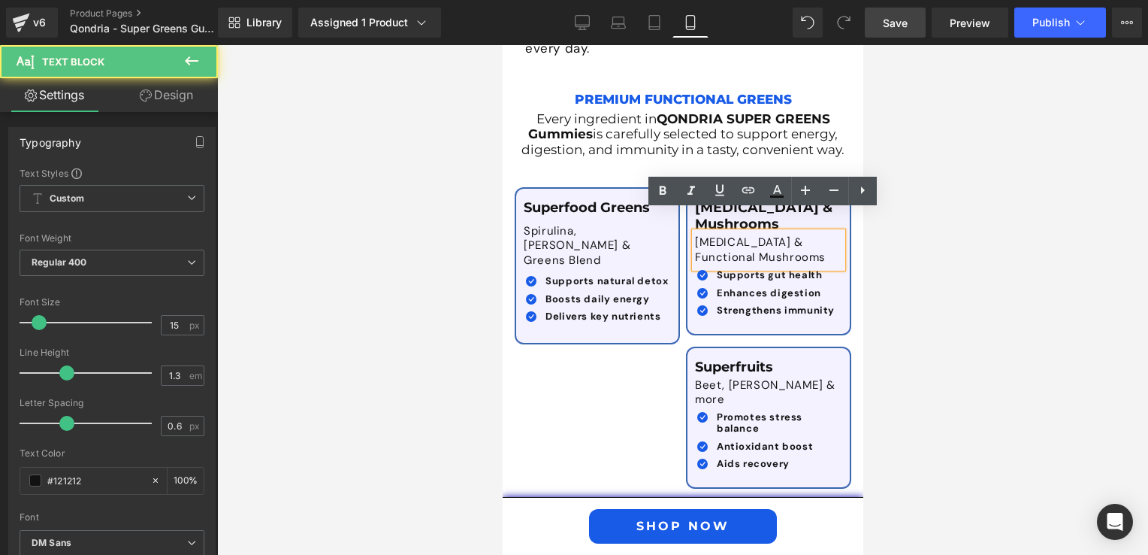
click at [837, 232] on div "[MEDICAL_DATA] & Functional Mushrooms" at bounding box center [767, 249] width 147 height 35
click at [830, 269] on div "Icon Supports gut health Text Block Icon Enhances digestion Text Block Icon" at bounding box center [767, 295] width 147 height 53
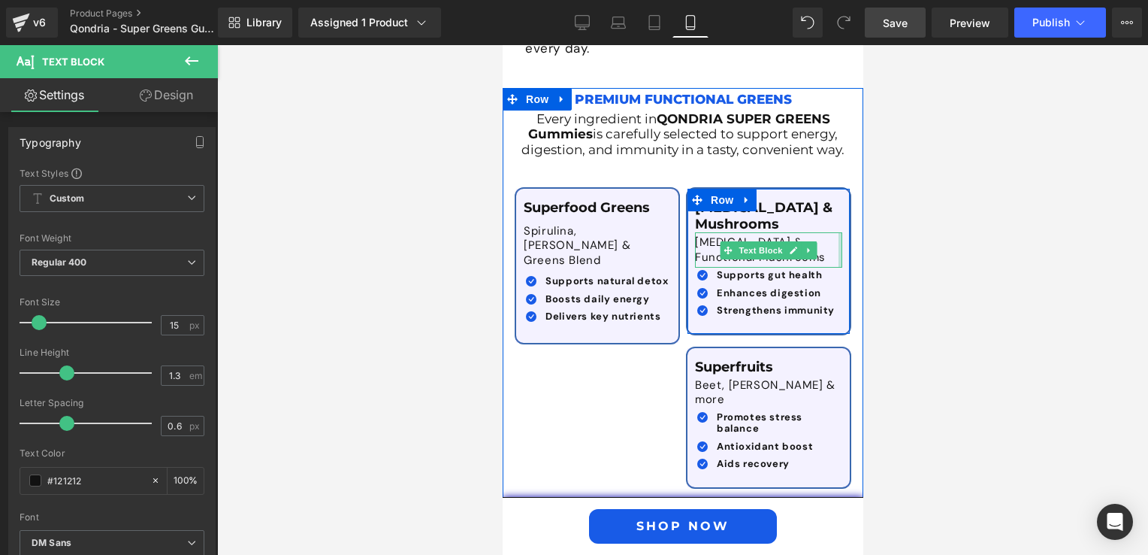
click at [842, 224] on div "[MEDICAL_DATA] & Mushrooms Text Block [MEDICAL_DATA] & Functional Mushrooms Tex…" at bounding box center [768, 261] width 162 height 145
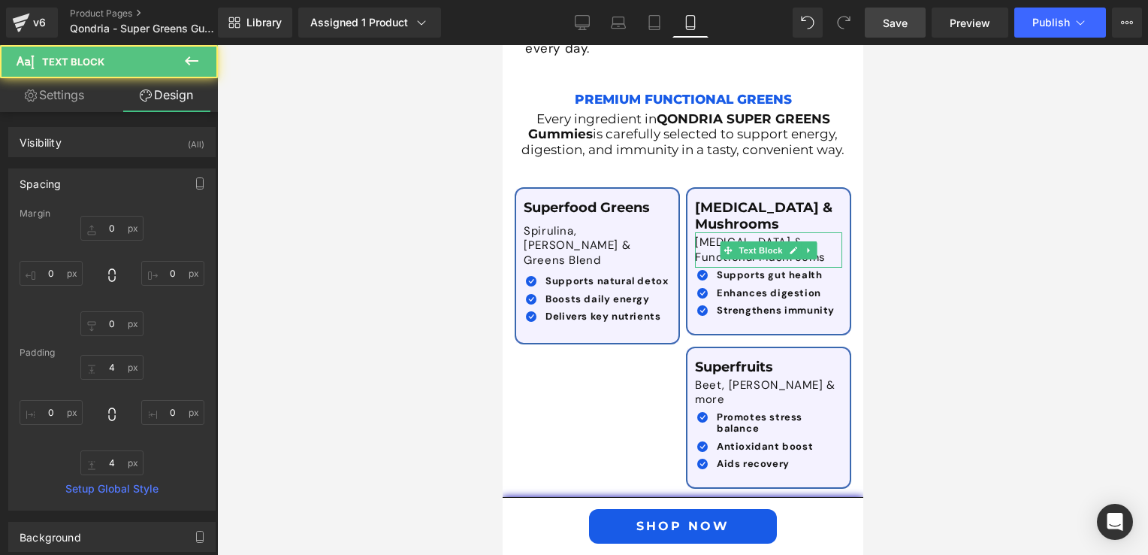
click at [955, 266] on div at bounding box center [682, 299] width 931 height 509
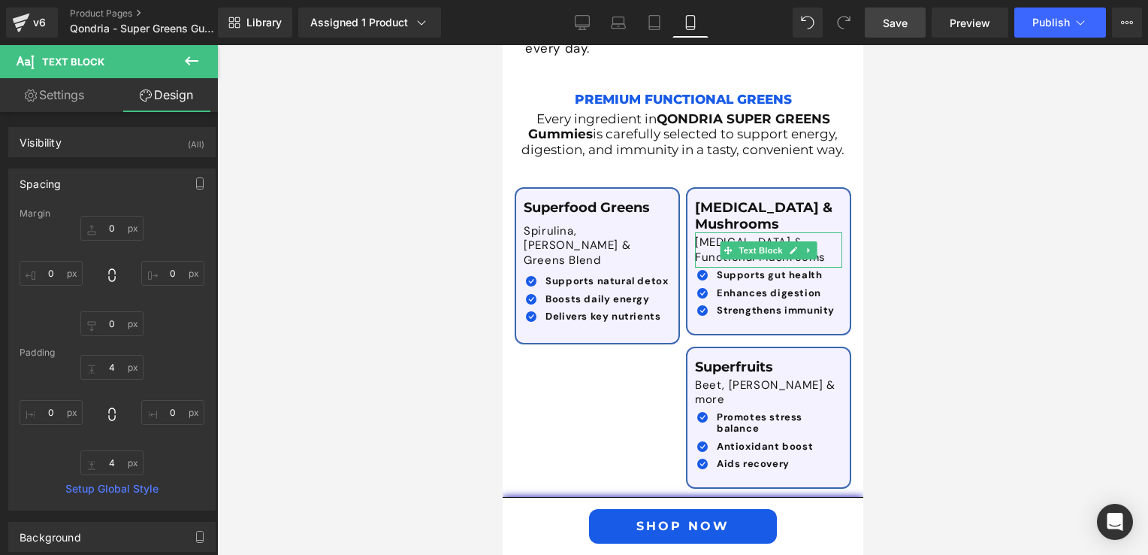
click at [974, 288] on div at bounding box center [682, 299] width 931 height 509
click at [923, 274] on div at bounding box center [682, 299] width 931 height 509
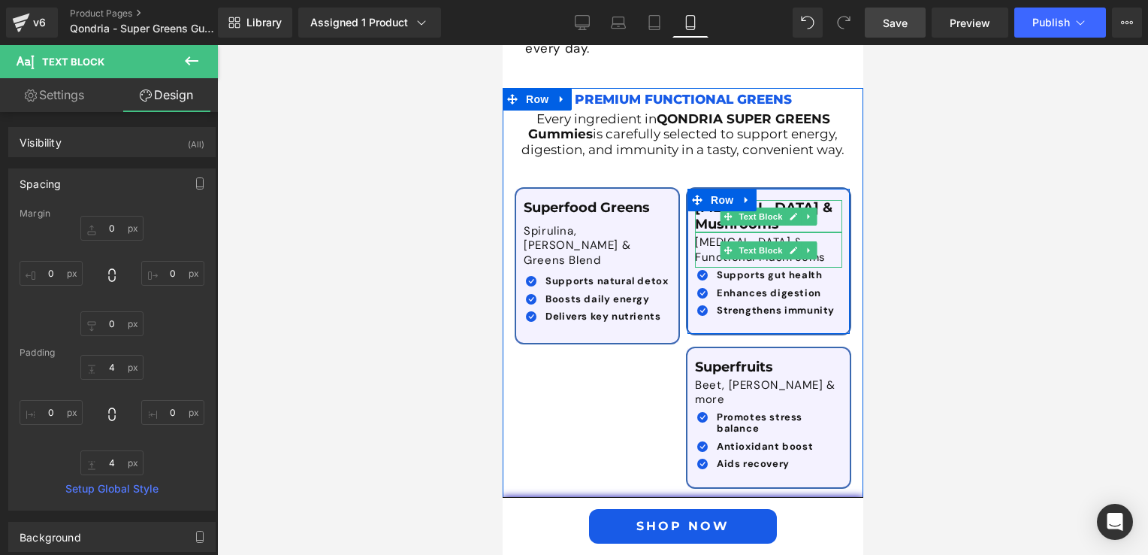
click at [701, 202] on p "[MEDICAL_DATA] & Mushrooms" at bounding box center [767, 216] width 147 height 32
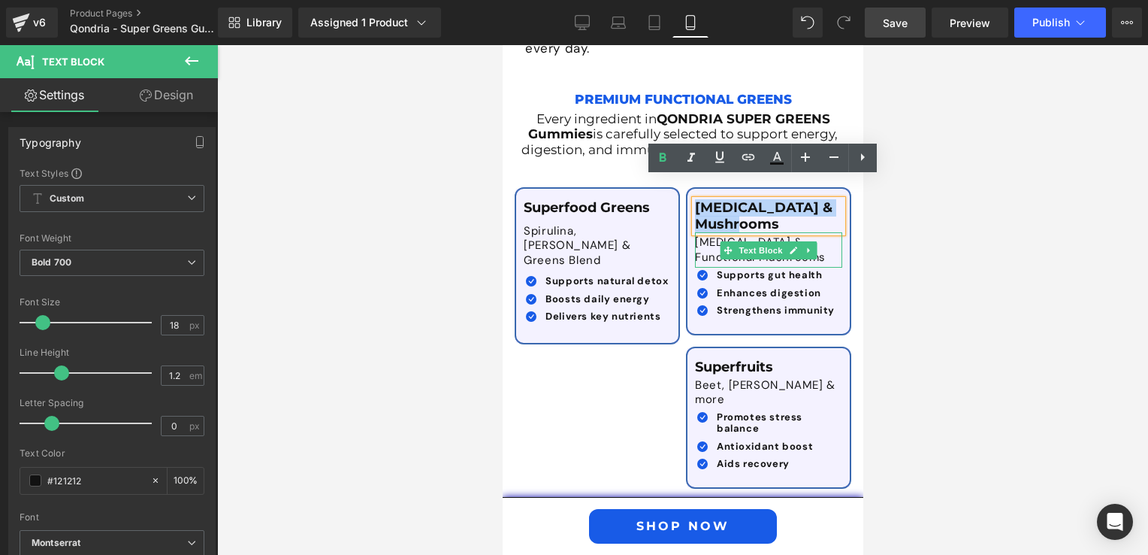
drag, startPoint x: 779, startPoint y: 203, endPoint x: 689, endPoint y: 183, distance: 92.4
click at [694, 200] on p "[MEDICAL_DATA] & Mushrooms" at bounding box center [767, 216] width 147 height 32
copy p "[MEDICAL_DATA] & Mushrooms"
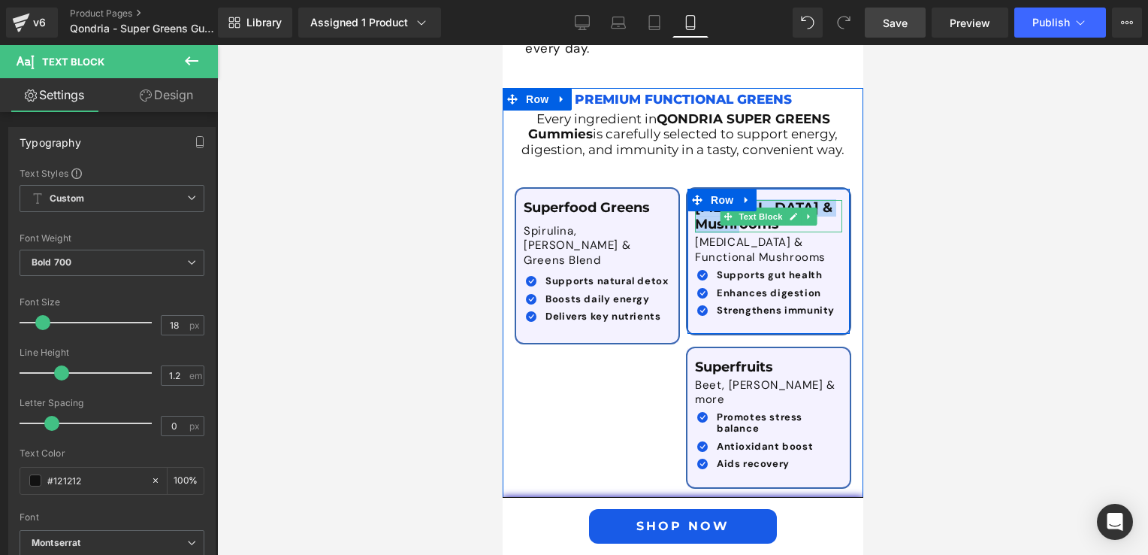
click at [709, 202] on p "[MEDICAL_DATA] & Mushrooms" at bounding box center [767, 216] width 147 height 32
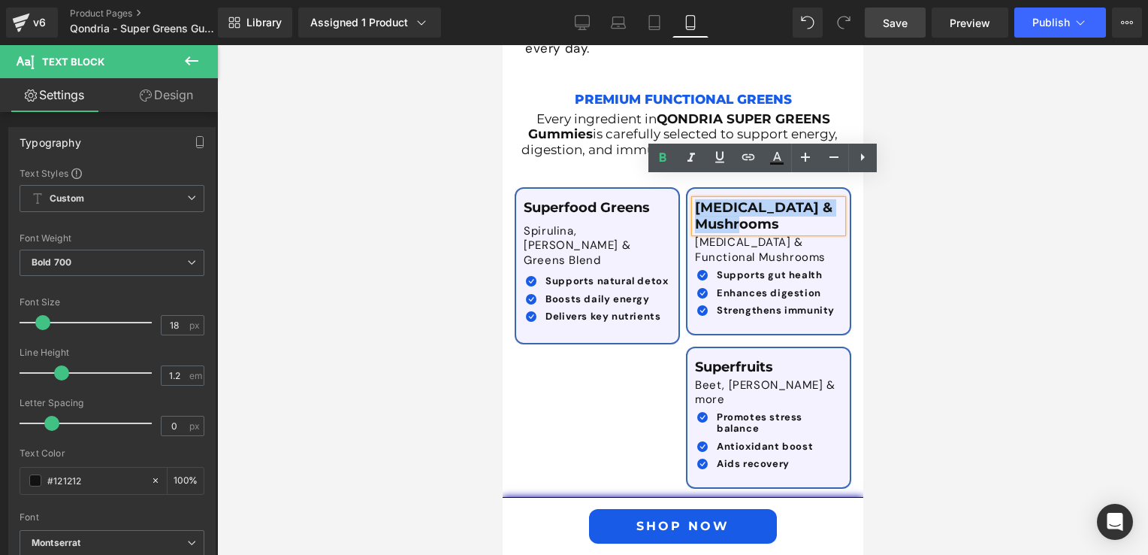
drag, startPoint x: 781, startPoint y: 202, endPoint x: 689, endPoint y: 181, distance: 94.1
click at [694, 200] on p "[MEDICAL_DATA] & Mushrooms" at bounding box center [767, 216] width 147 height 32
paste div
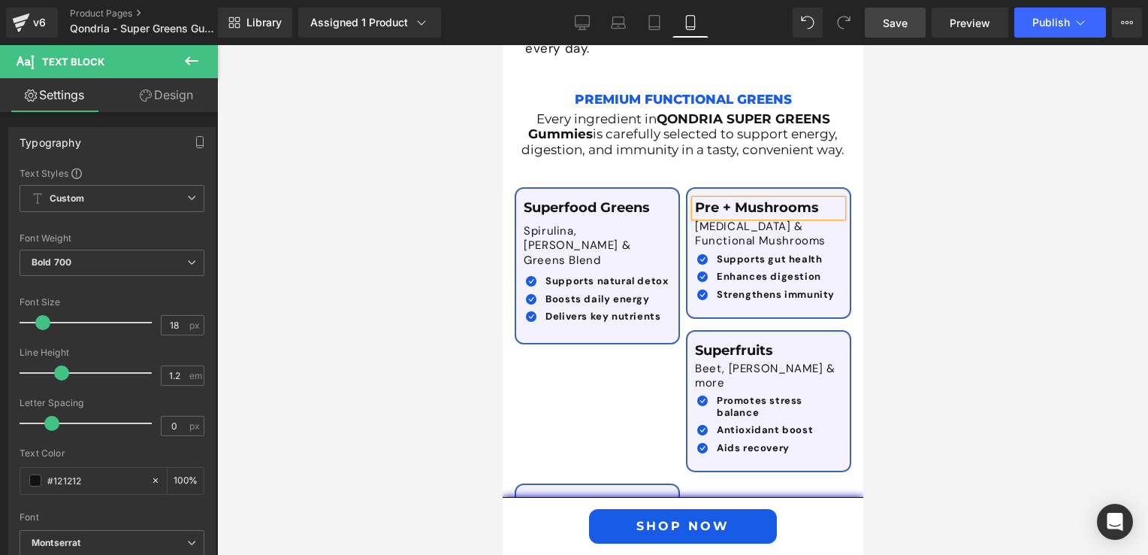
click at [934, 286] on div at bounding box center [682, 299] width 931 height 509
drag, startPoint x: 881, startPoint y: 32, endPoint x: 903, endPoint y: 32, distance: 22.5
click at [882, 32] on link "Save" at bounding box center [895, 23] width 61 height 30
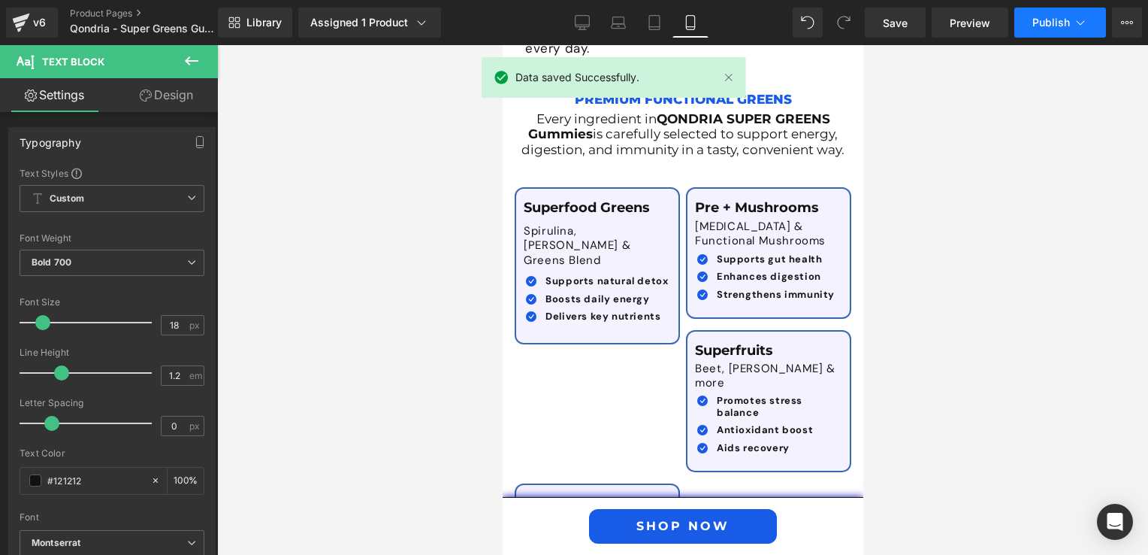
click at [1057, 17] on span "Publish" at bounding box center [1051, 23] width 38 height 12
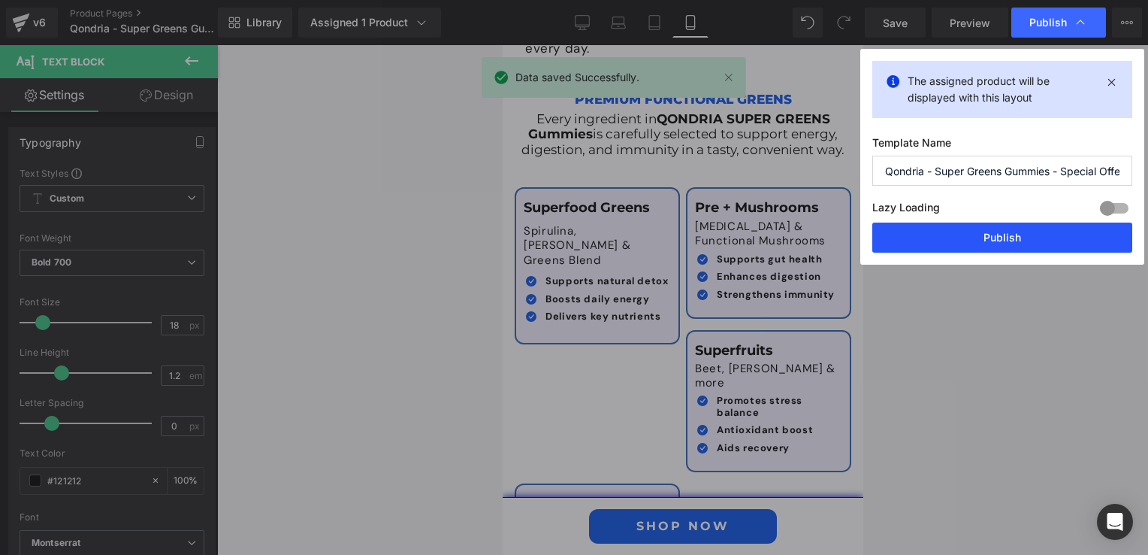
click at [968, 233] on button "Publish" at bounding box center [1002, 237] width 260 height 30
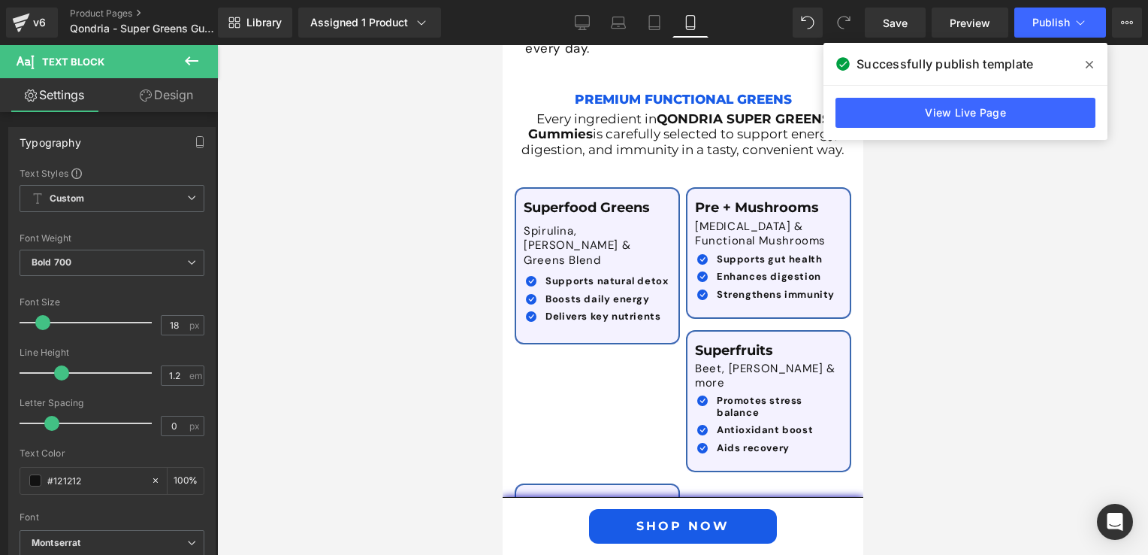
click at [932, 218] on div at bounding box center [682, 299] width 931 height 509
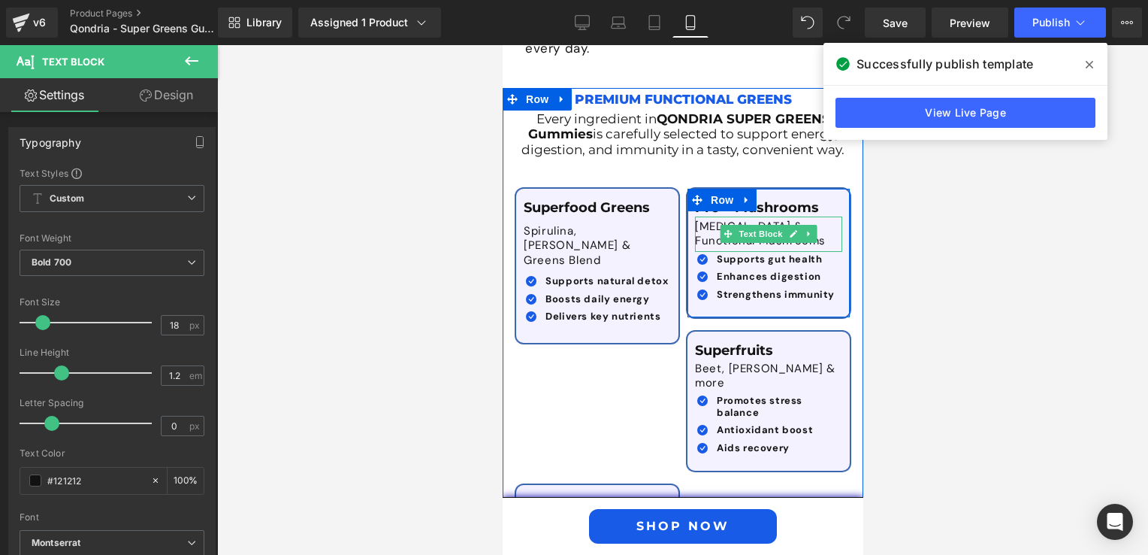
click at [708, 219] on p "[MEDICAL_DATA] & Functional Mushrooms" at bounding box center [767, 233] width 147 height 29
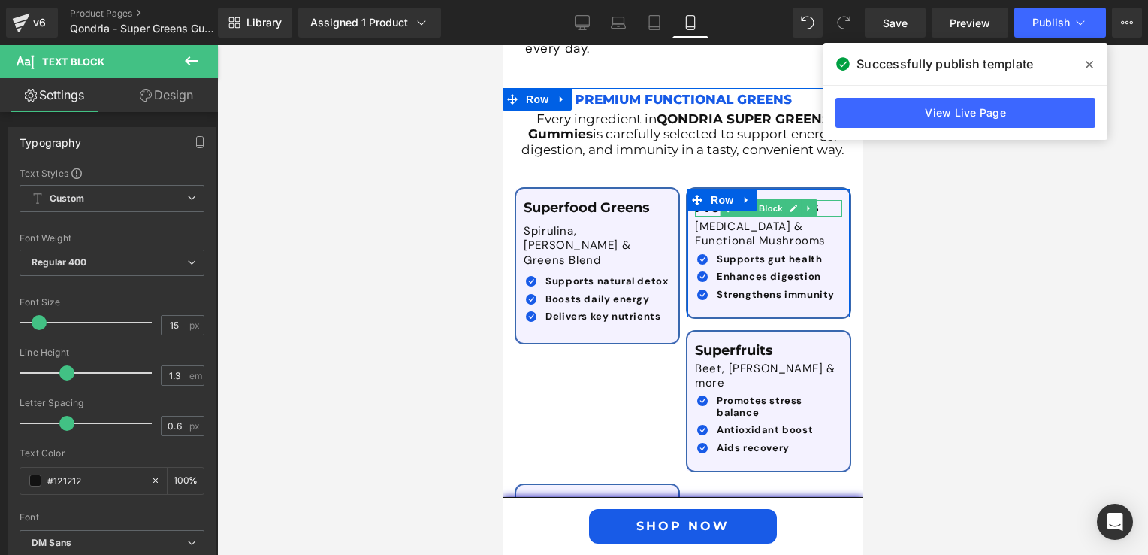
click at [823, 200] on p "Pre + Mushrooms" at bounding box center [767, 208] width 147 height 17
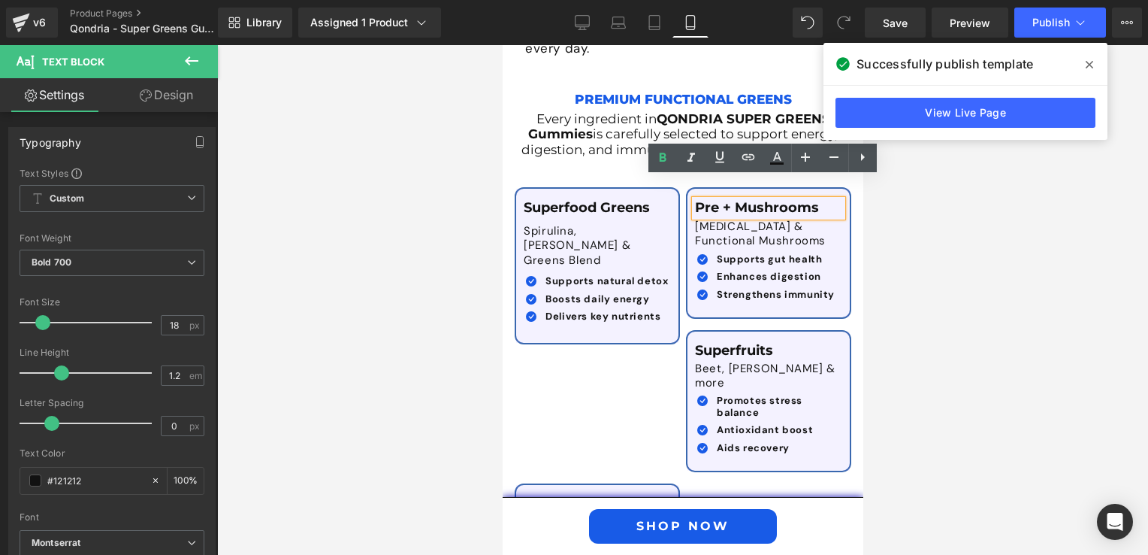
click at [710, 200] on p "Pre + Mushrooms" at bounding box center [767, 208] width 147 height 17
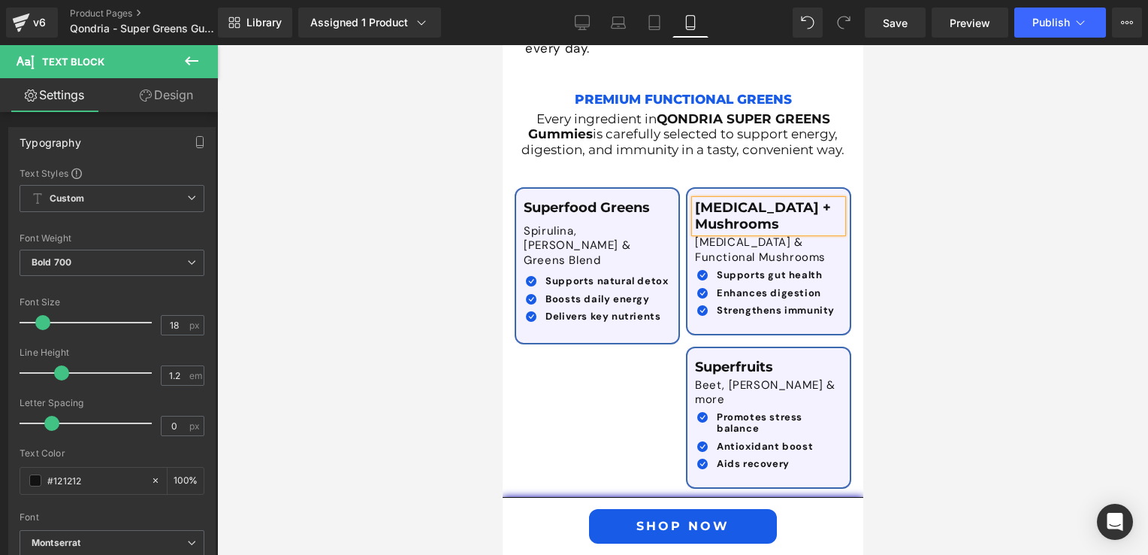
click at [886, 259] on div at bounding box center [682, 299] width 931 height 509
click at [923, 315] on div at bounding box center [682, 299] width 931 height 509
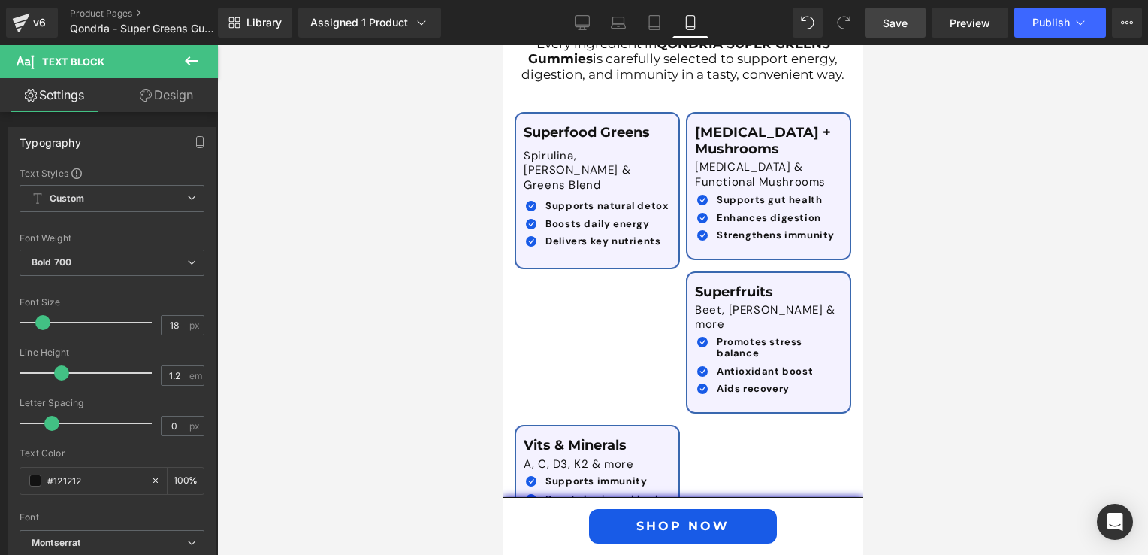
click at [893, 32] on link "Save" at bounding box center [895, 23] width 61 height 30
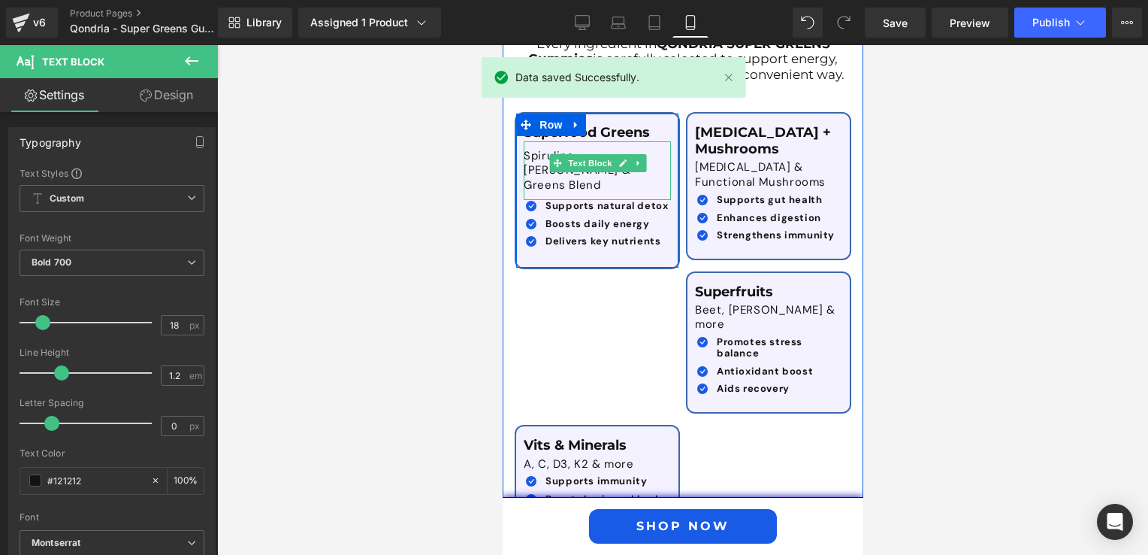
click at [530, 149] on p "Spirulina, [PERSON_NAME] & Greens Blend" at bounding box center [596, 171] width 147 height 44
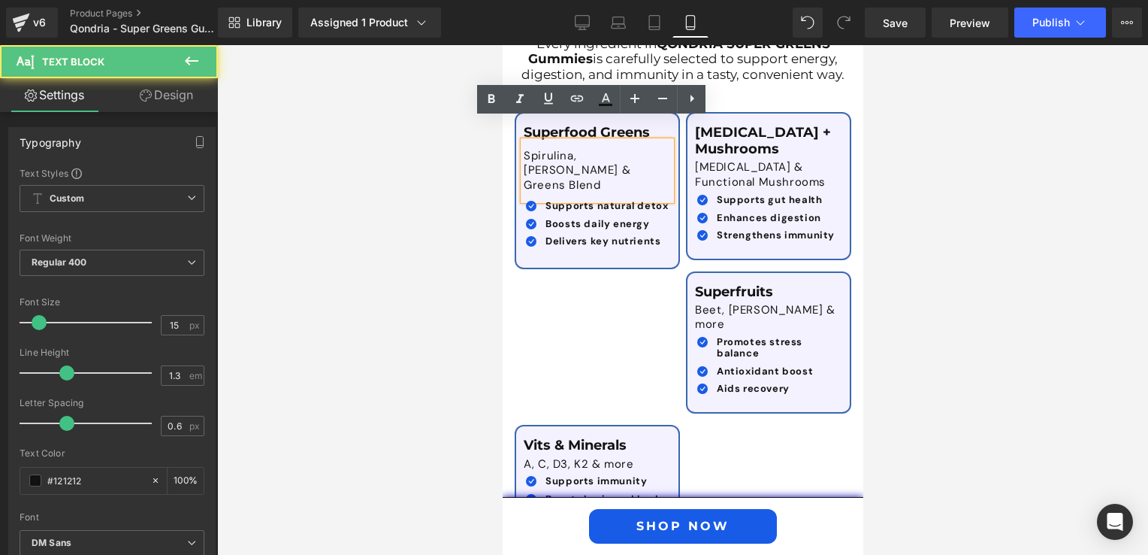
click at [618, 149] on p "Spirulina, [PERSON_NAME] & Greens Blend" at bounding box center [596, 171] width 147 height 44
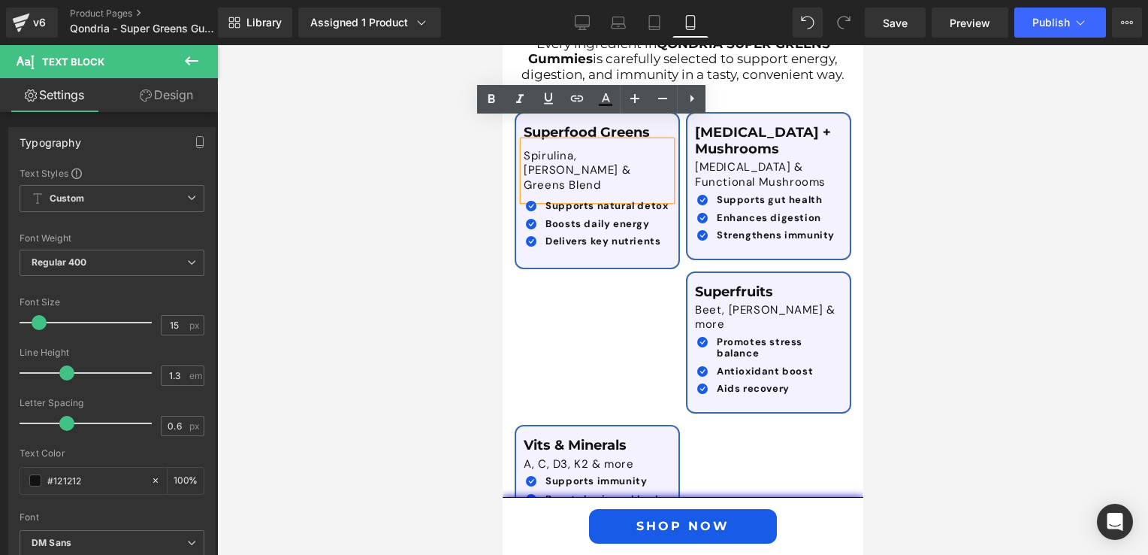
click at [651, 149] on p "Spirulina, [PERSON_NAME] & Greens Blend" at bounding box center [596, 171] width 147 height 44
drag, startPoint x: 650, startPoint y: 131, endPoint x: 518, endPoint y: 133, distance: 132.3
click at [523, 141] on div "Spirulina, [PERSON_NAME] & Greens Blend" at bounding box center [596, 170] width 147 height 59
click at [673, 147] on div "Superfood Greens Text Block Spirulina, Chlorella & Greens Blend Text Block Icon…" at bounding box center [596, 190] width 165 height 157
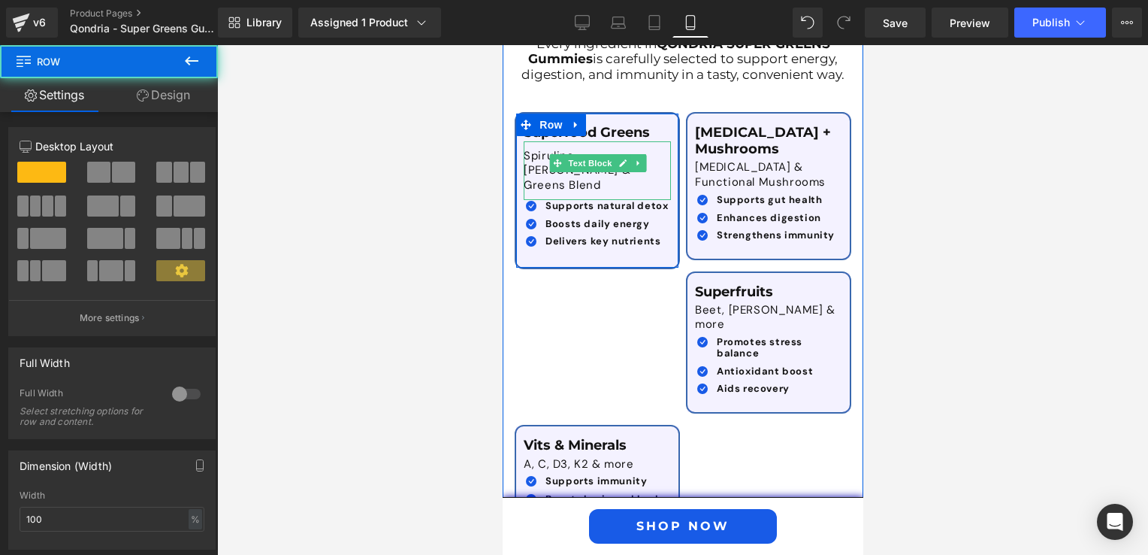
click at [642, 149] on p "Spirulina, [PERSON_NAME] & Greens Blend" at bounding box center [596, 171] width 147 height 44
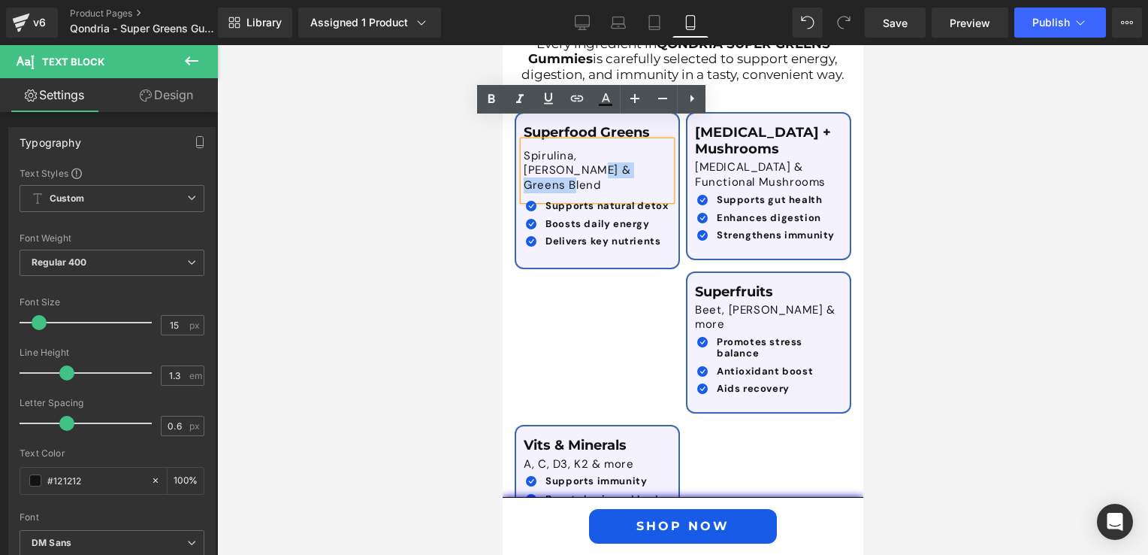
drag, startPoint x: 640, startPoint y: 137, endPoint x: 520, endPoint y: 116, distance: 122.1
click at [523, 141] on div "Spirulina, [PERSON_NAME] & Greens Blend" at bounding box center [596, 170] width 147 height 59
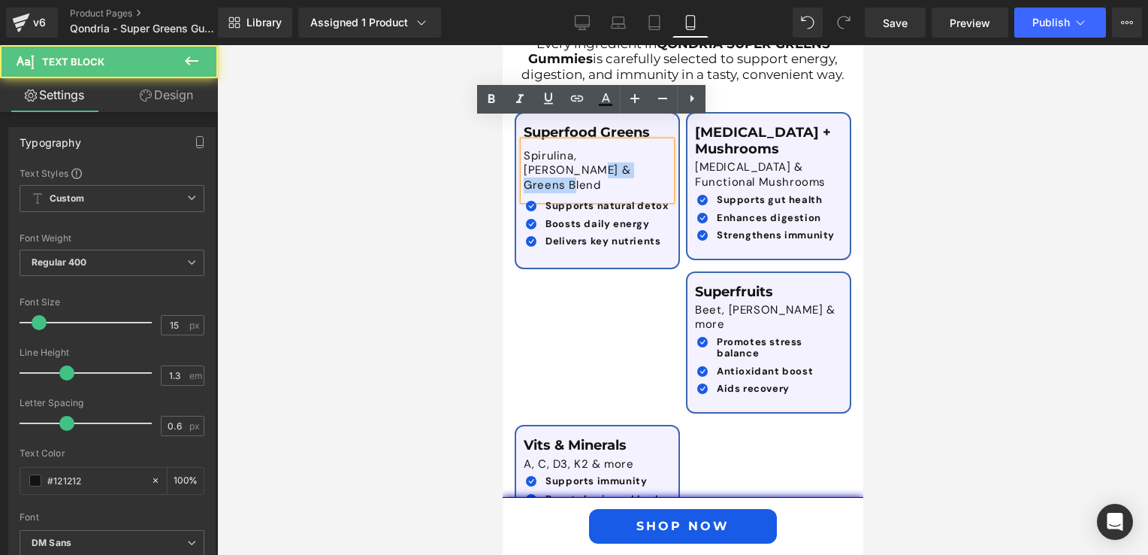
click at [524, 149] on p "Spirulina, [PERSON_NAME] & Greens Blend" at bounding box center [596, 171] width 147 height 44
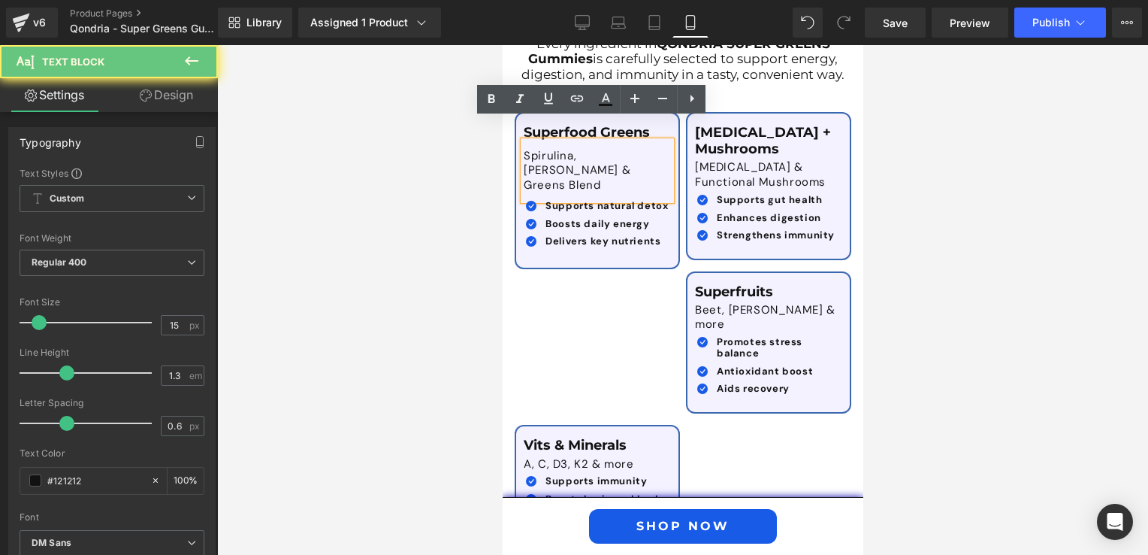
click at [523, 149] on p "Spirulina, [PERSON_NAME] & Greens Blend" at bounding box center [596, 171] width 147 height 44
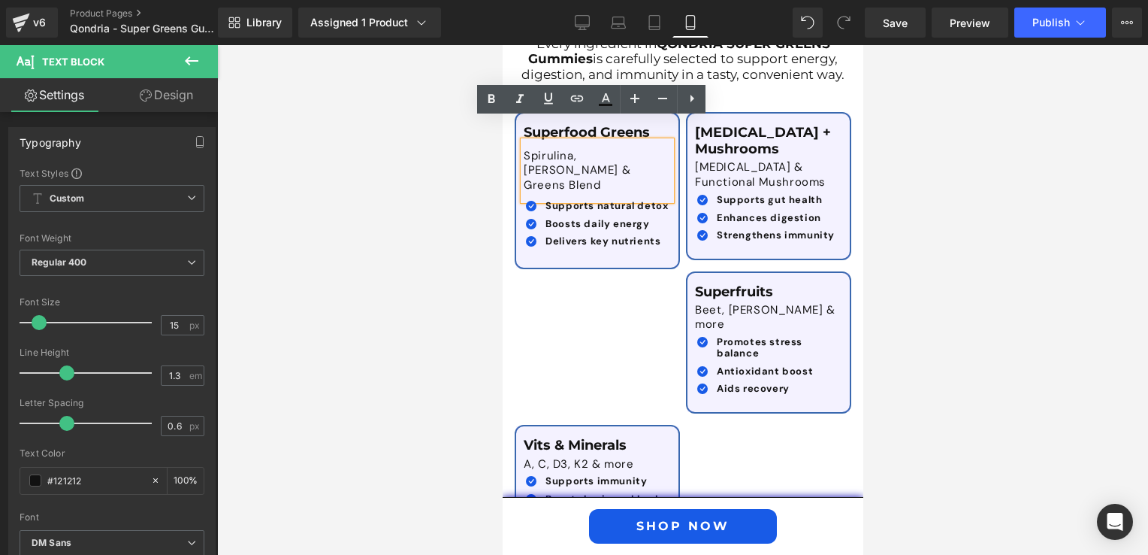
click at [523, 150] on p "Spirulina, [PERSON_NAME] & Greens Blend" at bounding box center [596, 171] width 147 height 44
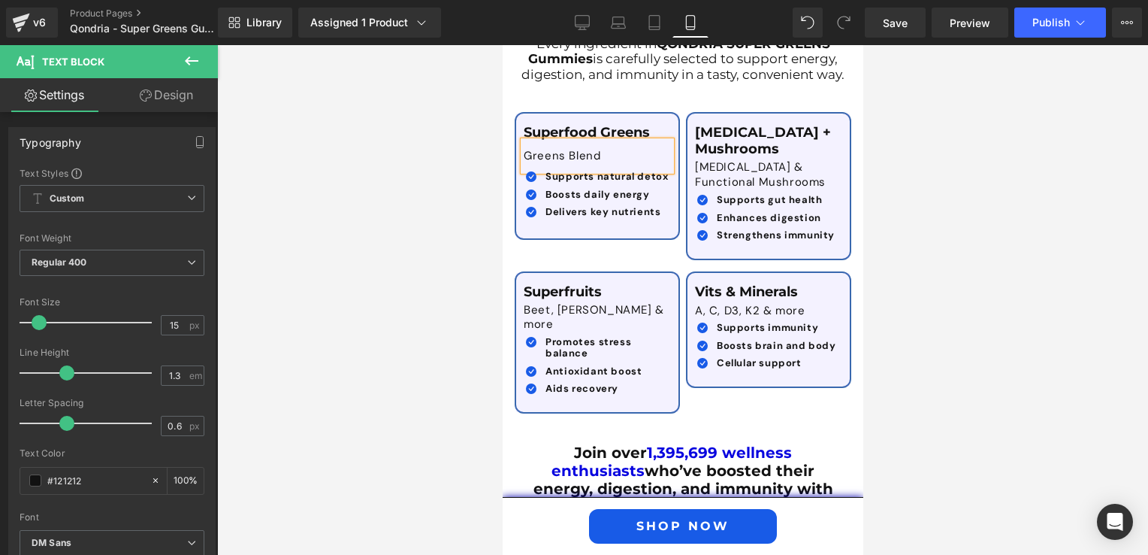
click at [1075, 239] on div at bounding box center [682, 299] width 931 height 509
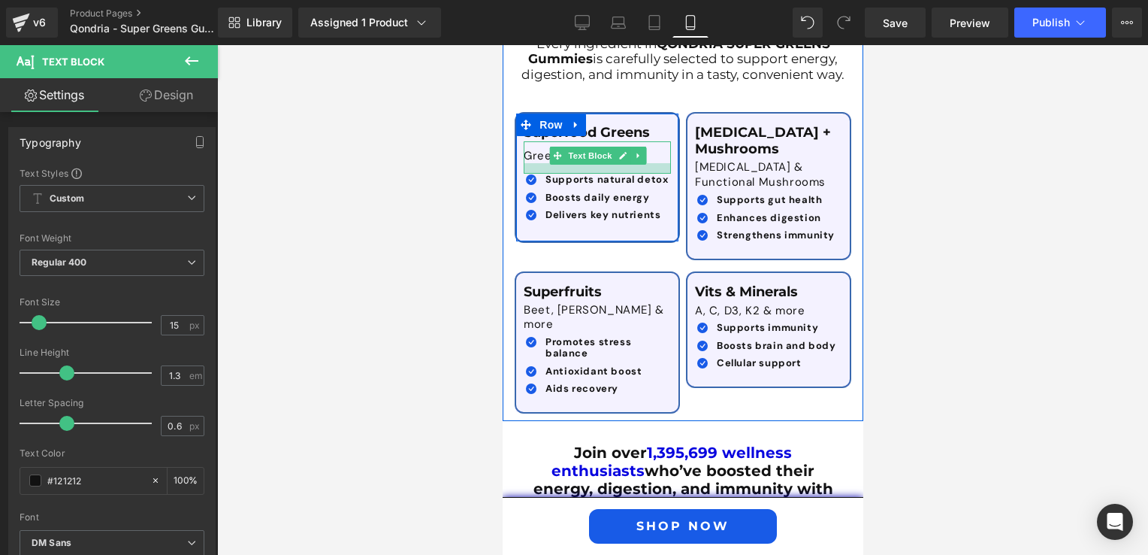
drag, startPoint x: 648, startPoint y: 146, endPoint x: 646, endPoint y: 132, distance: 13.6
click at [644, 163] on div at bounding box center [596, 168] width 147 height 11
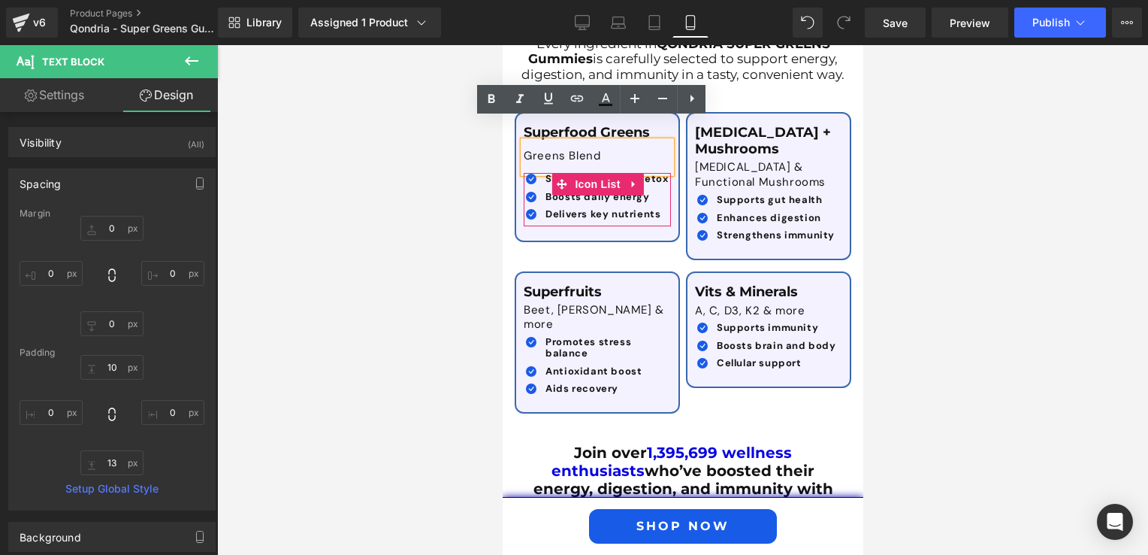
click at [613, 173] on span "Icon List" at bounding box center [596, 184] width 53 height 23
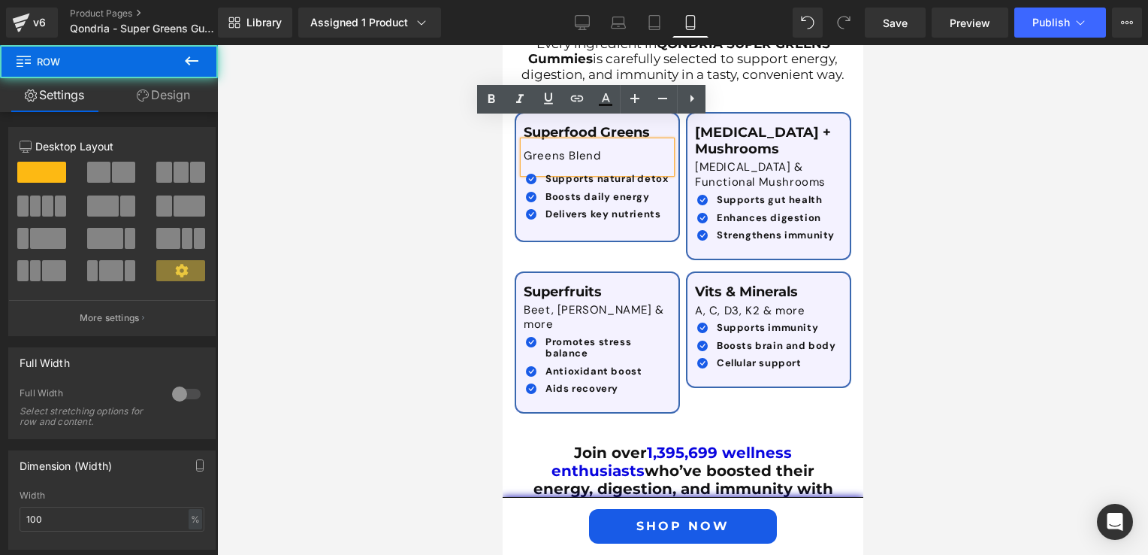
click at [665, 176] on div "Superfood Greens Text Block Greens Blend Text Block Icon Supports natural detox…" at bounding box center [596, 175] width 162 height 101
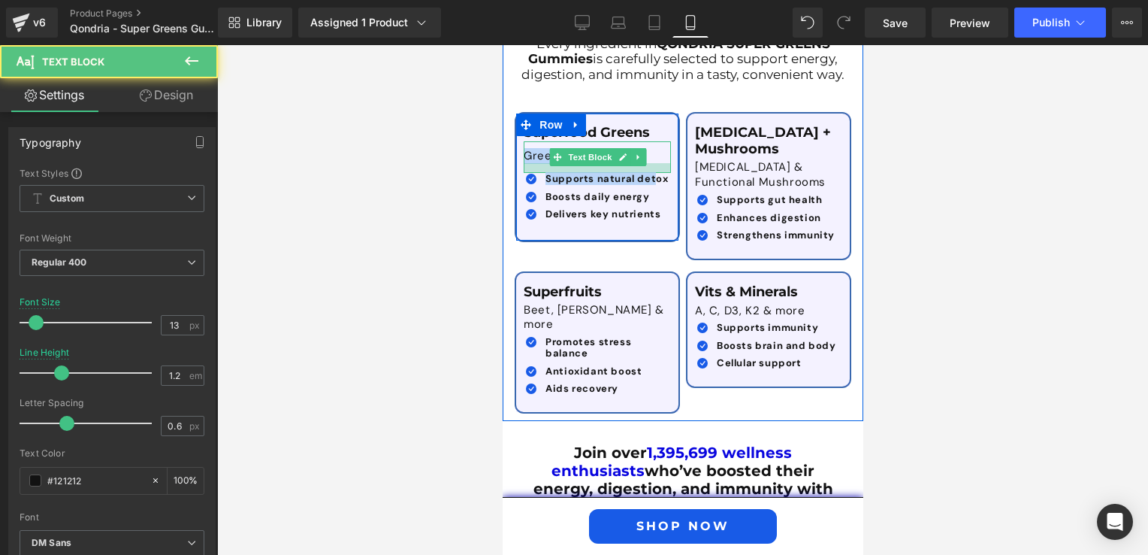
click at [646, 147] on div "Superfood Greens Text Block Greens Blend Text Block Icon Supports natural detox…" at bounding box center [596, 175] width 162 height 101
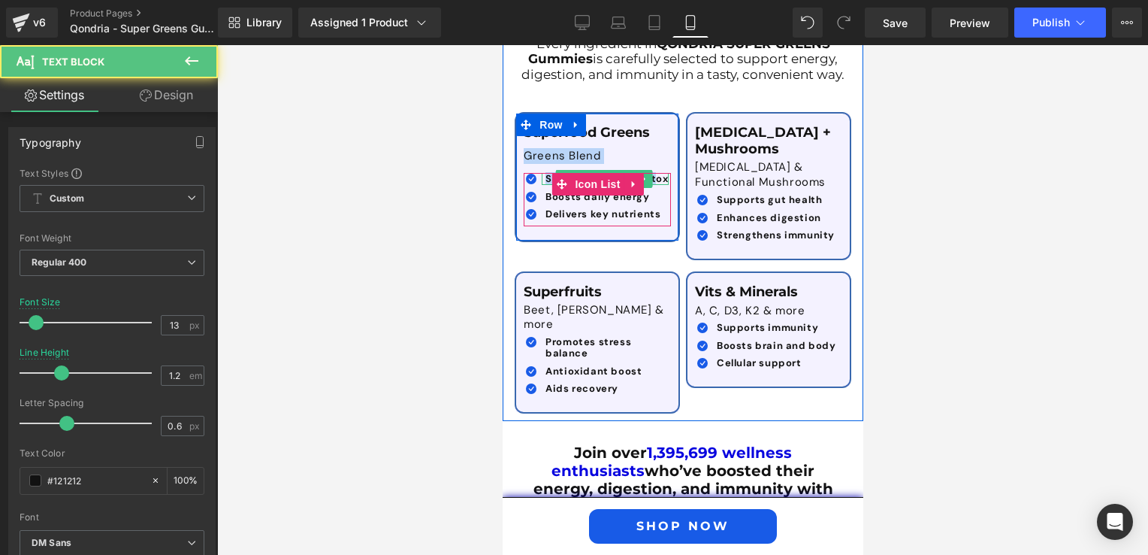
click at [649, 172] on span "Supports natural detox" at bounding box center [606, 178] width 122 height 13
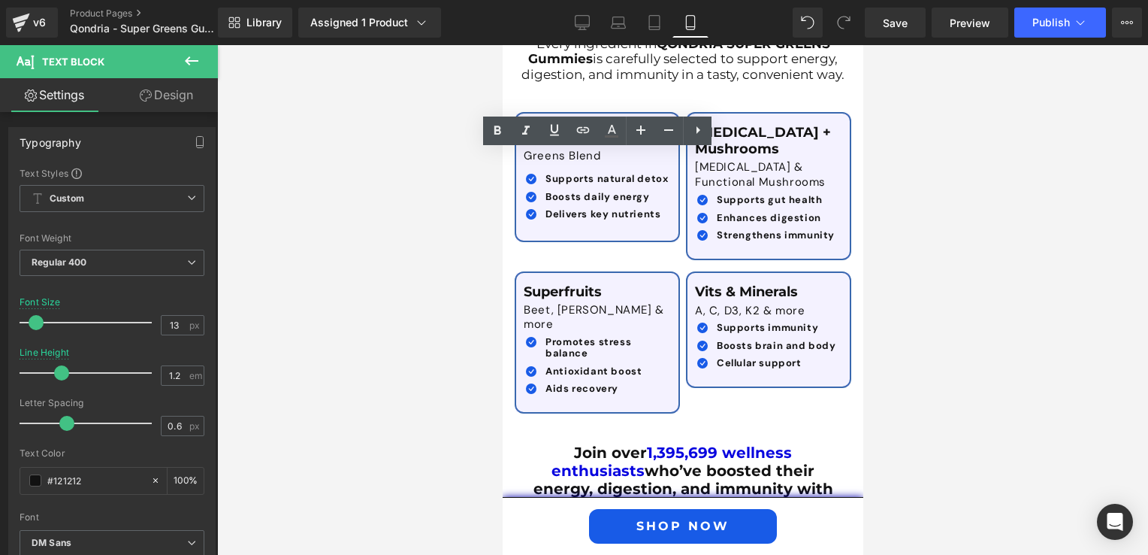
click at [881, 189] on div at bounding box center [682, 299] width 931 height 509
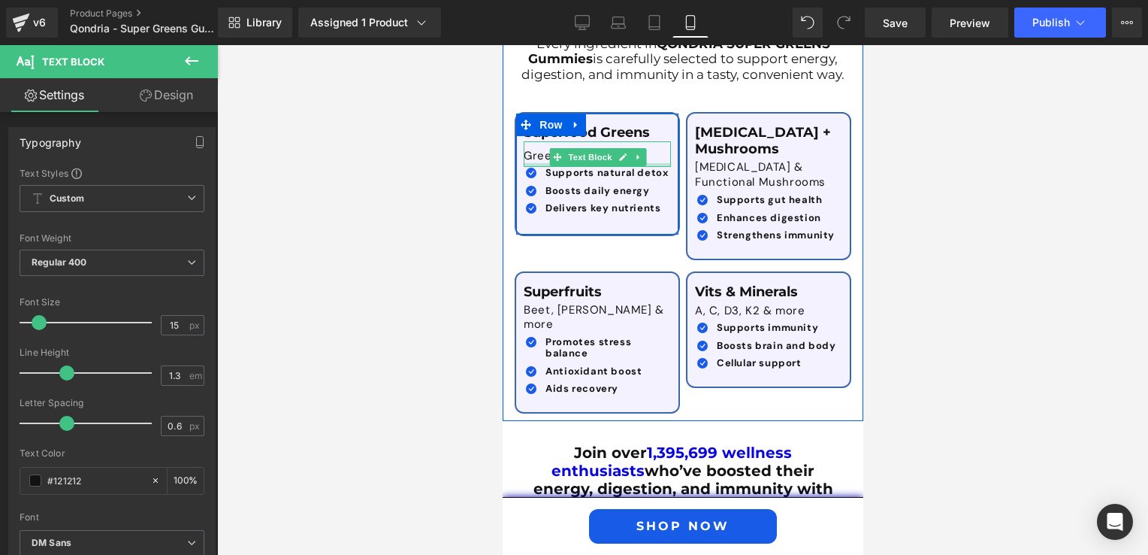
drag, startPoint x: 657, startPoint y: 149, endPoint x: 648, endPoint y: 137, distance: 15.0
click at [654, 163] on div at bounding box center [596, 165] width 147 height 4
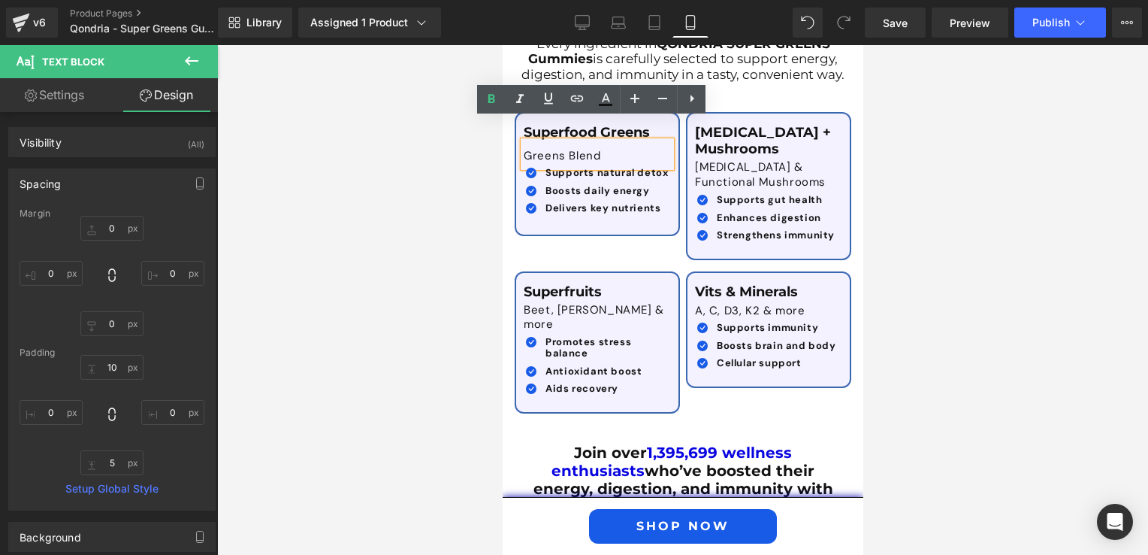
click at [651, 141] on div "Greens Blend" at bounding box center [596, 154] width 147 height 26
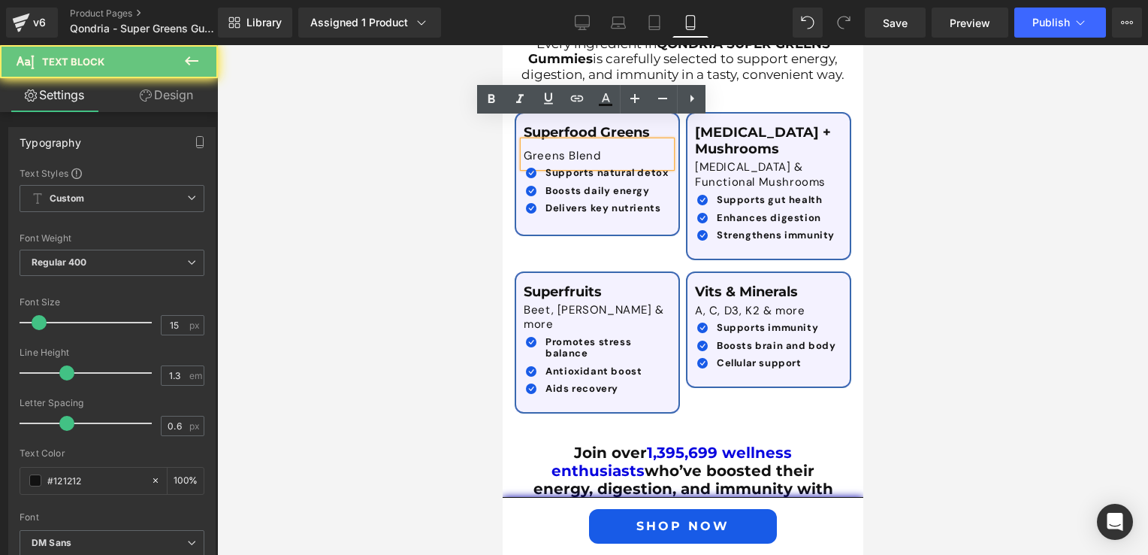
click at [651, 141] on div "Greens Blend" at bounding box center [596, 154] width 147 height 26
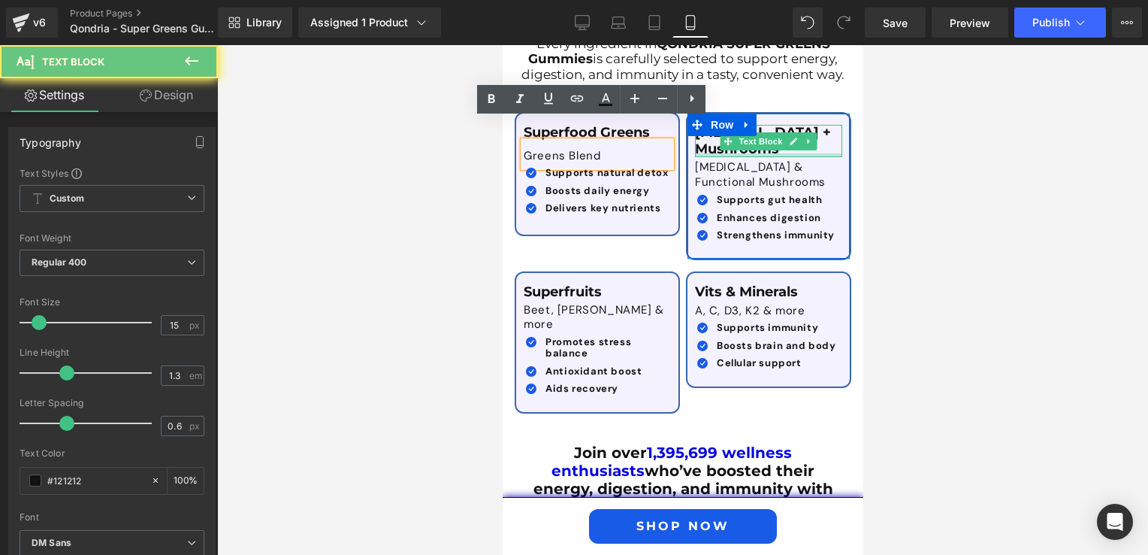
click at [755, 153] on div at bounding box center [767, 155] width 147 height 4
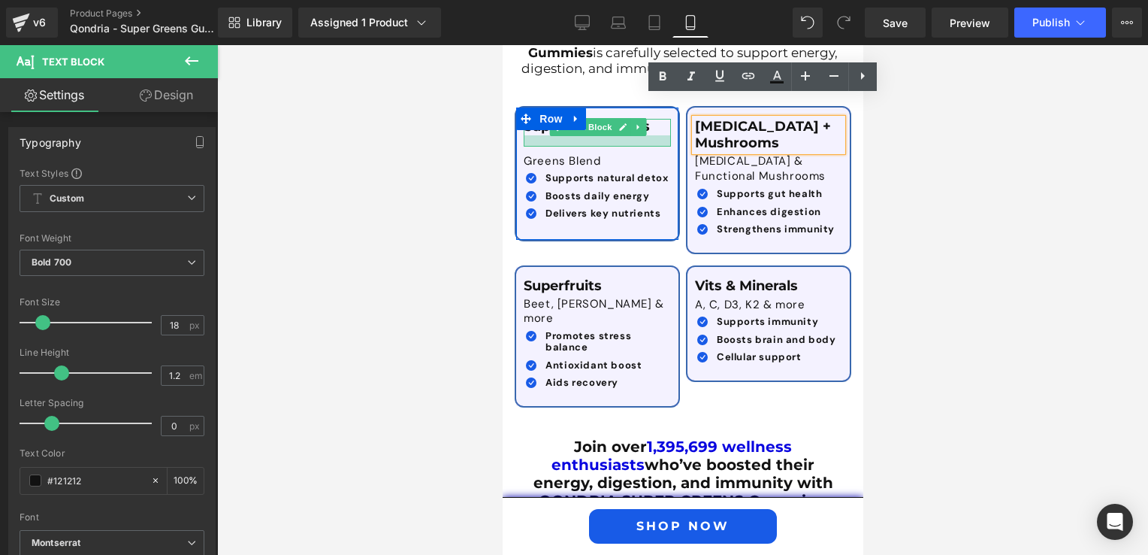
scroll to position [3117, 0]
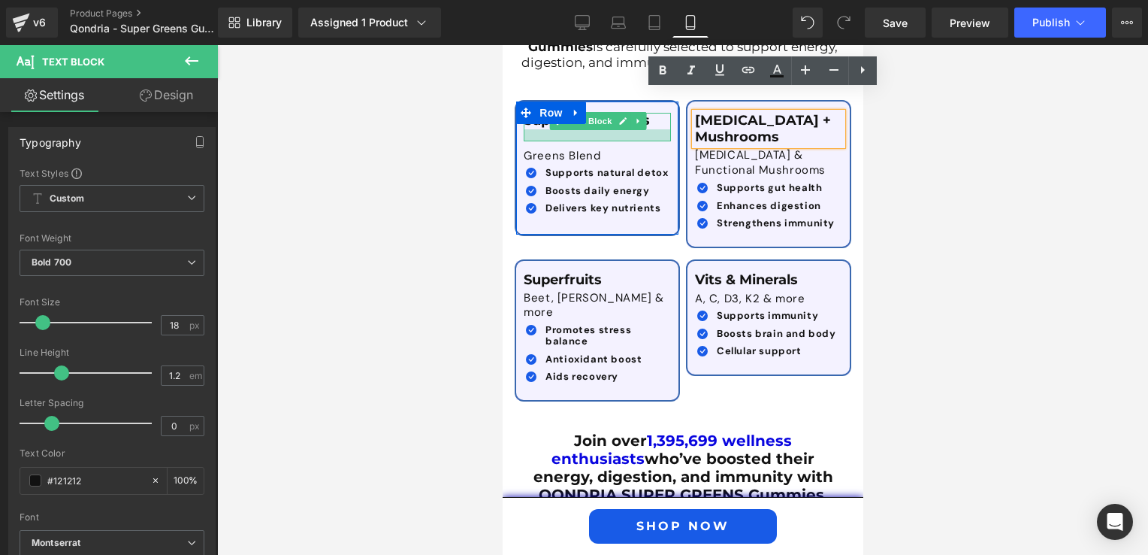
click at [652, 119] on div "Superfood Greens Text Block Greens Blend Text Block Icon Supports natural detox…" at bounding box center [596, 166] width 162 height 107
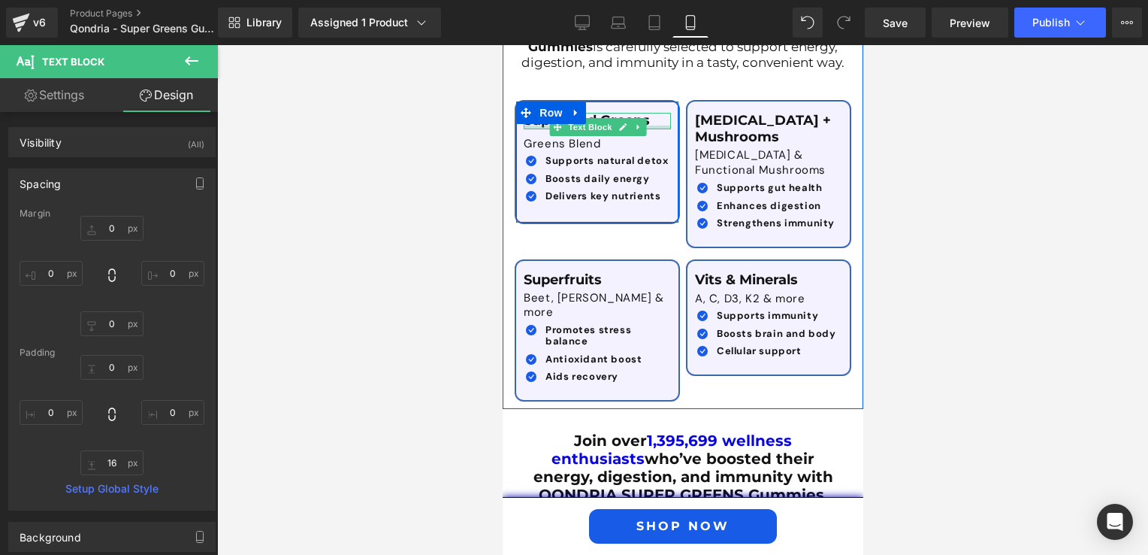
scroll to position [3105, 0]
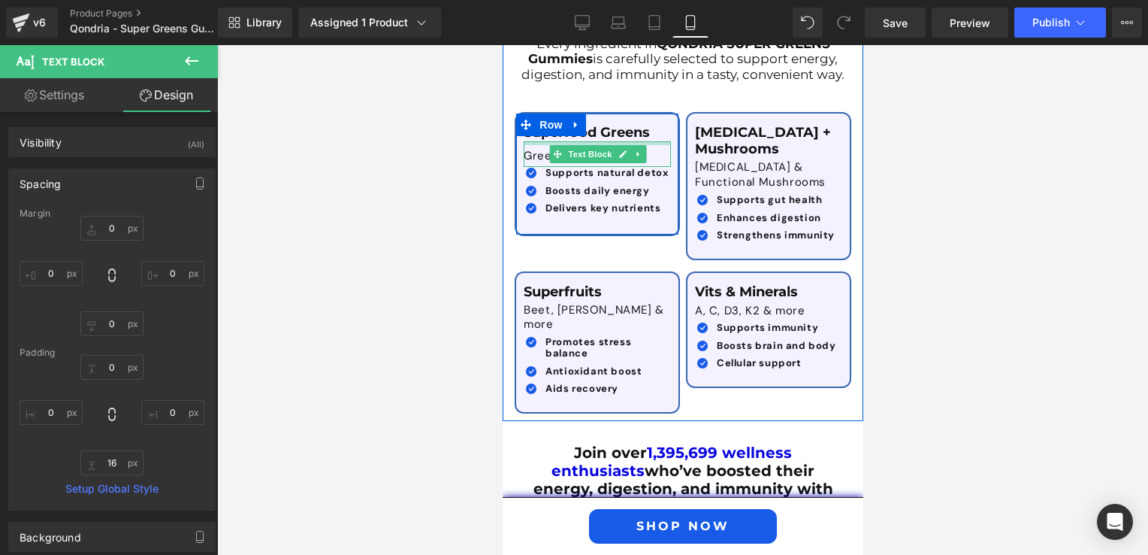
click at [649, 125] on div "Superfood Greens Text Block Greens Blend Text Block Icon Supports natural detox…" at bounding box center [596, 172] width 162 height 95
click at [649, 125] on p "Superfood Greens" at bounding box center [596, 133] width 147 height 17
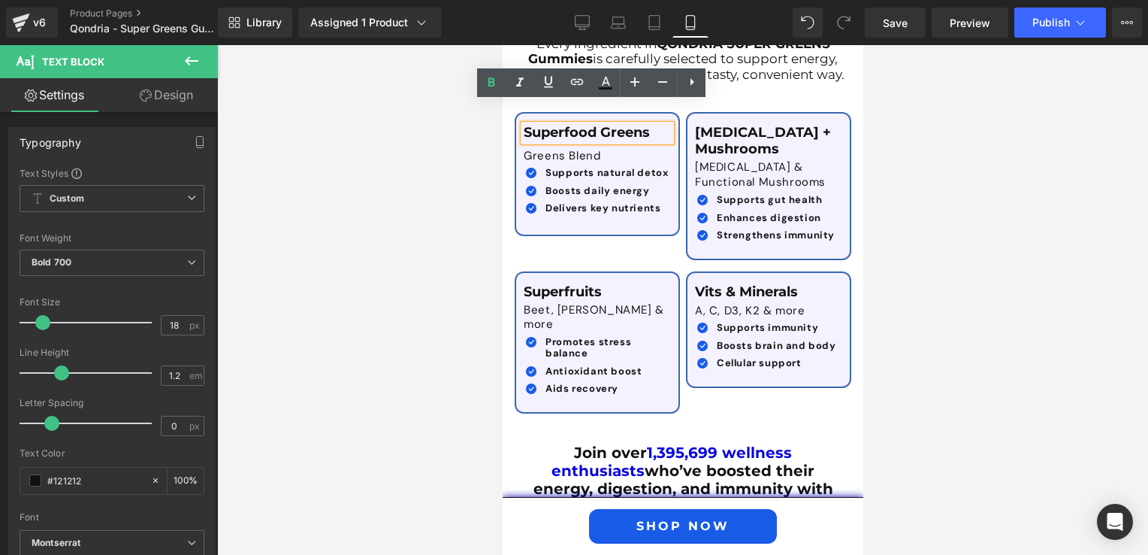
click at [1083, 175] on div at bounding box center [682, 299] width 931 height 509
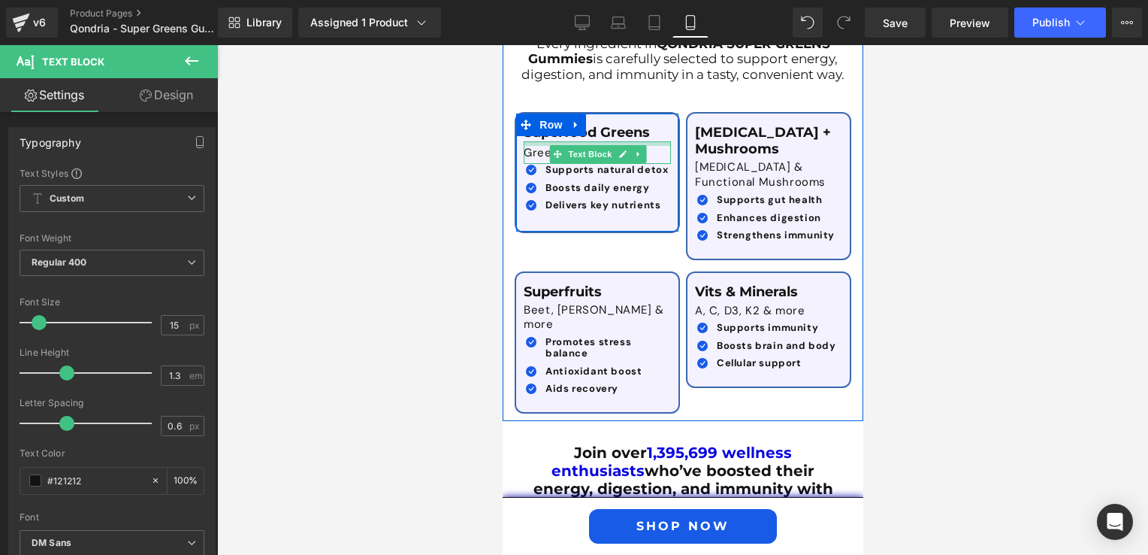
click at [654, 125] on div "Superfood Greens Text Block Greens Blend Text Block Icon Supports natural detox…" at bounding box center [596, 171] width 162 height 92
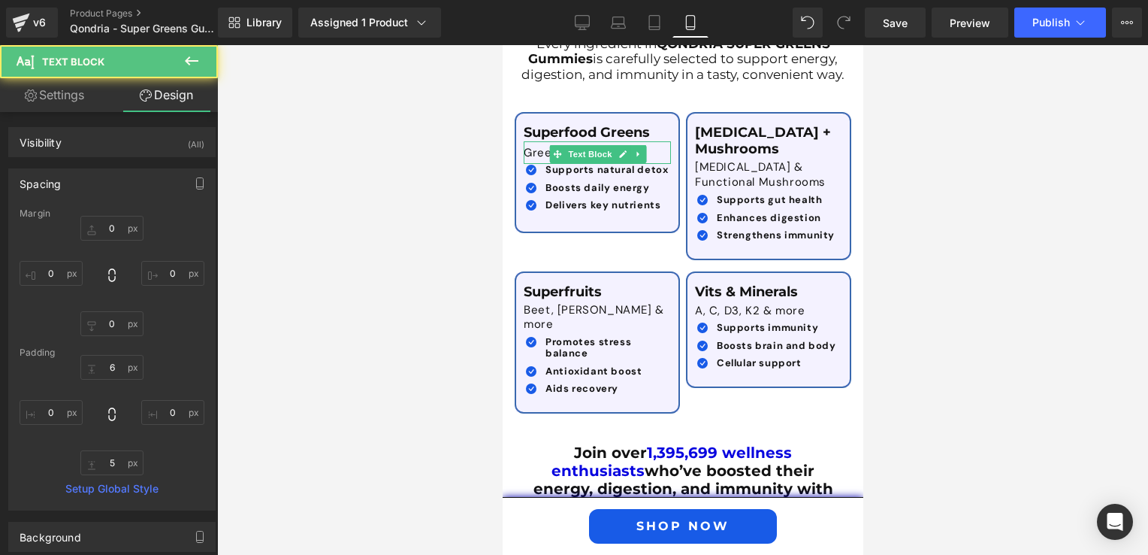
drag, startPoint x: 986, startPoint y: 202, endPoint x: 869, endPoint y: 197, distance: 117.3
click at [986, 203] on div at bounding box center [682, 299] width 931 height 509
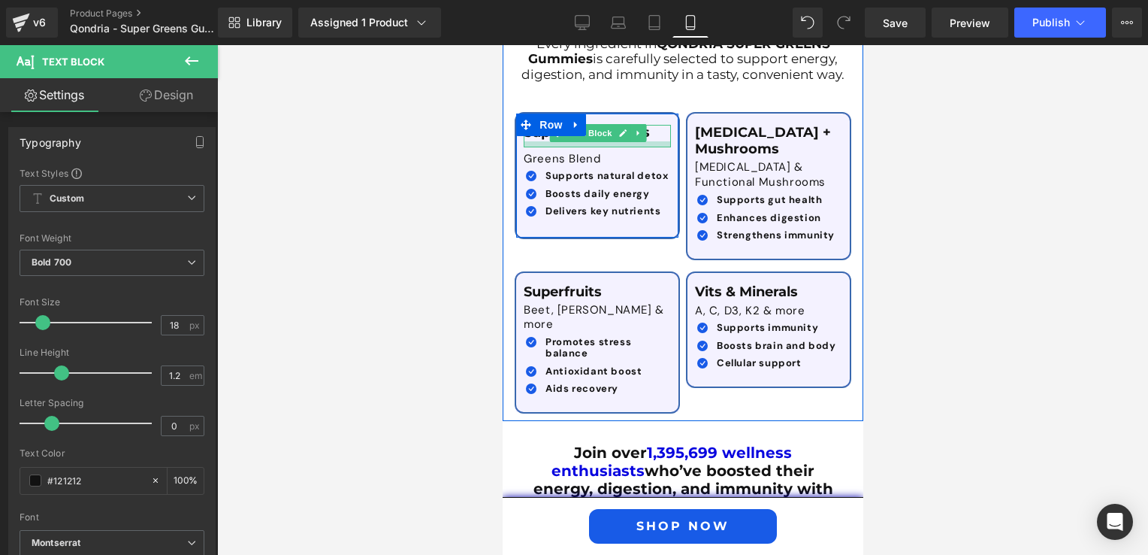
click at [651, 141] on div at bounding box center [596, 144] width 147 height 6
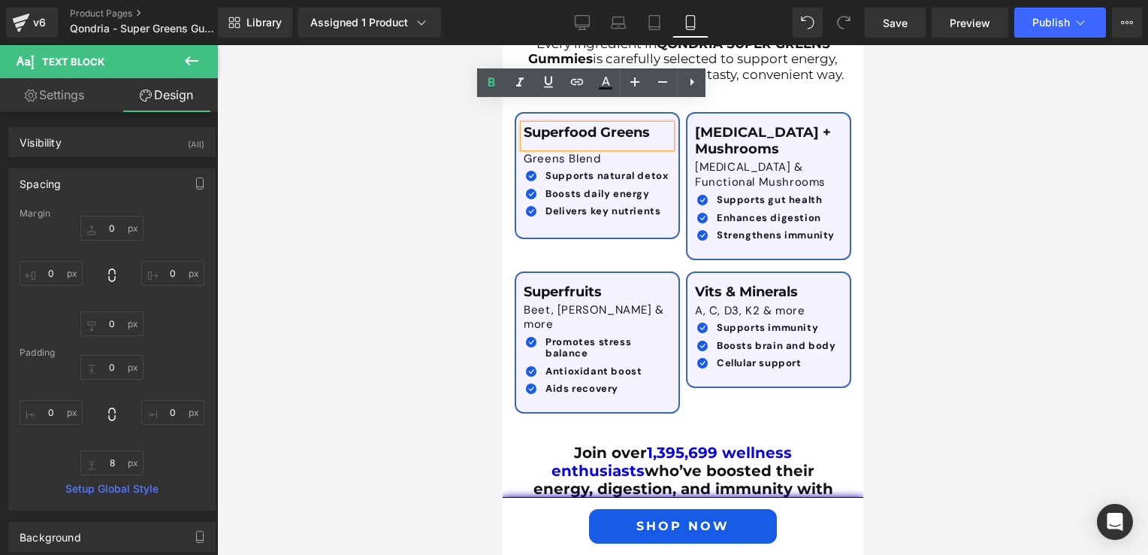
click at [948, 191] on div at bounding box center [682, 299] width 931 height 509
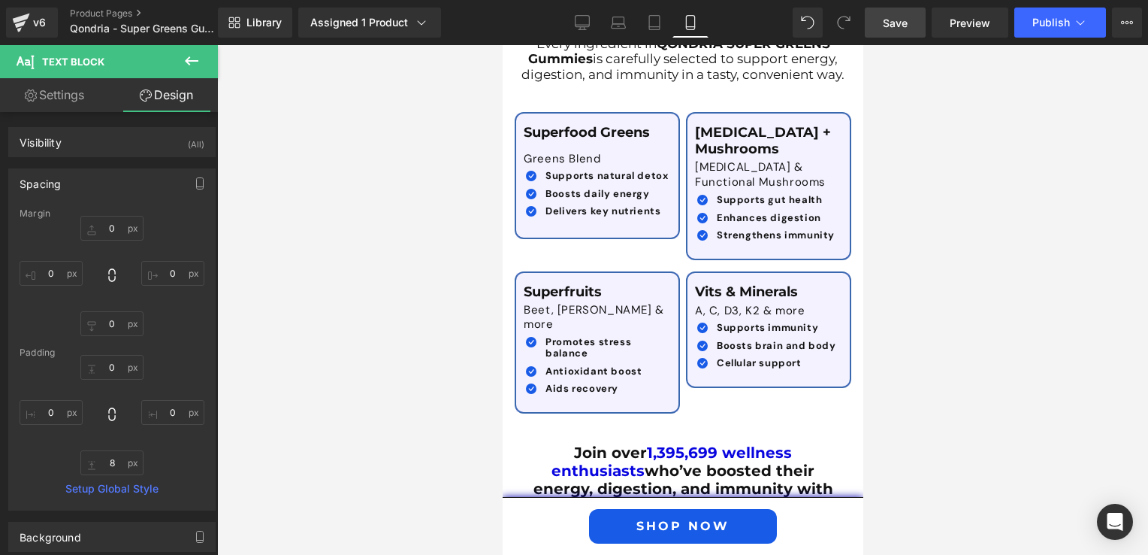
click at [909, 29] on link "Save" at bounding box center [895, 23] width 61 height 30
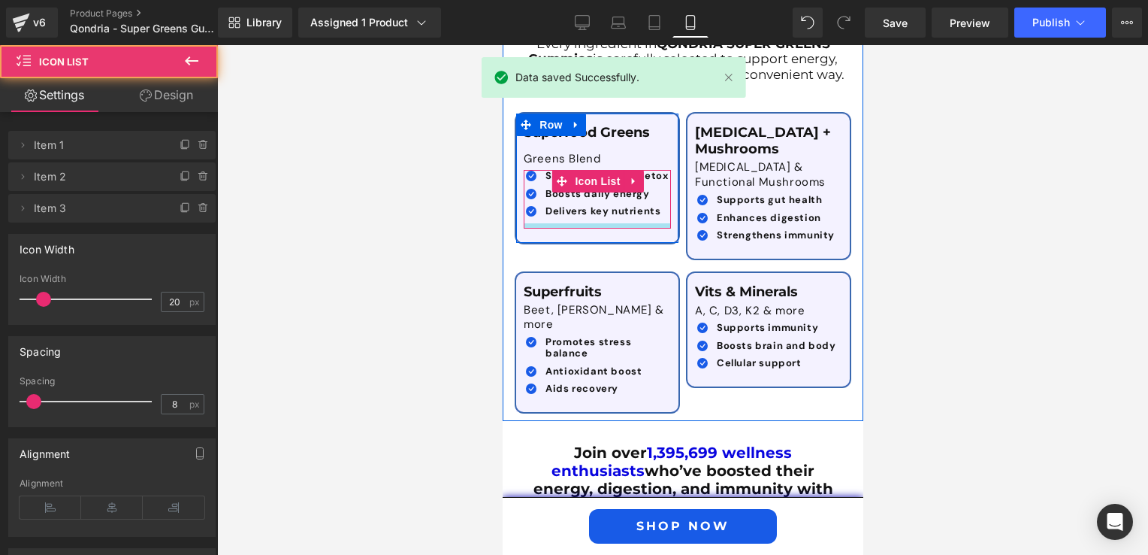
click at [605, 223] on div at bounding box center [596, 225] width 147 height 5
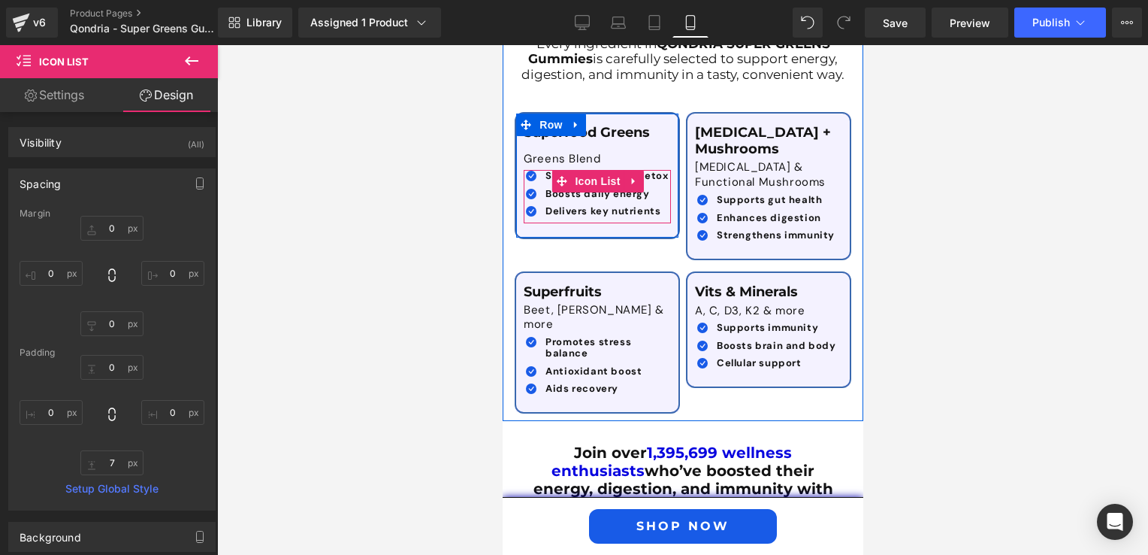
click at [586, 198] on div "Icon Supports natural detox Text Block Icon Boosts daily energy Text Block Icon…" at bounding box center [596, 196] width 147 height 53
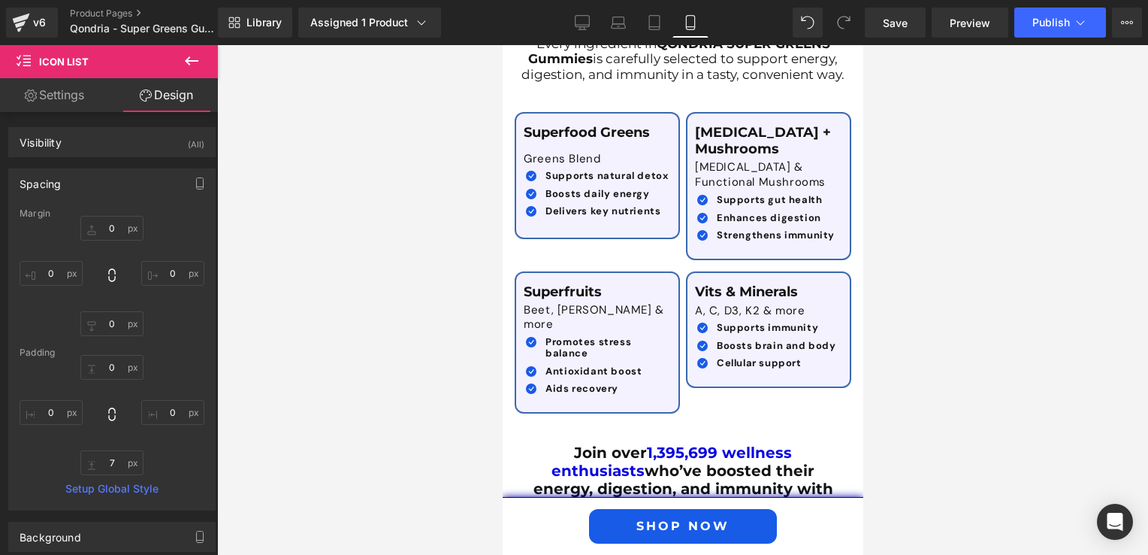
click at [1013, 261] on div at bounding box center [682, 299] width 931 height 509
click at [1053, 29] on button "Publish" at bounding box center [1060, 23] width 92 height 30
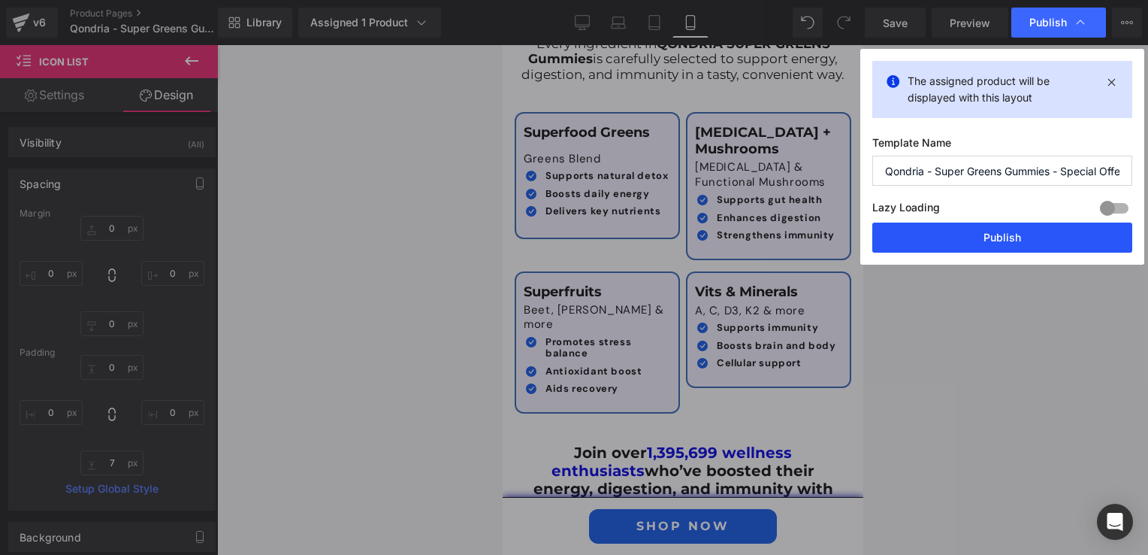
click at [959, 235] on button "Publish" at bounding box center [1002, 237] width 260 height 30
